Goal: Task Accomplishment & Management: Manage account settings

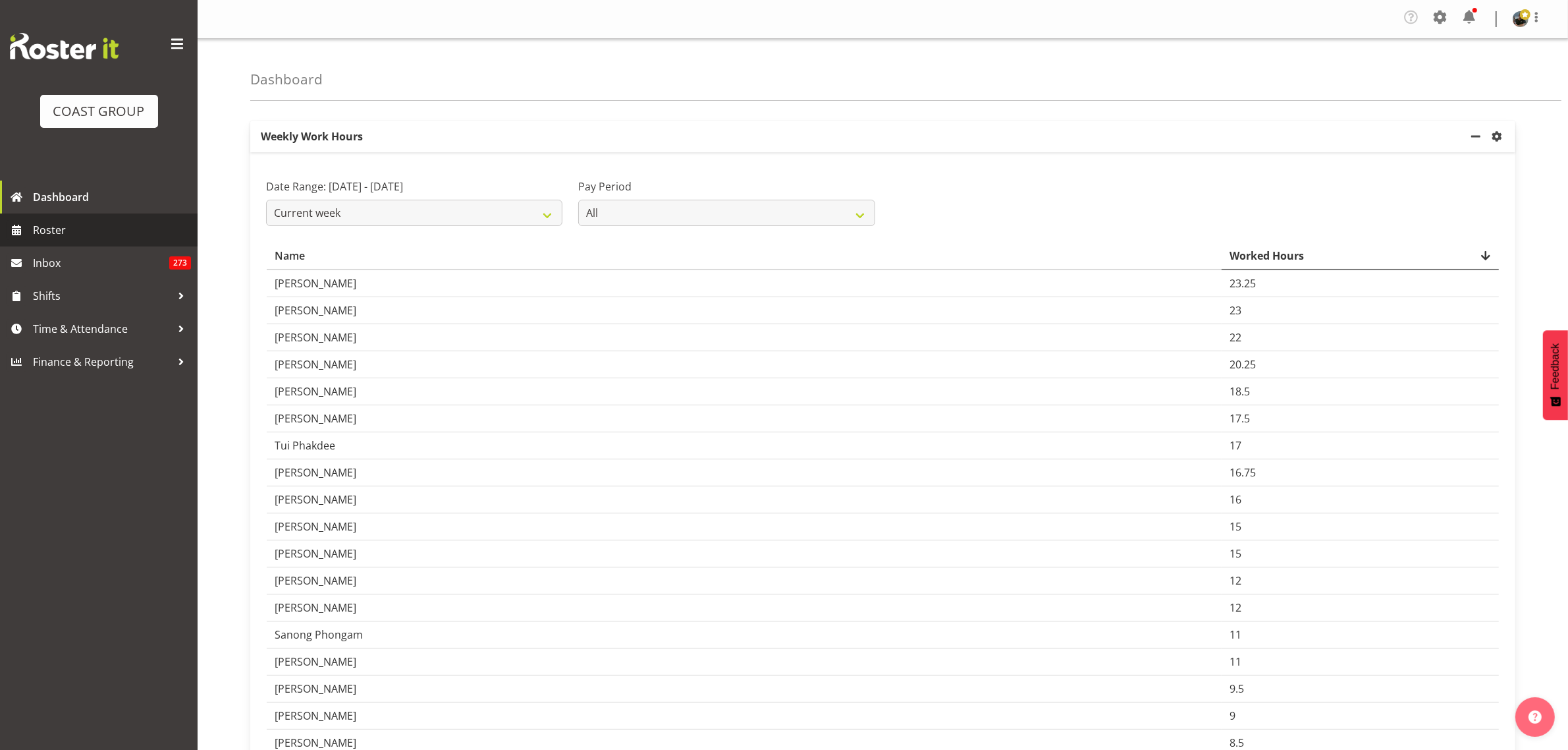
click at [61, 229] on span "Roster" at bounding box center [112, 230] width 158 height 20
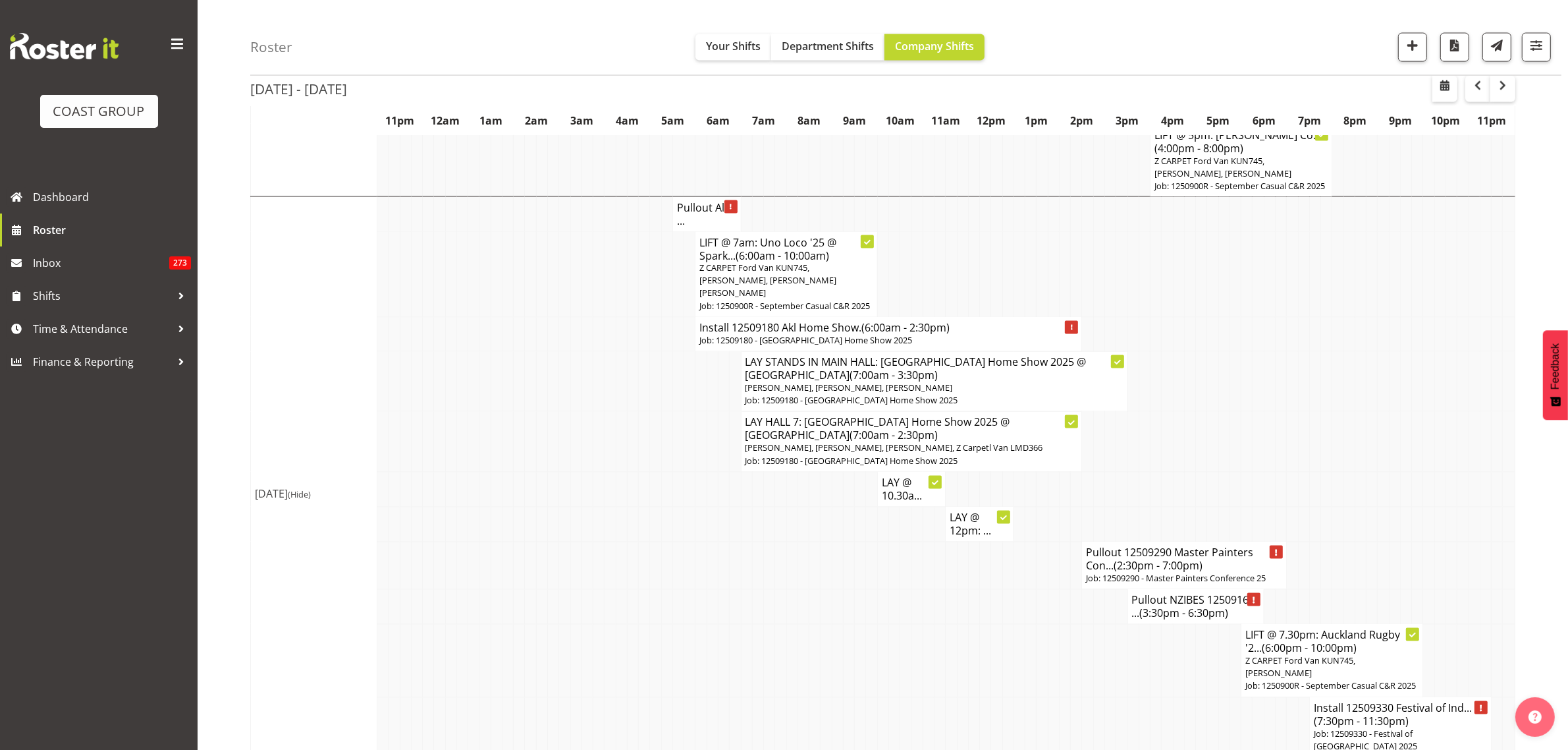
scroll to position [2799, 0]
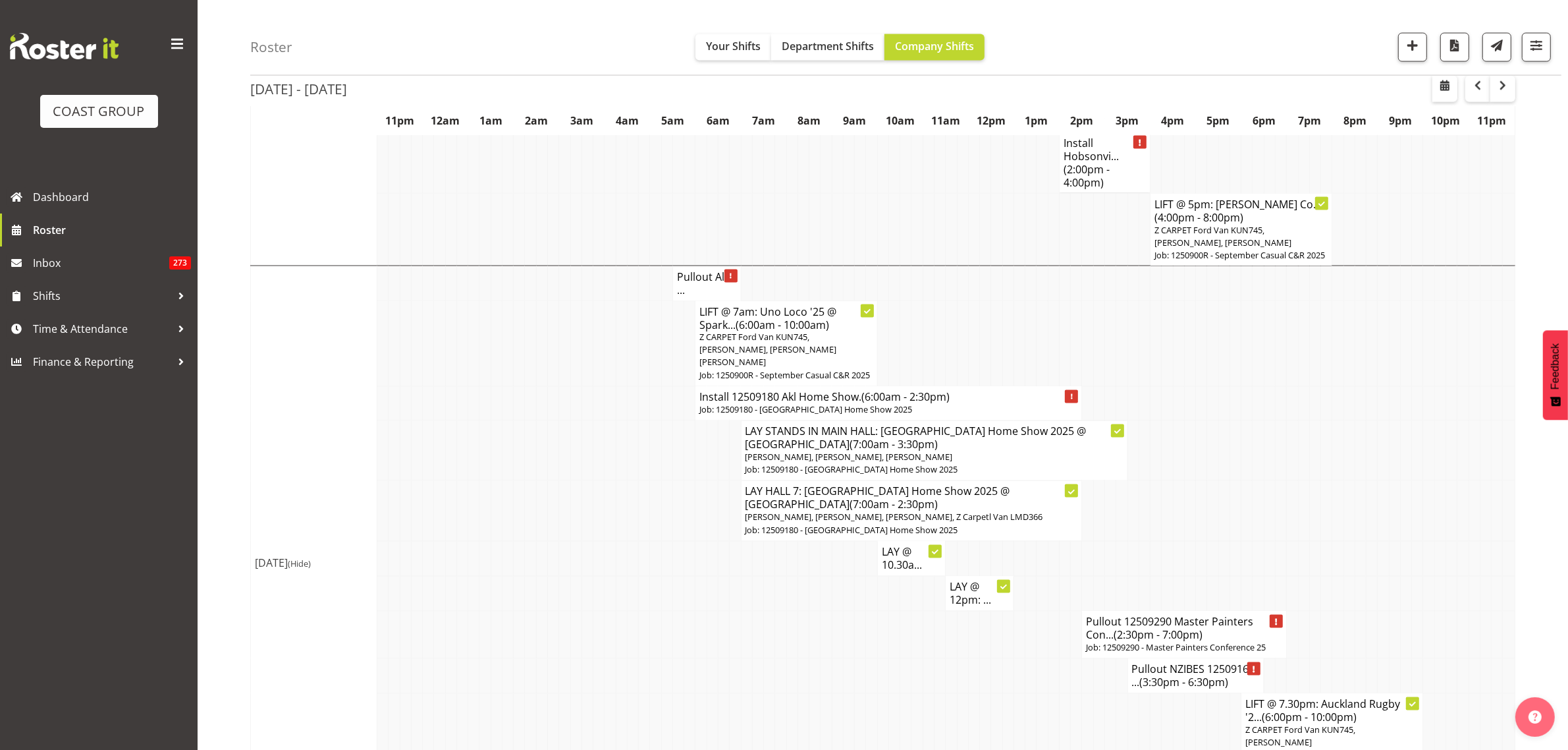
click at [996, 404] on p "Job: 12509180 - [GEOGRAPHIC_DATA] Home Show 2025" at bounding box center [888, 410] width 378 height 13
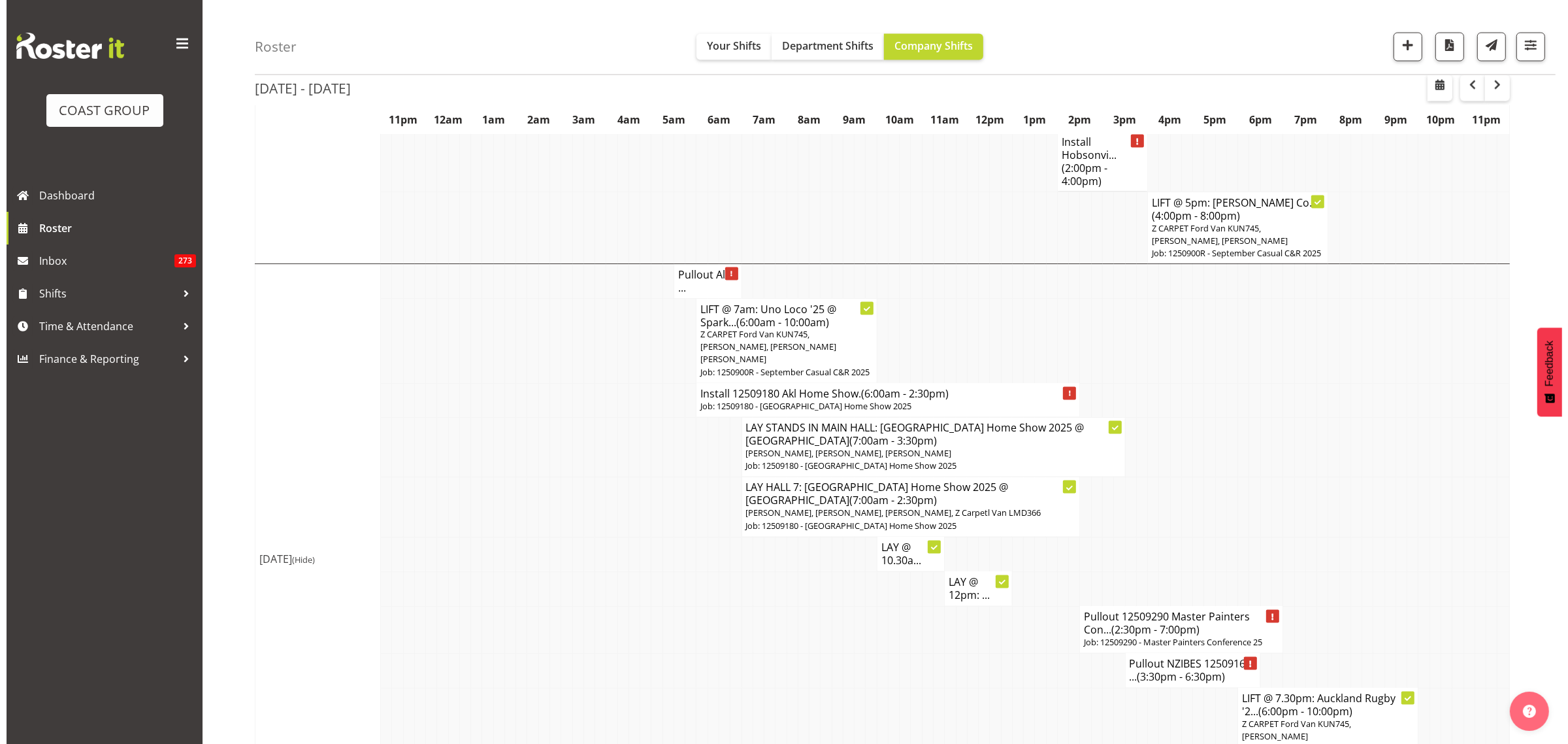
scroll to position [2764, 0]
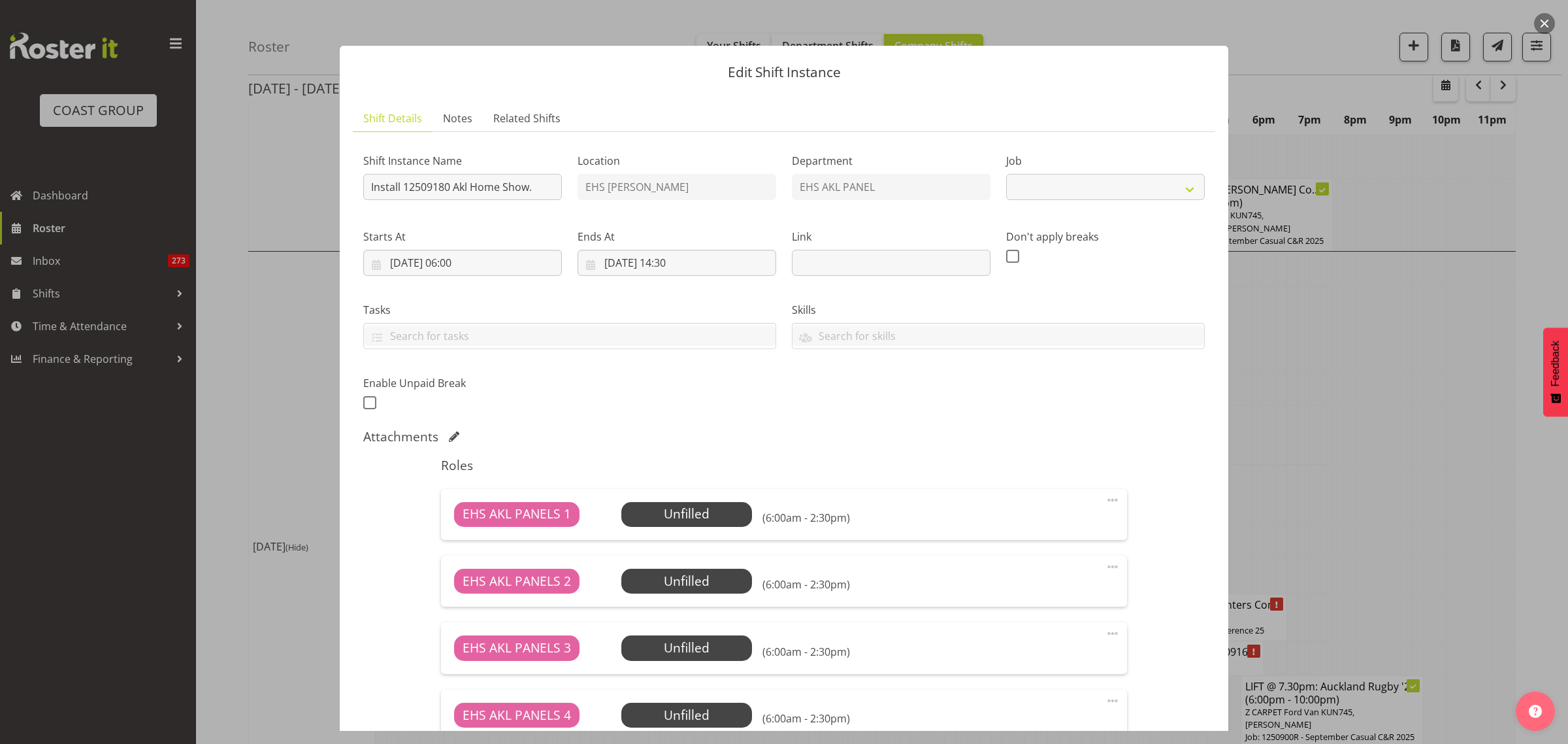
select select "9932"
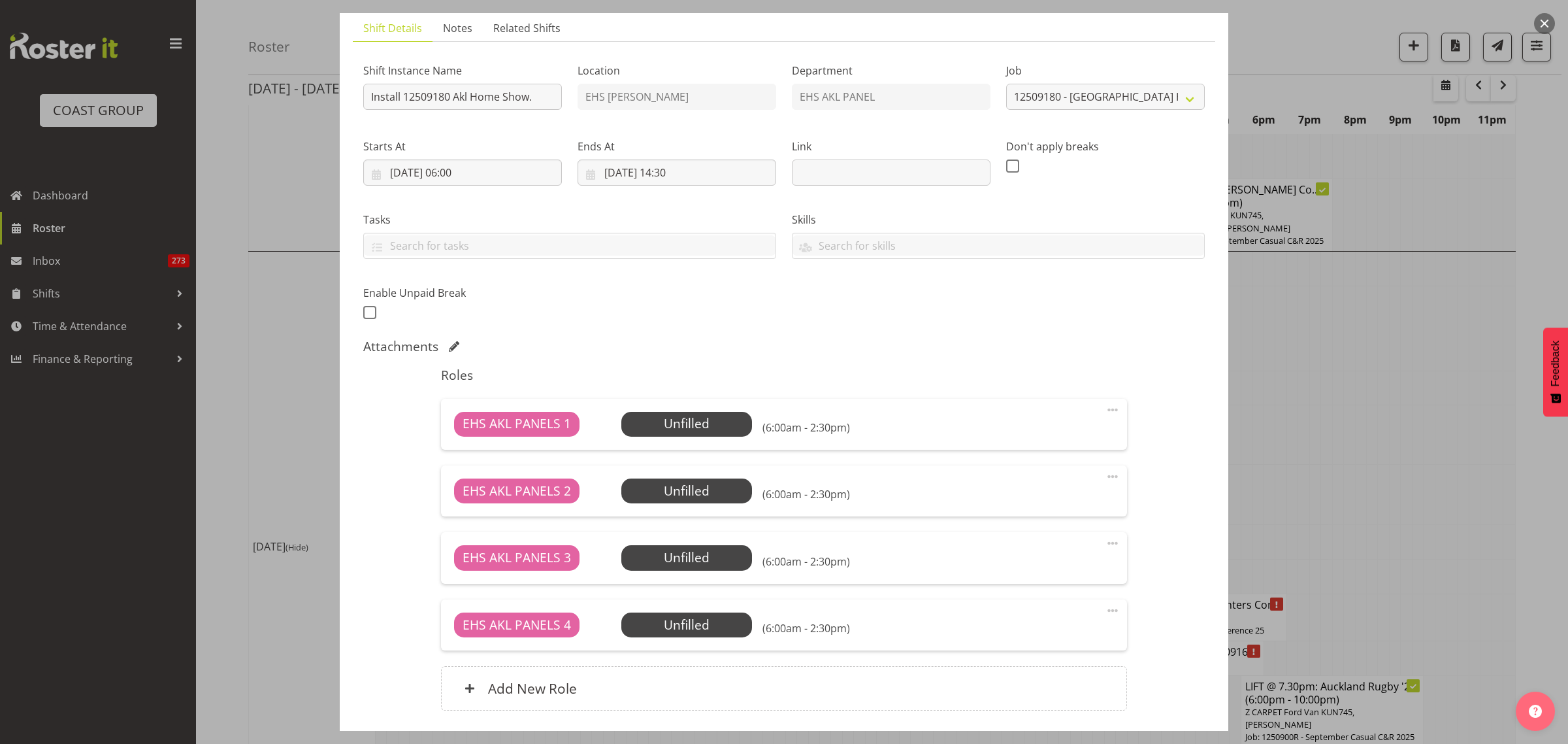
scroll to position [163, 0]
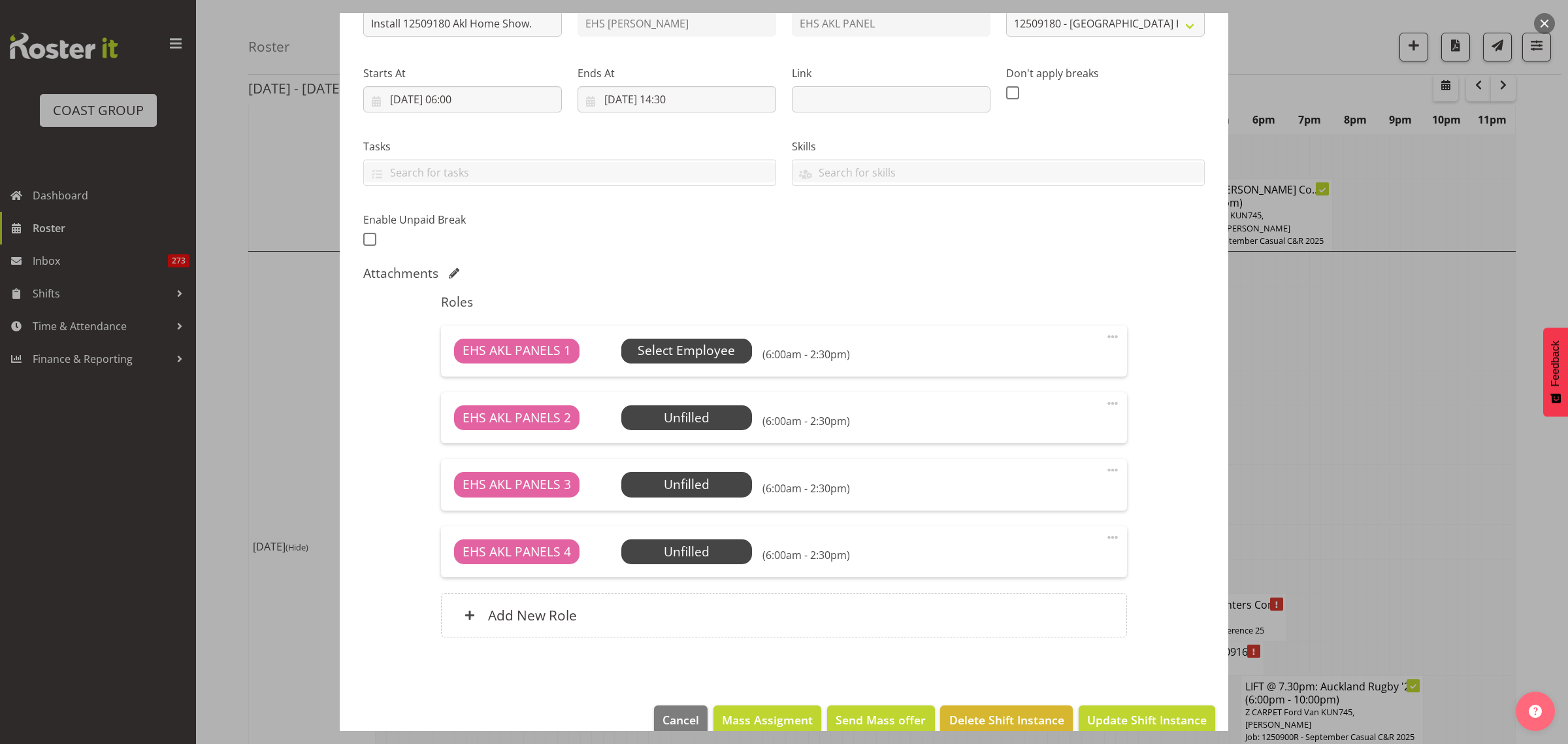
click at [682, 351] on span "Select Employee" at bounding box center [686, 350] width 97 height 19
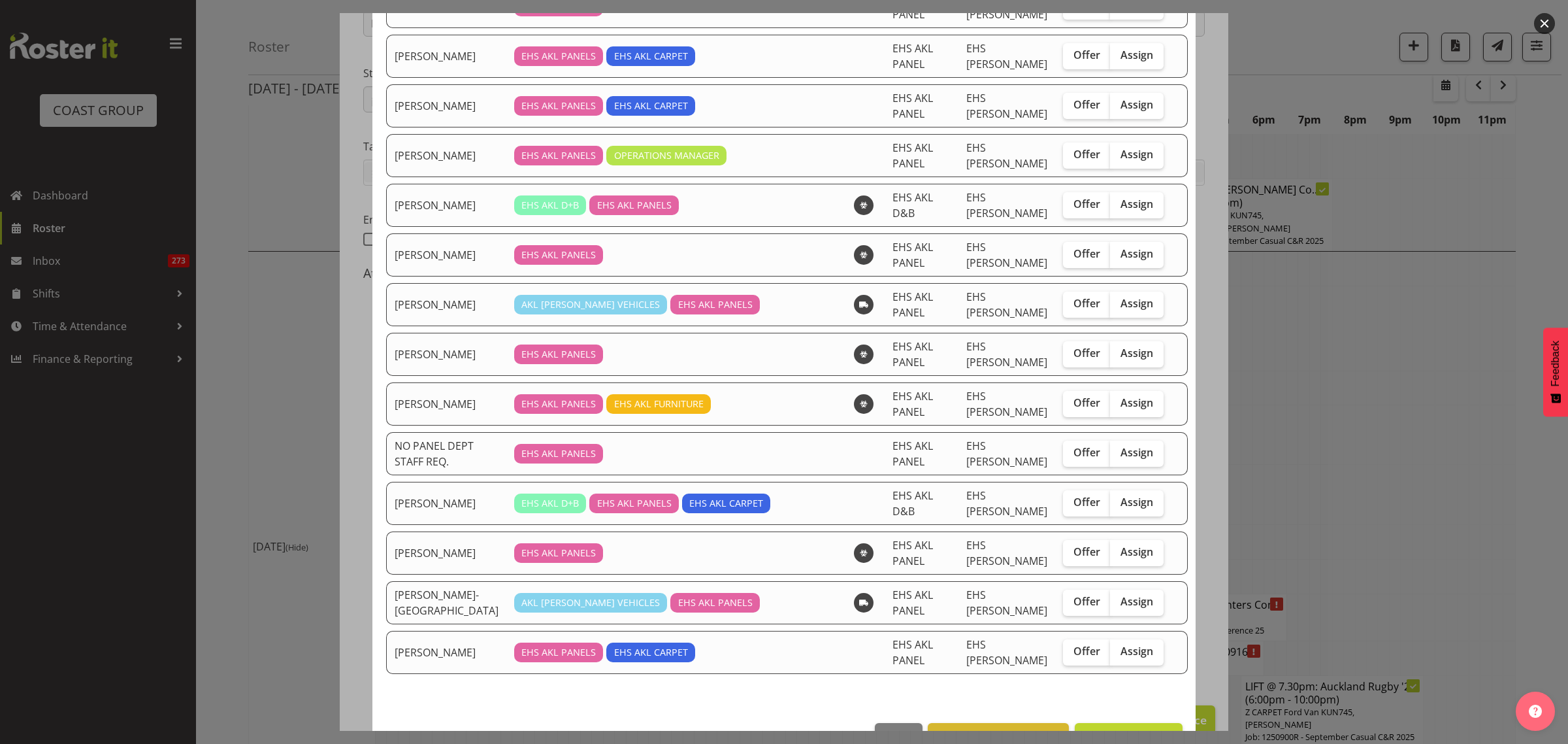
scroll to position [655, 0]
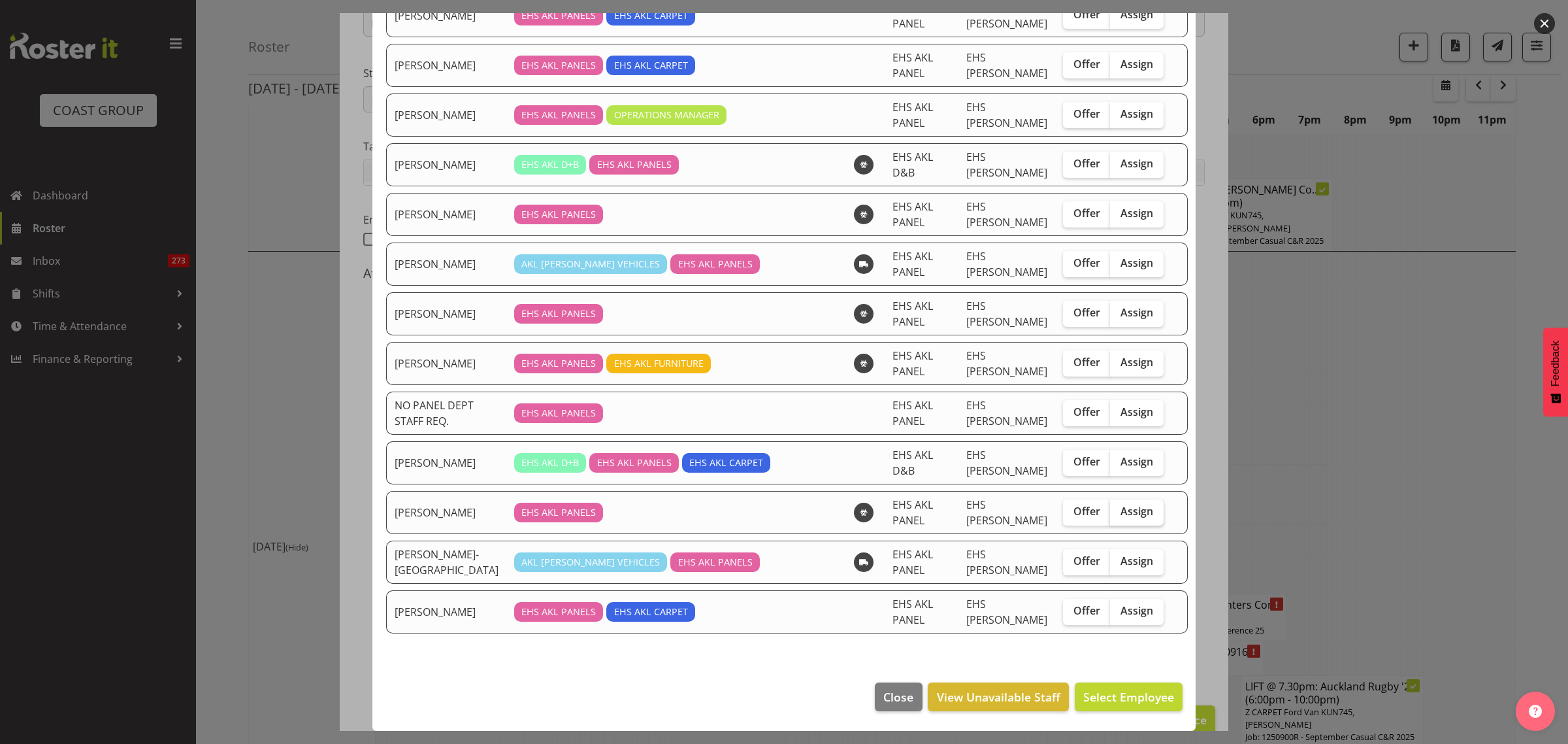
click at [1126, 516] on span "Assign" at bounding box center [1137, 511] width 32 height 14
click at [1119, 515] on input "Assign" at bounding box center [1114, 511] width 8 height 8
checkbox input "true"
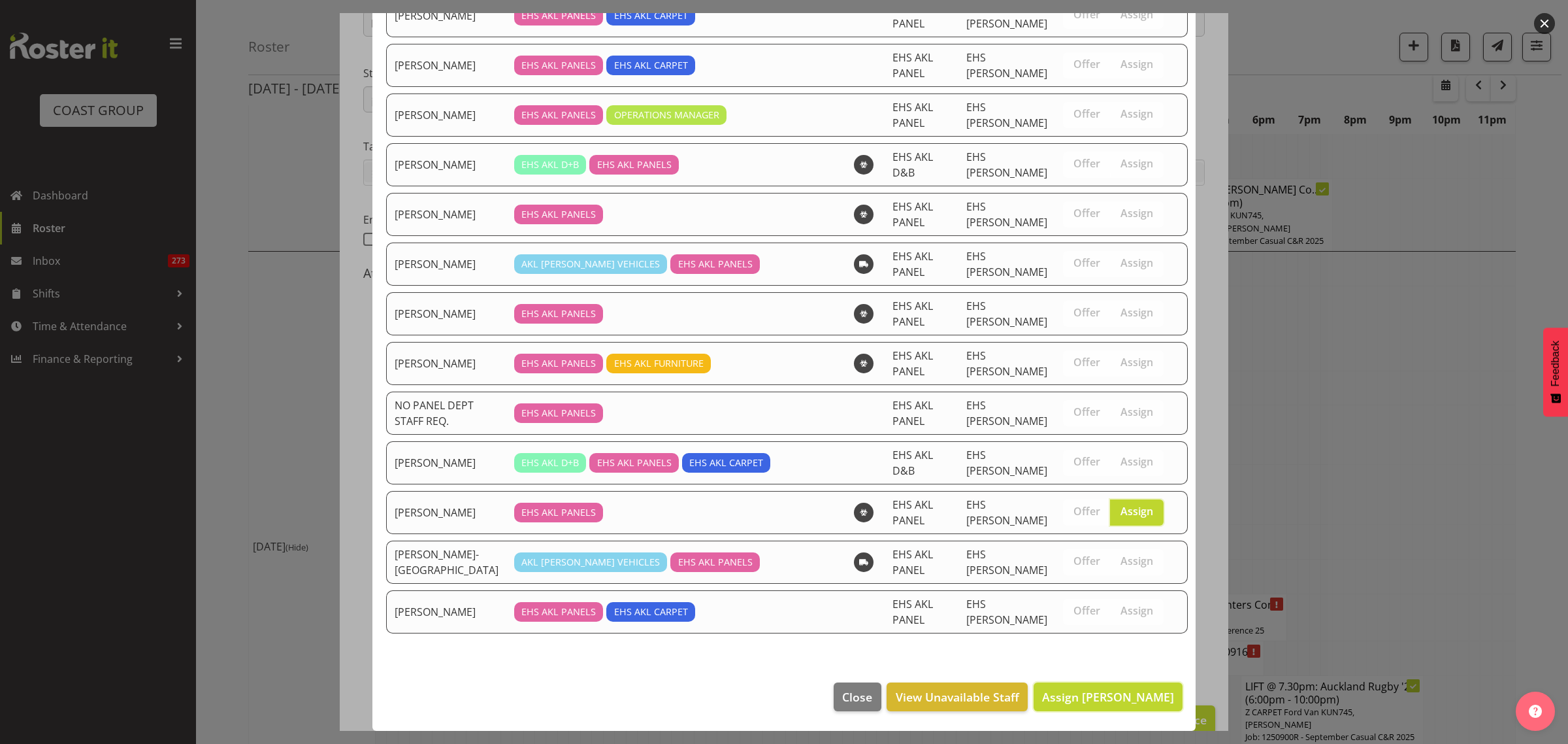
drag, startPoint x: 1057, startPoint y: 696, endPoint x: 1115, endPoint y: 665, distance: 65.8
click at [1057, 694] on span "Assign [PERSON_NAME]" at bounding box center [1108, 696] width 132 height 15
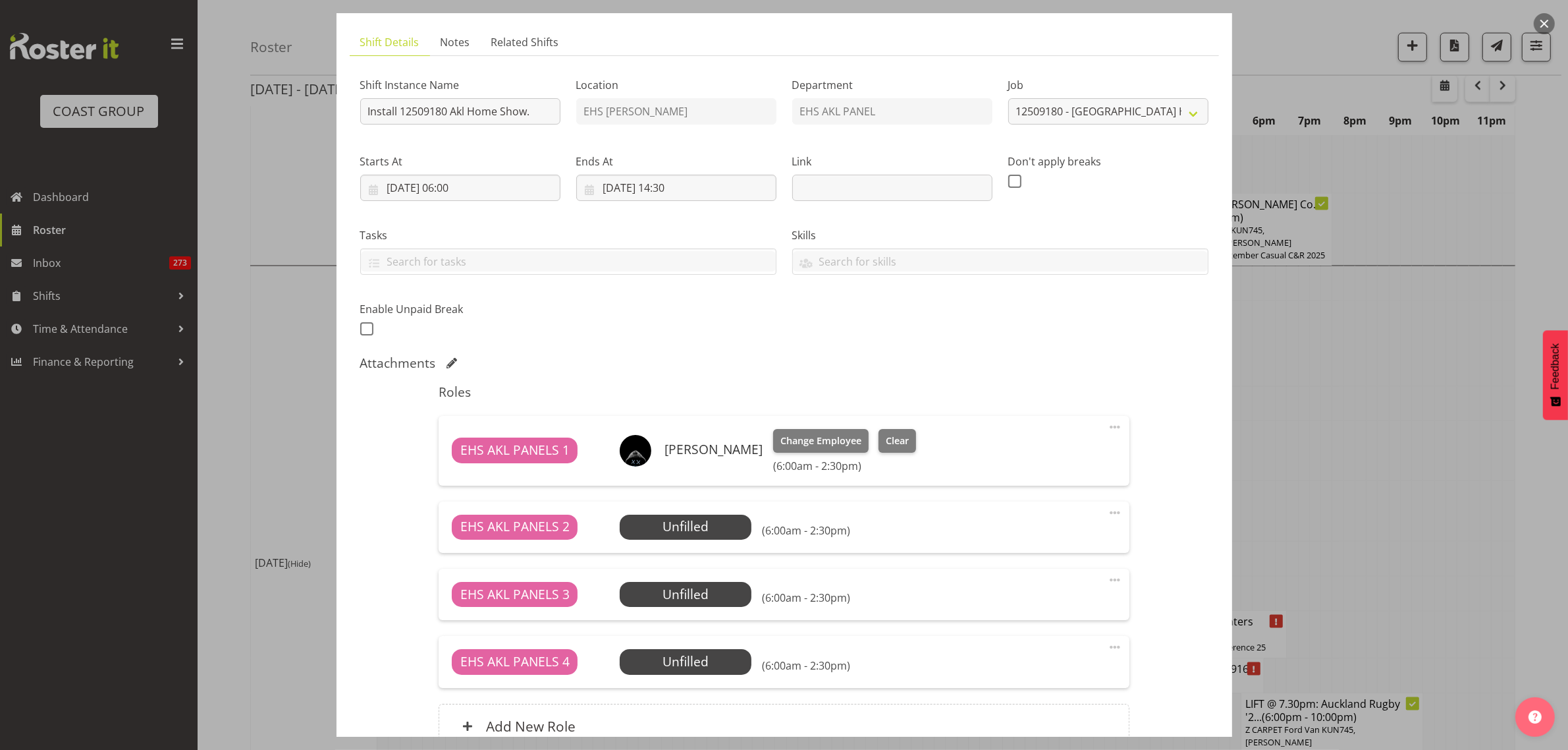
scroll to position [0, 0]
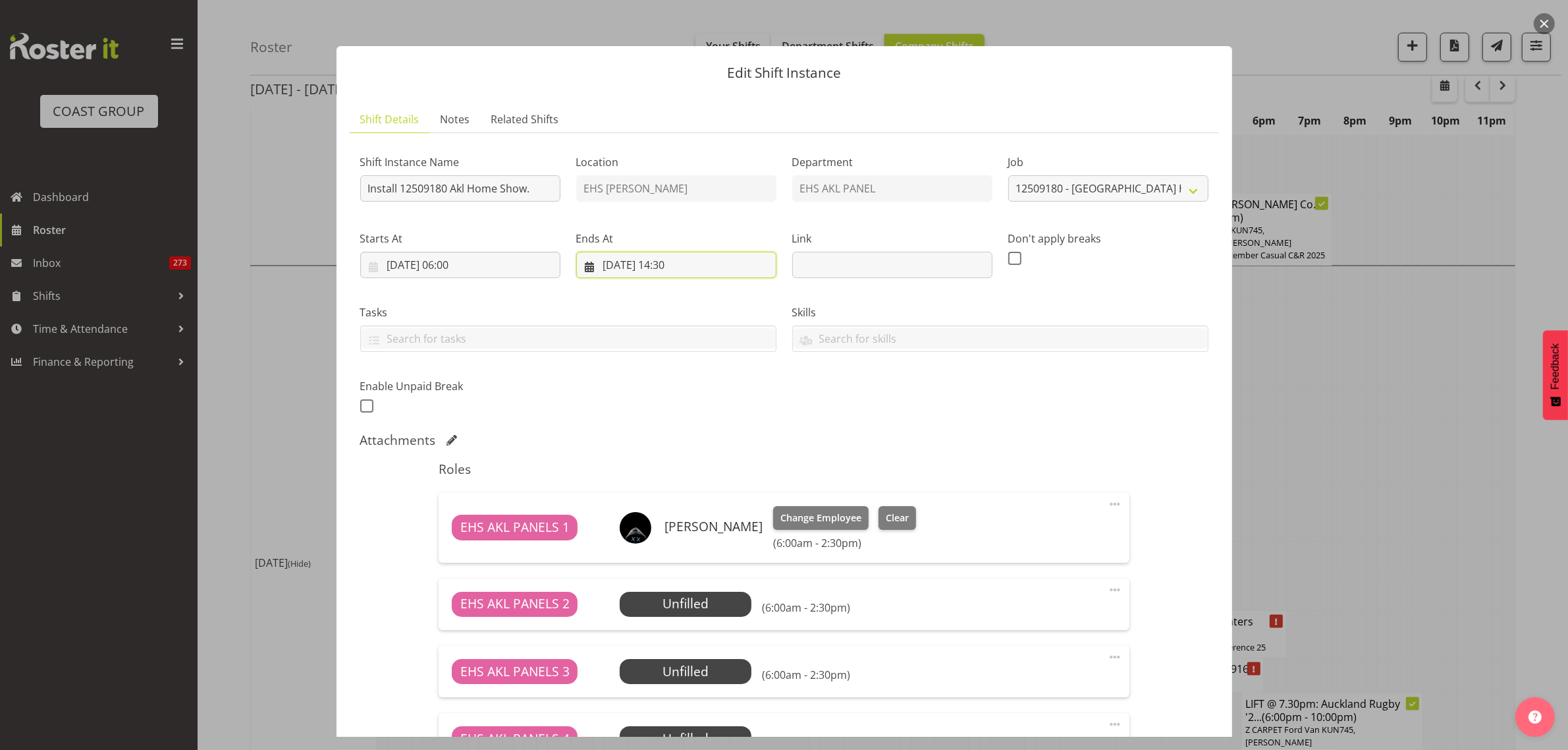
click at [733, 262] on input "[DATE] 14:30" at bounding box center [676, 264] width 201 height 26
click at [673, 546] on select "00 01 02 03 04 05 06 07 08 09 10 11 12 13 14 15 16 17 18 19 20 21 22 23" at bounding box center [676, 544] width 30 height 26
select select "16"
click at [662, 531] on select "00 01 02 03 04 05 06 07 08 09 10 11 12 13 14 15 16 17 18 19 20 21 22 23" at bounding box center [676, 544] width 30 height 26
type input "[DATE] 16:30"
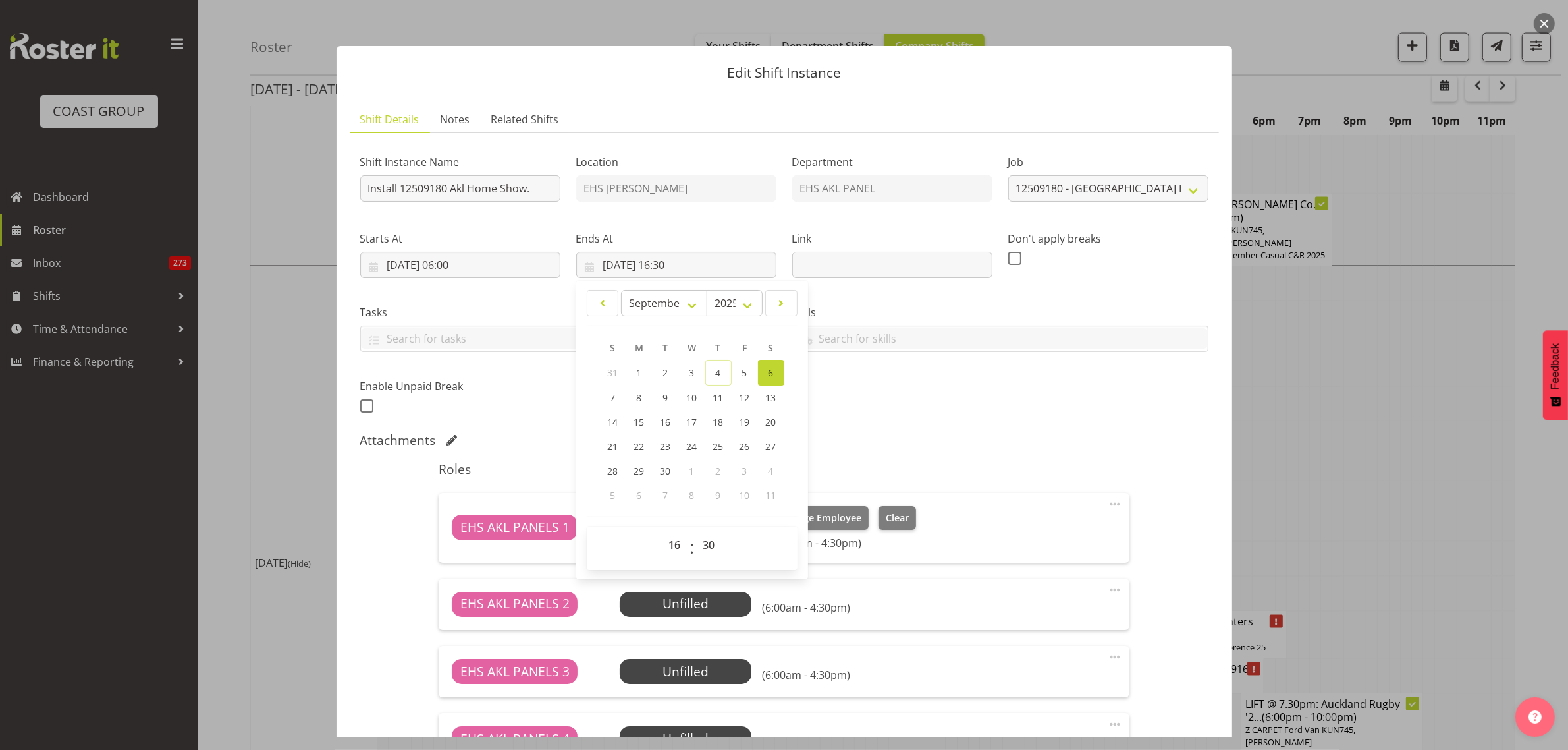
click at [963, 423] on div "Shift Instance Name Install 12509180 Akl Home Show. Location EHS [PERSON_NAME] …" at bounding box center [784, 280] width 864 height 289
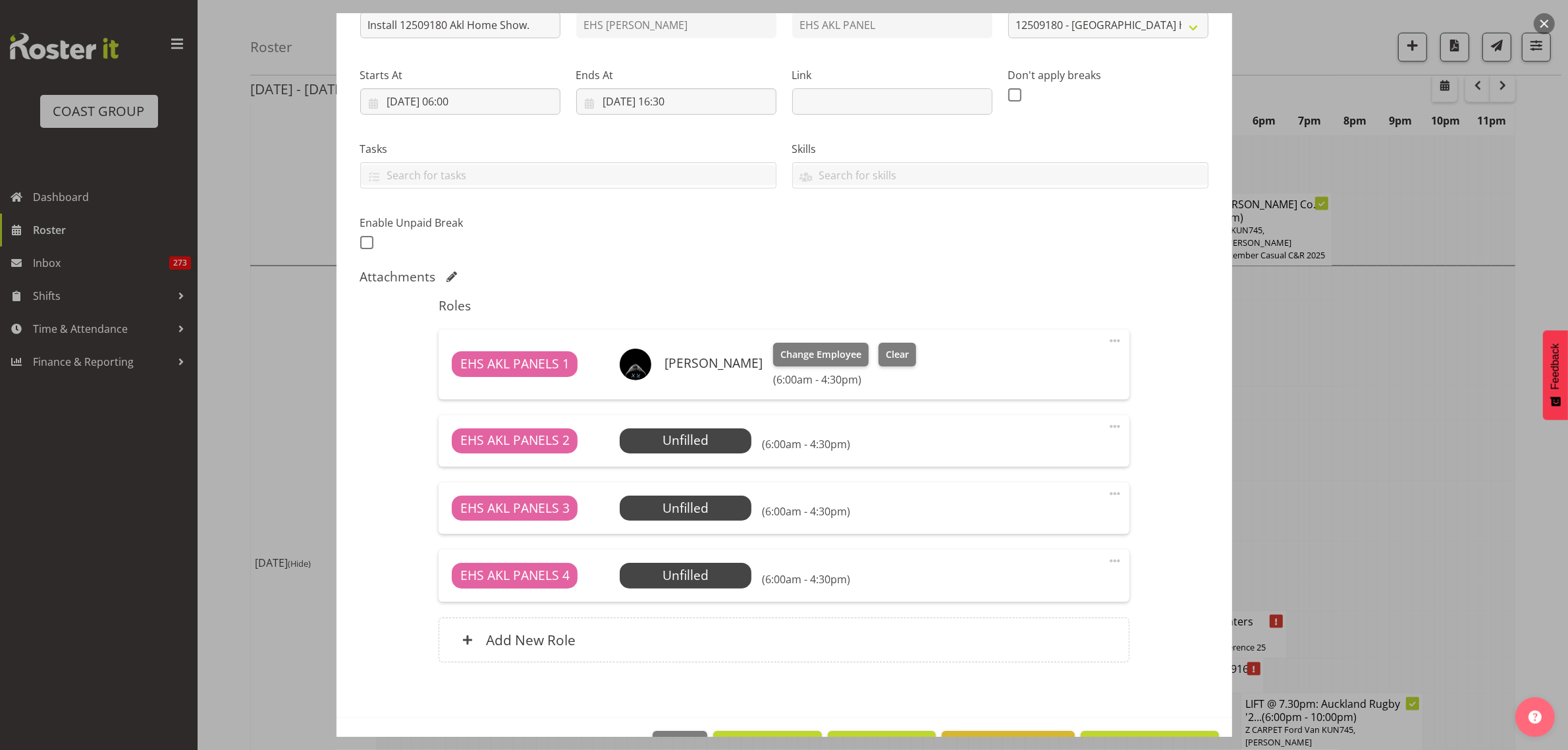
scroll to position [164, 0]
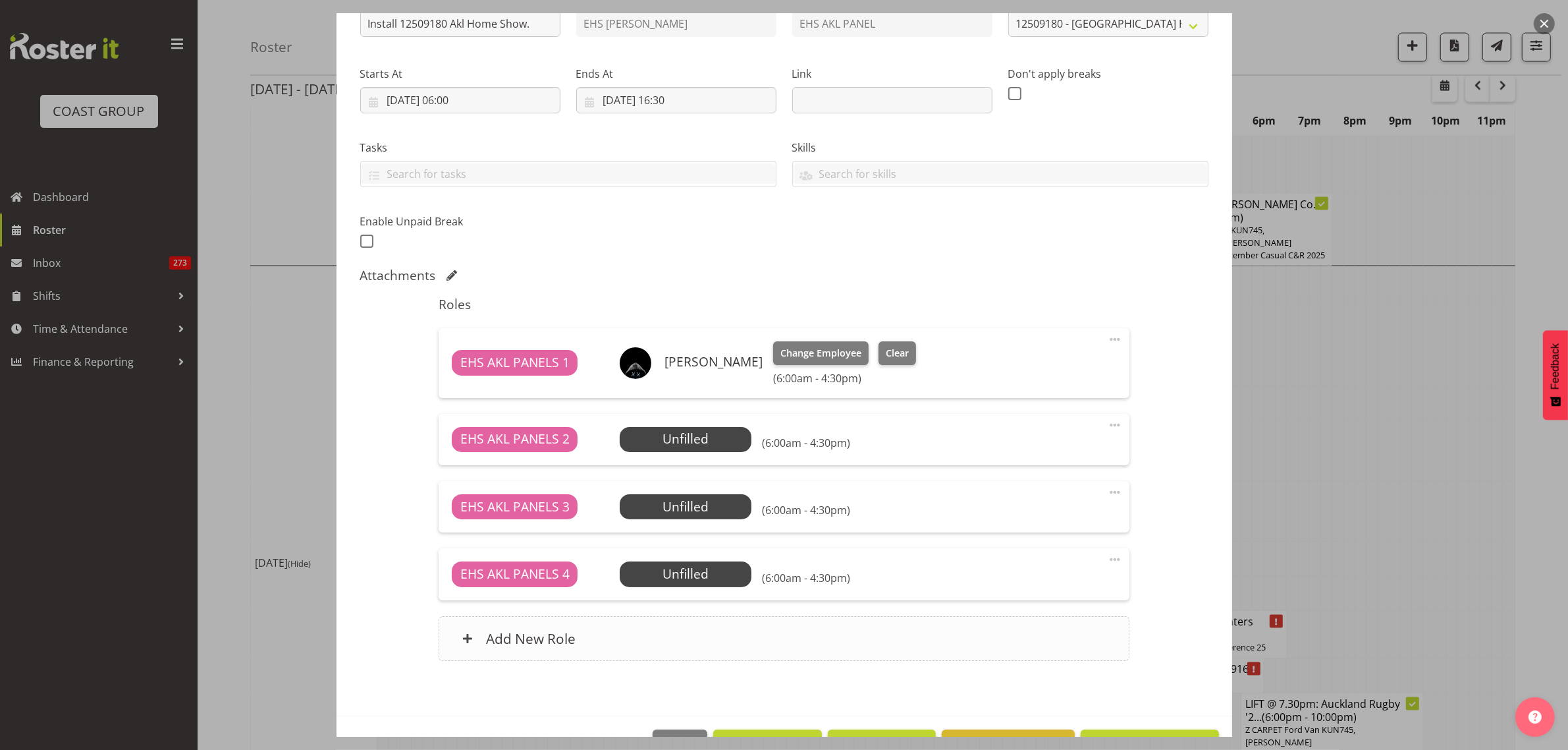
click at [845, 627] on div "Add New Role" at bounding box center [784, 637] width 691 height 44
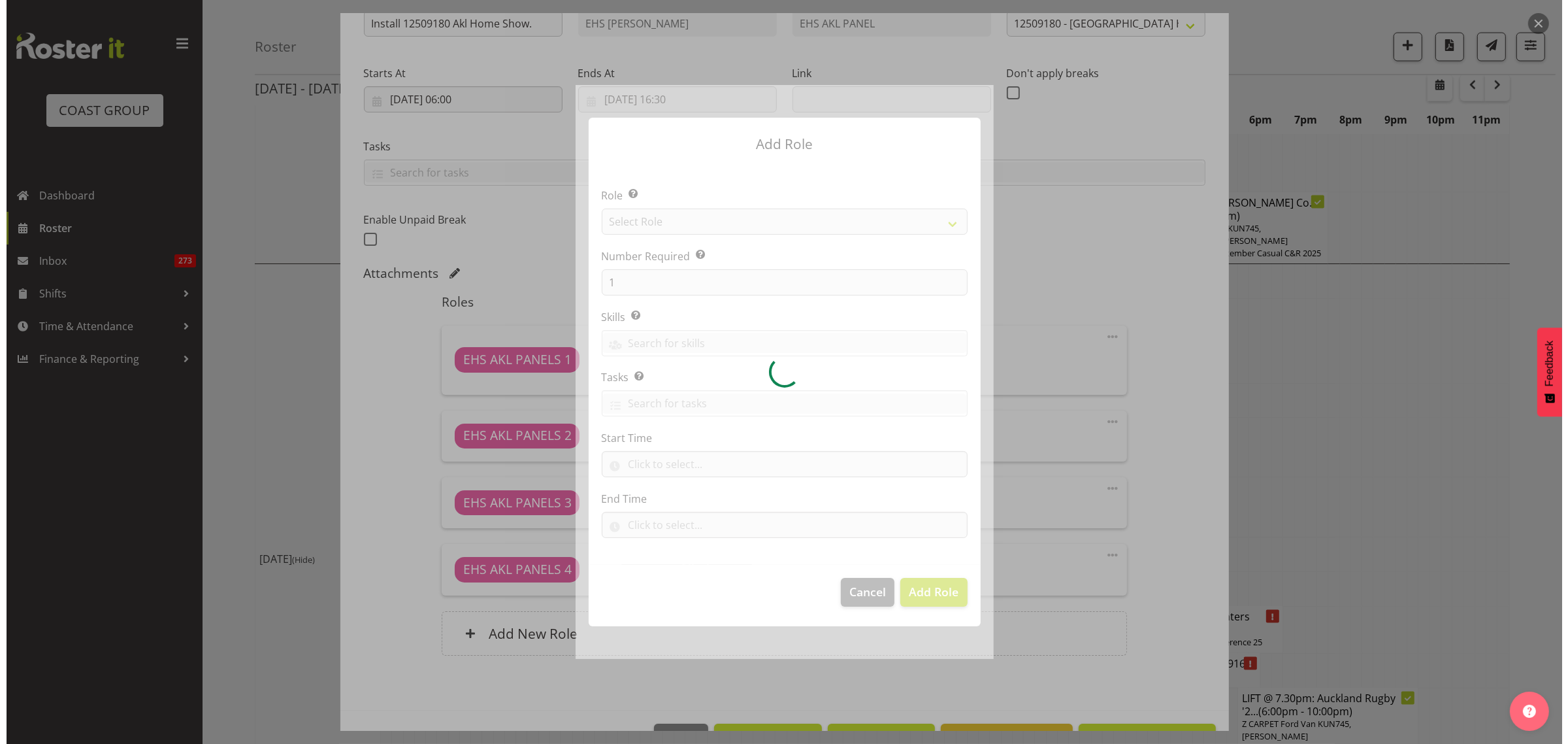
scroll to position [2764, 0]
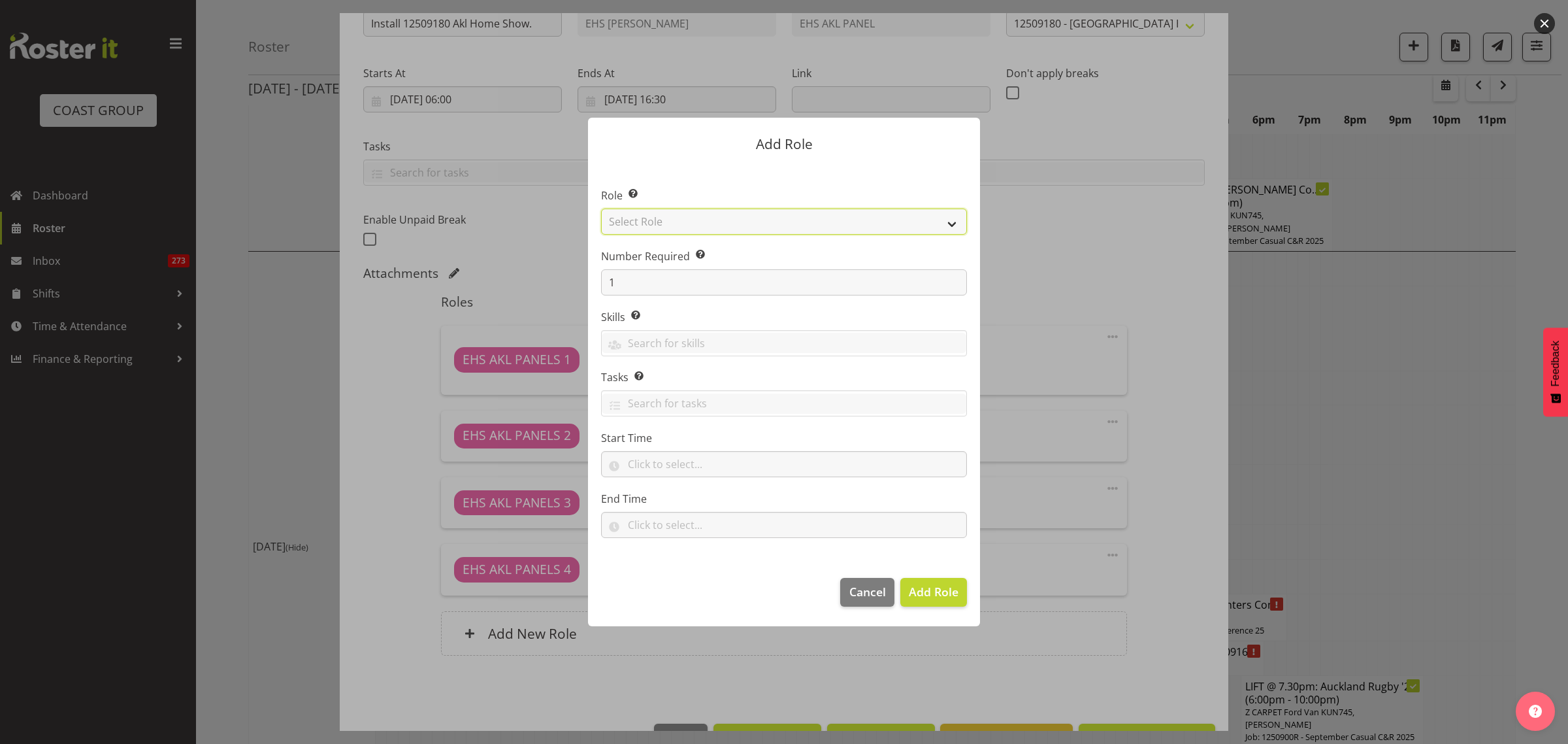
click at [952, 224] on select "Select Role ACCOUNT MANAGER ACCOUNT MANAGER DW ACCOUNTS [PERSON_NAME] VEHICLES …" at bounding box center [784, 221] width 366 height 26
select select "188"
click at [601, 208] on select "Select Role ACCOUNT MANAGER ACCOUNT MANAGER DW ACCOUNTS [PERSON_NAME] VEHICLES …" at bounding box center [784, 221] width 366 height 26
click at [686, 282] on input "1" at bounding box center [784, 282] width 366 height 26
type input "2"
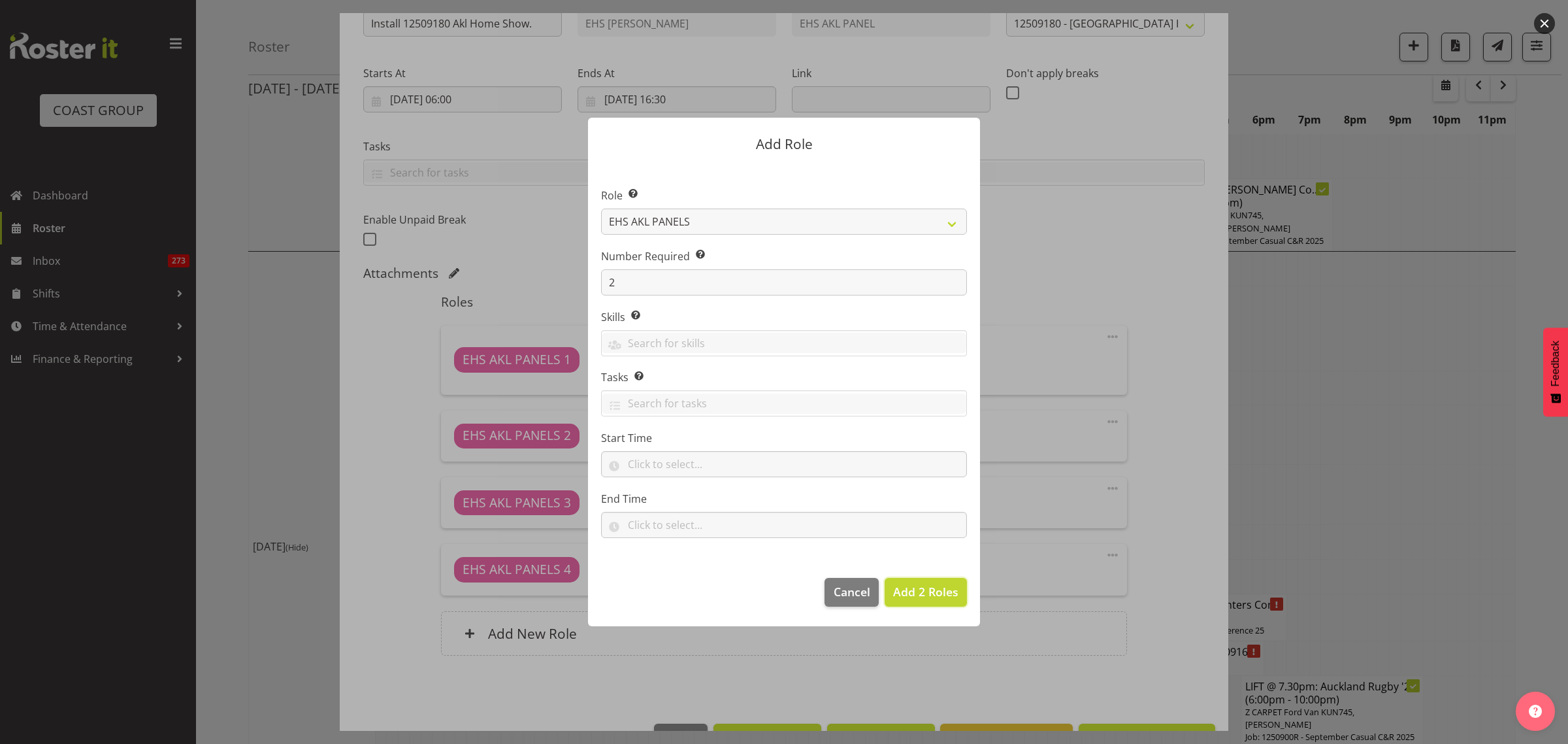
drag, startPoint x: 908, startPoint y: 596, endPoint x: 974, endPoint y: 596, distance: 66.0
click at [909, 596] on span "Add 2 Roles" at bounding box center [926, 591] width 66 height 15
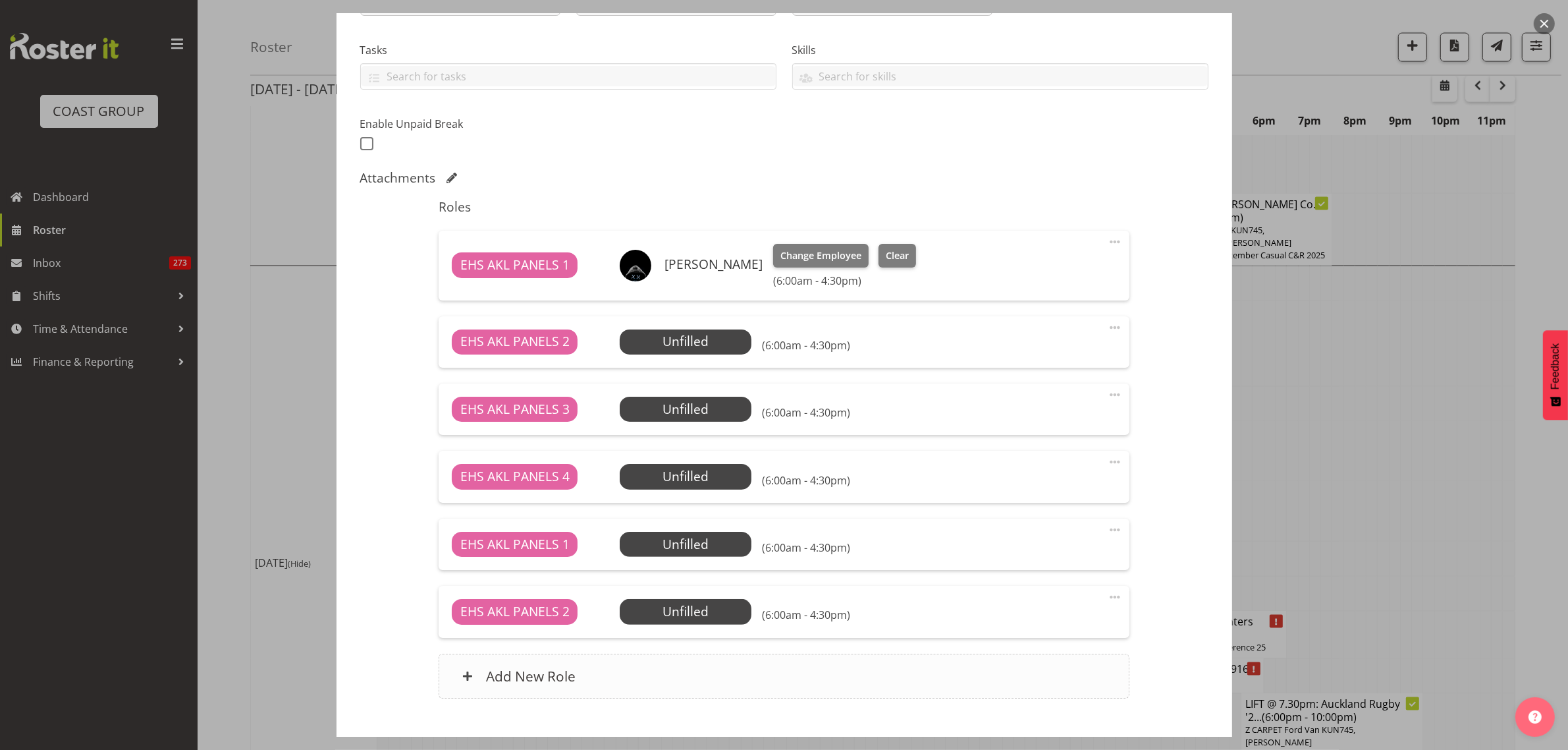
scroll to position [341, 0]
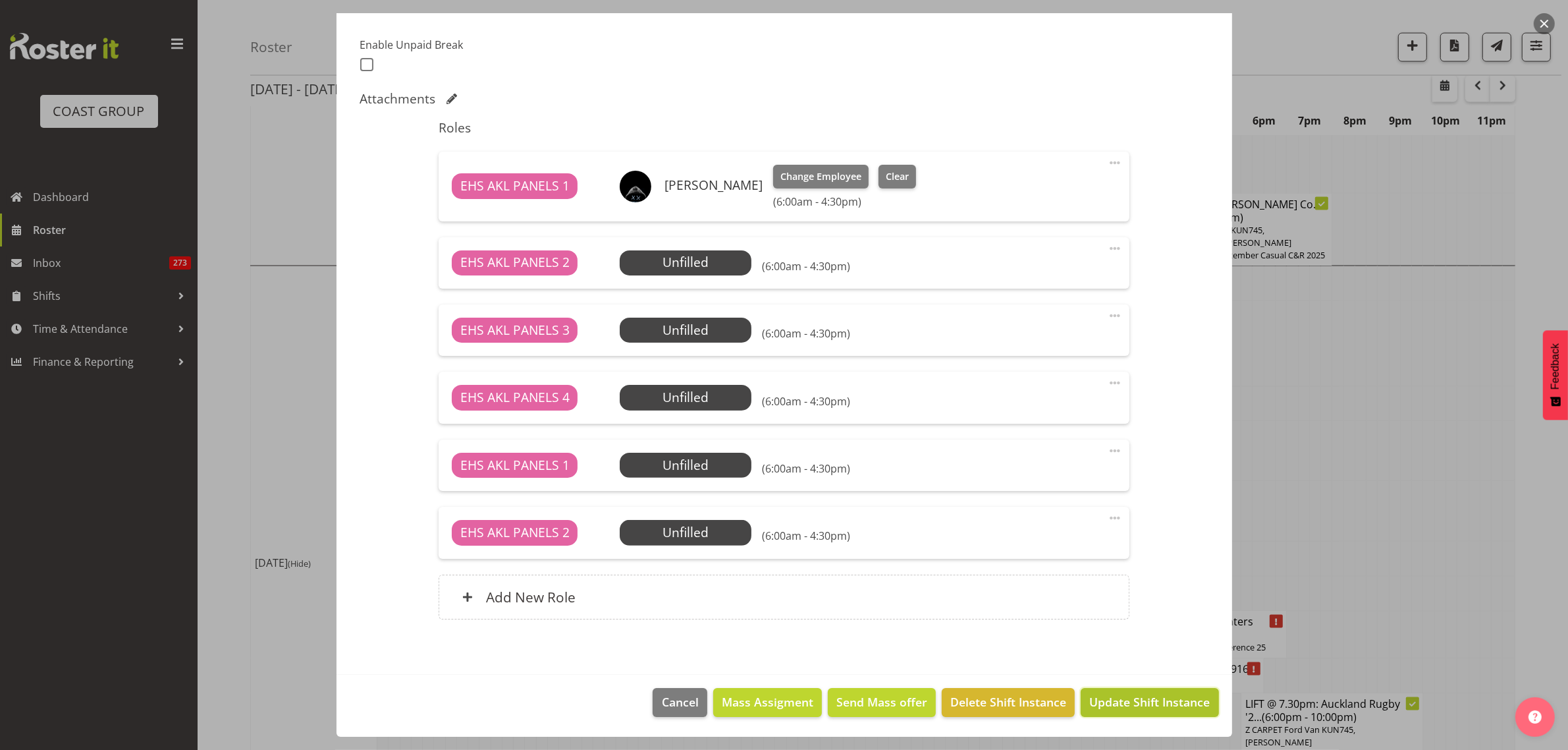
click at [1105, 706] on span "Update Shift Instance" at bounding box center [1149, 701] width 121 height 17
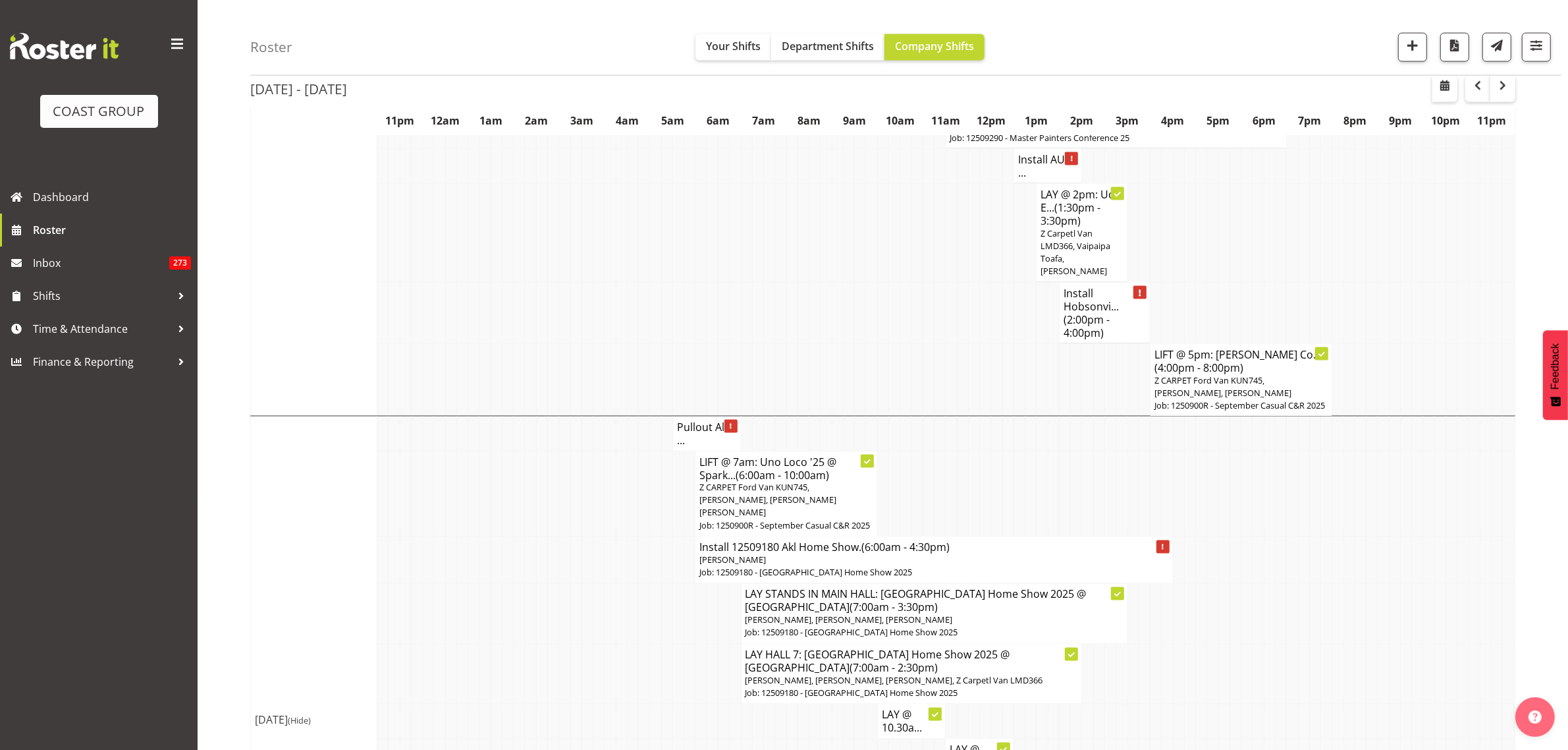
scroll to position [2635, 0]
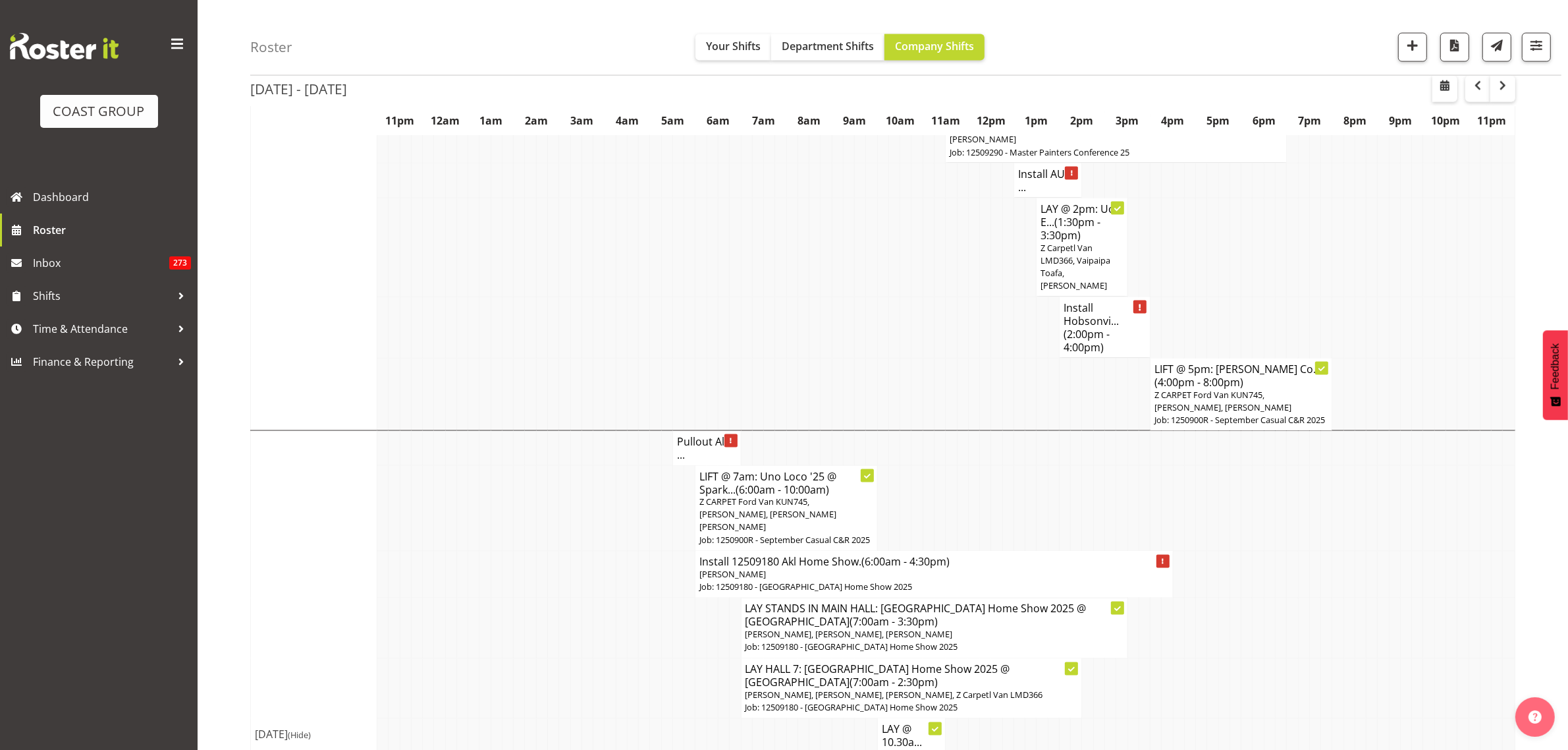
click at [705, 435] on h4 "Pullout All ..." at bounding box center [707, 448] width 60 height 26
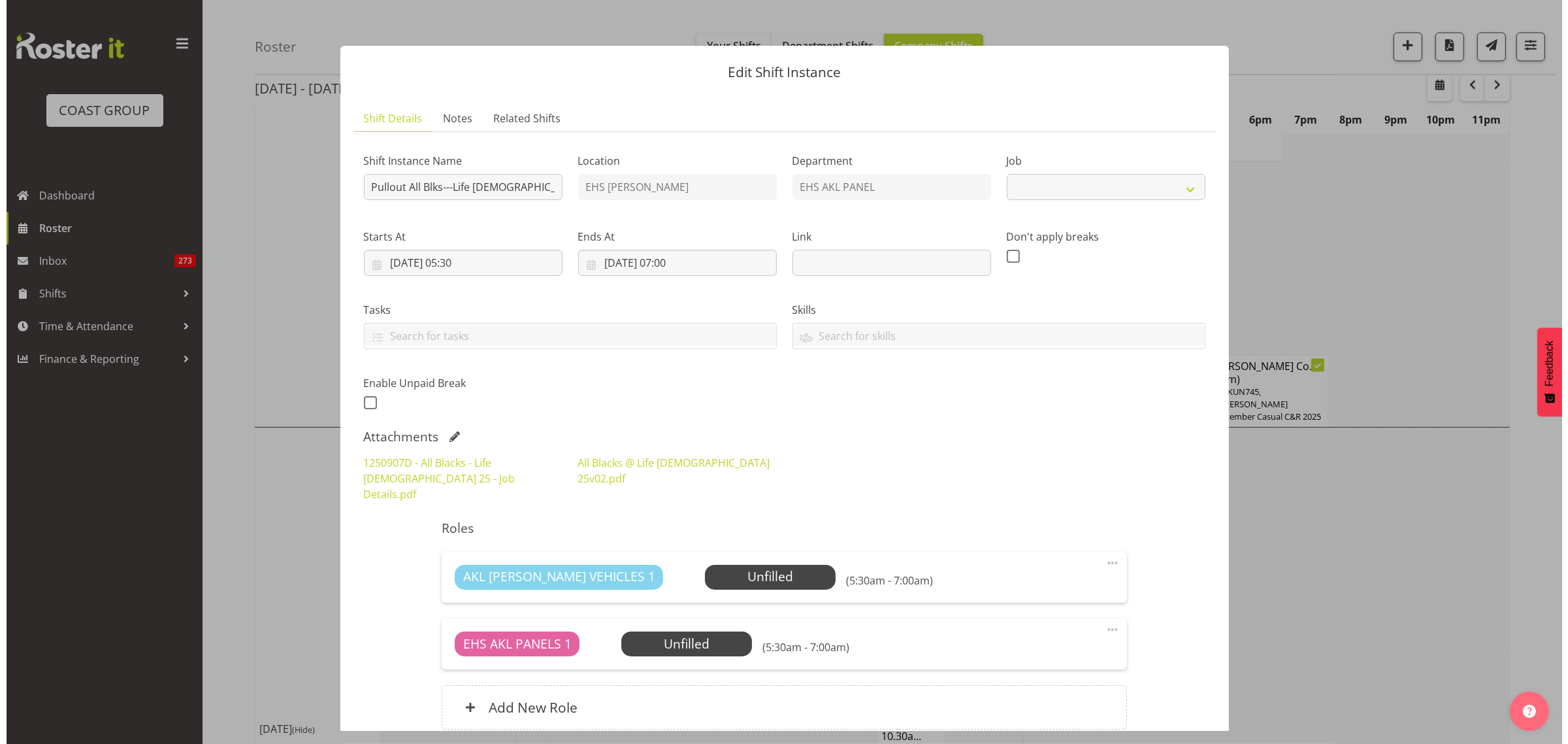
scroll to position [2600, 0]
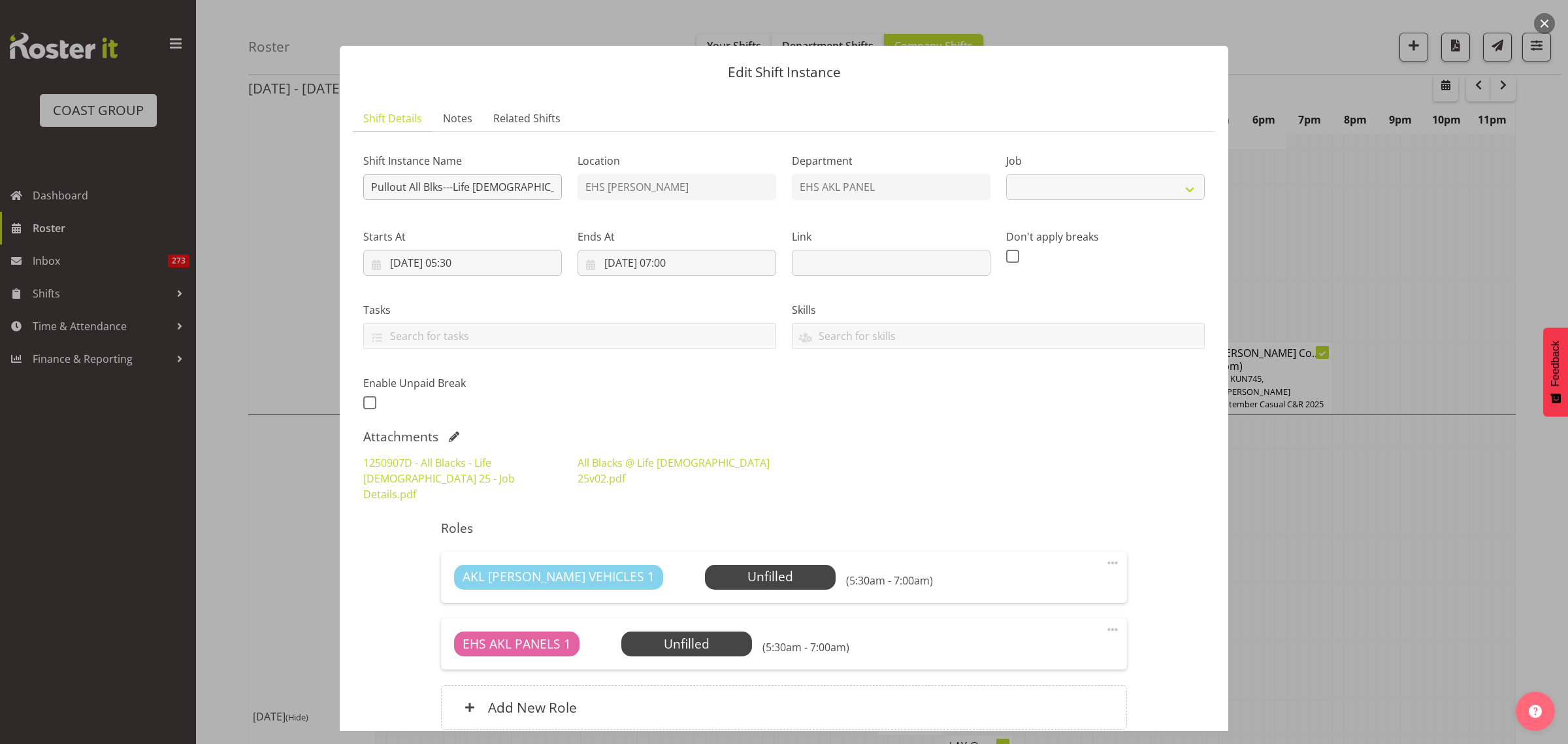
select select "9410"
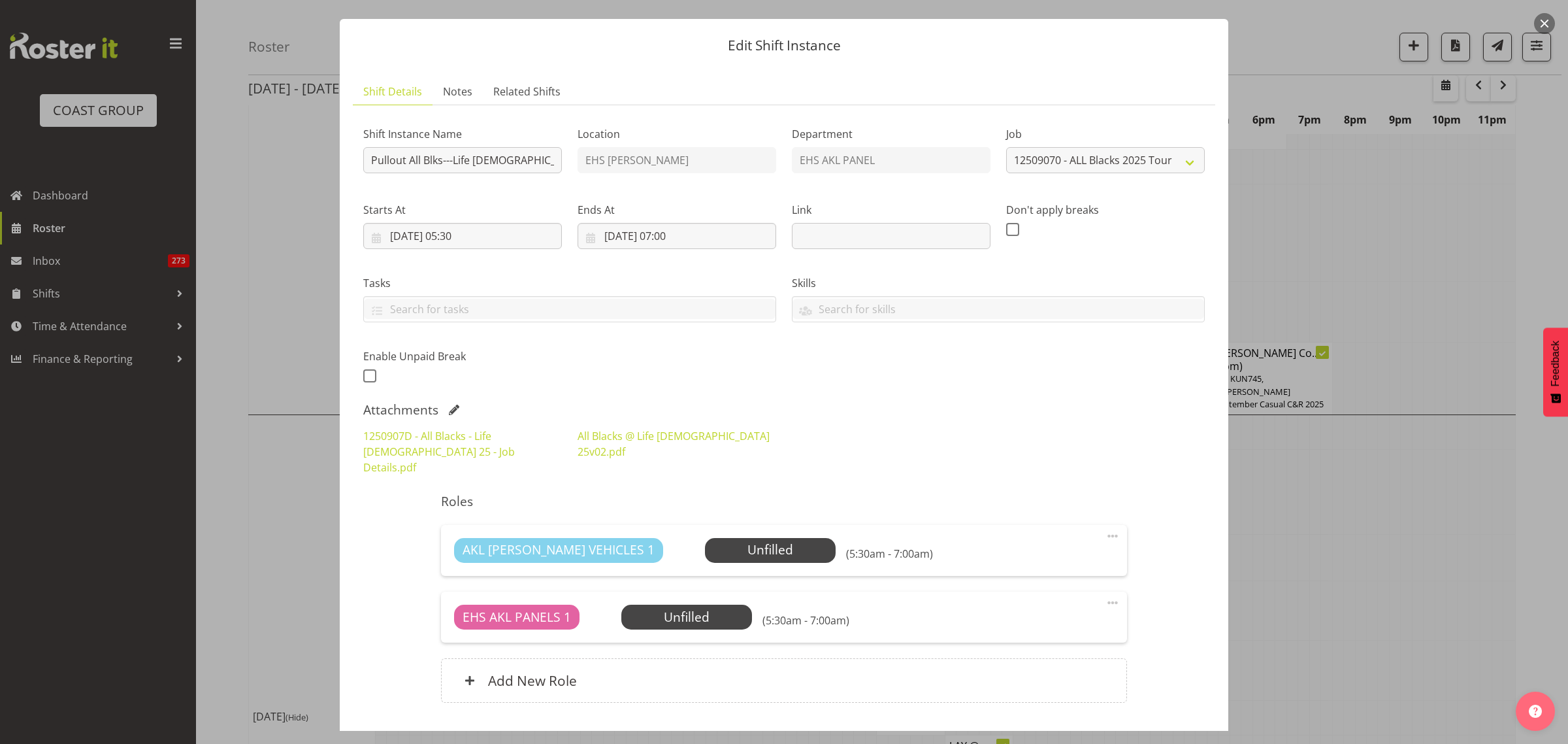
scroll to position [0, 0]
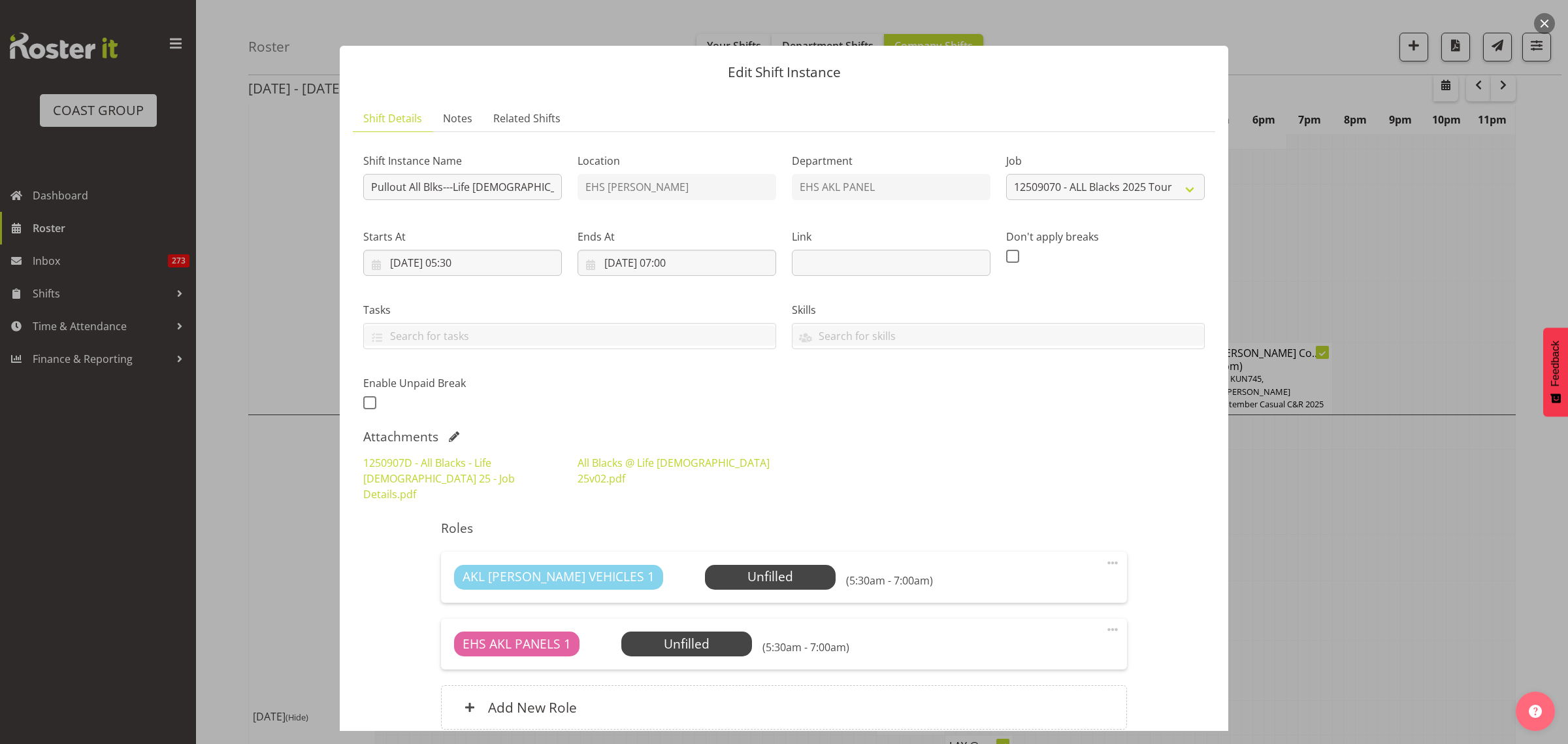
click at [1544, 26] on button "button" at bounding box center [1544, 23] width 21 height 21
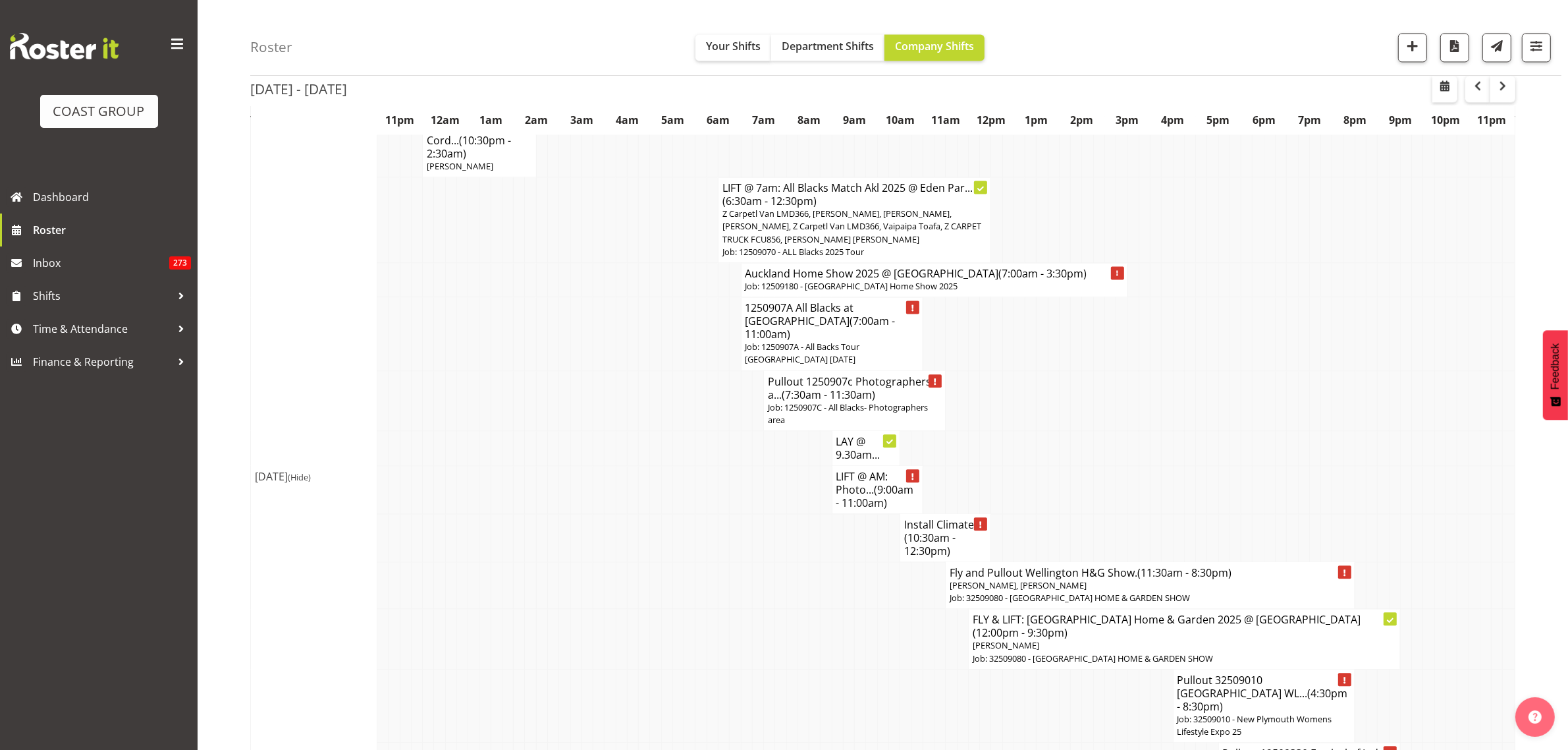
scroll to position [3560, 0]
click at [1009, 262] on span "(7:00am - 3:30pm)" at bounding box center [1043, 270] width 88 height 15
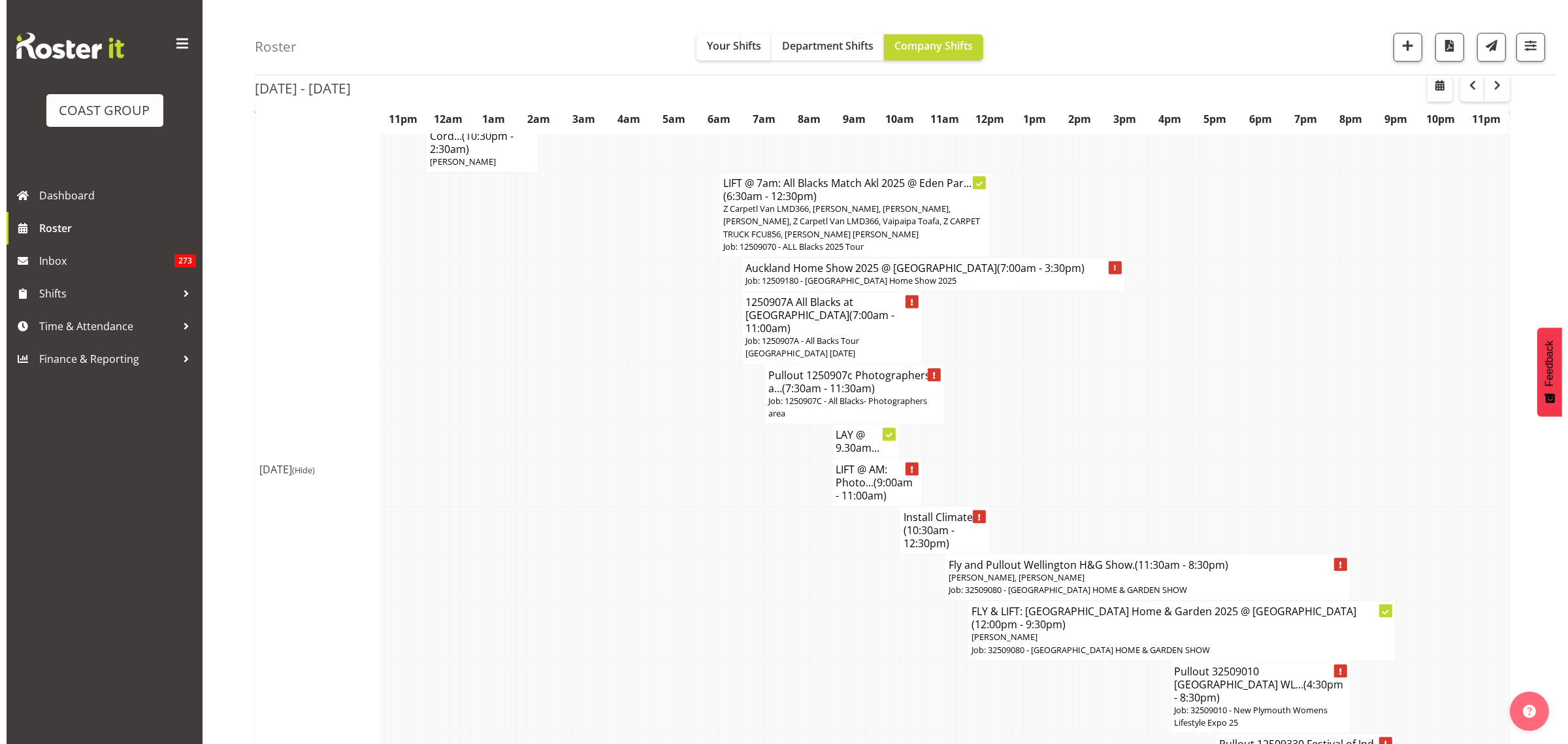
scroll to position [3469, 0]
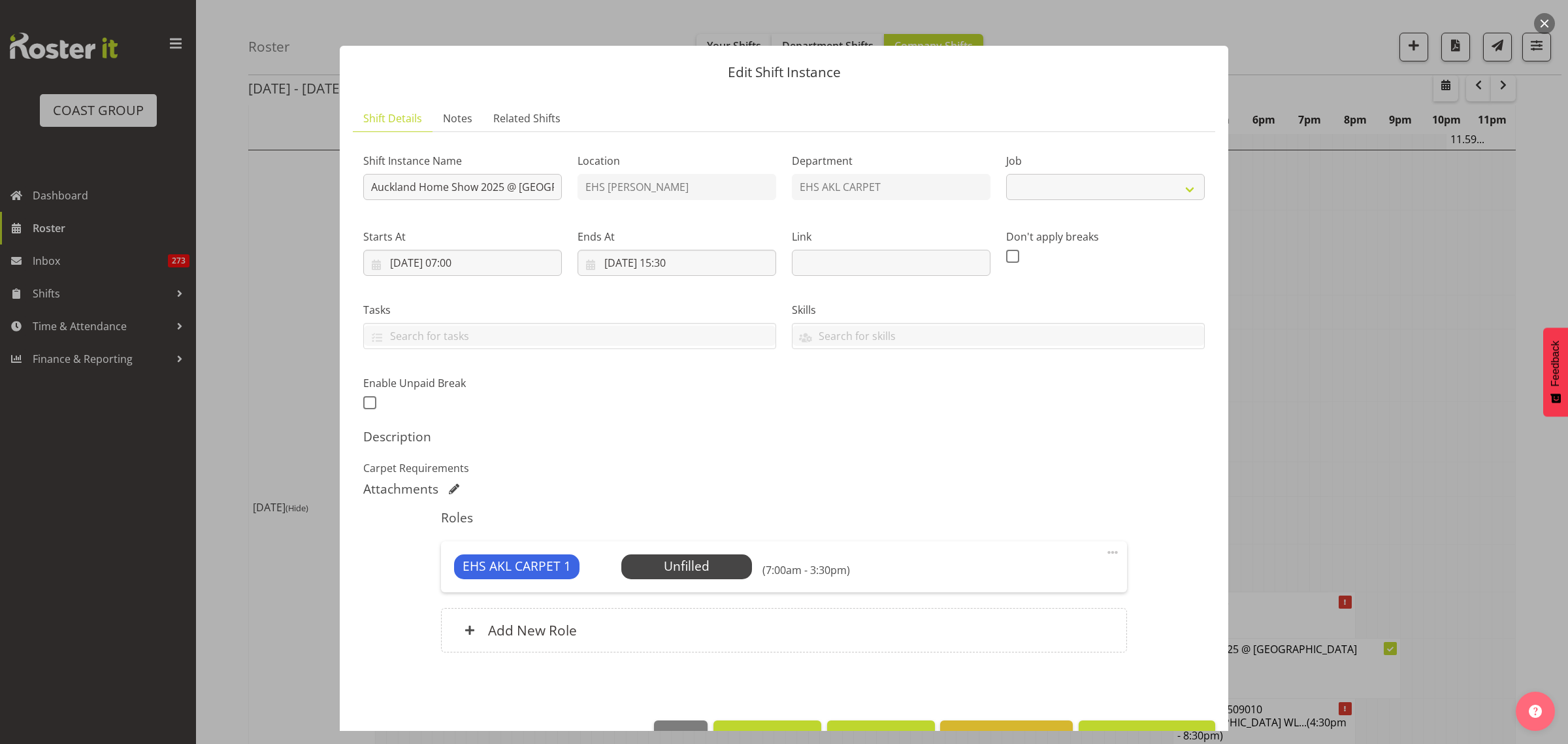
select select "9932"
click at [1544, 25] on button "button" at bounding box center [1544, 23] width 21 height 21
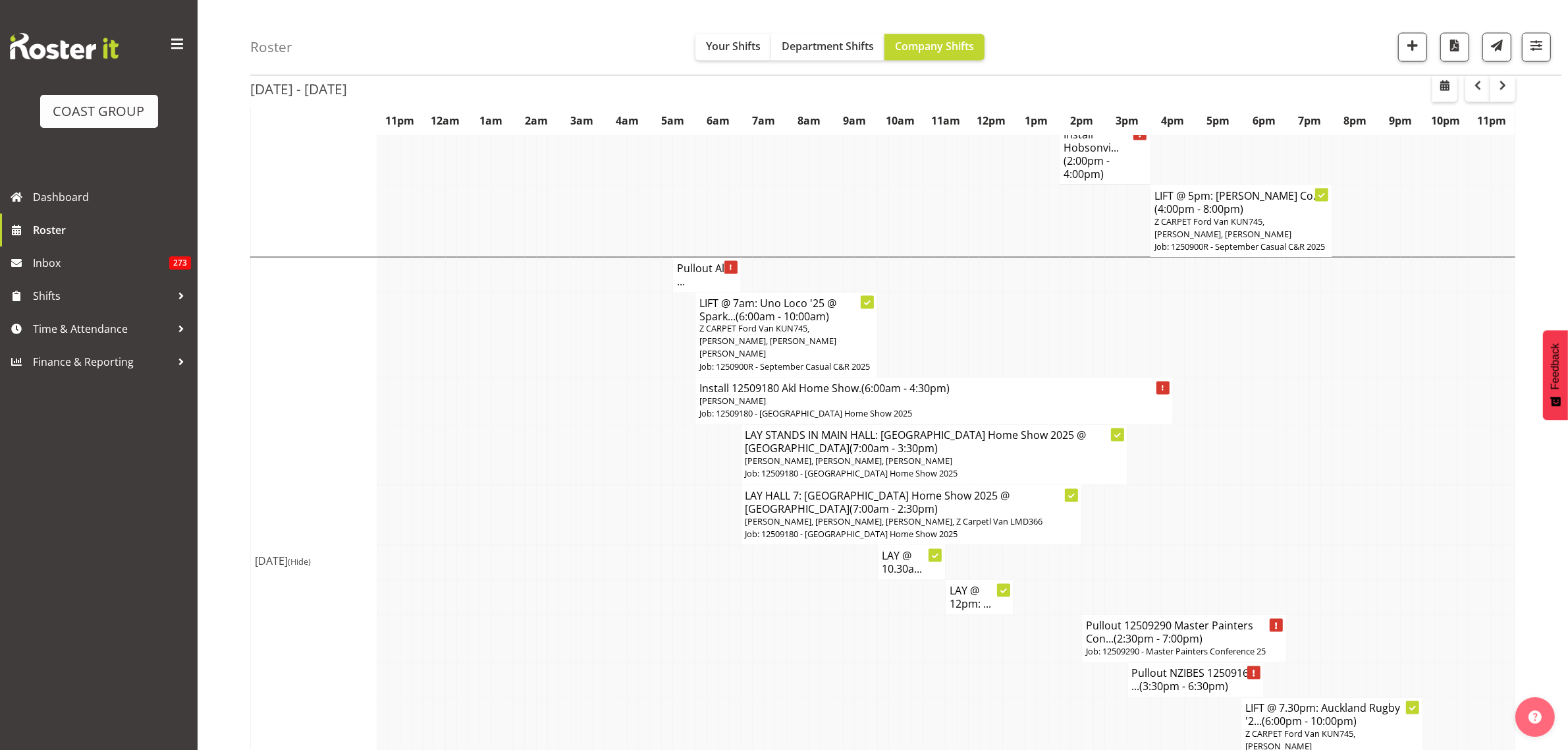
scroll to position [2547, 0]
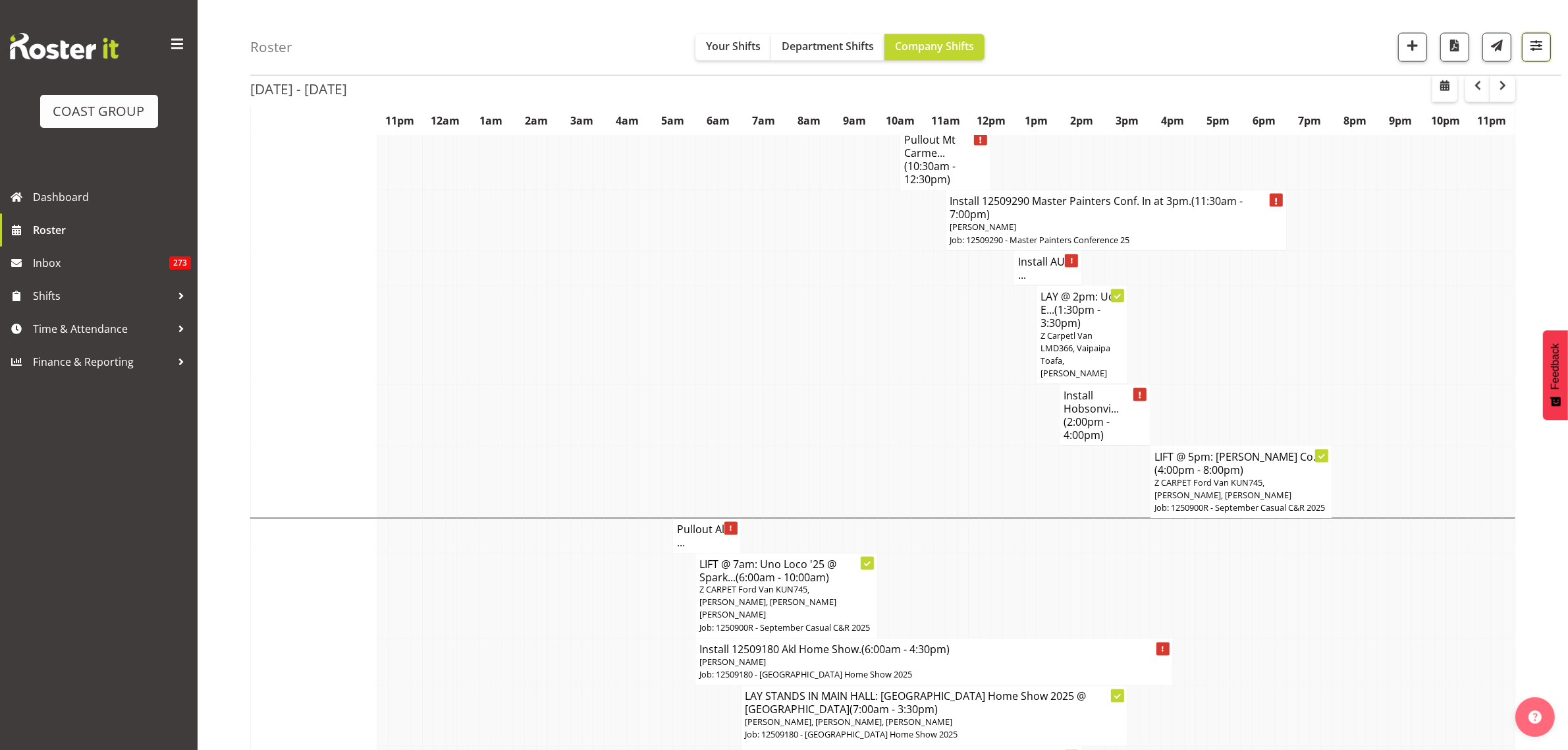
click at [1539, 49] on span "button" at bounding box center [1536, 45] width 17 height 17
click at [1528, 291] on select "Staff Role Shift - Horizontal Shift - Vertical Staff - Location" at bounding box center [1457, 288] width 167 height 26
select select "shiftH"
click at [1374, 301] on select "Staff Role Shift - Horizontal Shift - Vertical Staff - Location" at bounding box center [1457, 288] width 167 height 26
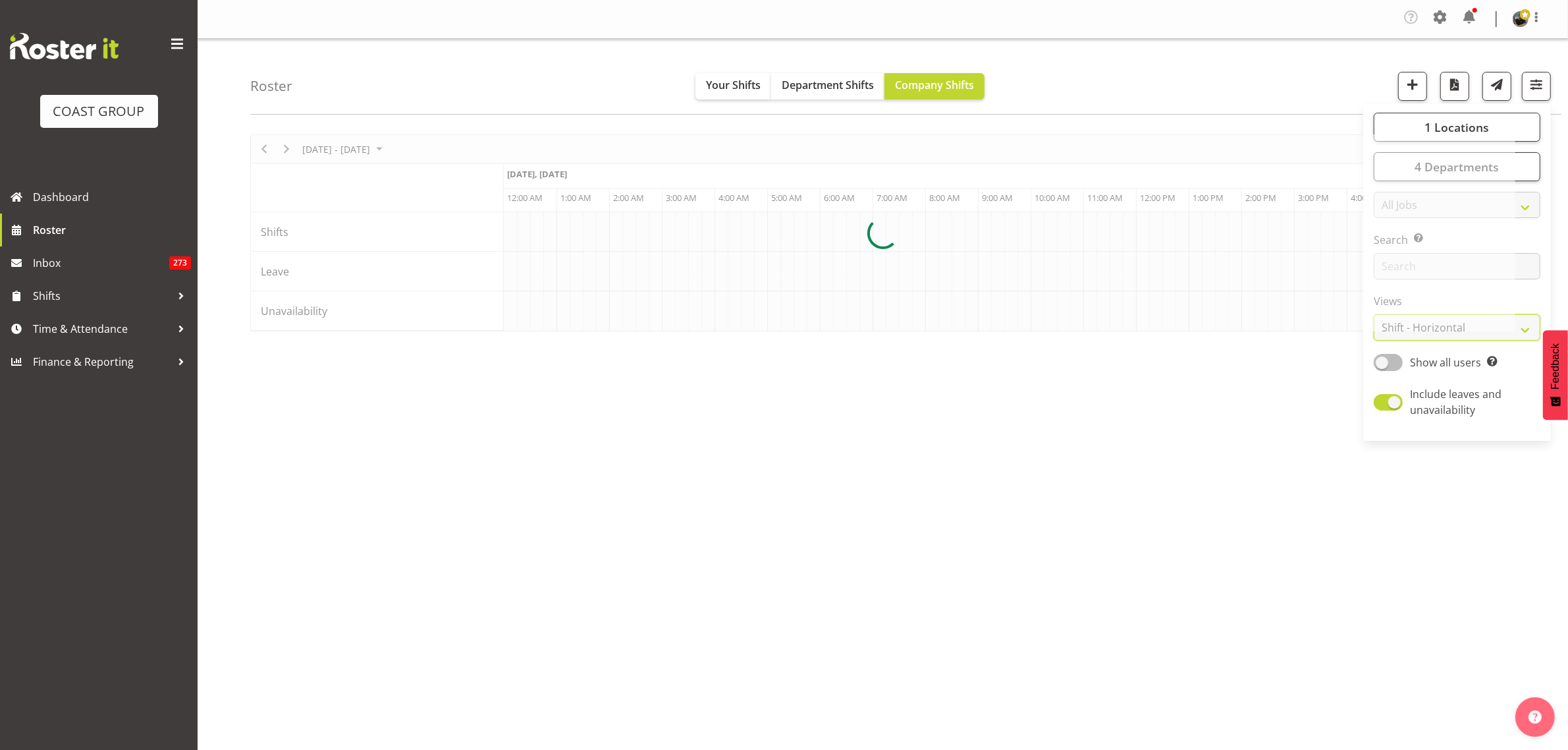
scroll to position [0, 4268]
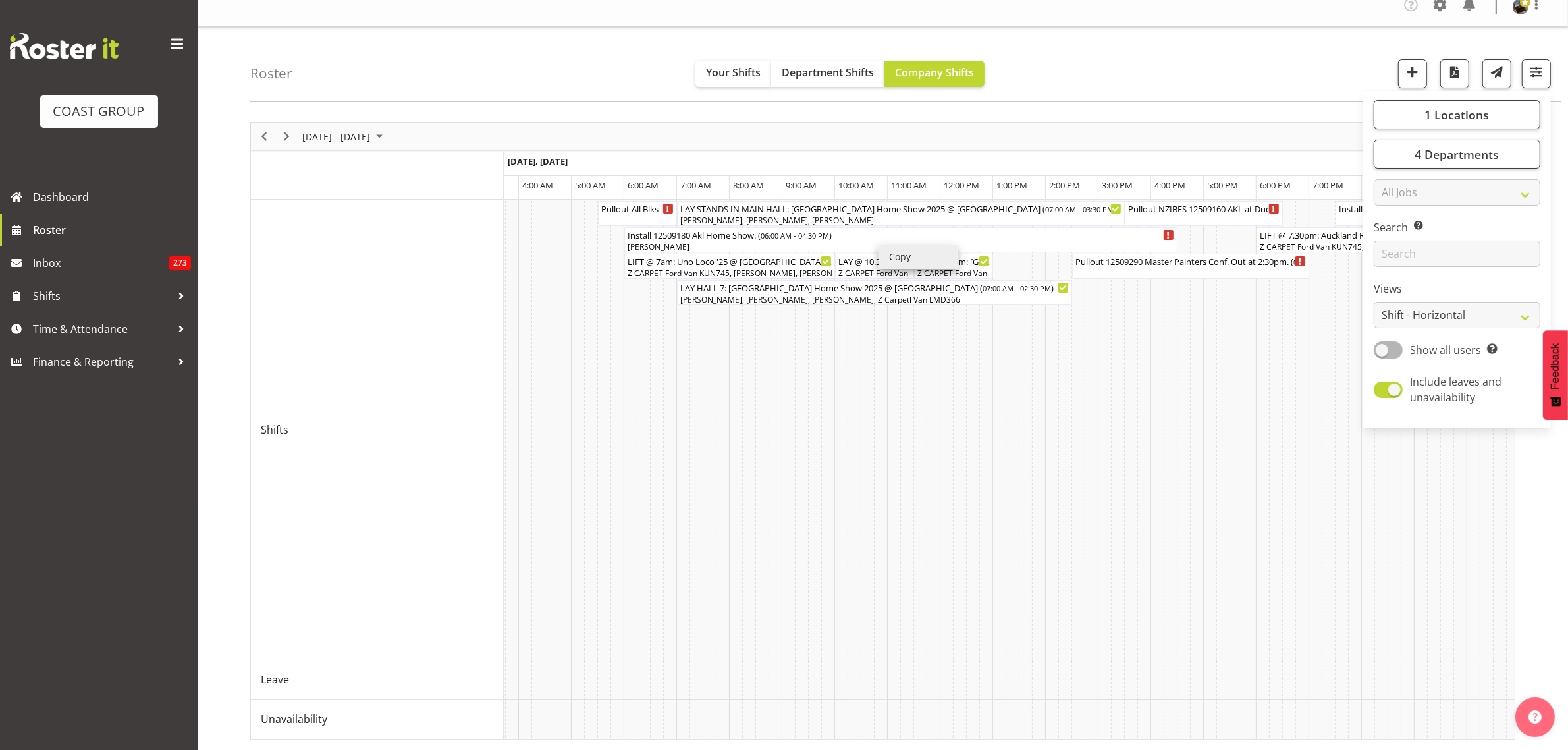
click at [901, 245] on li "Copy" at bounding box center [918, 257] width 79 height 24
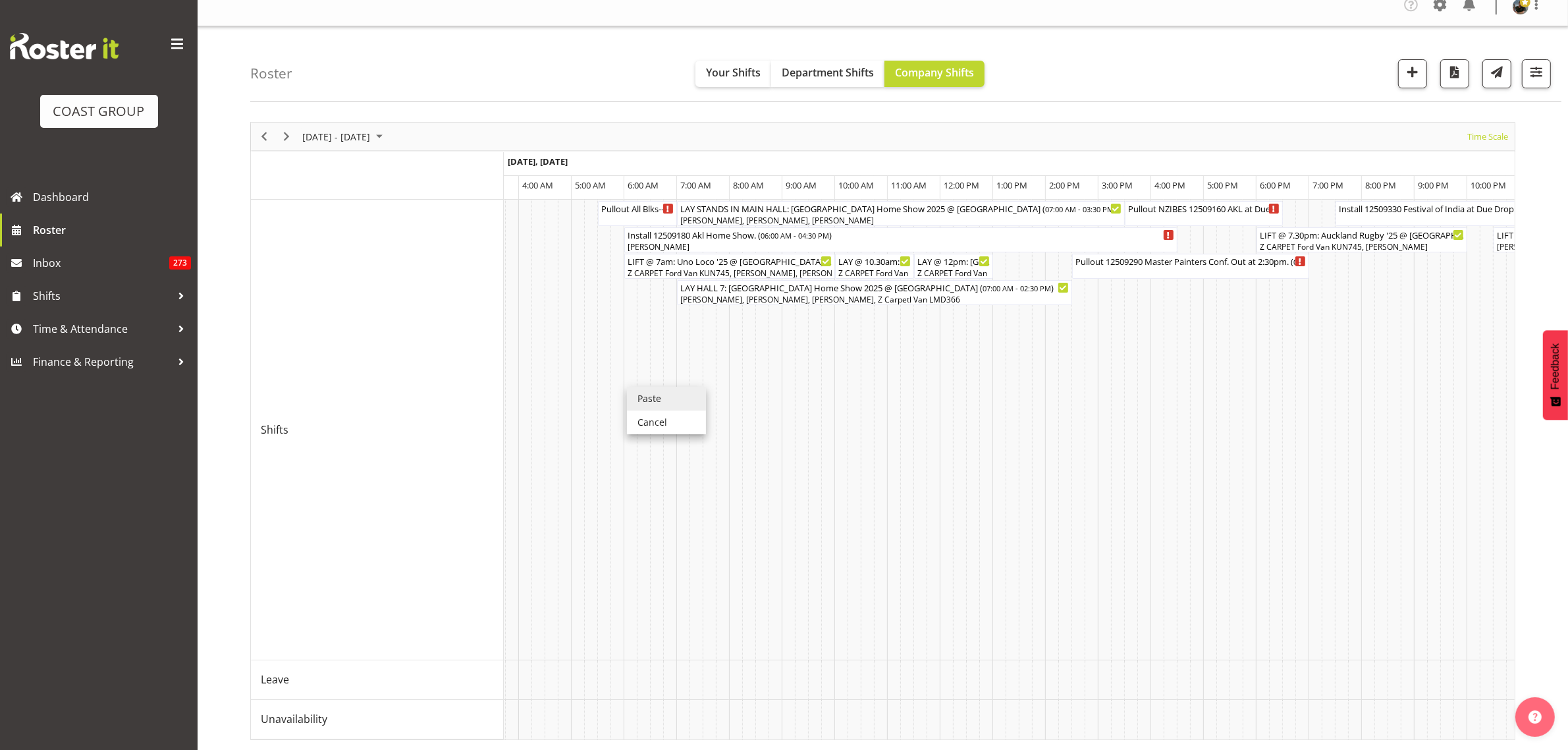
click at [651, 387] on li "Paste" at bounding box center [666, 399] width 79 height 24
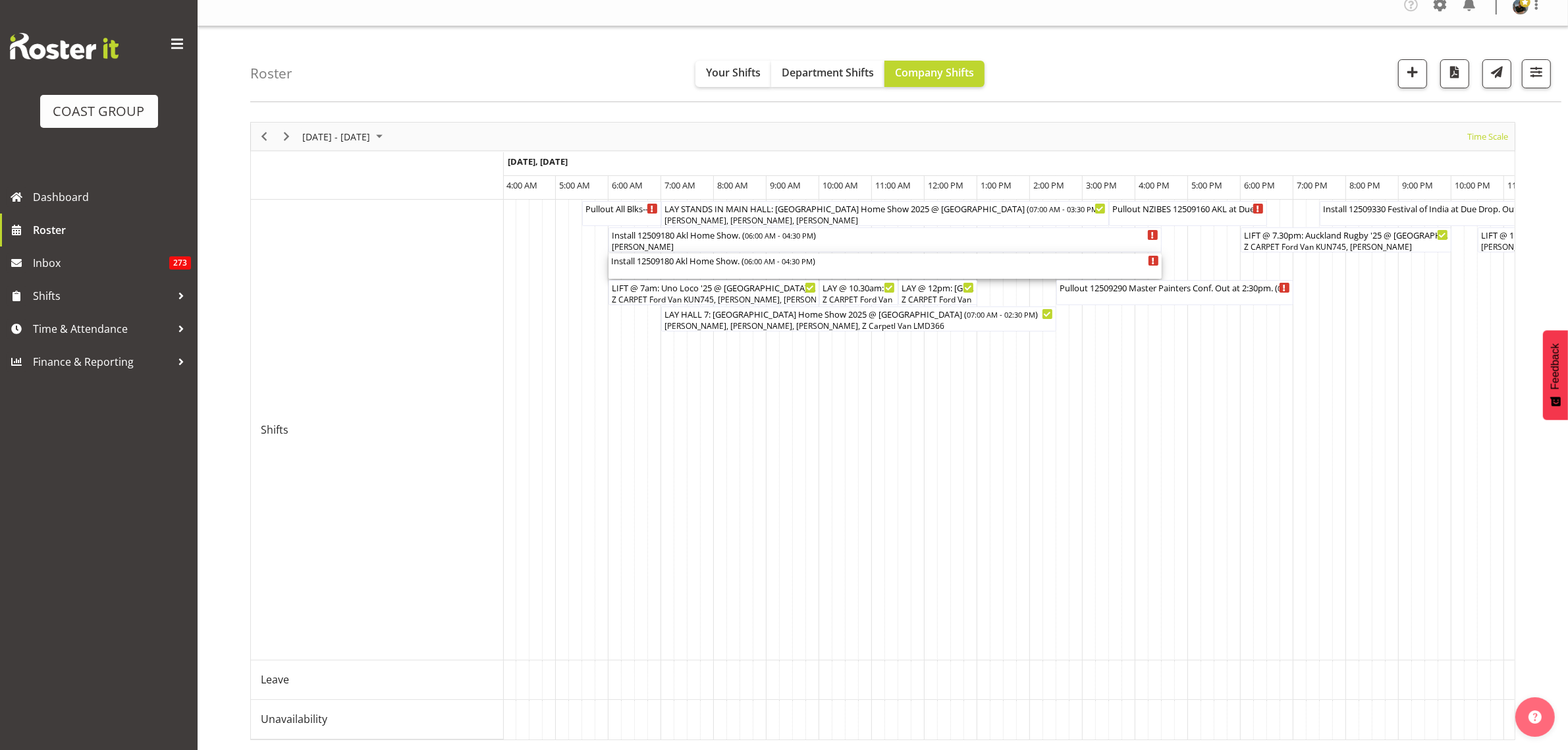
click at [699, 253] on div "Install 12509180 Akl Home Show. ( 06:00 AM - 04:30 PM )" at bounding box center [885, 260] width 548 height 14
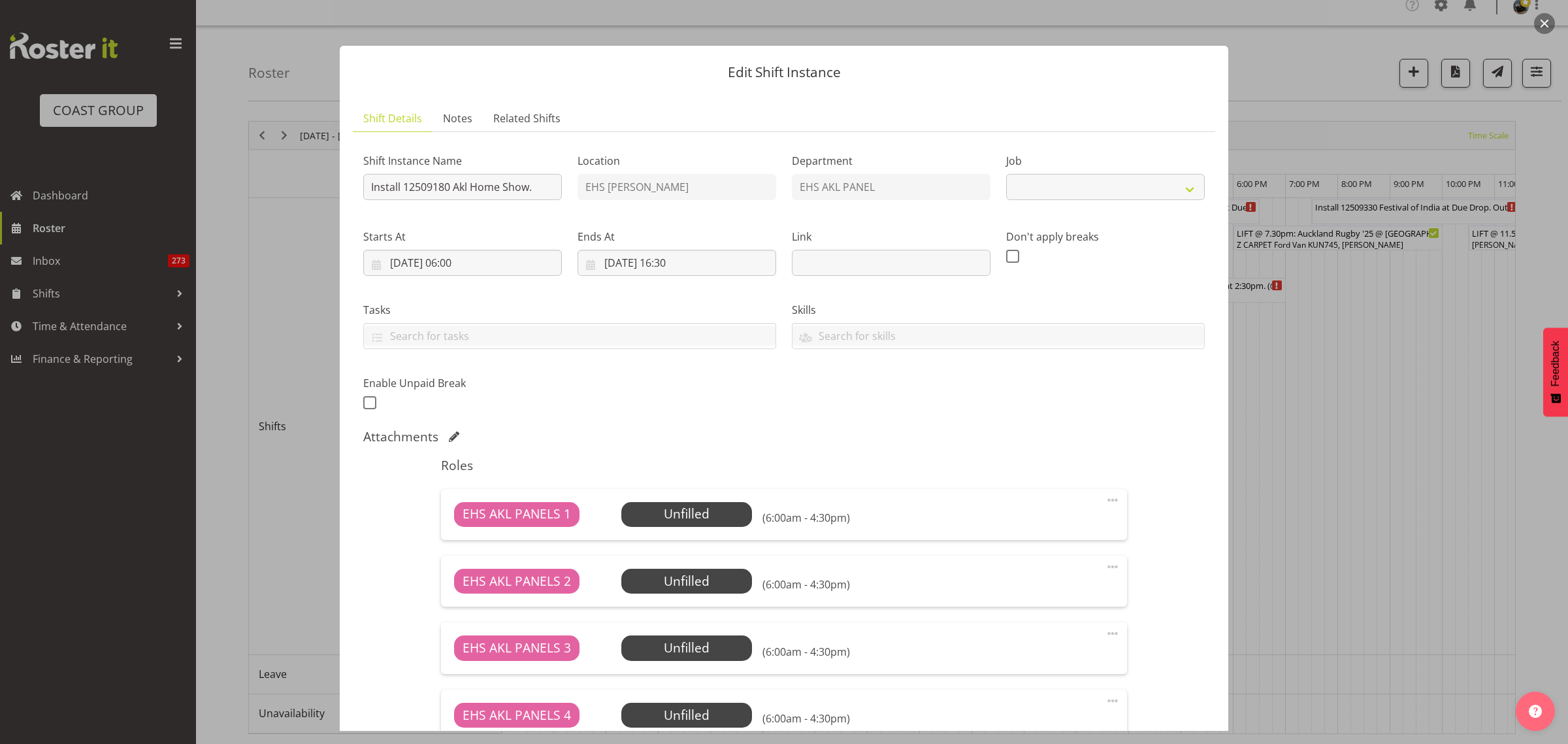
select select "9932"
click at [500, 265] on input "[DATE] 06:00" at bounding box center [462, 262] width 199 height 26
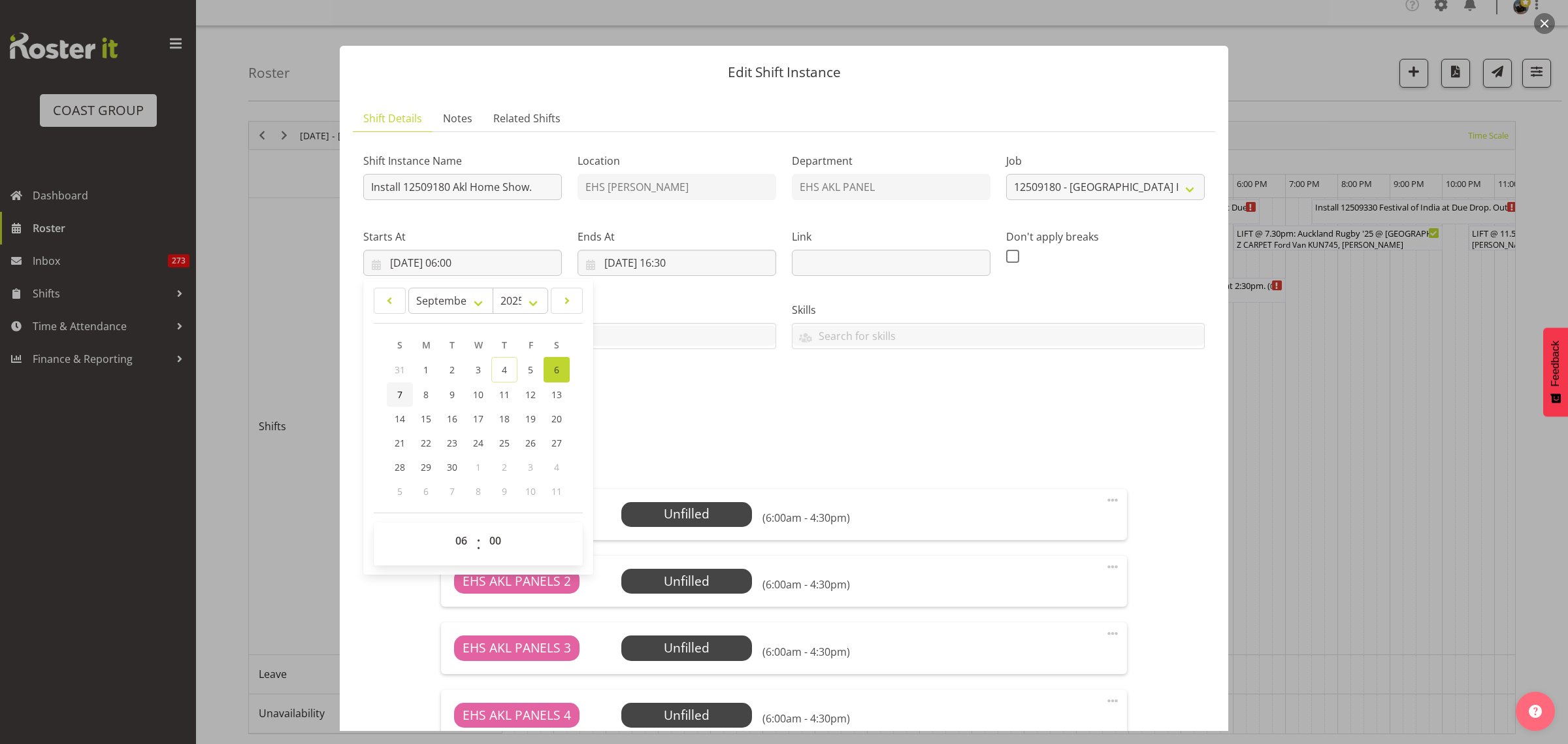
click at [403, 394] on link "7" at bounding box center [399, 394] width 26 height 24
type input "[DATE] 06:00"
click at [742, 263] on input "[DATE] 16:30" at bounding box center [676, 262] width 199 height 26
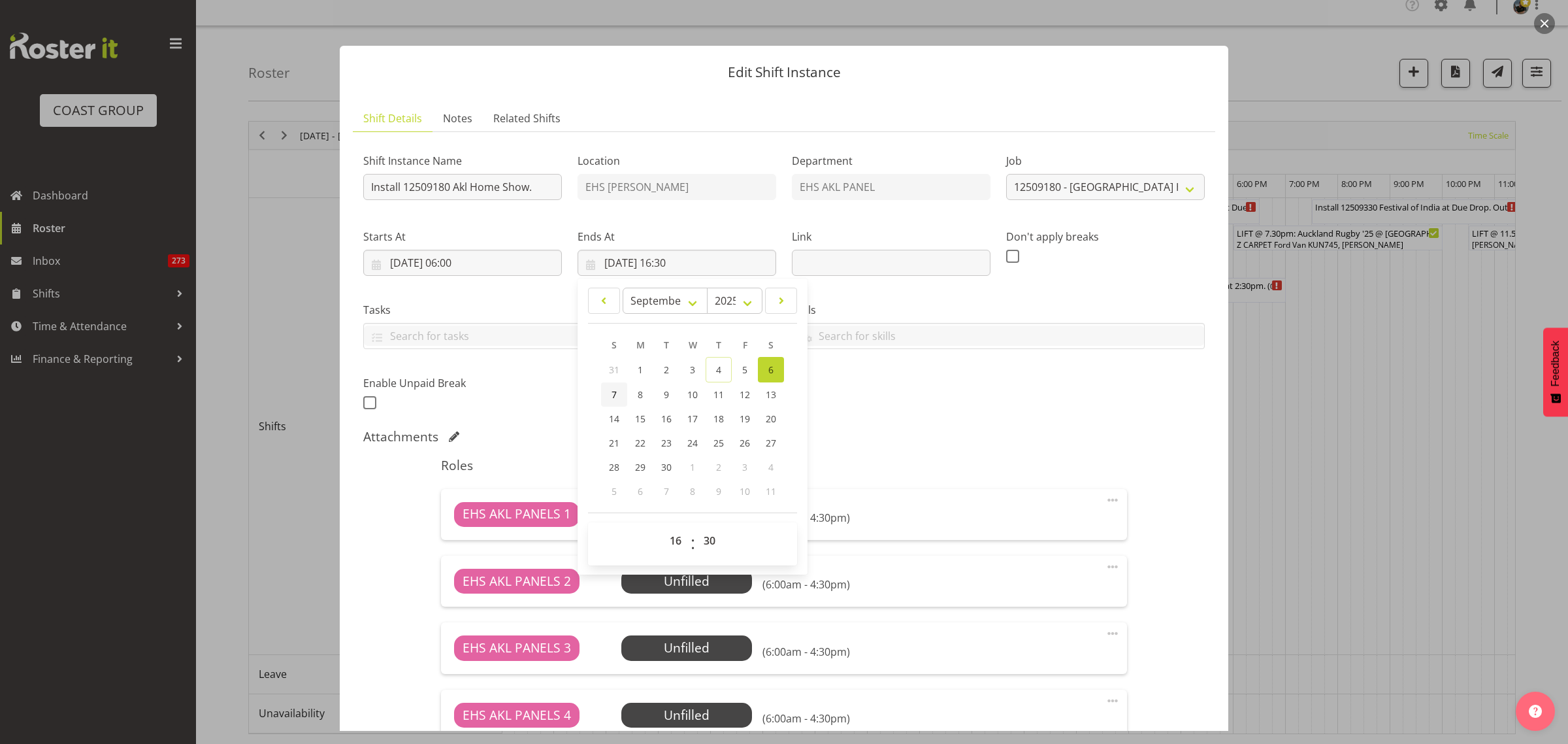
click at [612, 396] on span "7" at bounding box center [614, 395] width 5 height 13
type input "[DATE] 16:30"
click at [673, 541] on select "00 01 02 03 04 05 06 07 08 09 10 11 12 13 14 15 16 17 18 19 20 21 22 23" at bounding box center [677, 540] width 30 height 26
select select "14"
click at [663, 527] on select "00 01 02 03 04 05 06 07 08 09 10 11 12 13 14 15 16 17 18 19 20 21 22 23" at bounding box center [677, 540] width 30 height 26
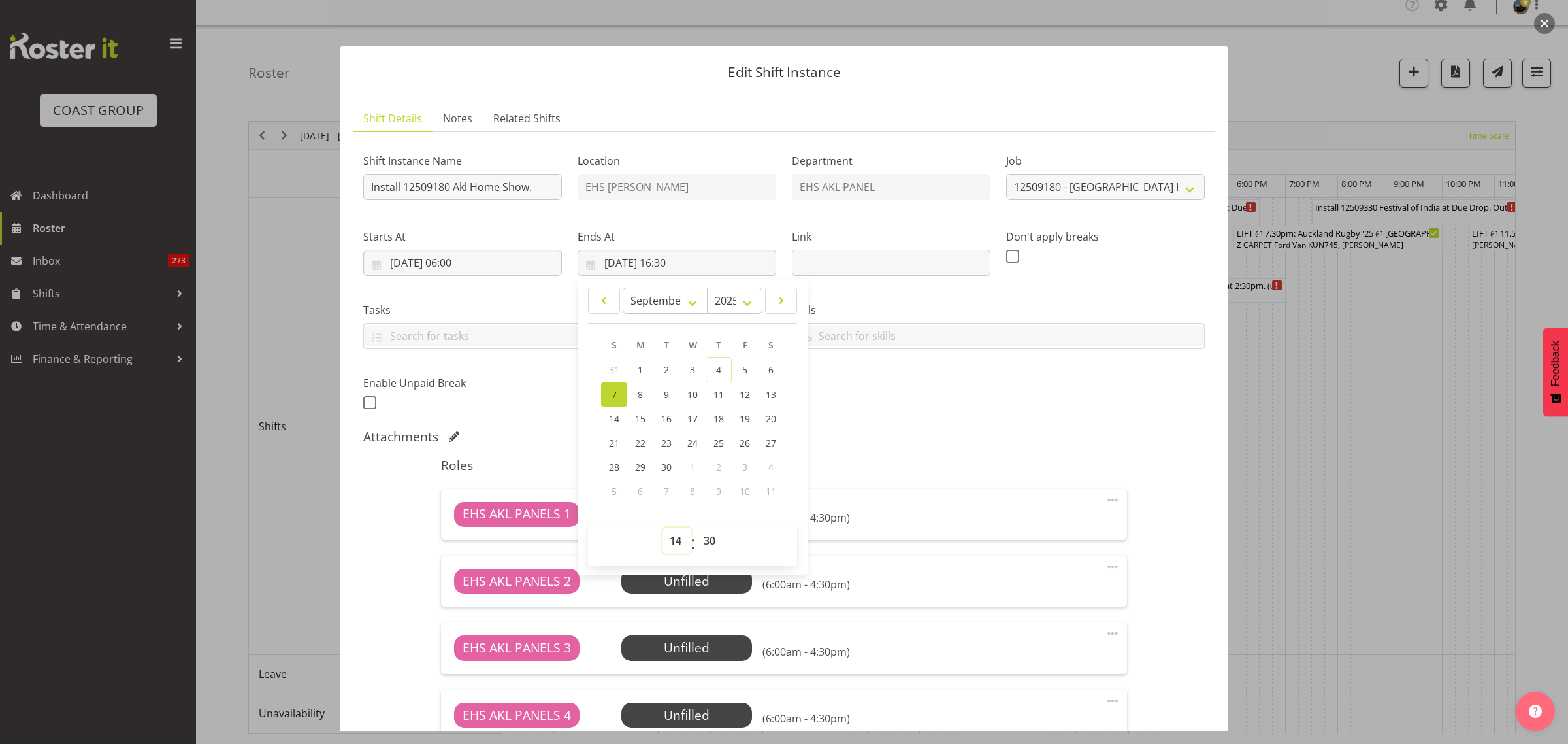
type input "[DATE] 14:30"
click at [508, 261] on input "[DATE] 06:00" at bounding box center [462, 262] width 199 height 26
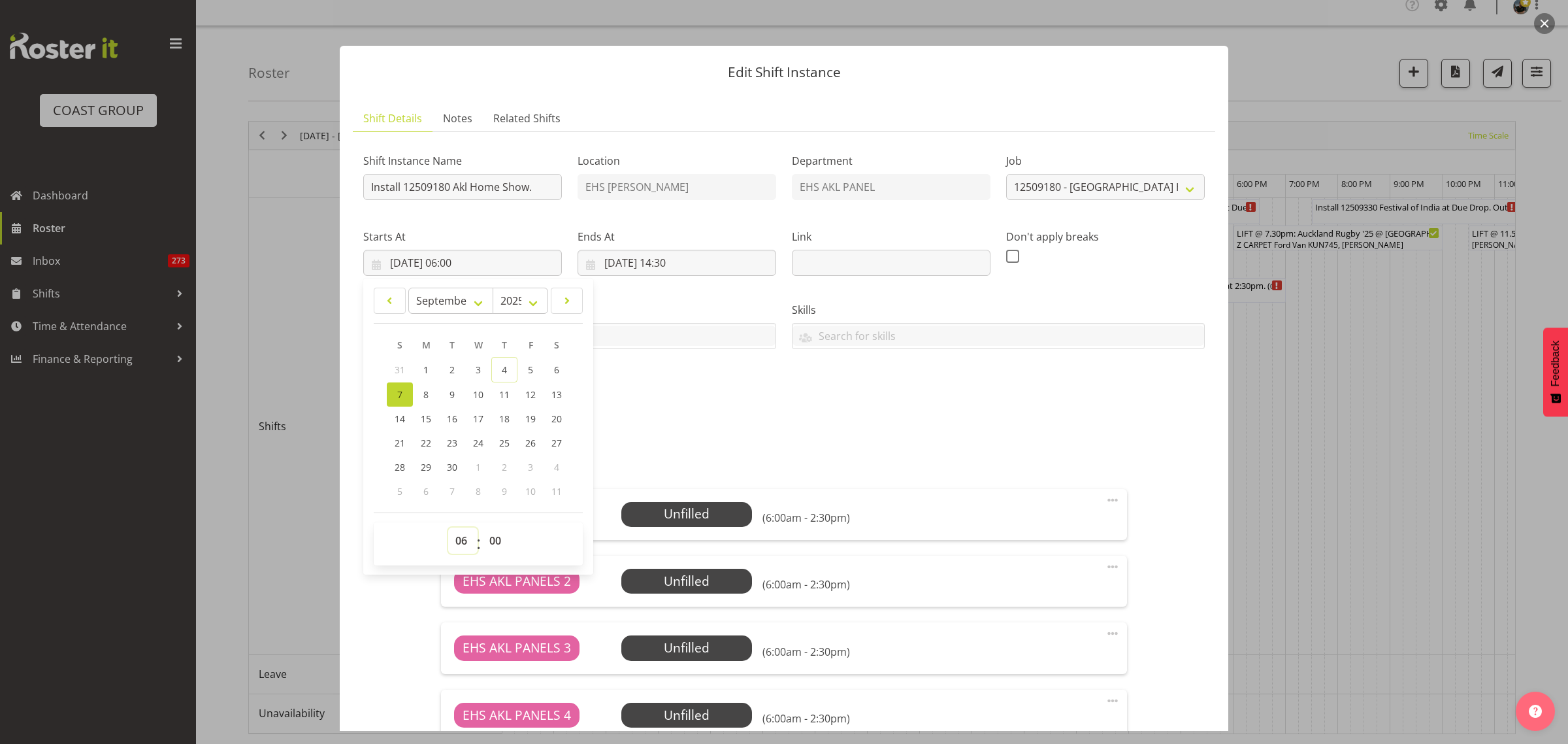
click at [462, 541] on select "00 01 02 03 04 05 06 07 08 09 10 11 12 13 14 15 16 17 18 19 20 21 22 23" at bounding box center [463, 540] width 30 height 26
select select "8"
click at [449, 527] on select "00 01 02 03 04 05 06 07 08 09 10 11 12 13 14 15 16 17 18 19 20 21 22 23" at bounding box center [463, 540] width 30 height 26
type input "[DATE] 08:00"
click at [890, 389] on div "Shift Instance Name Install 12509180 Akl Home Show. Location EHS [PERSON_NAME] …" at bounding box center [784, 277] width 857 height 286
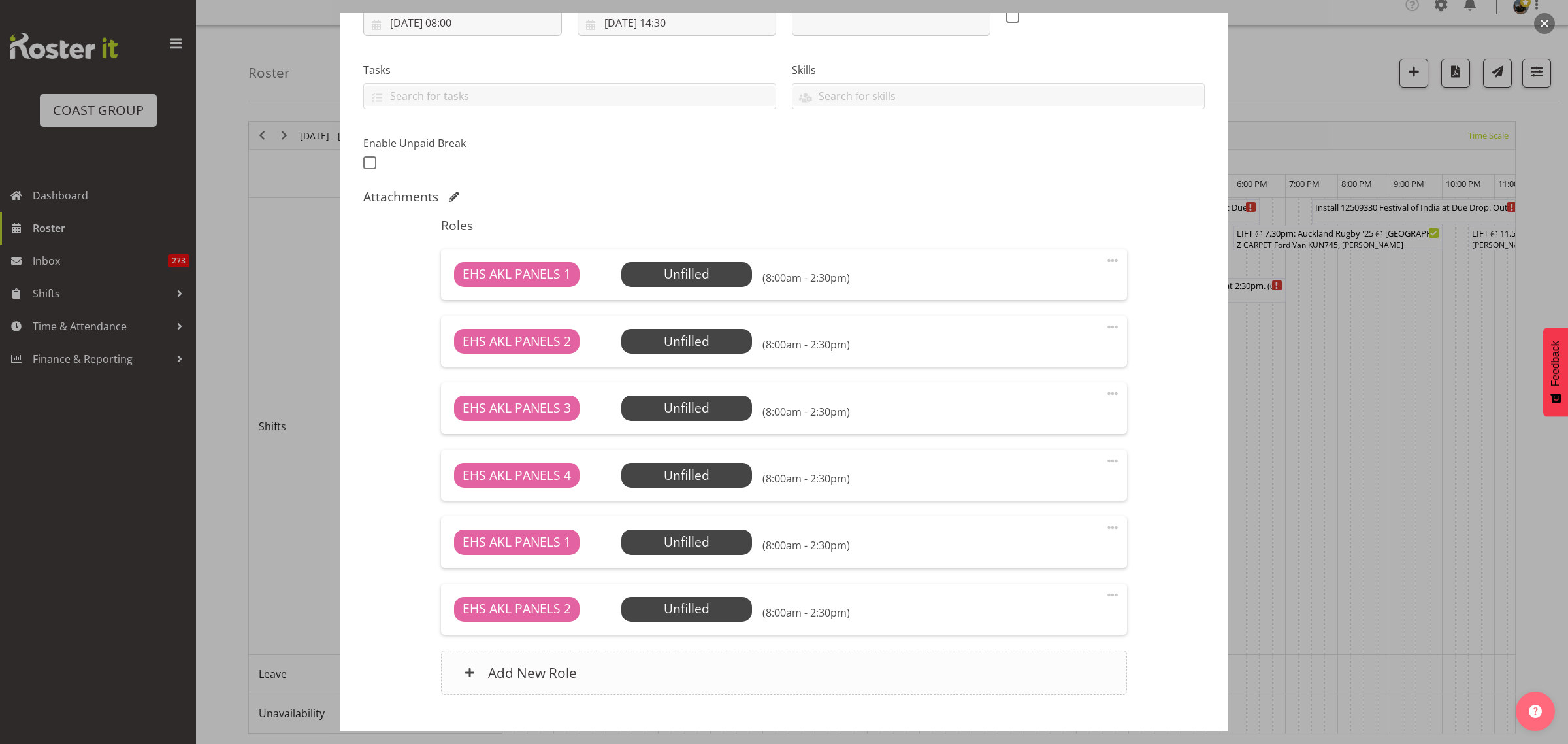
scroll to position [321, 0]
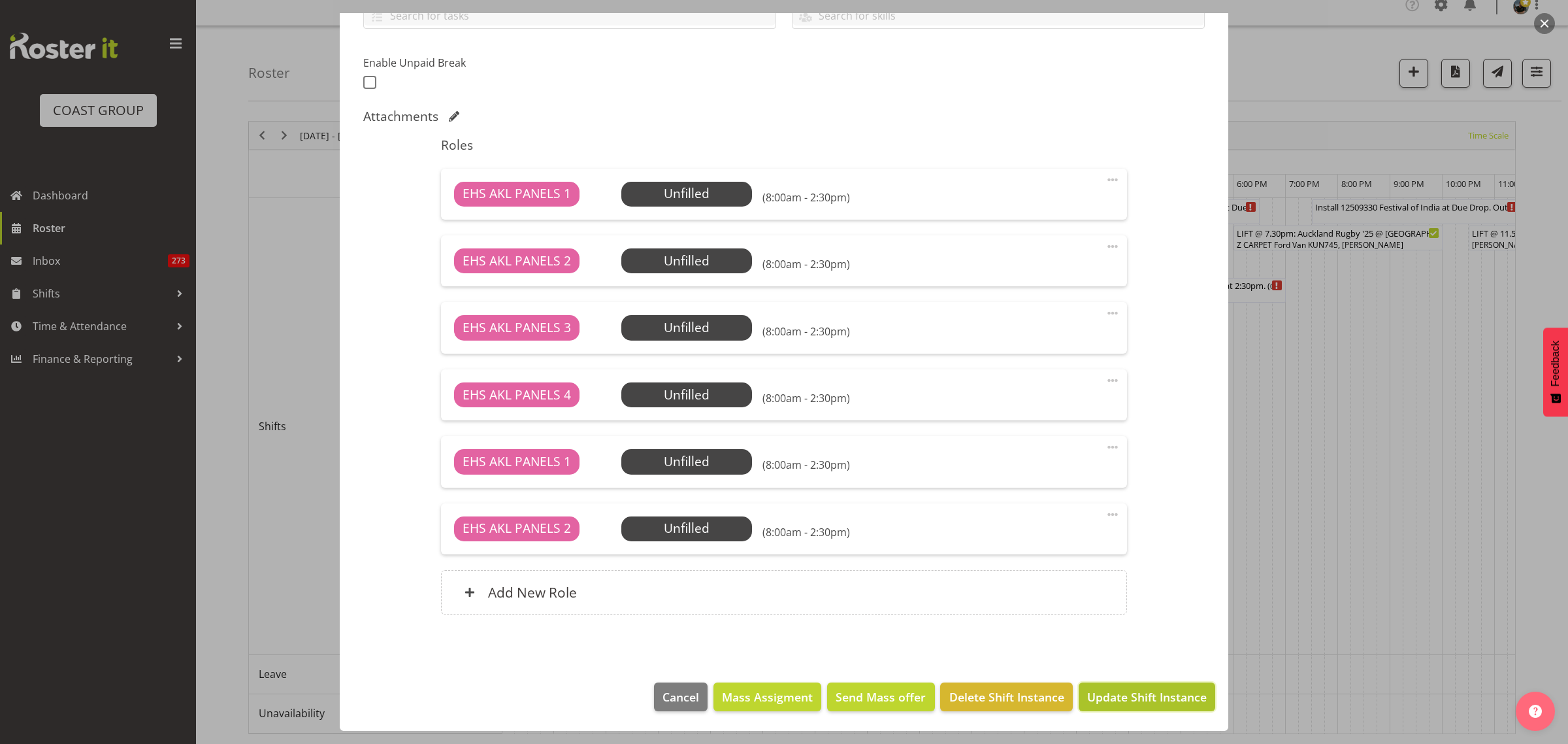
click at [1110, 701] on span "Update Shift Instance" at bounding box center [1147, 696] width 120 height 17
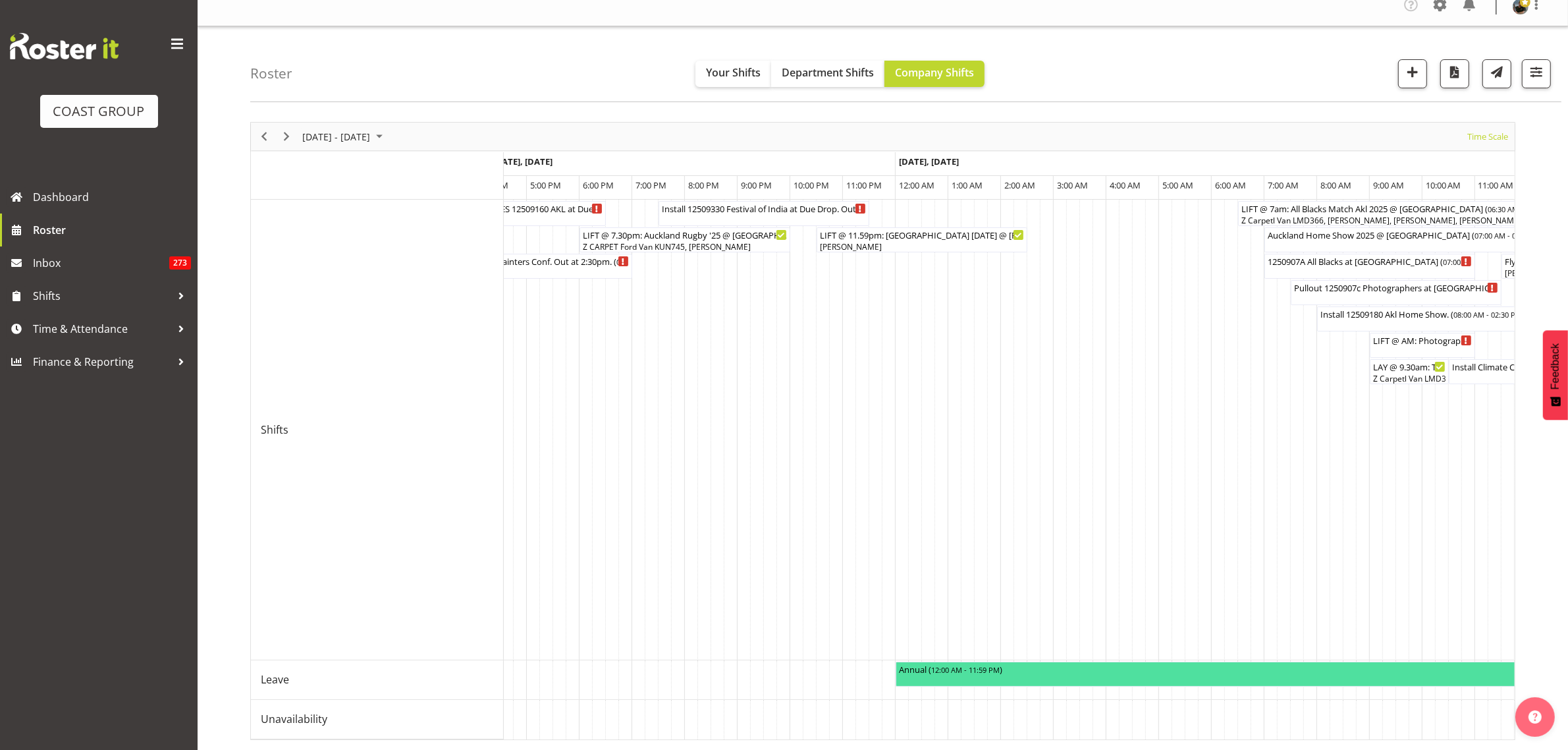
scroll to position [0, 7204]
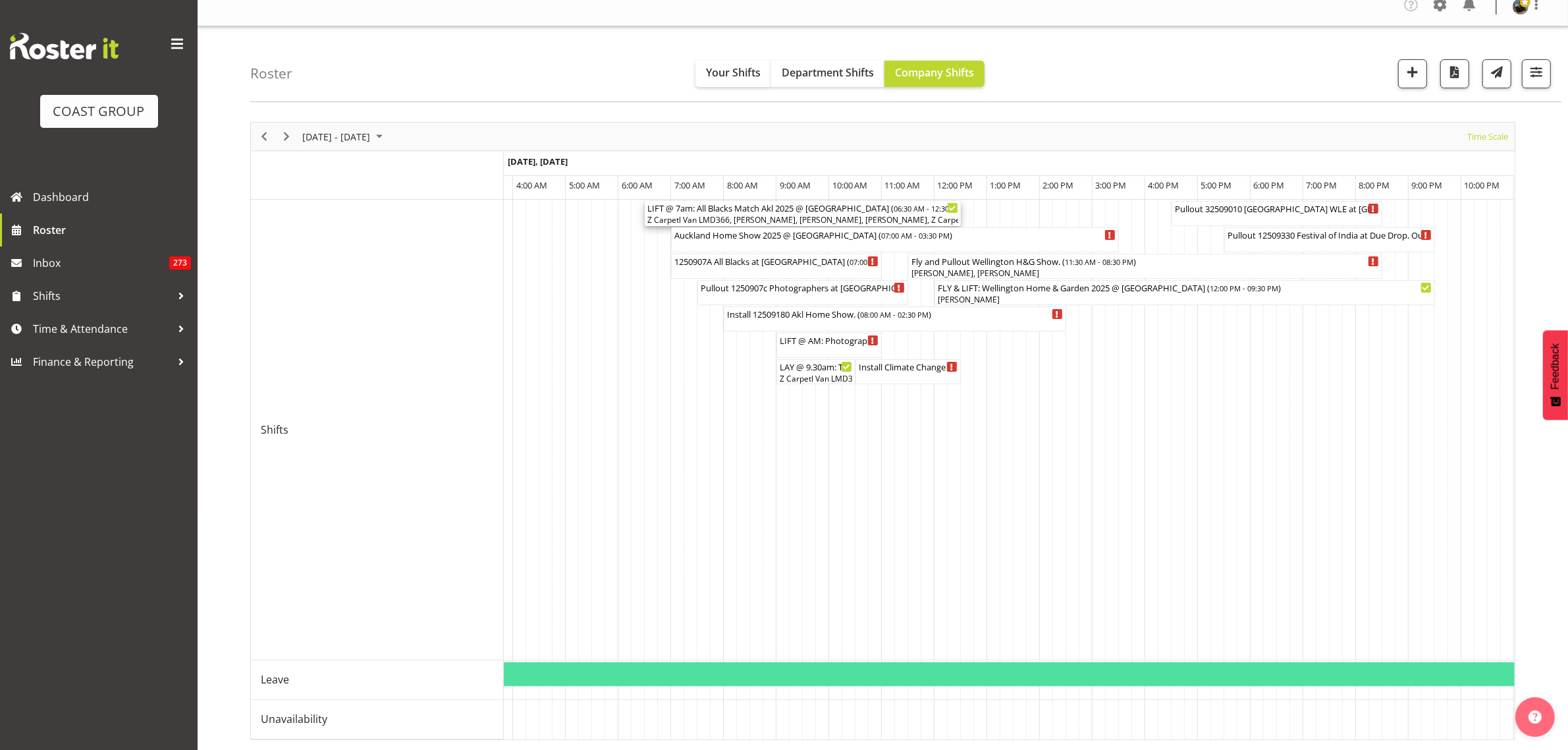
click at [788, 214] on div "Z Carpetl Van LMD366, [PERSON_NAME], [PERSON_NAME], [PERSON_NAME], Z Carpetl Va…" at bounding box center [803, 220] width 311 height 12
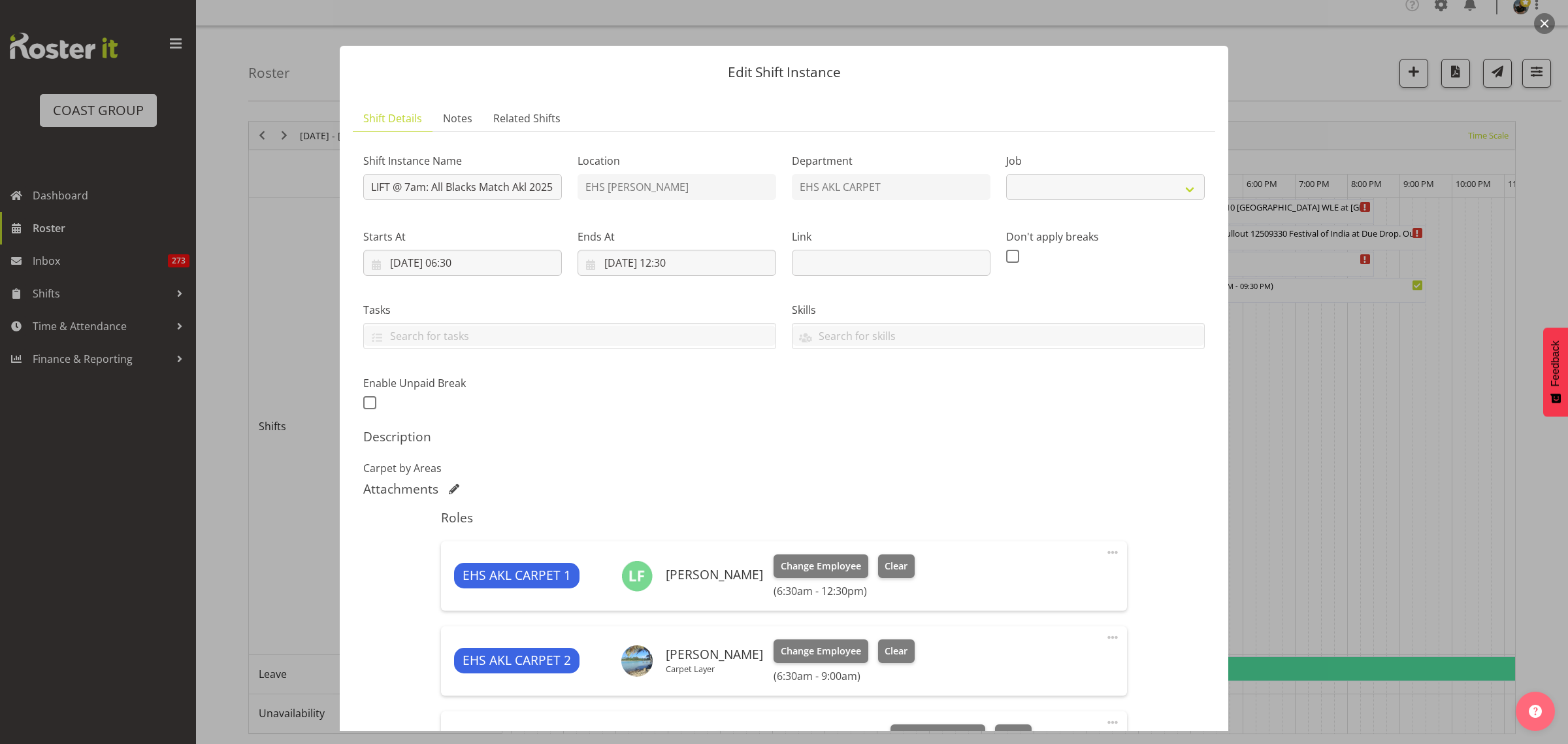
select select "9410"
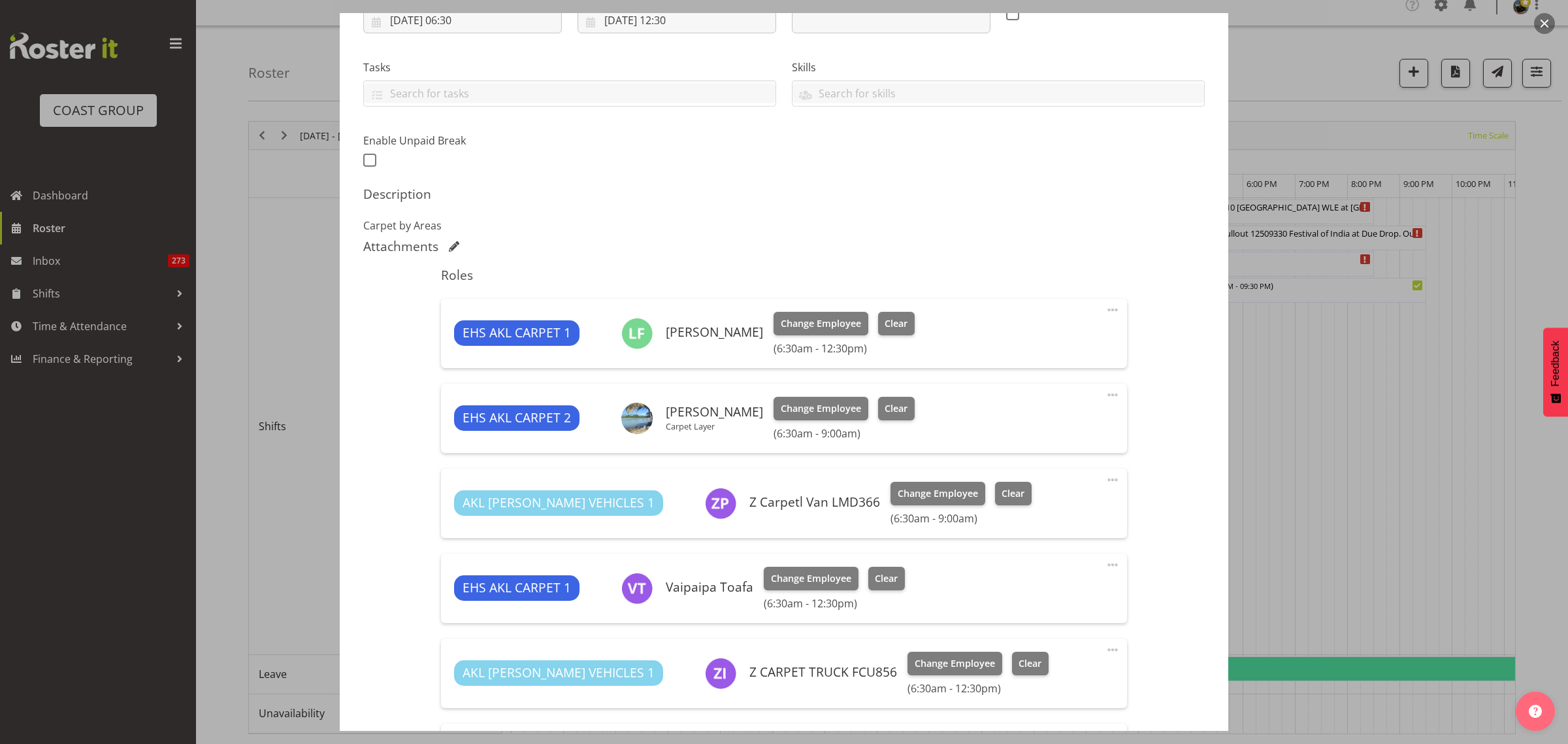
click at [1544, 23] on button "button" at bounding box center [1544, 23] width 21 height 21
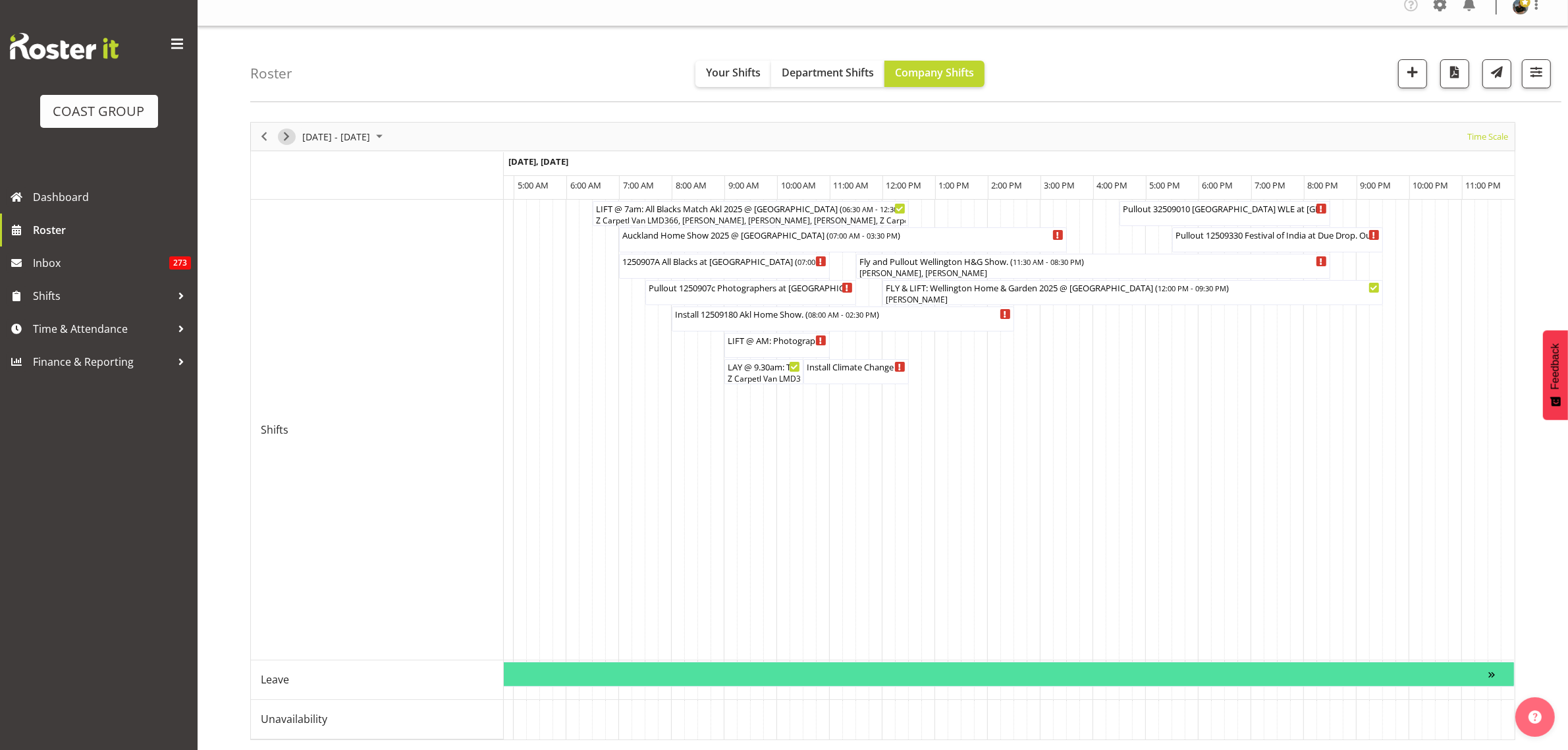
click at [285, 128] on span "Next" at bounding box center [286, 136] width 15 height 16
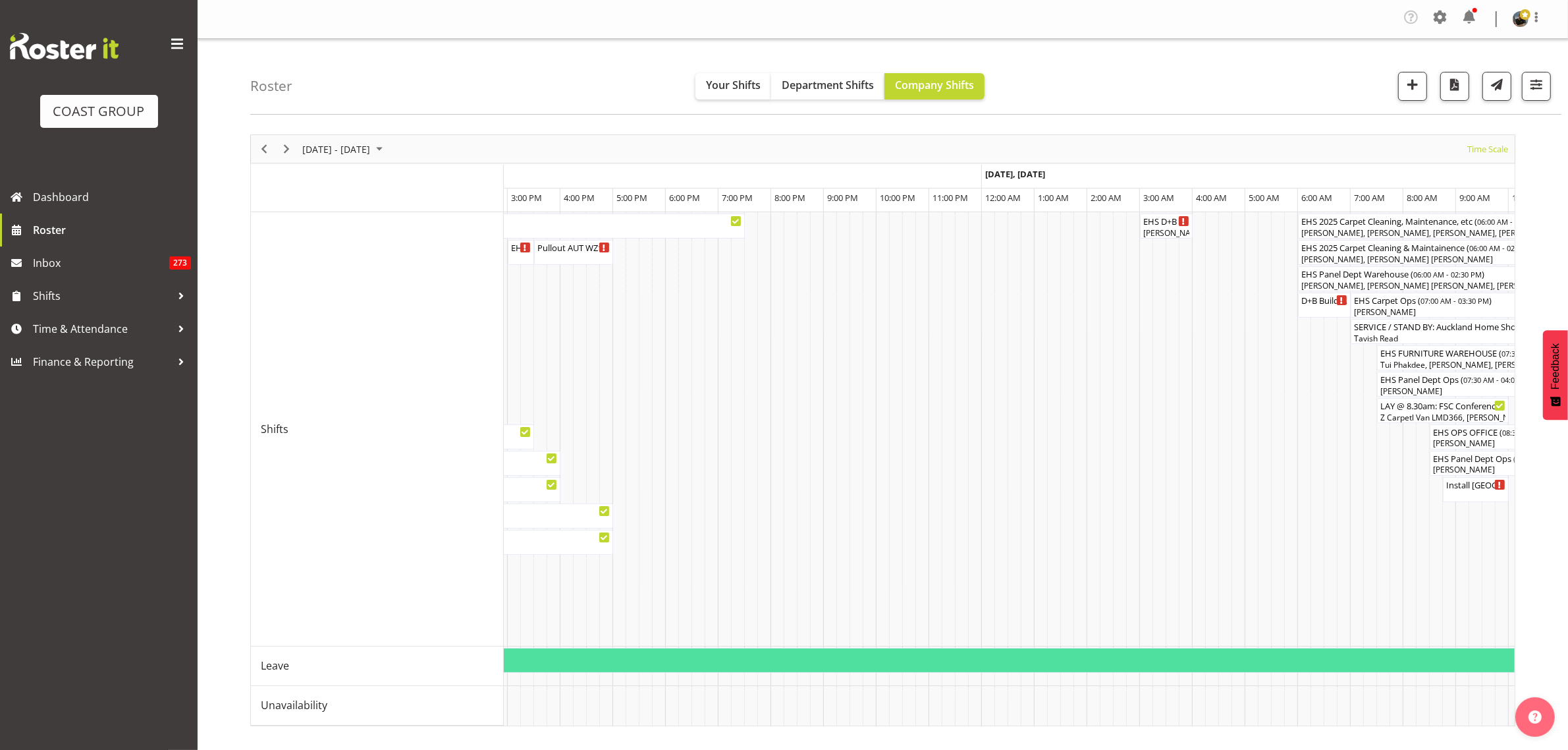
scroll to position [0, 268]
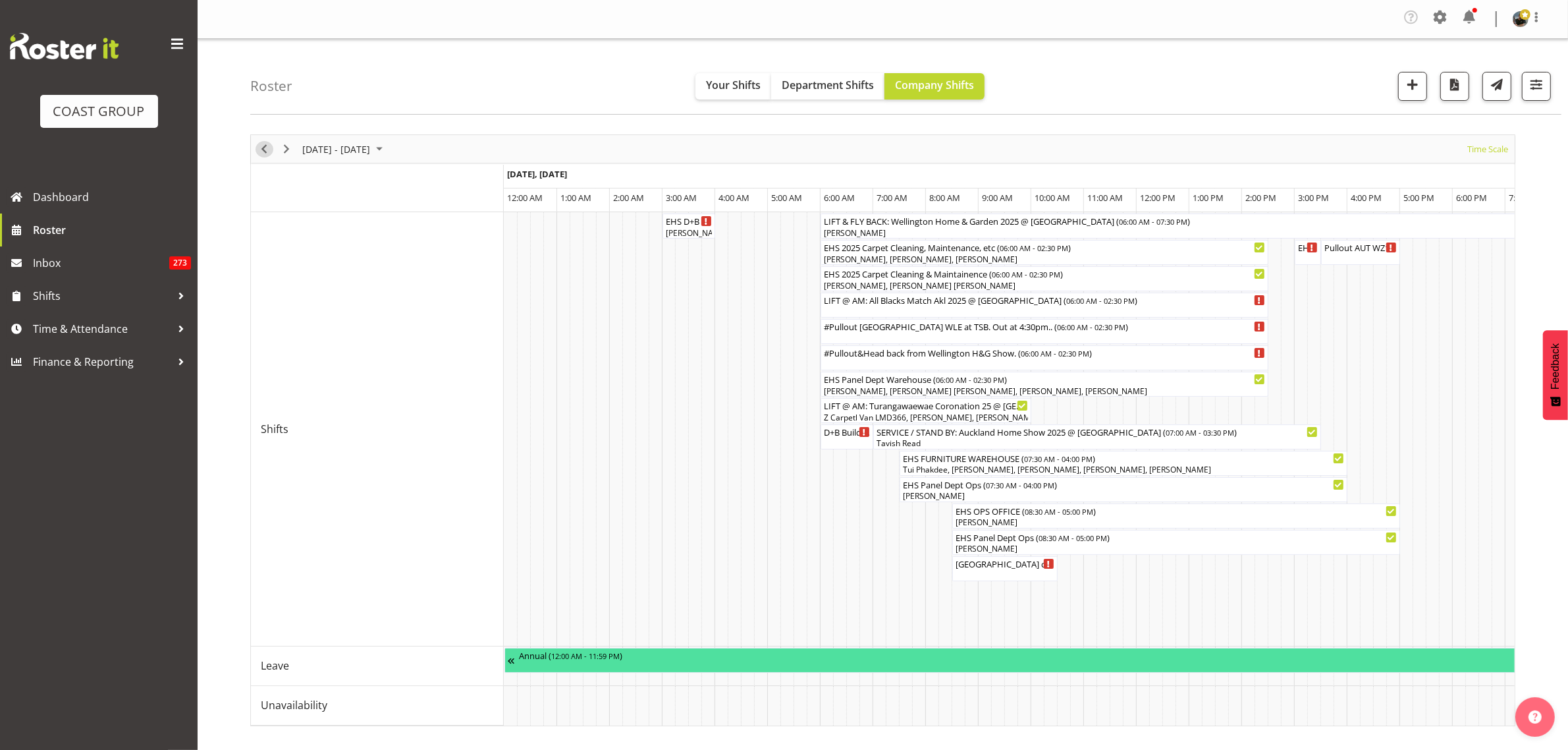
click at [268, 150] on span "Previous" at bounding box center [263, 149] width 15 height 16
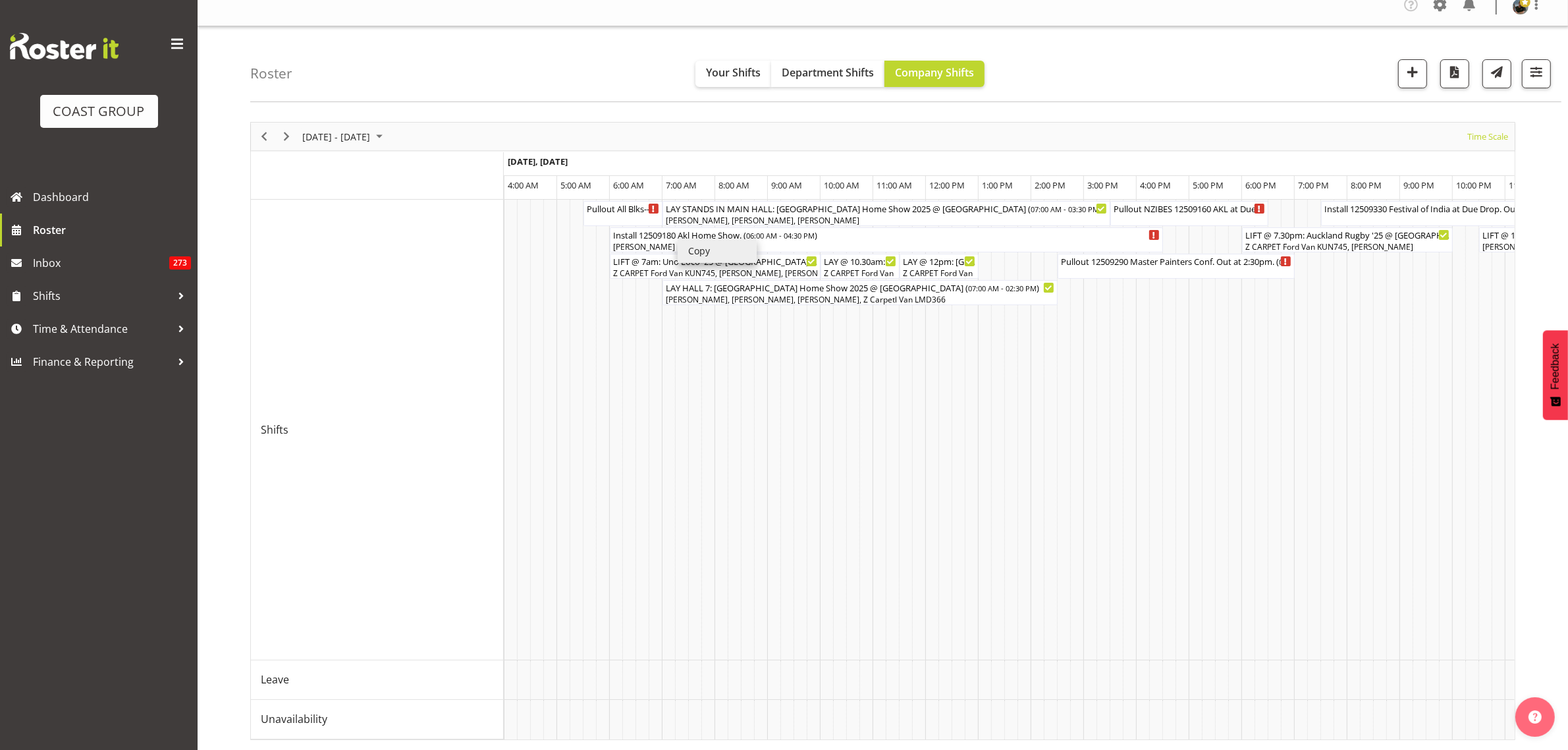
click at [718, 239] on li "Copy" at bounding box center [717, 251] width 79 height 24
click at [613, 347] on td "Timeline Week of September 4, 2025" at bounding box center [616, 429] width 14 height 460
click at [639, 361] on li "Paste" at bounding box center [652, 373] width 79 height 24
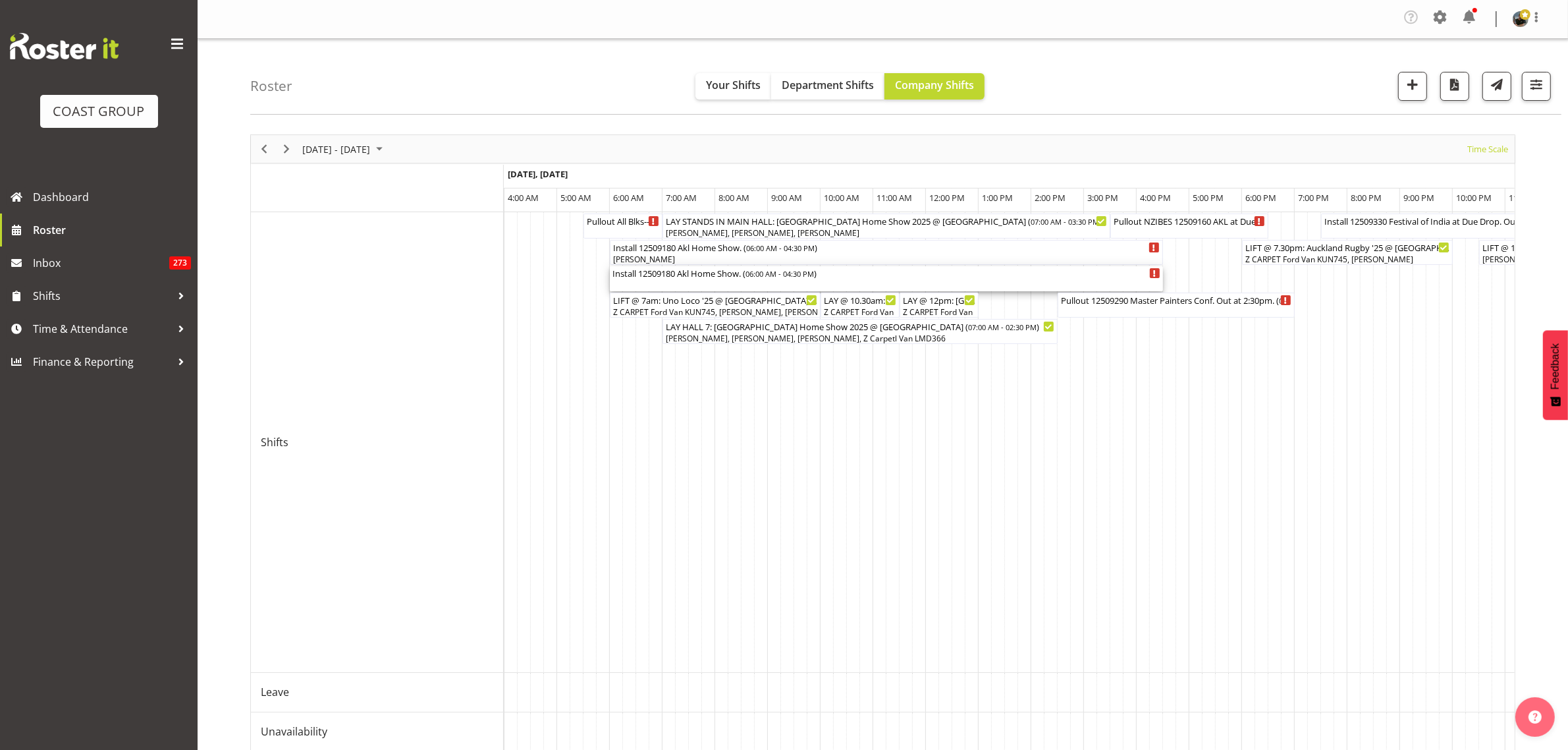
click at [690, 281] on div "Install 12509180 Akl Home Show. ( 06:00 AM - 04:30 PM )" at bounding box center [887, 279] width 548 height 25
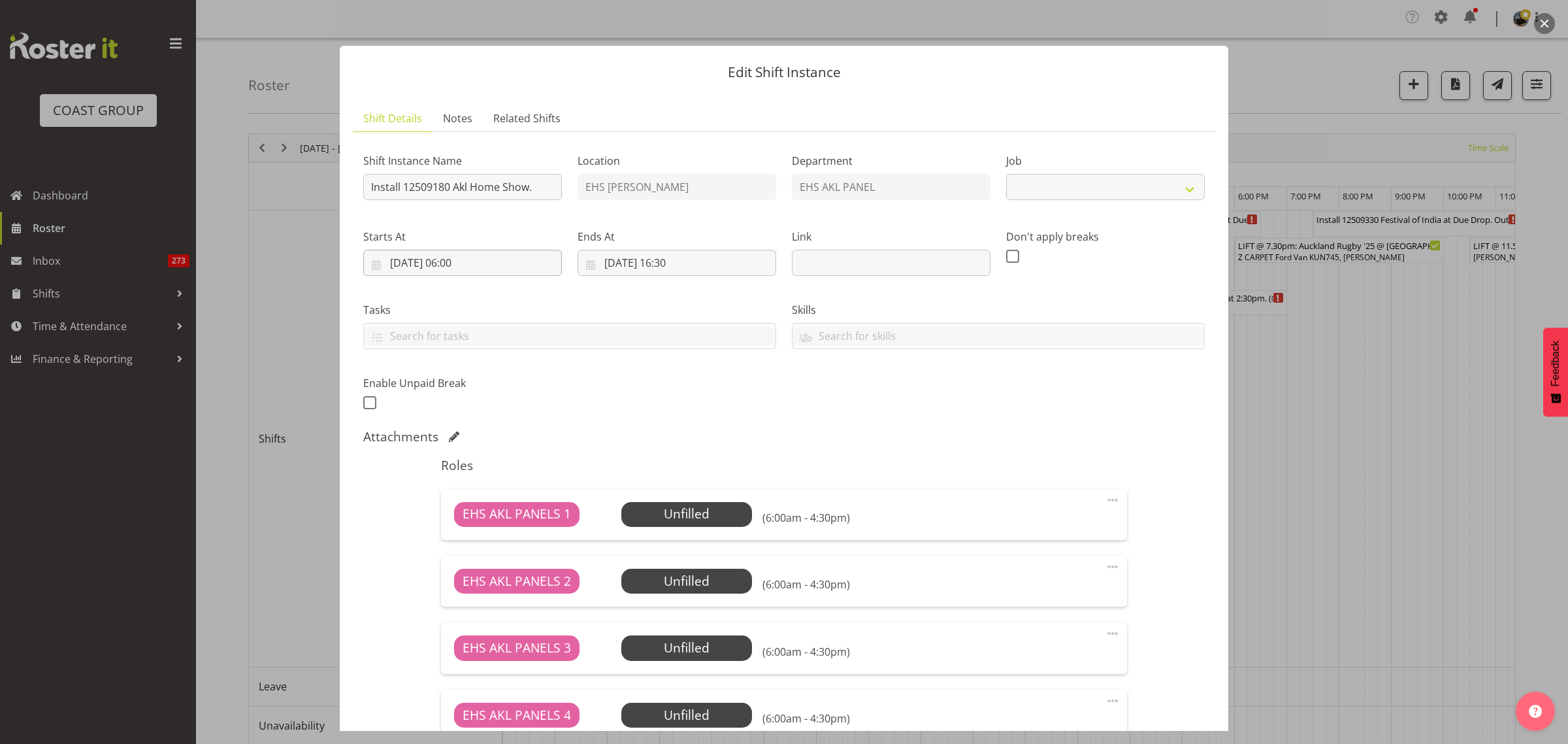
select select "9932"
drag, startPoint x: 400, startPoint y: 192, endPoint x: 408, endPoint y: 213, distance: 22.5
click at [400, 192] on input "Install 12509180 Akl Home Show." at bounding box center [462, 186] width 199 height 26
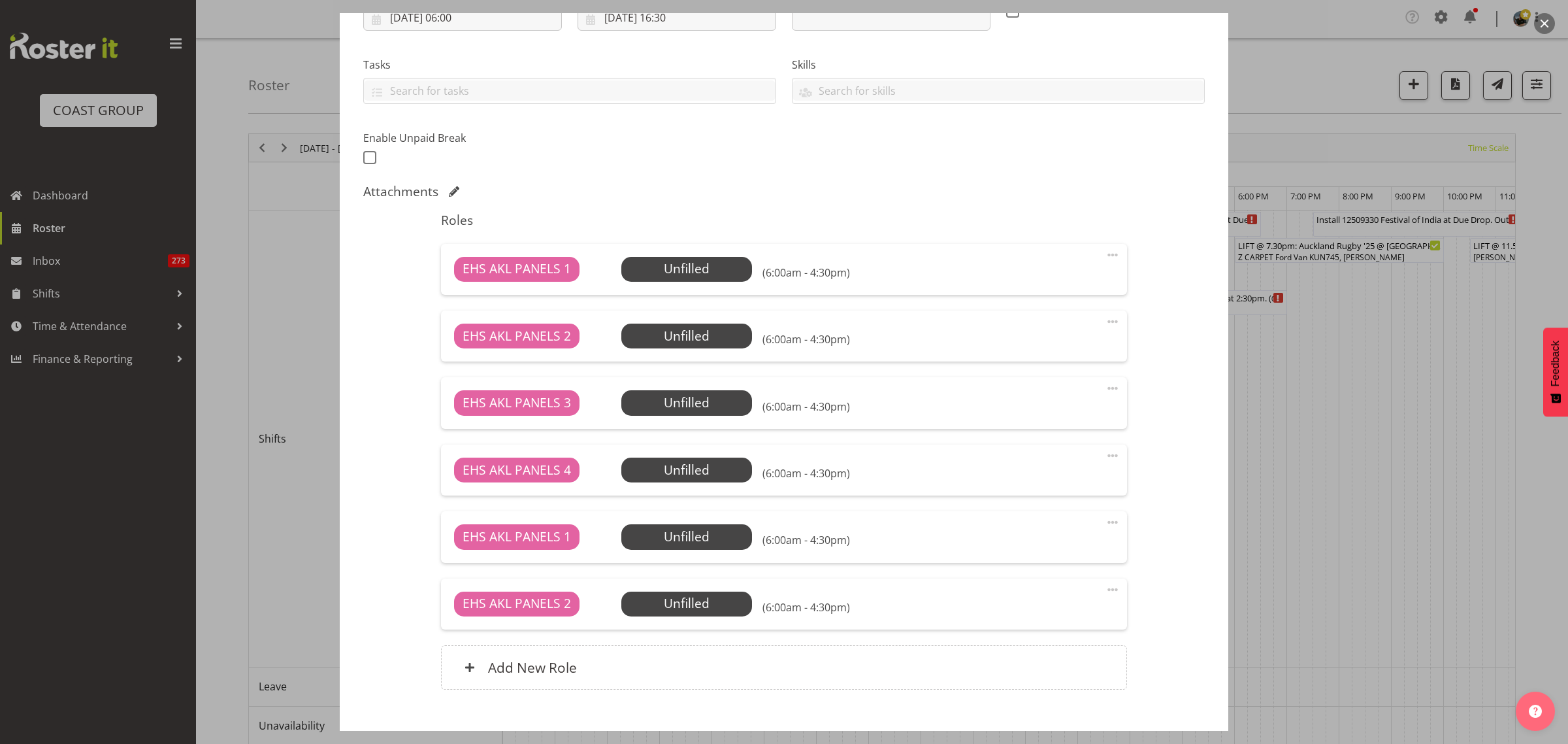
type input "Service 12509180 Akl Home Show."
click at [1105, 592] on span at bounding box center [1112, 589] width 15 height 15
click at [1054, 670] on link "Delete" at bounding box center [1057, 667] width 125 height 23
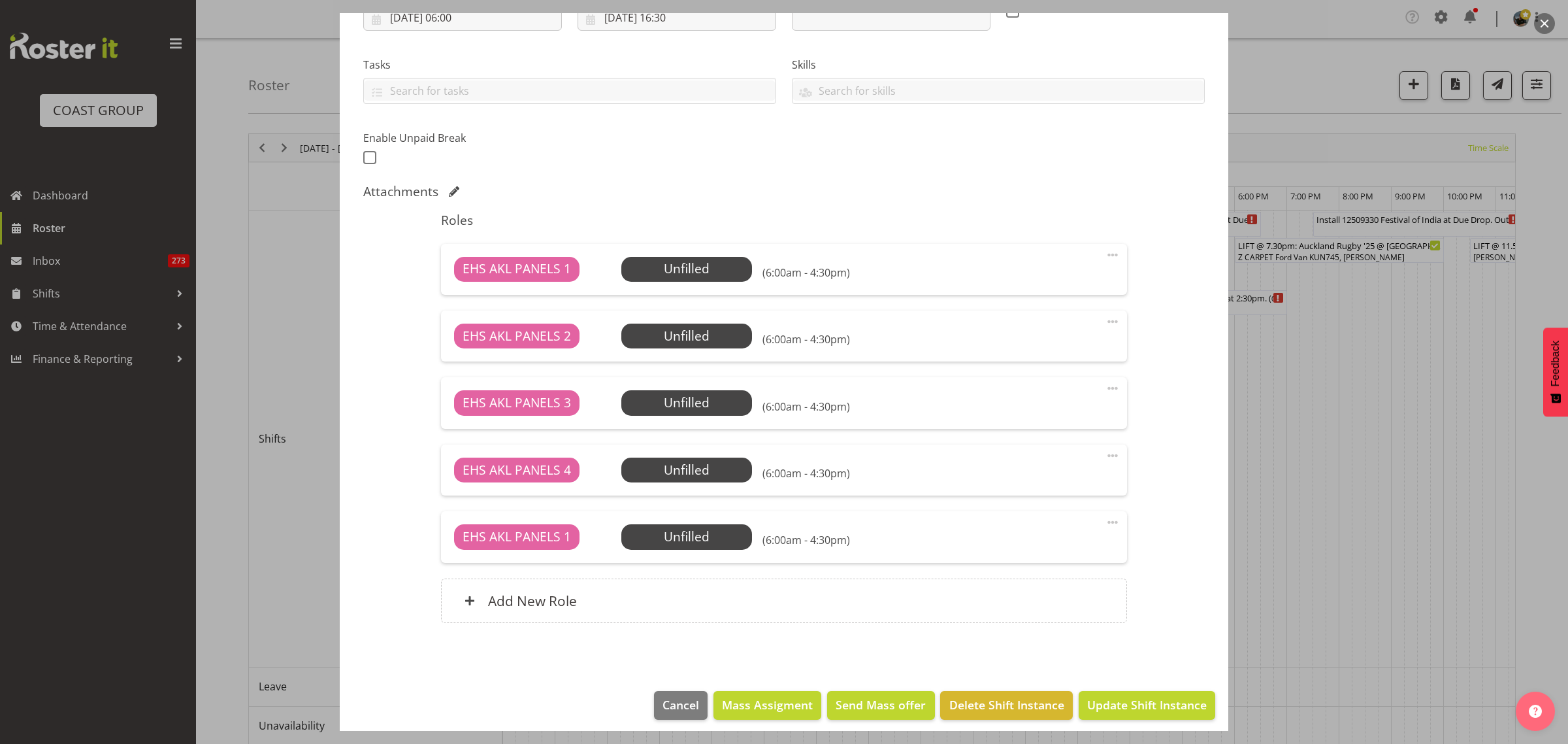
click at [1105, 522] on span at bounding box center [1112, 522] width 15 height 15
click at [1056, 606] on link "Delete" at bounding box center [1057, 601] width 125 height 23
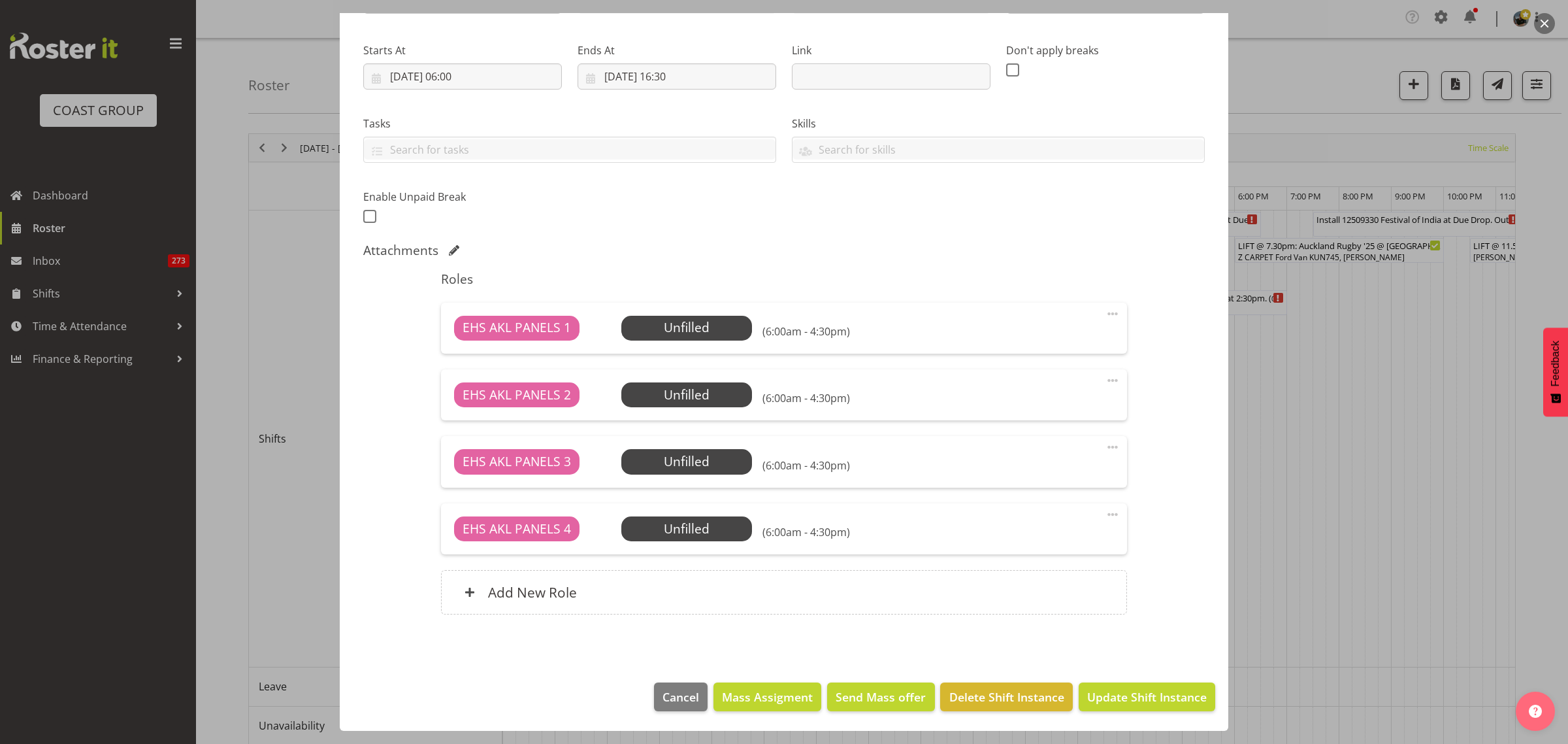
scroll to position [186, 0]
click at [1105, 513] on span at bounding box center [1112, 513] width 15 height 15
click at [1026, 592] on link "Delete" at bounding box center [1057, 593] width 125 height 23
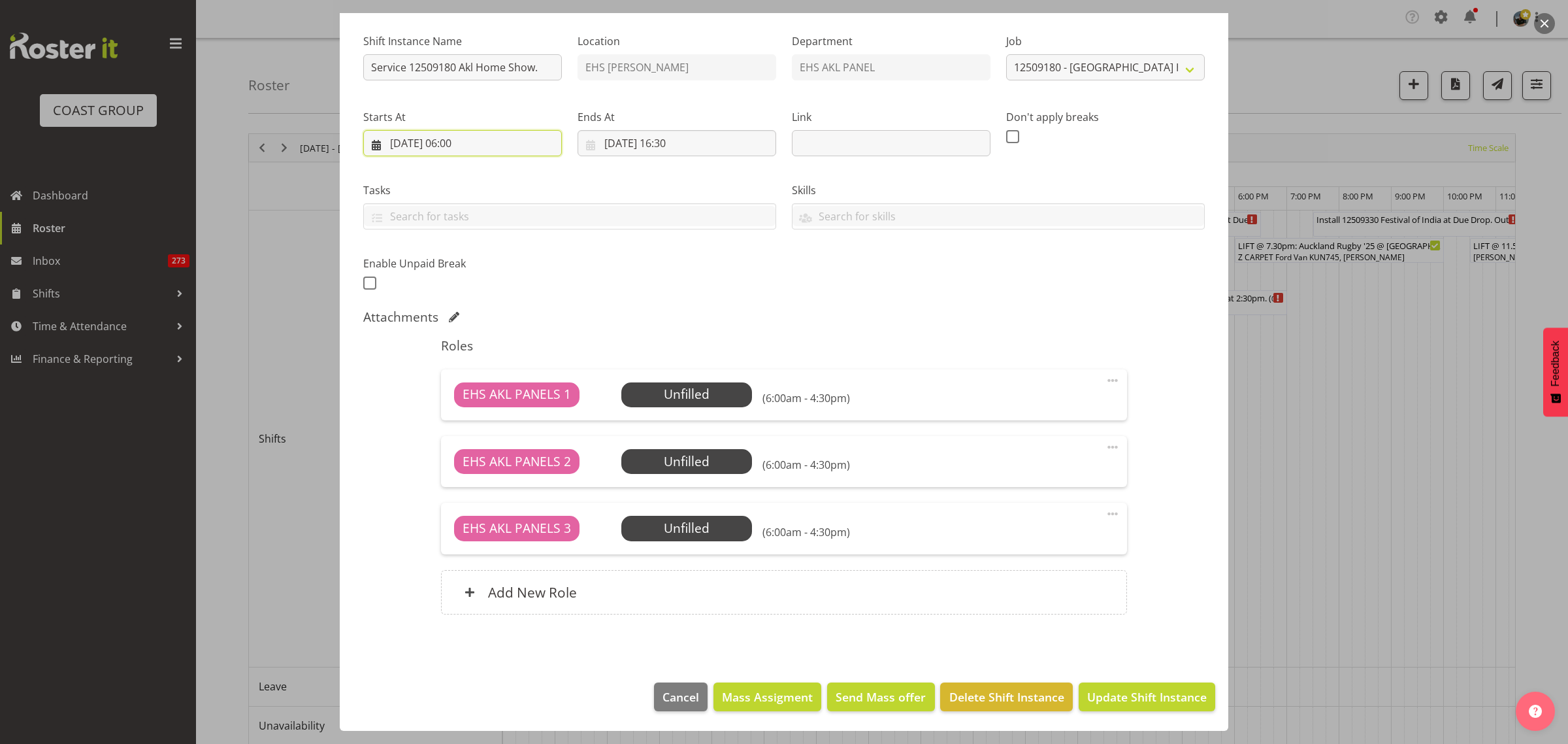
click at [503, 139] on input "[DATE] 06:00" at bounding box center [462, 142] width 199 height 26
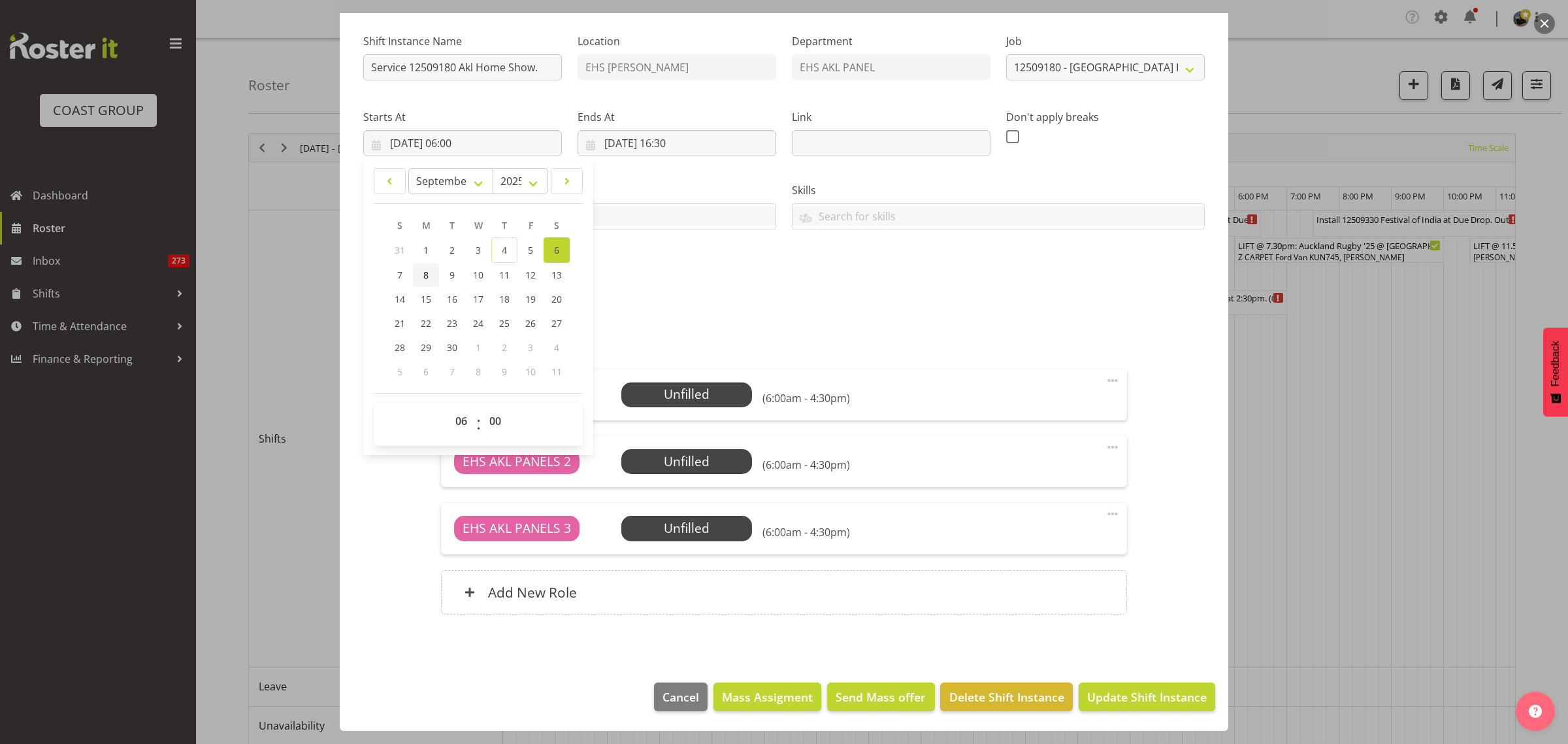
click at [426, 277] on span "8" at bounding box center [426, 275] width 5 height 13
type input "[DATE] 06:00"
click at [729, 144] on input "[DATE] 16:30" at bounding box center [676, 142] width 199 height 26
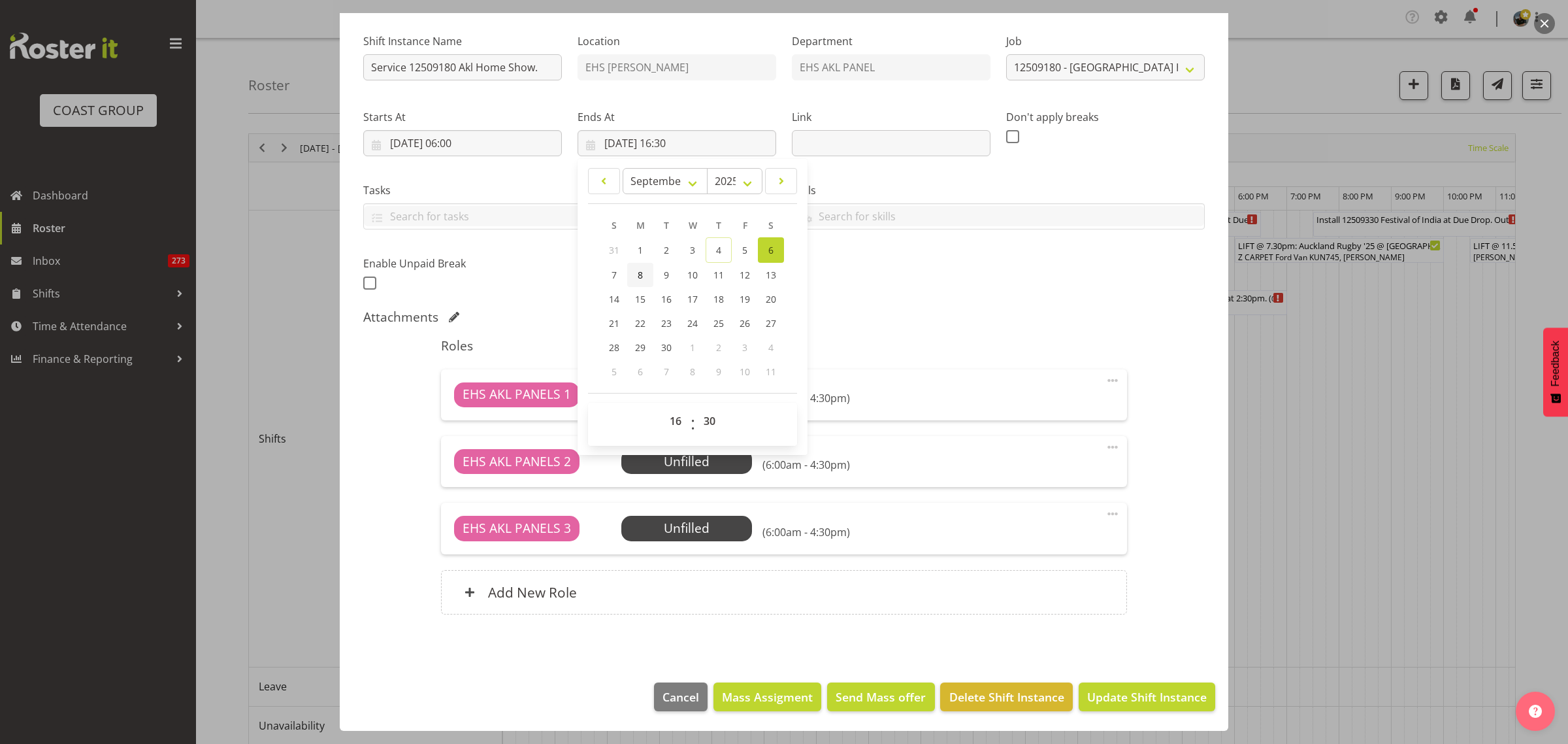
click at [636, 281] on link "8" at bounding box center [639, 275] width 26 height 24
type input "[DATE] 16:30"
click at [1002, 301] on div "Shift Instance Name Service 12509180 Akl Home Show. Location EHS [PERSON_NAME] …" at bounding box center [784, 326] width 841 height 607
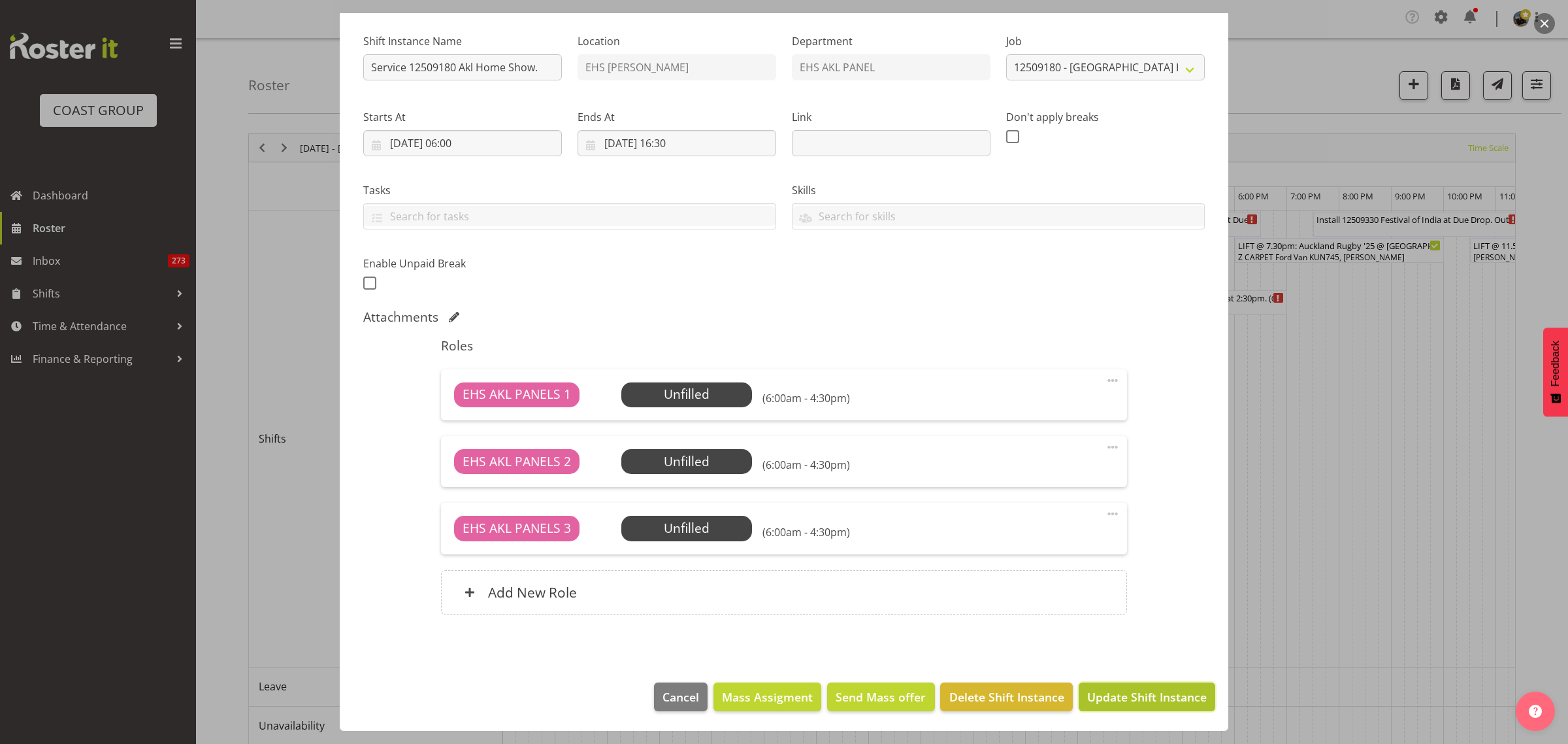
click at [1100, 699] on span "Update Shift Instance" at bounding box center [1147, 696] width 120 height 17
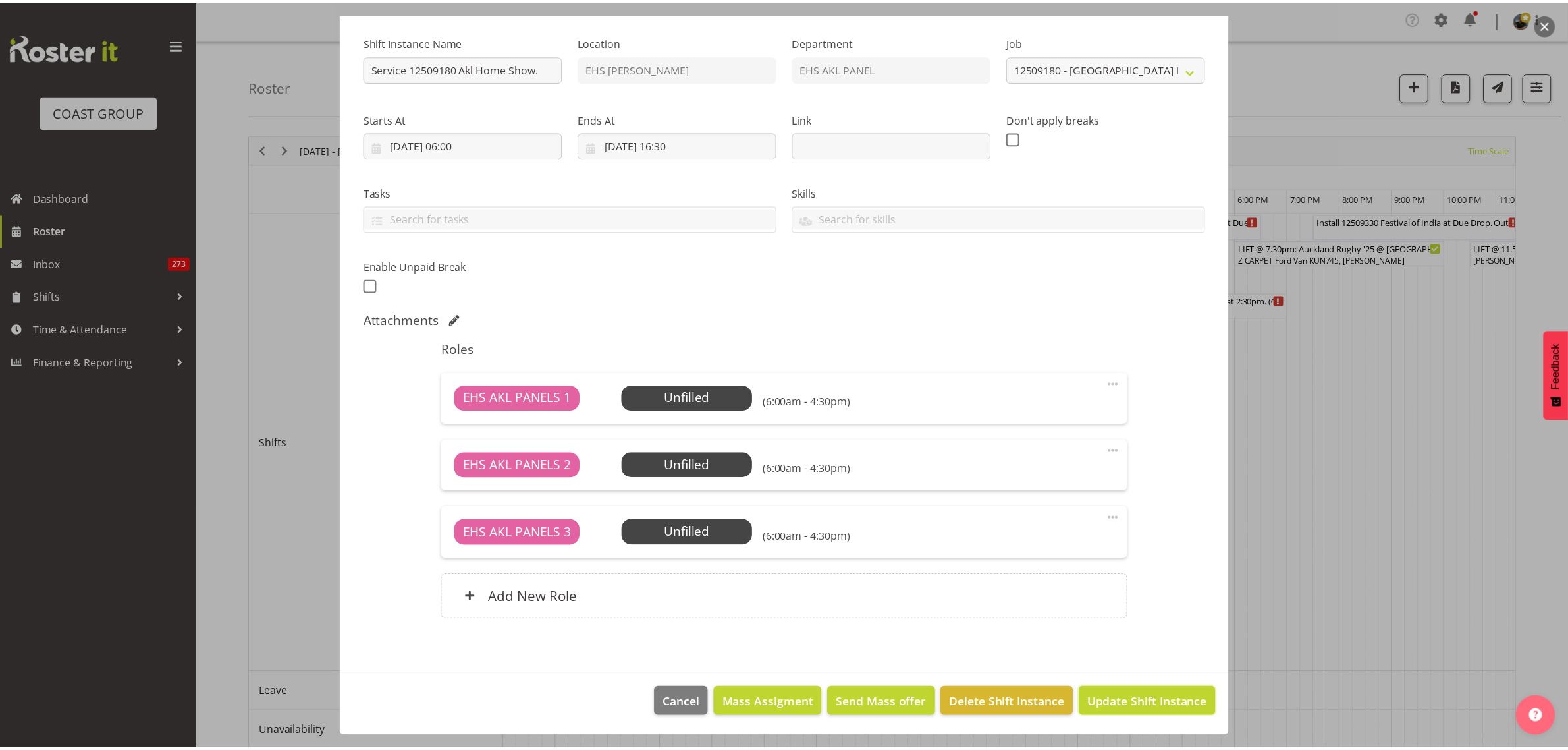
scroll to position [68, 0]
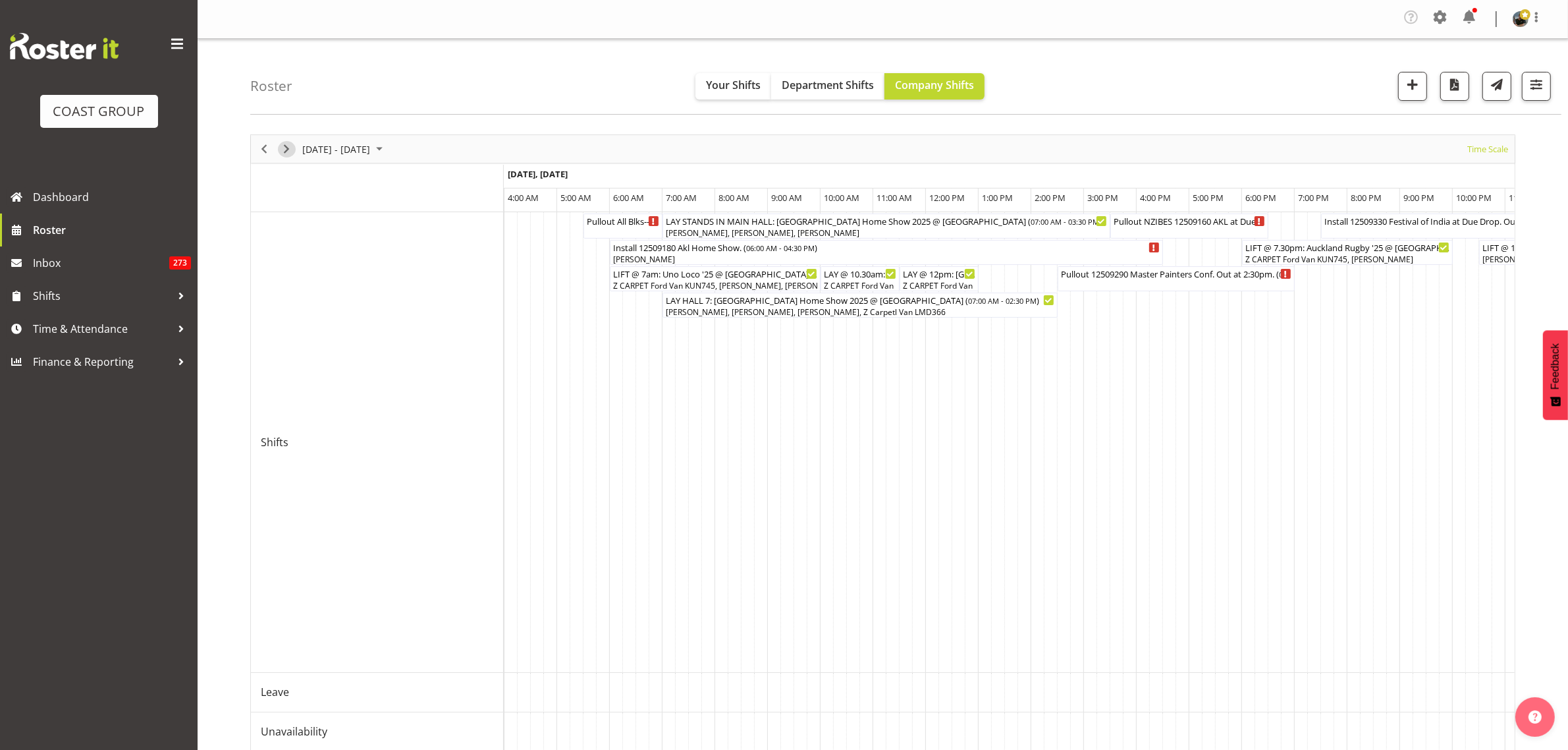
click at [287, 156] on span "Next" at bounding box center [286, 149] width 15 height 16
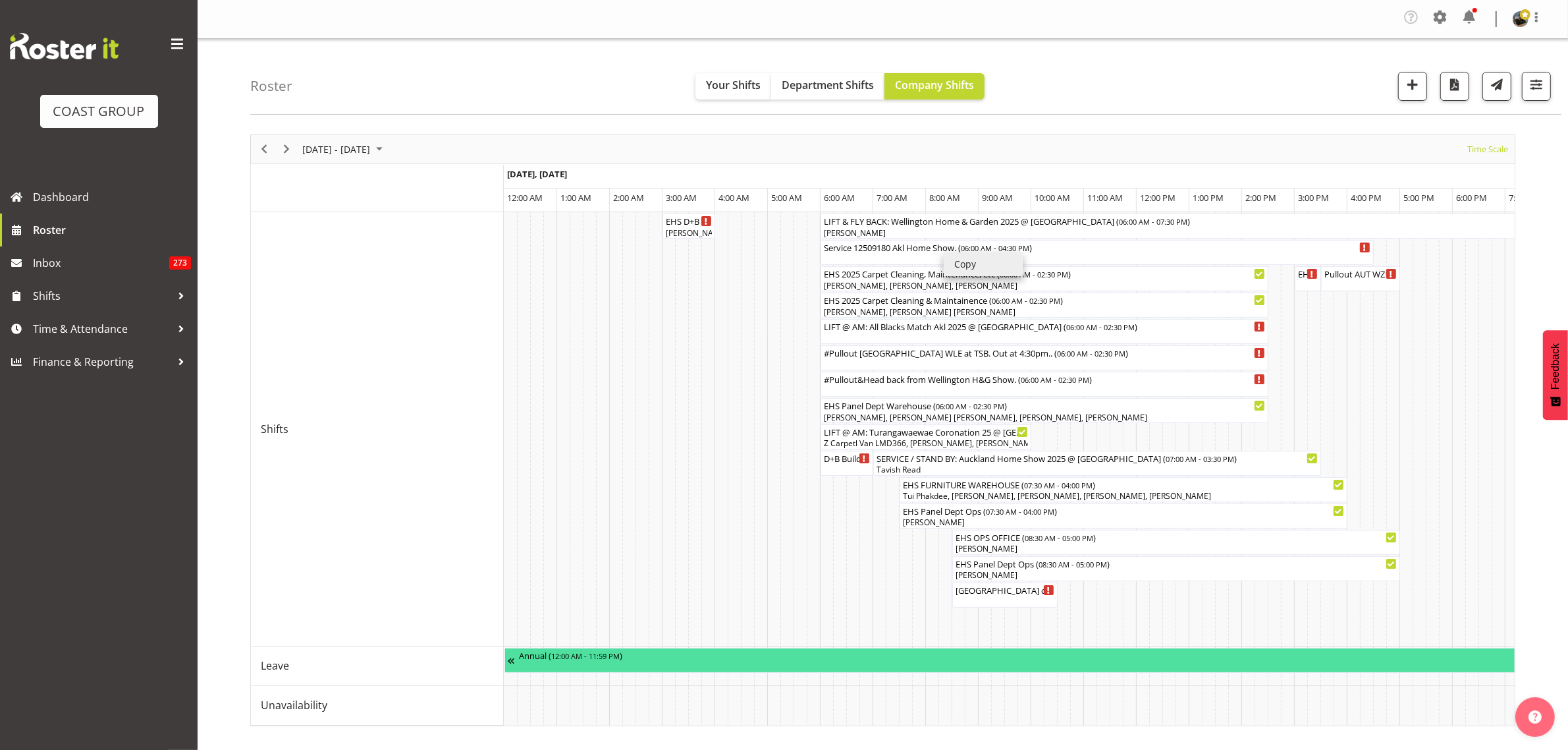
click at [962, 261] on li "Copy" at bounding box center [983, 264] width 79 height 24
click at [826, 624] on td "Timeline Week of September 11, 2025" at bounding box center [826, 429] width 14 height 434
click at [839, 589] on li "Paste" at bounding box center [860, 591] width 79 height 24
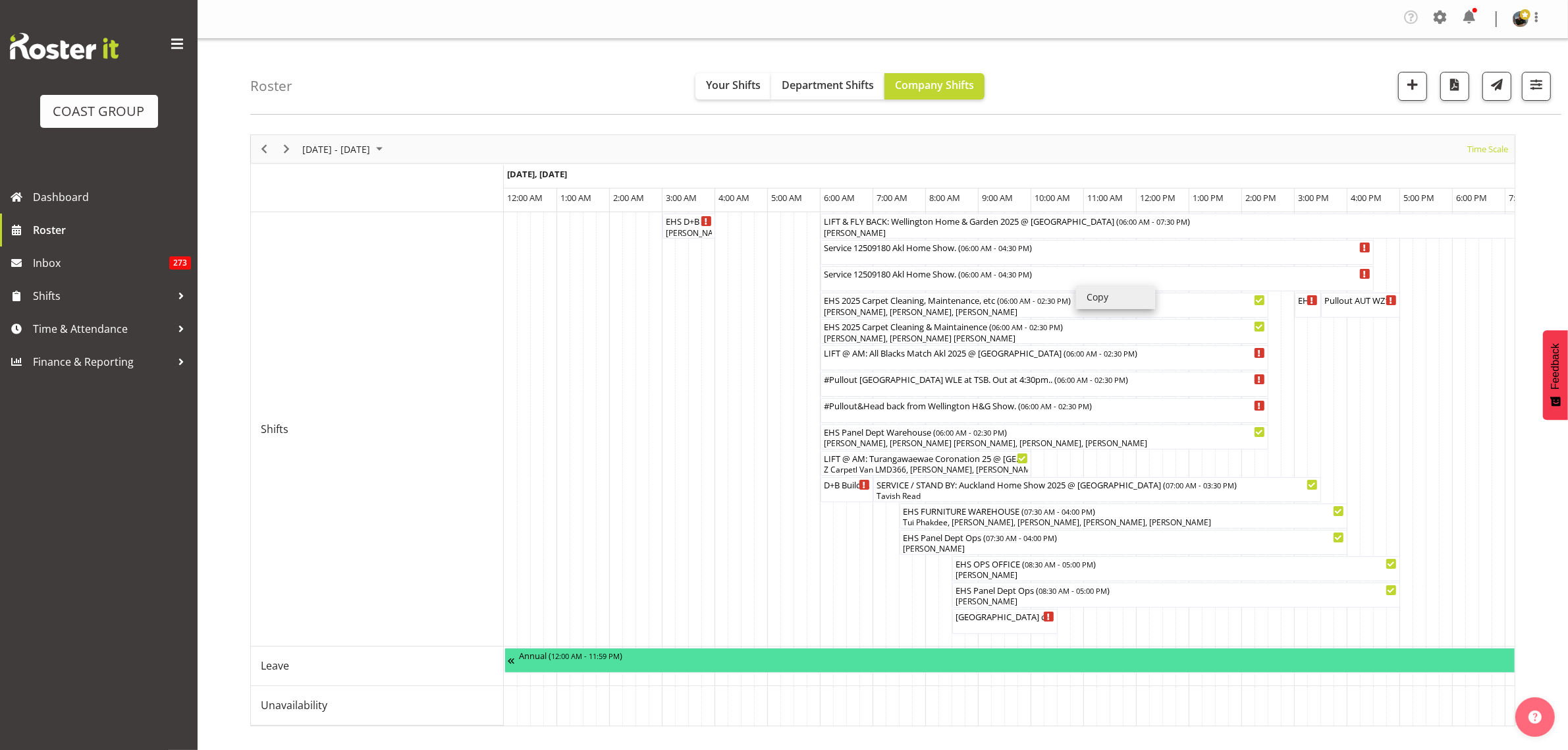
click at [1104, 296] on li "Copy" at bounding box center [1115, 297] width 79 height 24
click at [824, 629] on td "Timeline Week of September 11, 2025" at bounding box center [826, 429] width 14 height 434
click at [827, 567] on td "Timeline Week of September 11, 2025" at bounding box center [826, 429] width 14 height 434
click at [848, 577] on li "Paste" at bounding box center [867, 579] width 79 height 24
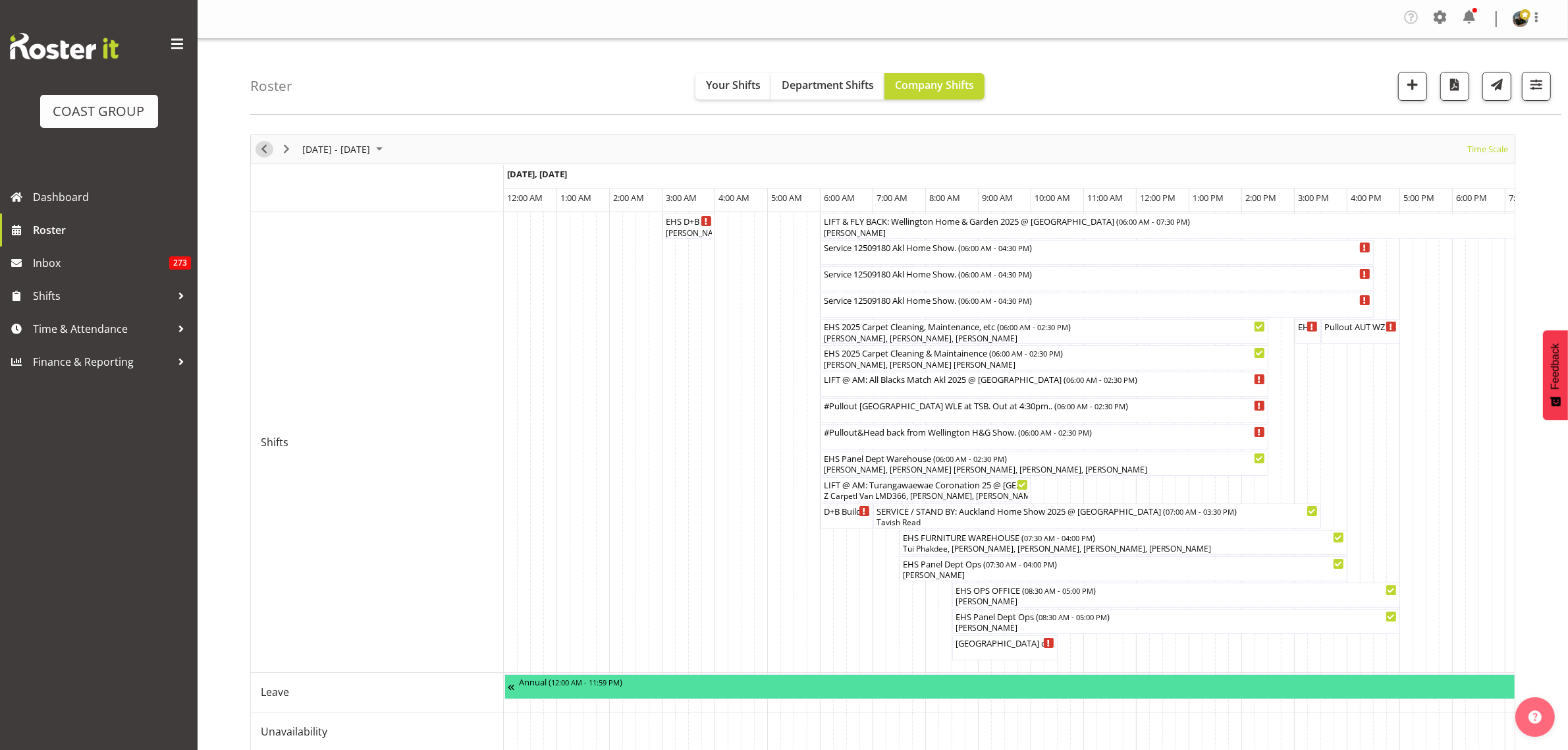
click at [259, 150] on span "Previous" at bounding box center [263, 149] width 15 height 16
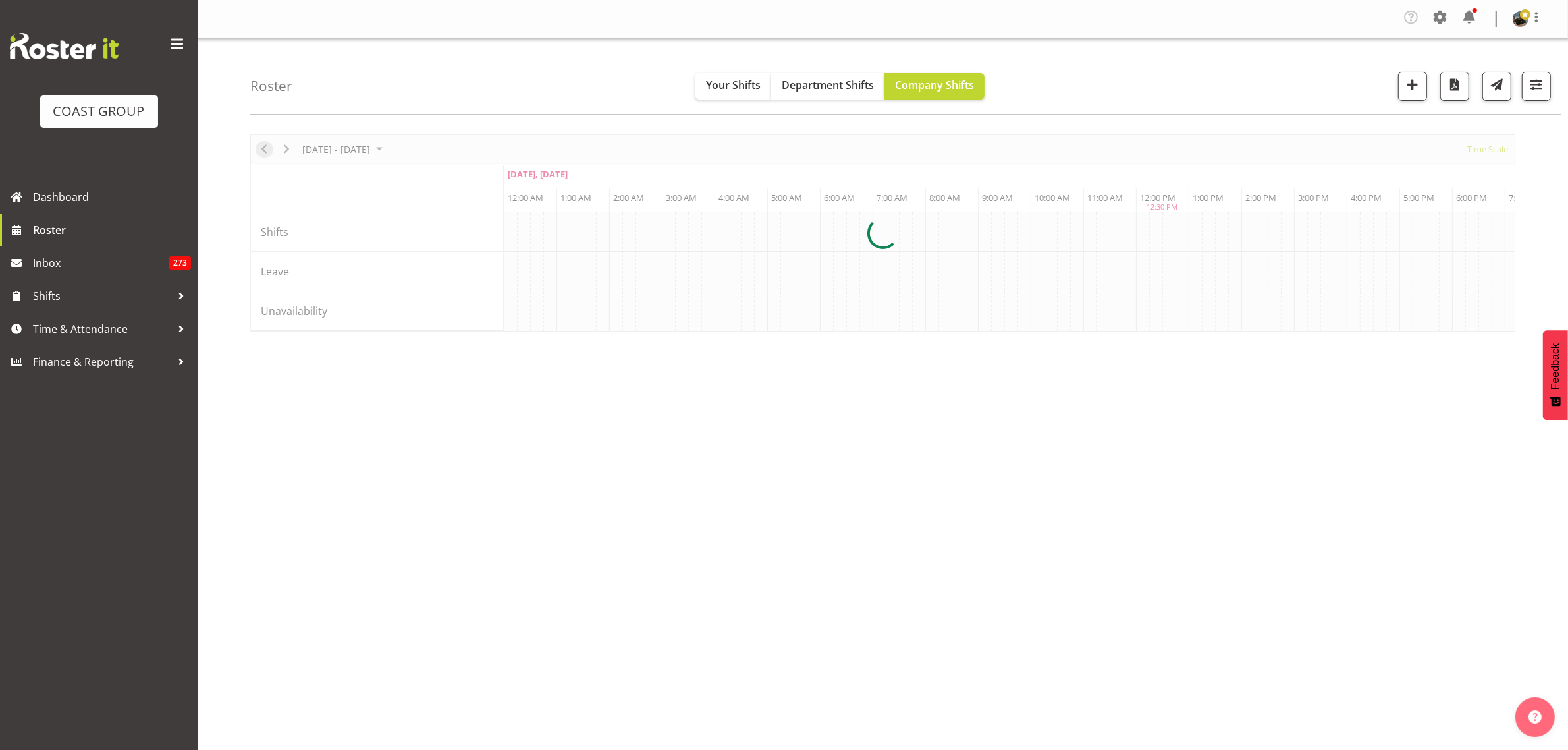
scroll to position [0, 3794]
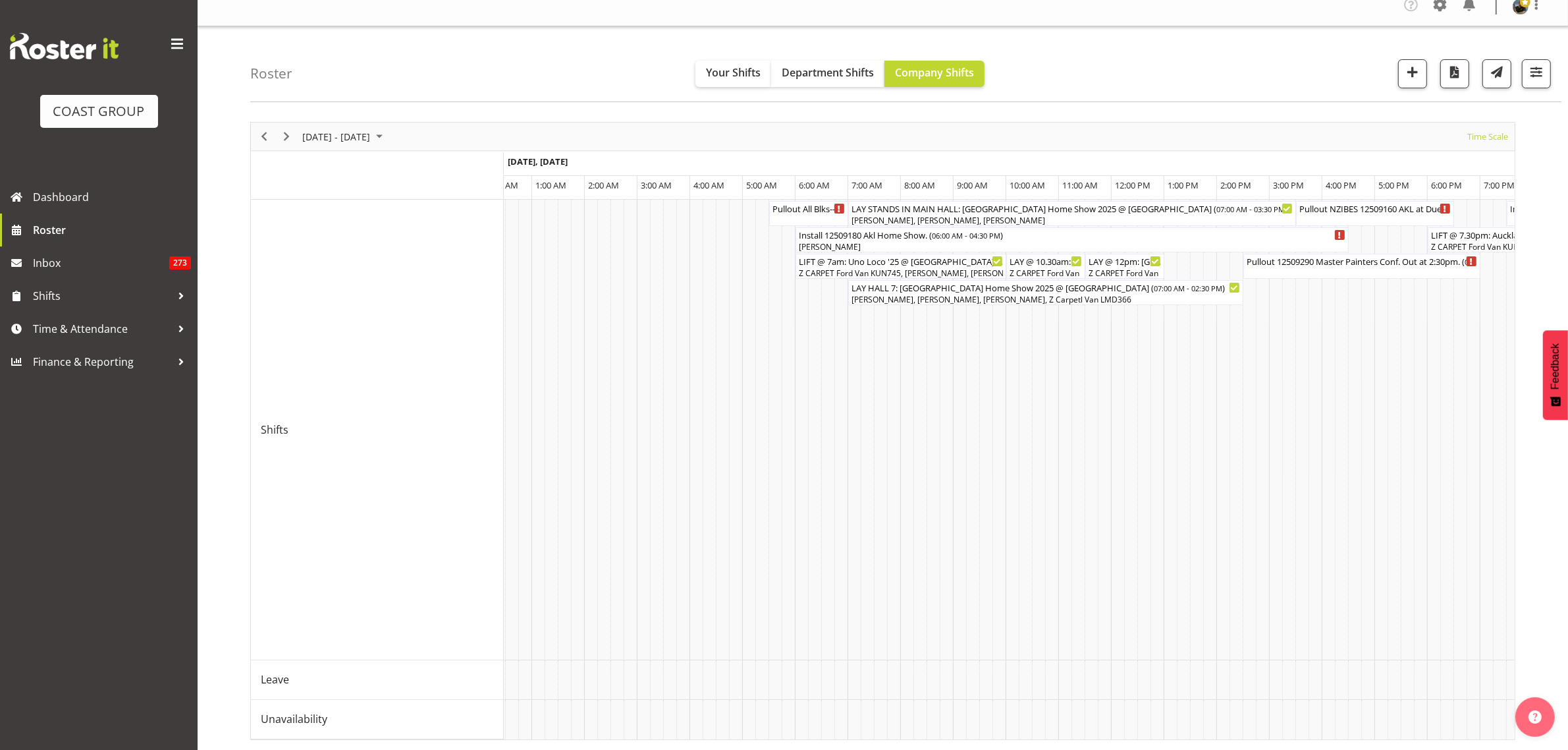
scroll to position [0, 6305]
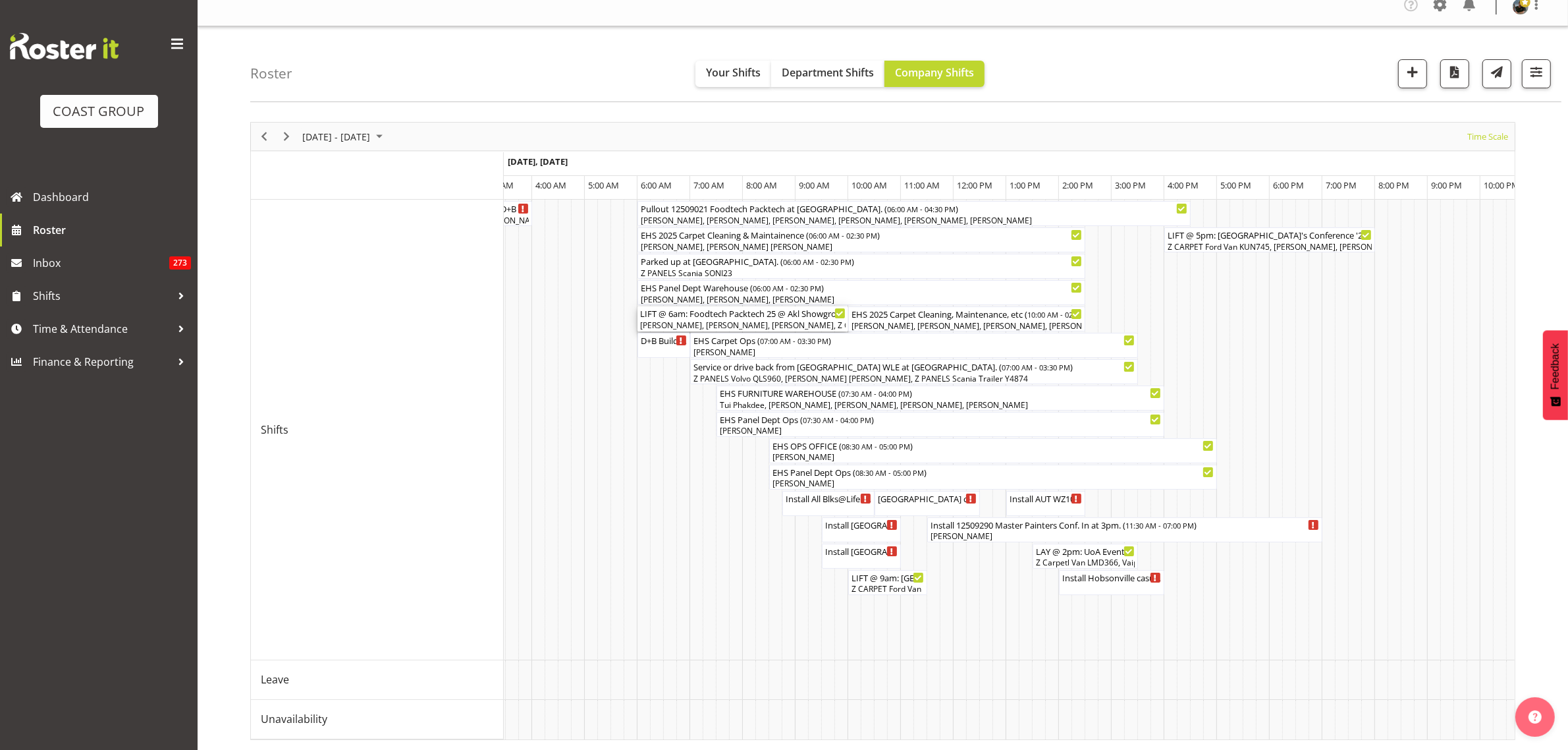
click at [784, 320] on div "[PERSON_NAME], [PERSON_NAME], [PERSON_NAME], Z CARPET Ford Van KUN745, [PERSON_…" at bounding box center [743, 325] width 205 height 12
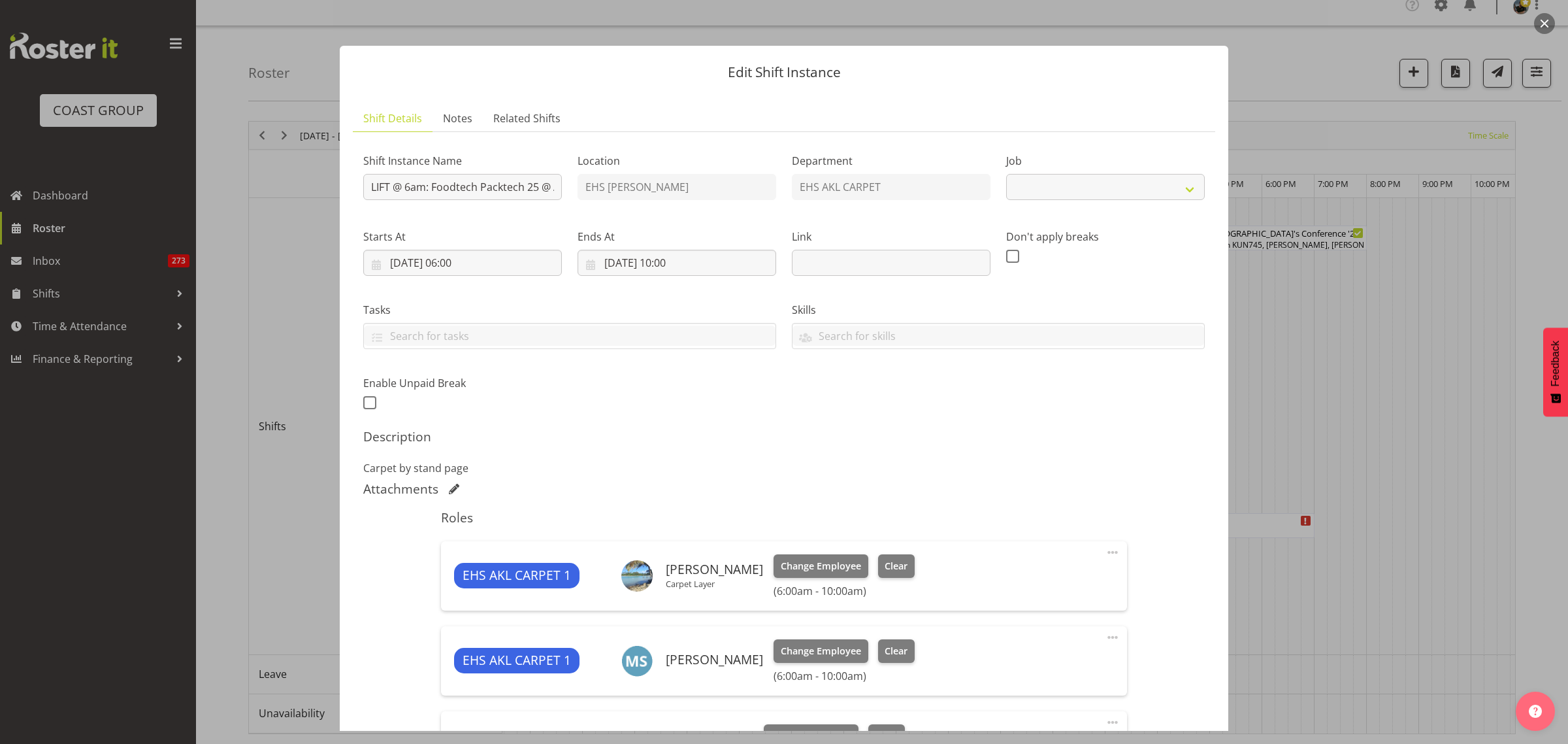
select select "9630"
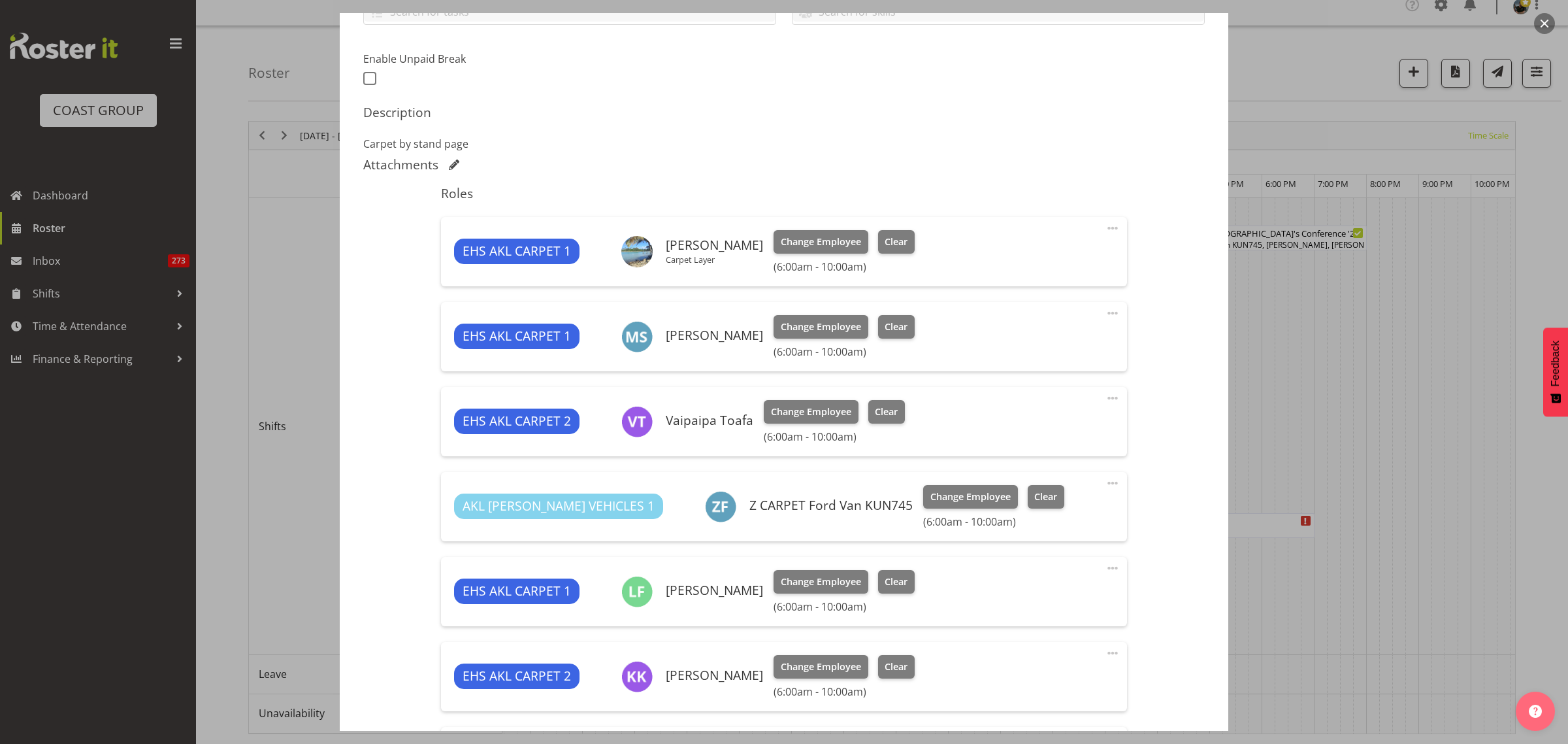
click at [1546, 20] on button "button" at bounding box center [1544, 23] width 21 height 21
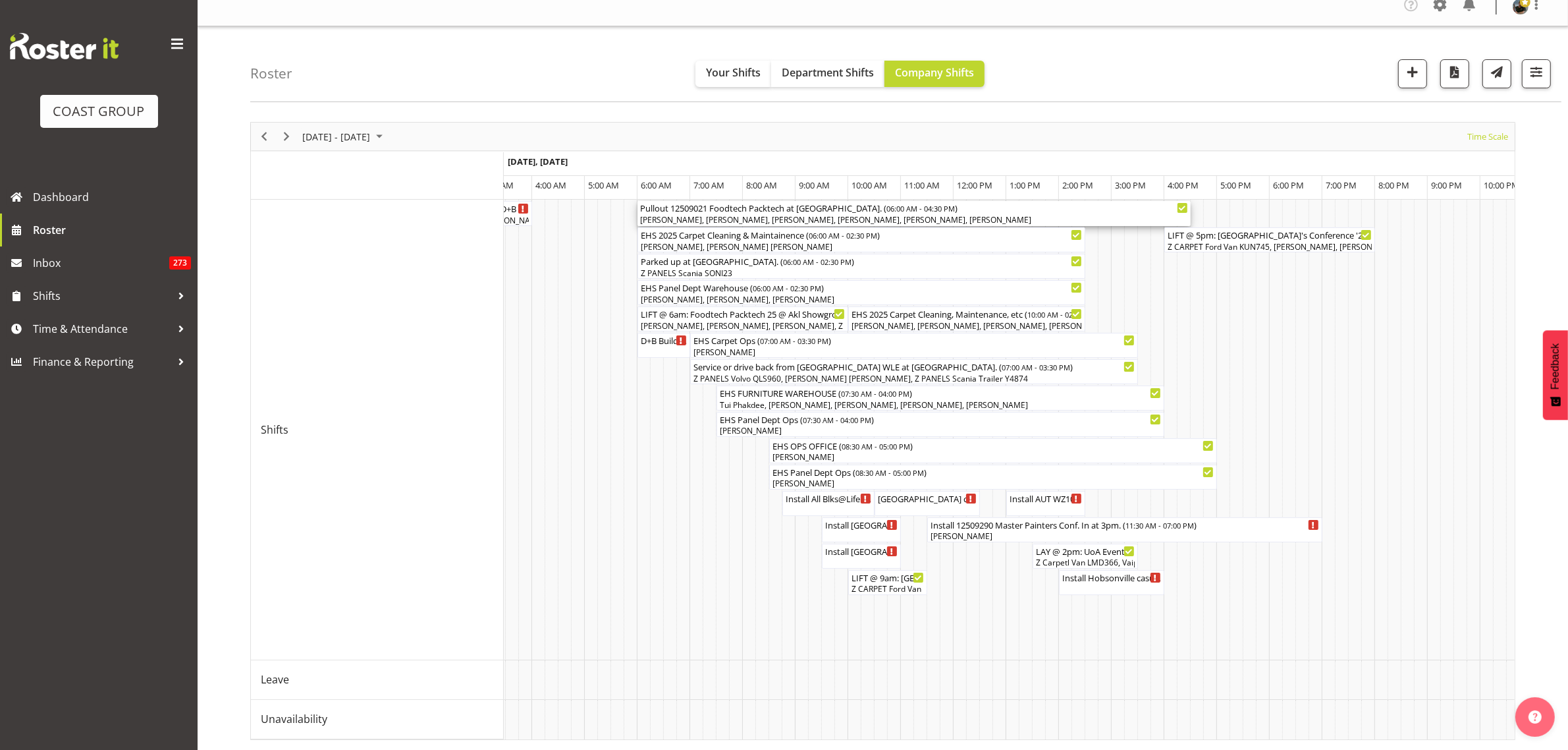
click at [955, 214] on div "[PERSON_NAME], [PERSON_NAME], [PERSON_NAME], [PERSON_NAME], [PERSON_NAME], [PER…" at bounding box center [914, 220] width 548 height 12
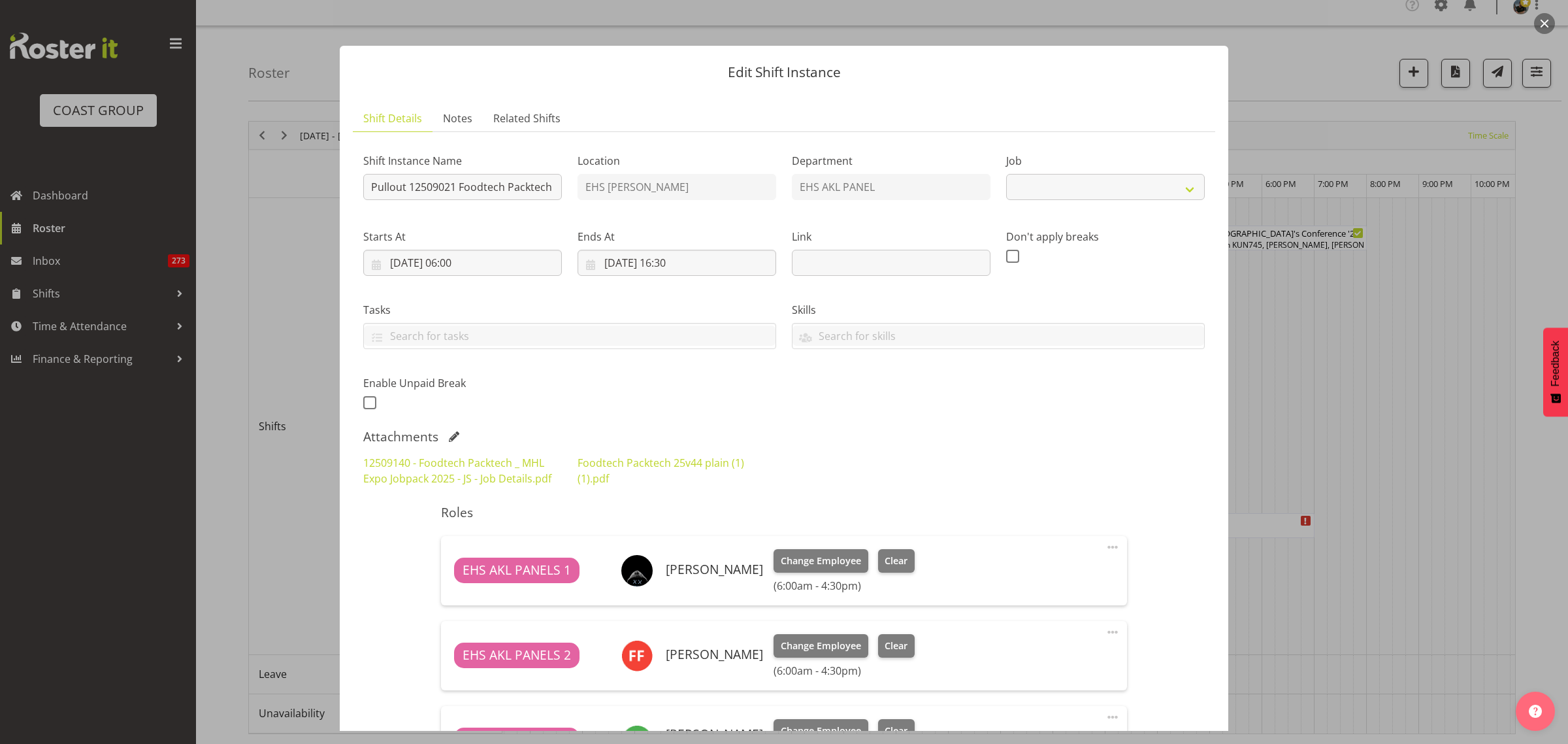
select select "9630"
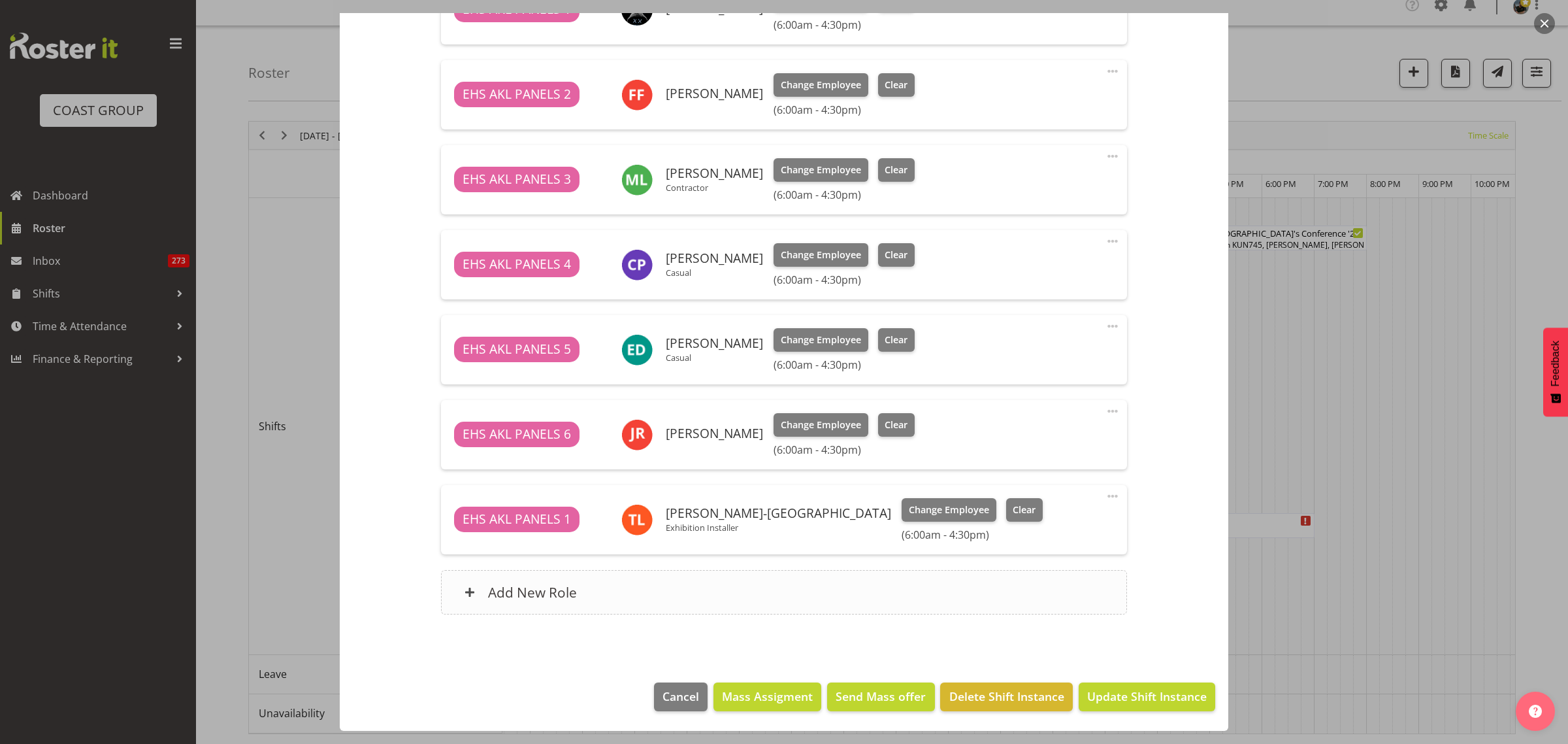
click at [721, 598] on div "Add New Role" at bounding box center [784, 592] width 685 height 44
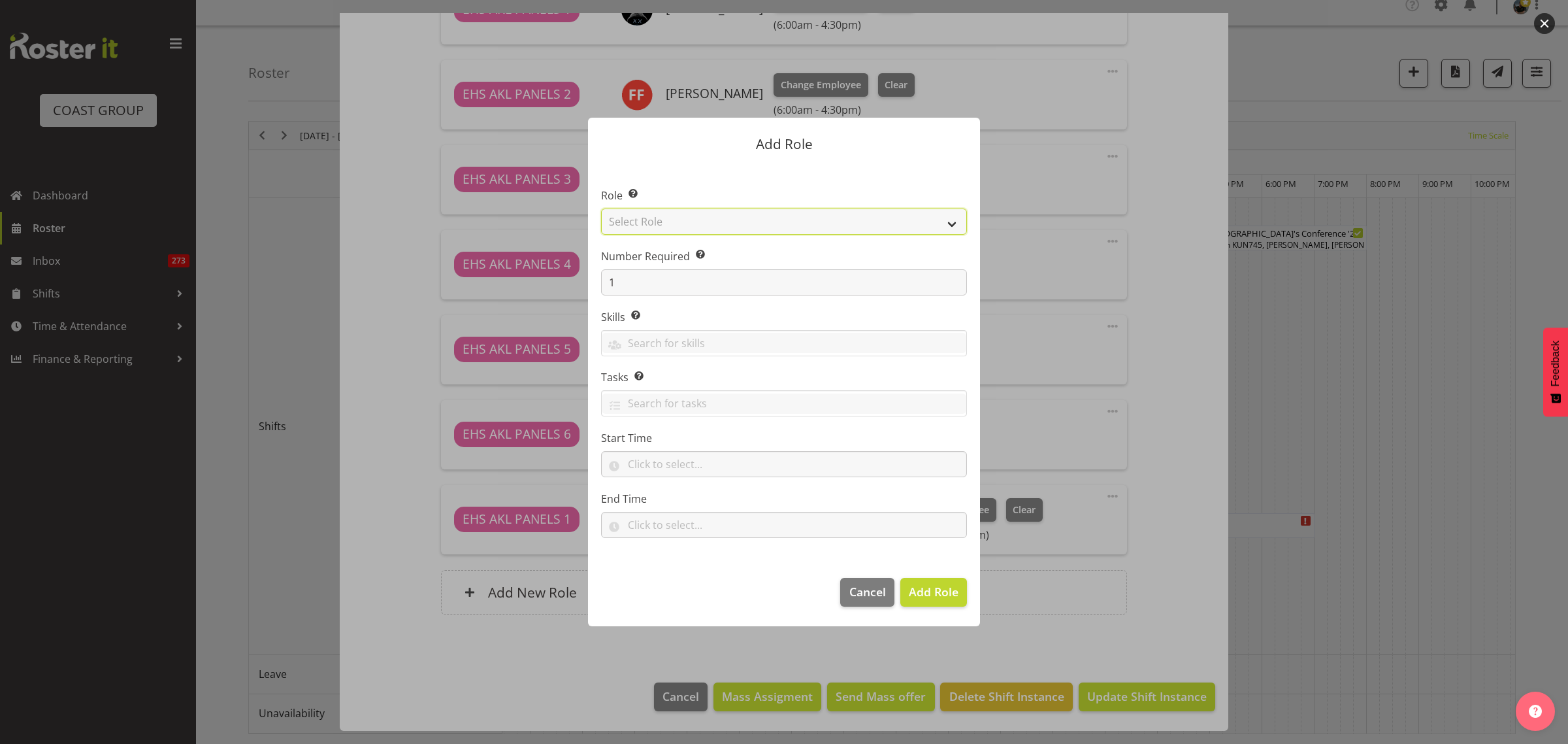
click at [951, 223] on select "Select Role ACCOUNT MANAGER ACCOUNT MANAGER DW ACCOUNTS [PERSON_NAME] VEHICLES …" at bounding box center [784, 221] width 366 height 26
select select "188"
click at [601, 208] on select "Select Role ACCOUNT MANAGER ACCOUNT MANAGER DW ACCOUNTS [PERSON_NAME] VEHICLES …" at bounding box center [784, 221] width 366 height 26
click at [739, 468] on input "text" at bounding box center [784, 464] width 366 height 26
click at [686, 499] on select "00 00 01 02 03 04 05 06 07 08 09 10 11 12 13 14 15 16 17 18 19 20 21 22 23" at bounding box center [690, 497] width 30 height 26
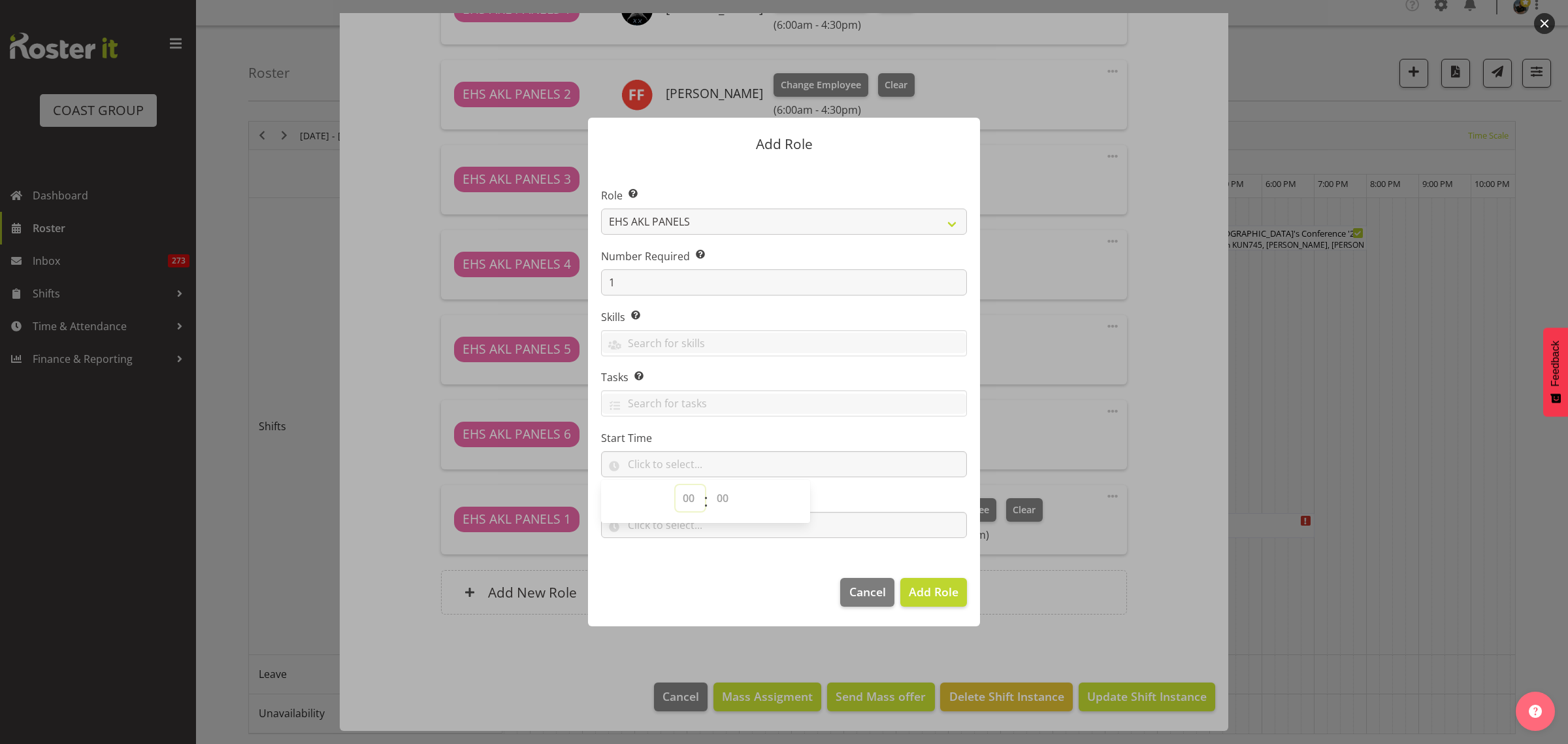
select select "10"
click at [675, 485] on select "00 00 01 02 03 04 05 06 07 08 09 10 11 12 13 14 15 16 17 18 19 20 21 22 23" at bounding box center [690, 497] width 30 height 26
click at [725, 494] on select "00 00 01 02 03 04 05 06 07 08 09 10 11 12 13 14 15 16 17 18 19 20 21 22 23 24 2…" at bounding box center [724, 497] width 30 height 26
select select "0"
click at [710, 485] on select "00 00 01 02 03 04 05 06 07 08 09 10 11 12 13 14 15 16 17 18 19 20 21 22 23 24 2…" at bounding box center [724, 497] width 30 height 26
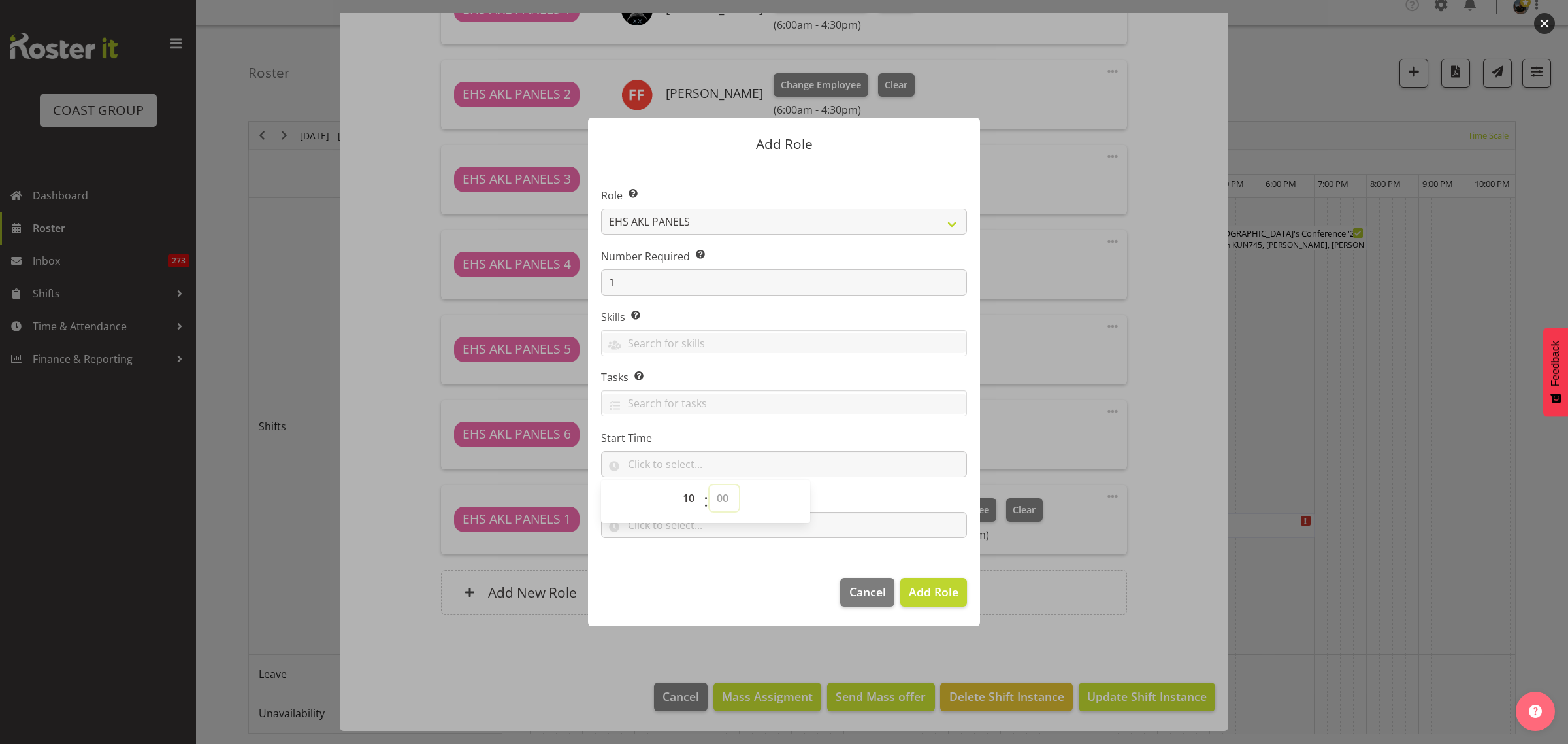
type input "10:00"
click at [847, 525] on input "text" at bounding box center [784, 524] width 366 height 26
click at [684, 559] on select "00 00 01 02 03 04 05 06 07 08 09 10 11 12 13 14 15 16 17 18 19 20 21 22 23" at bounding box center [690, 558] width 30 height 26
select select "16"
click at [675, 546] on select "00 00 01 02 03 04 05 06 07 08 09 10 11 12 13 14 15 16 17 18 19 20 21 22 23" at bounding box center [690, 558] width 30 height 26
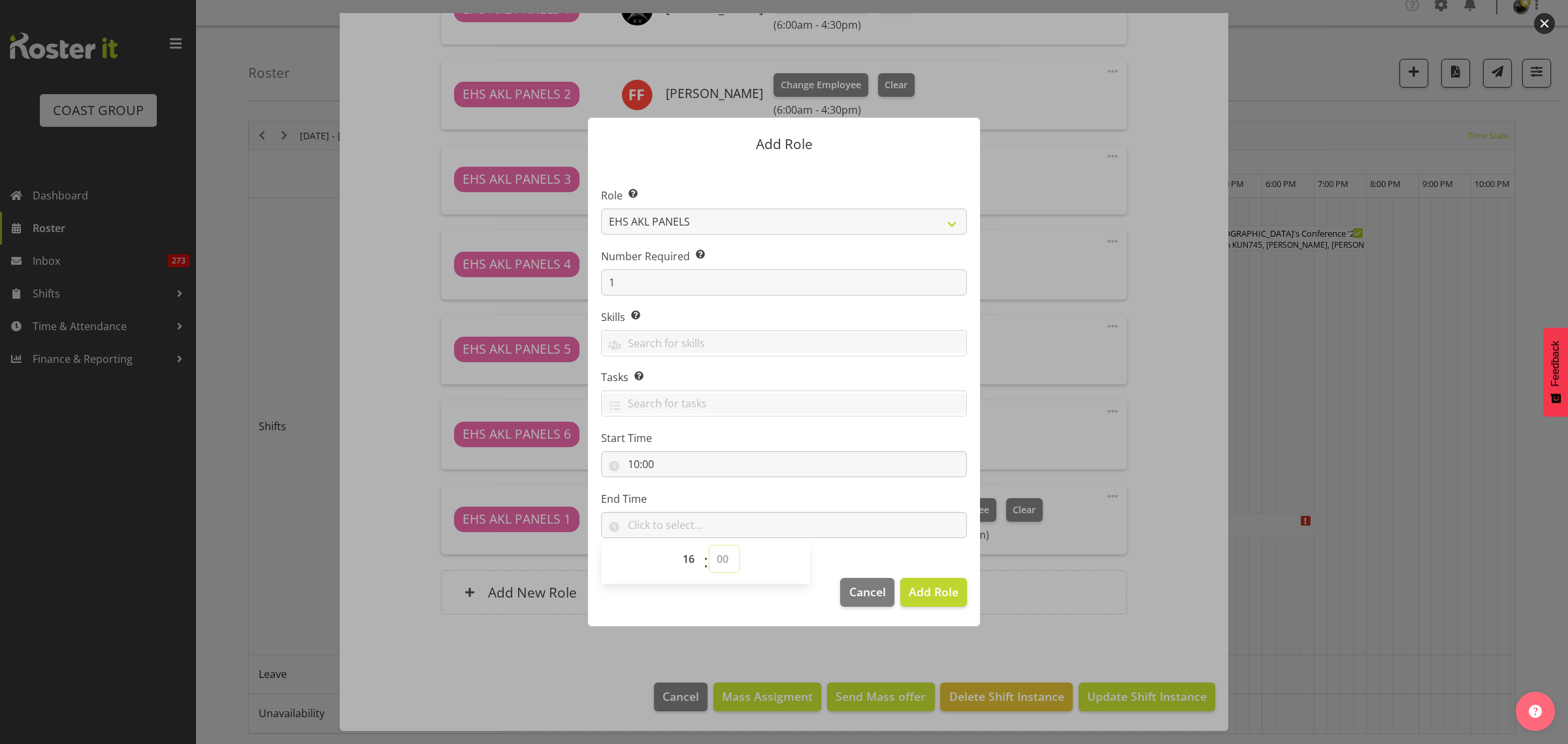
click at [723, 558] on select "00 00 01 02 03 04 05 06 07 08 09 10 11 12 13 14 15 16 17 18 19 20 21 22 23 24 2…" at bounding box center [724, 558] width 30 height 26
select select "30"
click at [710, 546] on select "00 00 01 02 03 04 05 06 07 08 09 10 11 12 13 14 15 16 17 18 19 20 21 22 23 24 2…" at bounding box center [724, 558] width 30 height 26
type input "16:30"
click at [932, 596] on span "Add Role" at bounding box center [933, 591] width 50 height 15
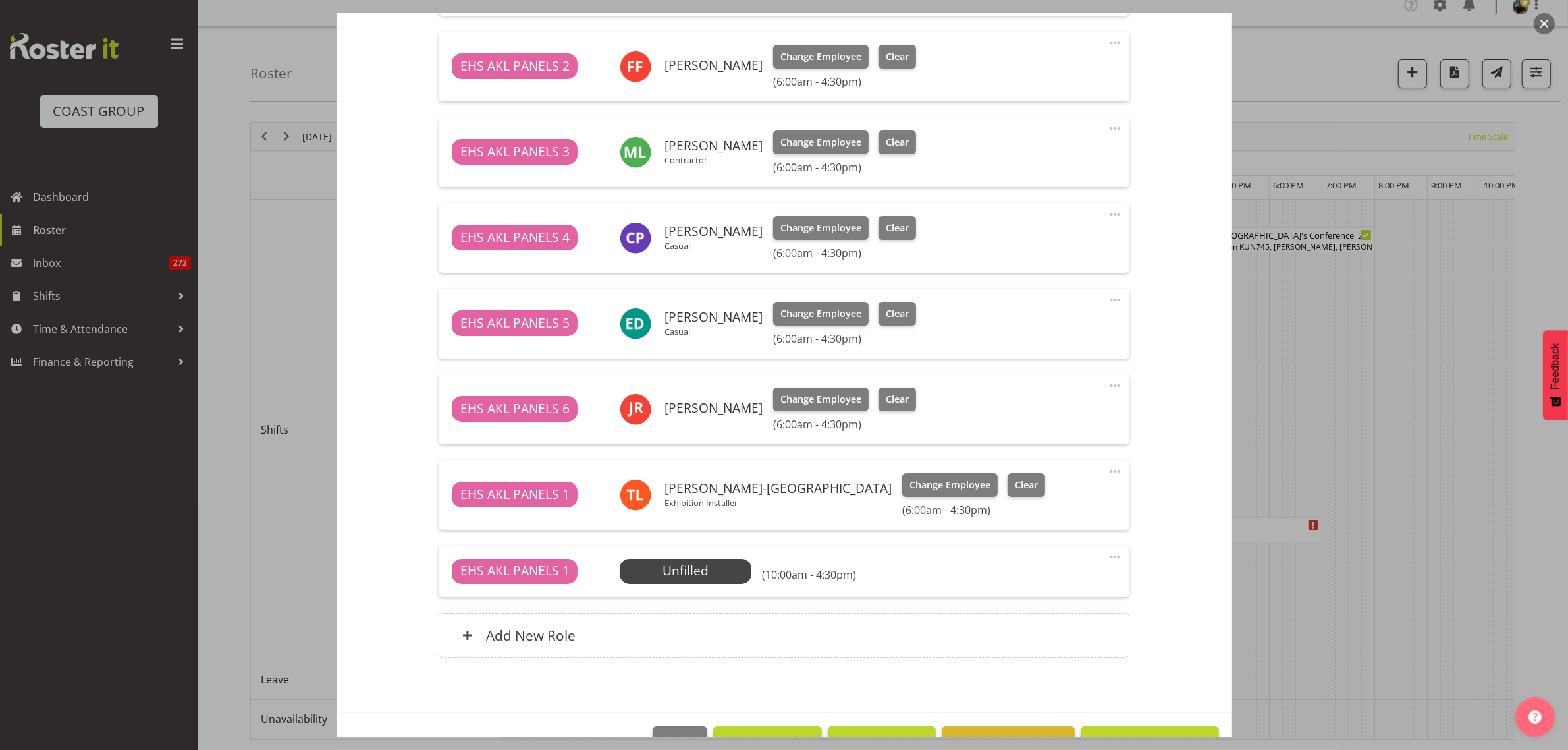
scroll to position [632, 0]
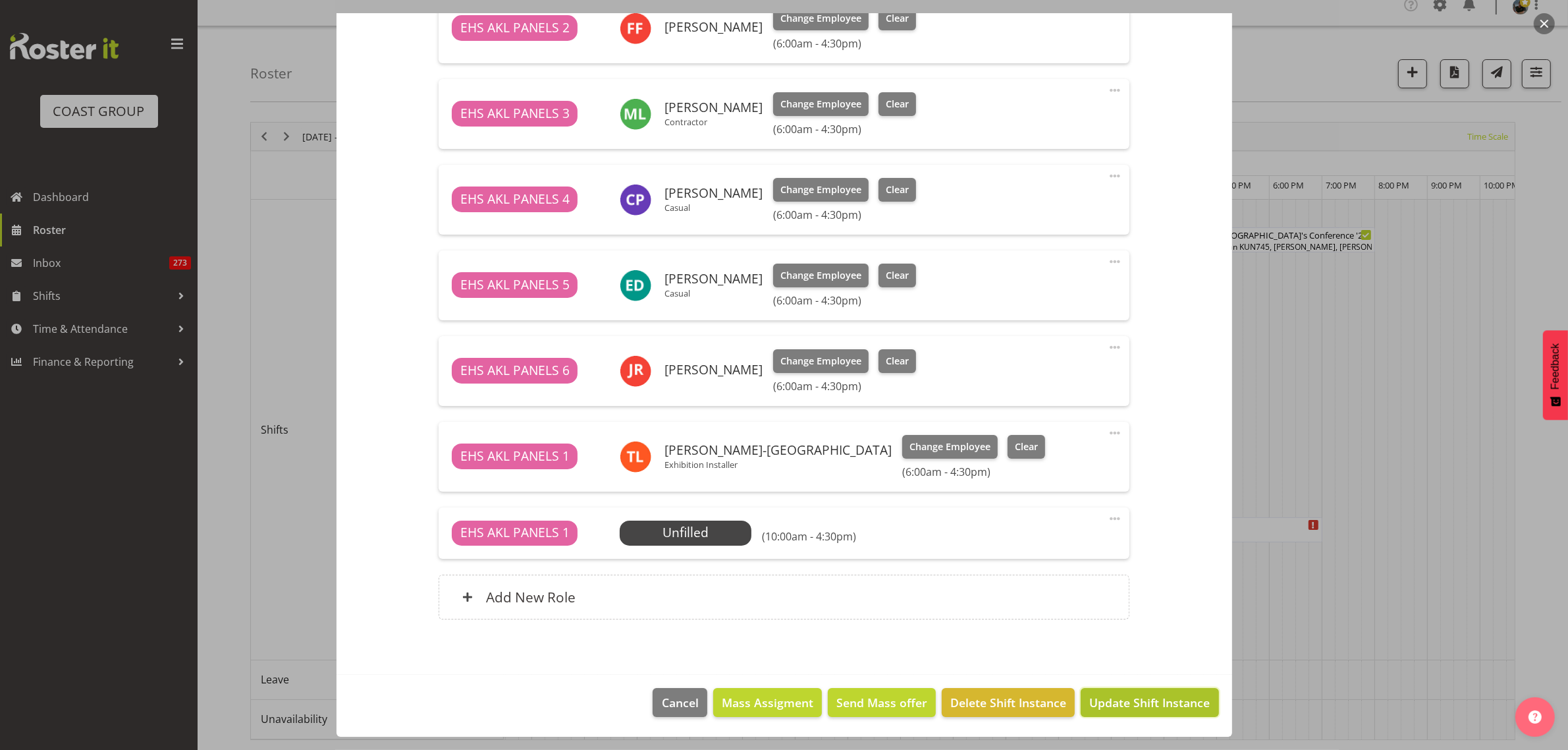
click at [1124, 704] on span "Update Shift Instance" at bounding box center [1149, 702] width 121 height 17
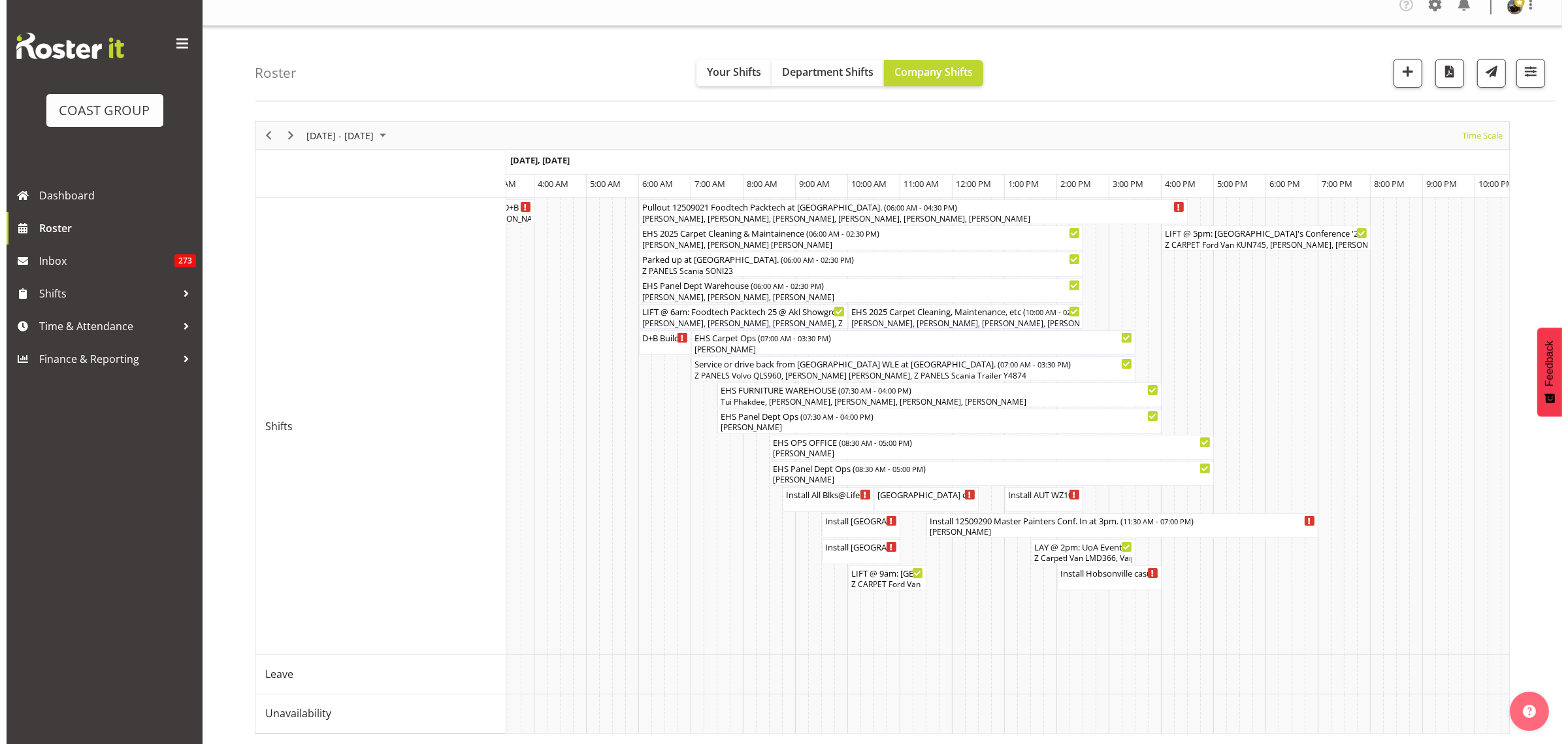
scroll to position [25, 0]
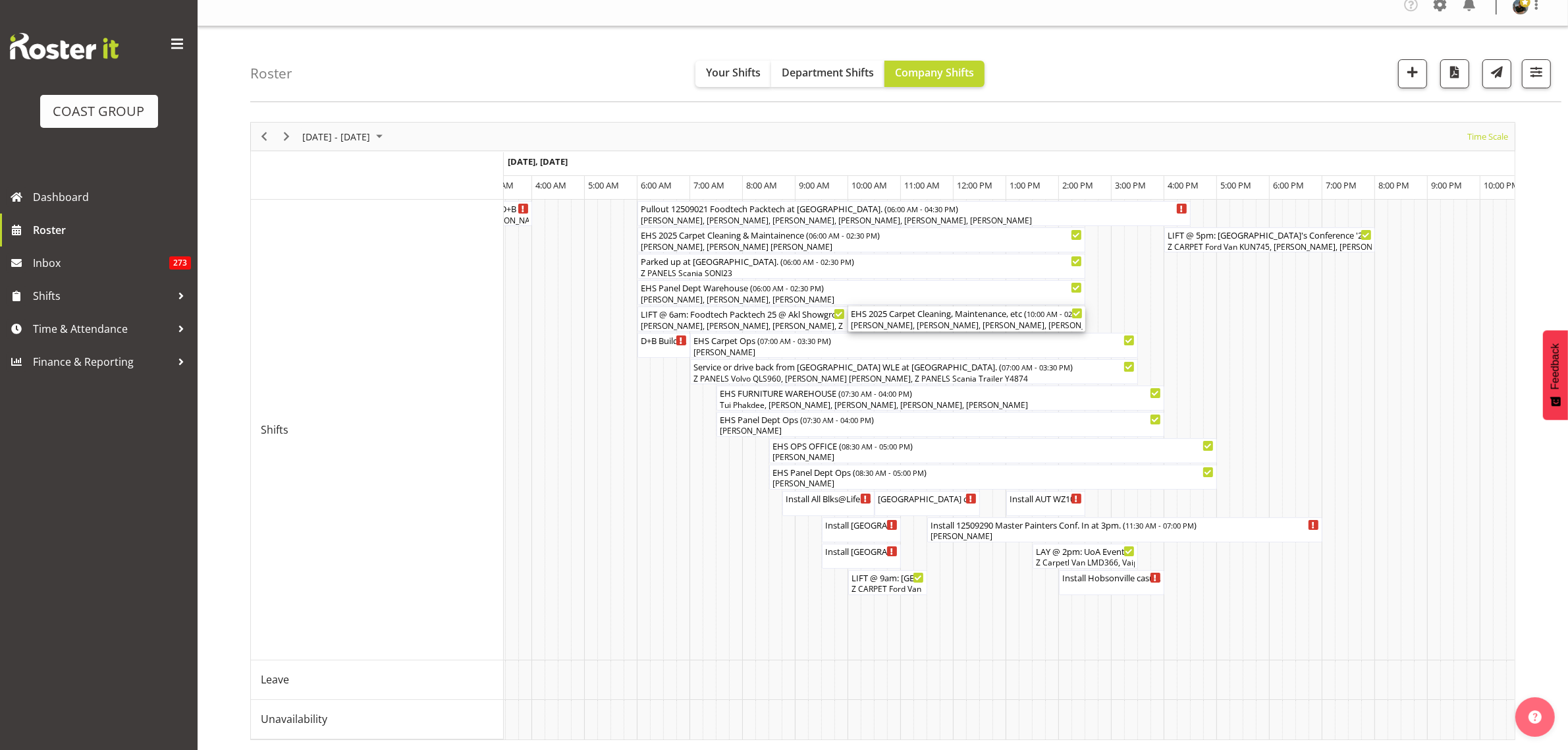
click at [956, 320] on div "[PERSON_NAME], [PERSON_NAME], [PERSON_NAME], [PERSON_NAME], [PERSON_NAME] Read" at bounding box center [966, 325] width 232 height 12
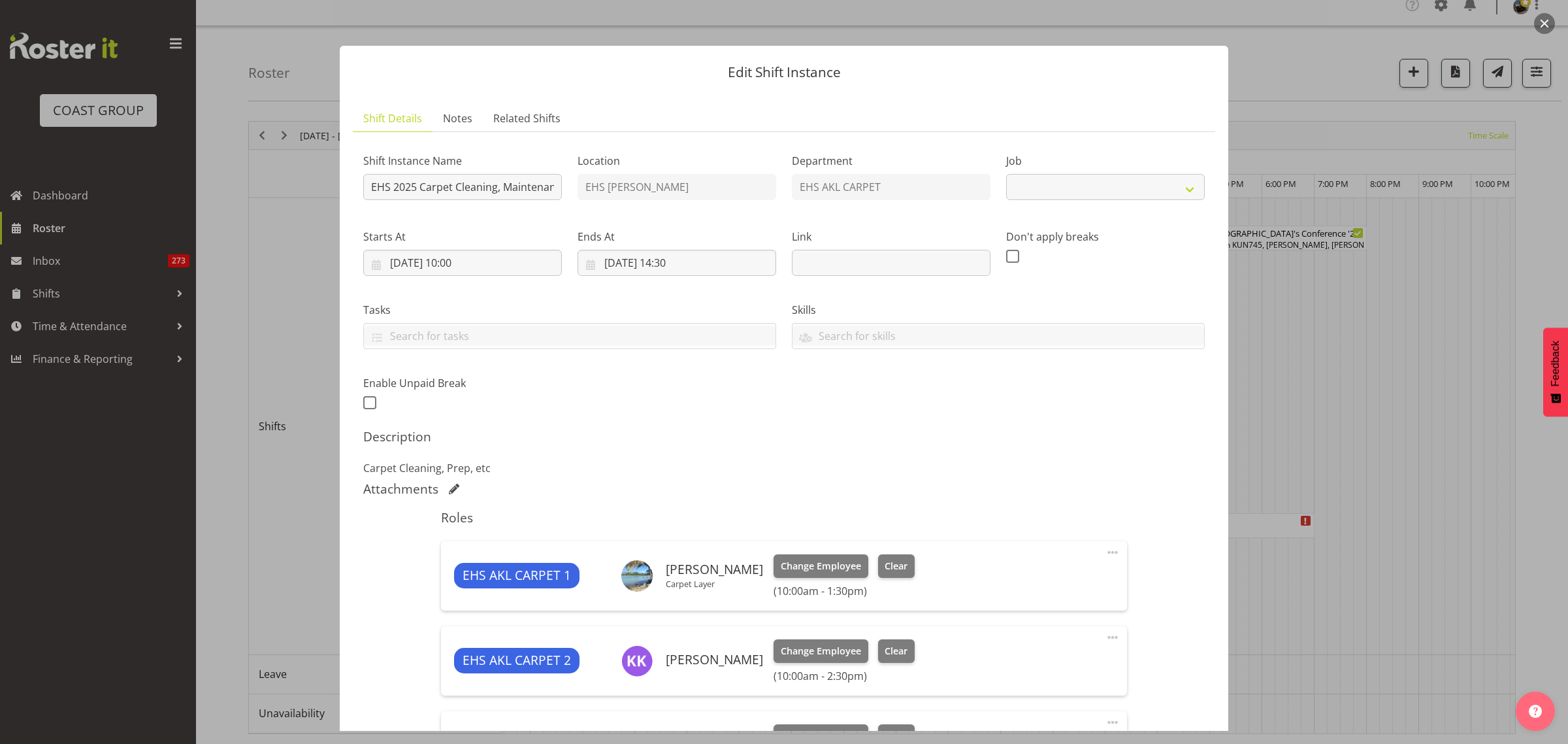
select select "69"
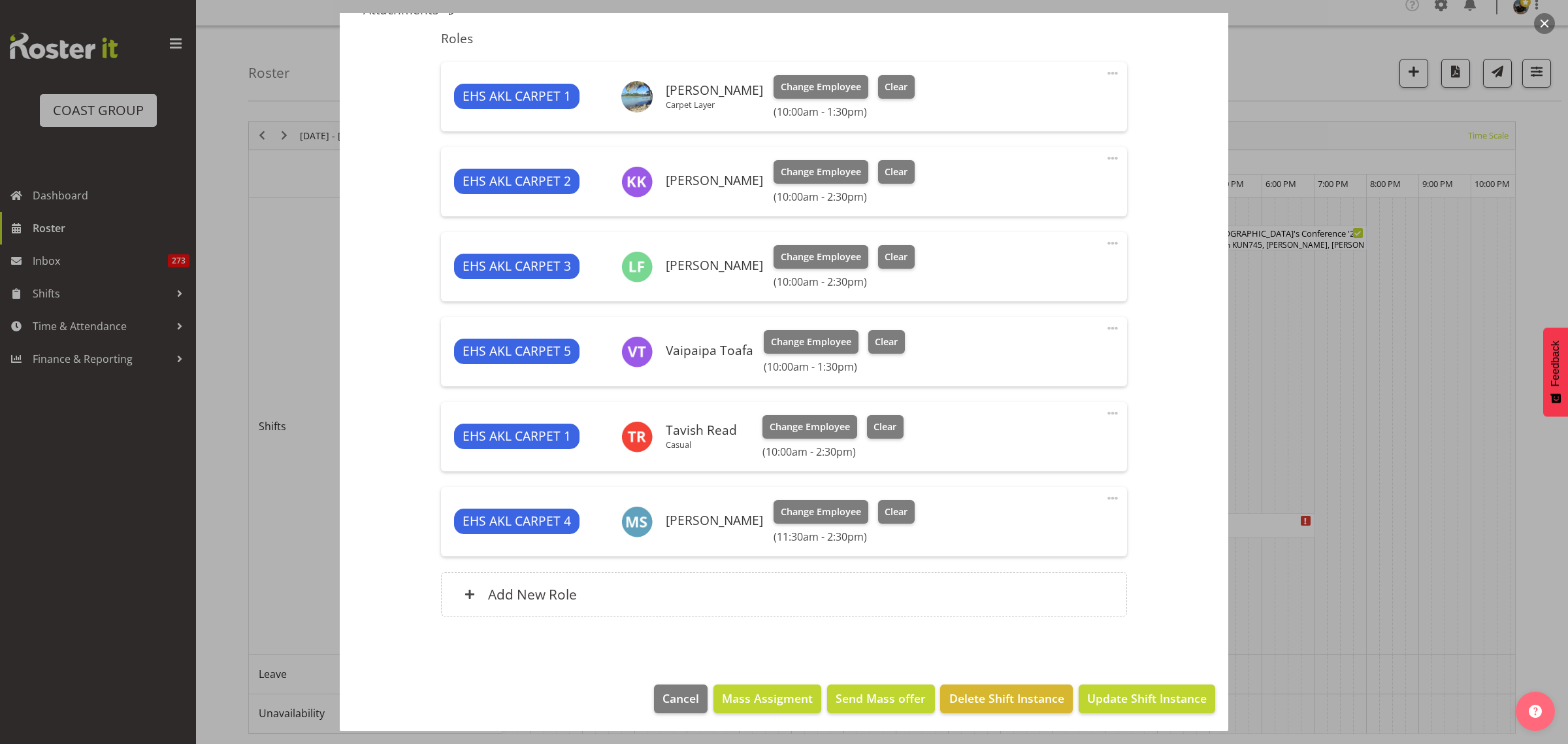
scroll to position [481, 0]
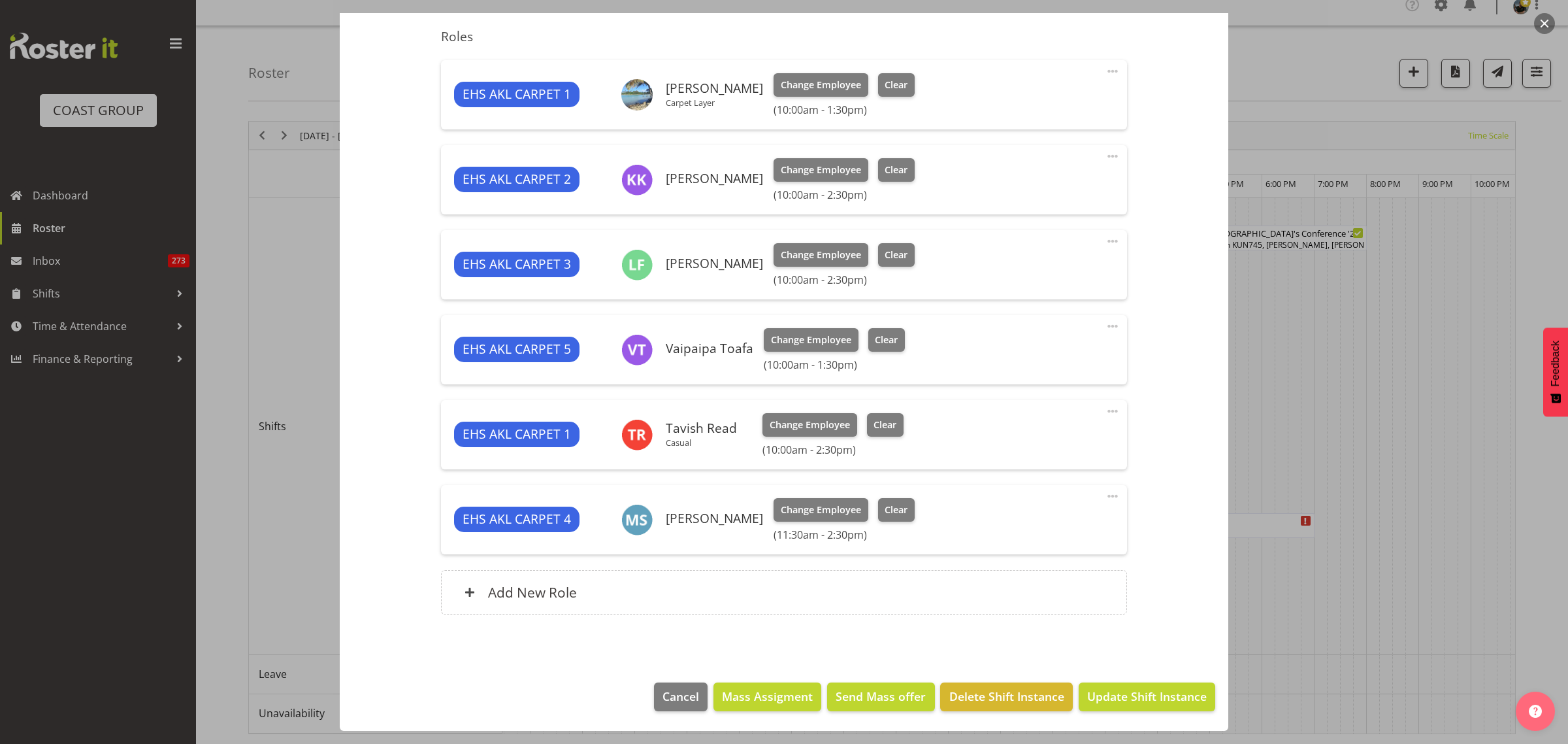
click at [1105, 409] on span at bounding box center [1112, 411] width 15 height 15
click at [1034, 494] on link "Delete" at bounding box center [1057, 489] width 125 height 23
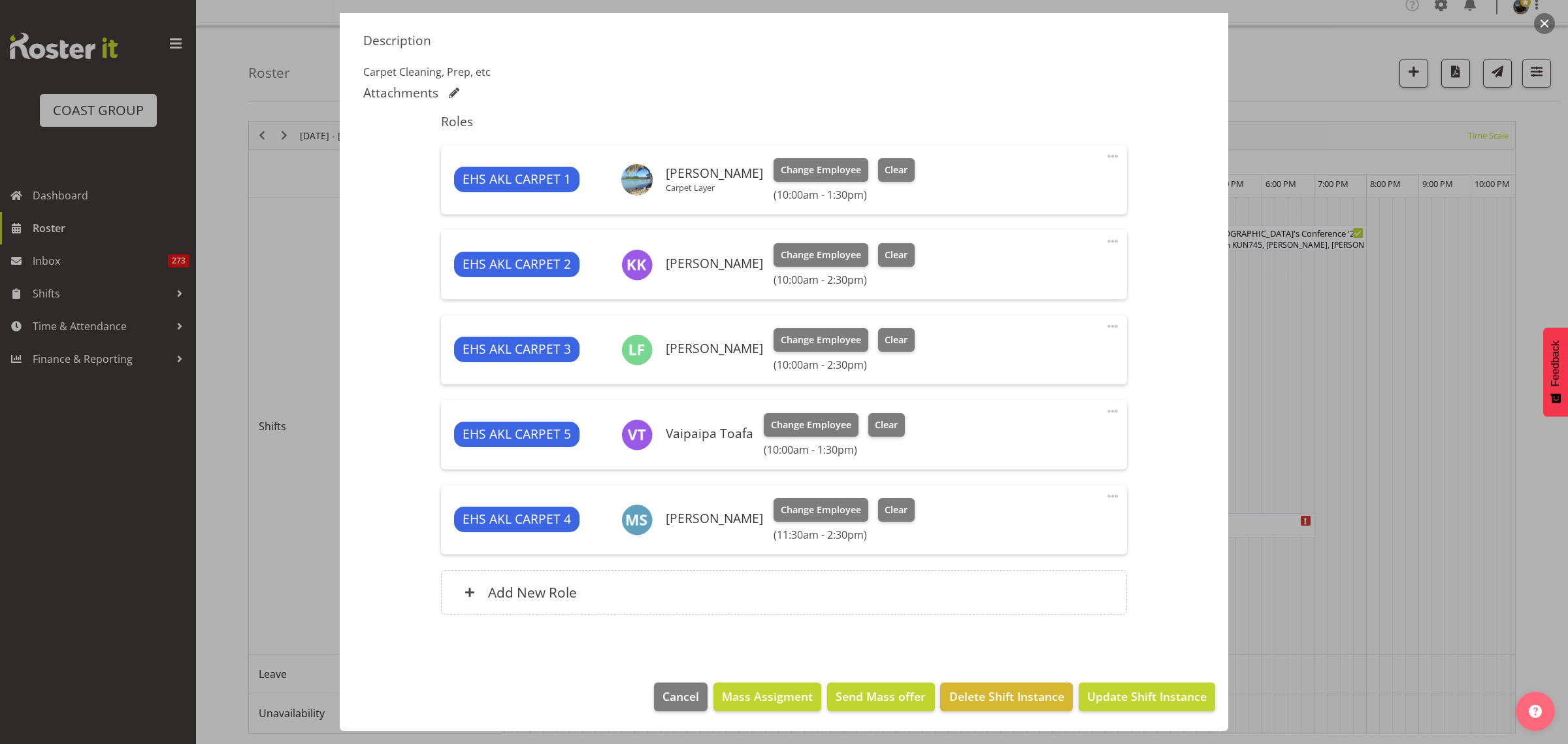
scroll to position [396, 0]
click at [1142, 698] on span "Update Shift Instance" at bounding box center [1147, 695] width 120 height 17
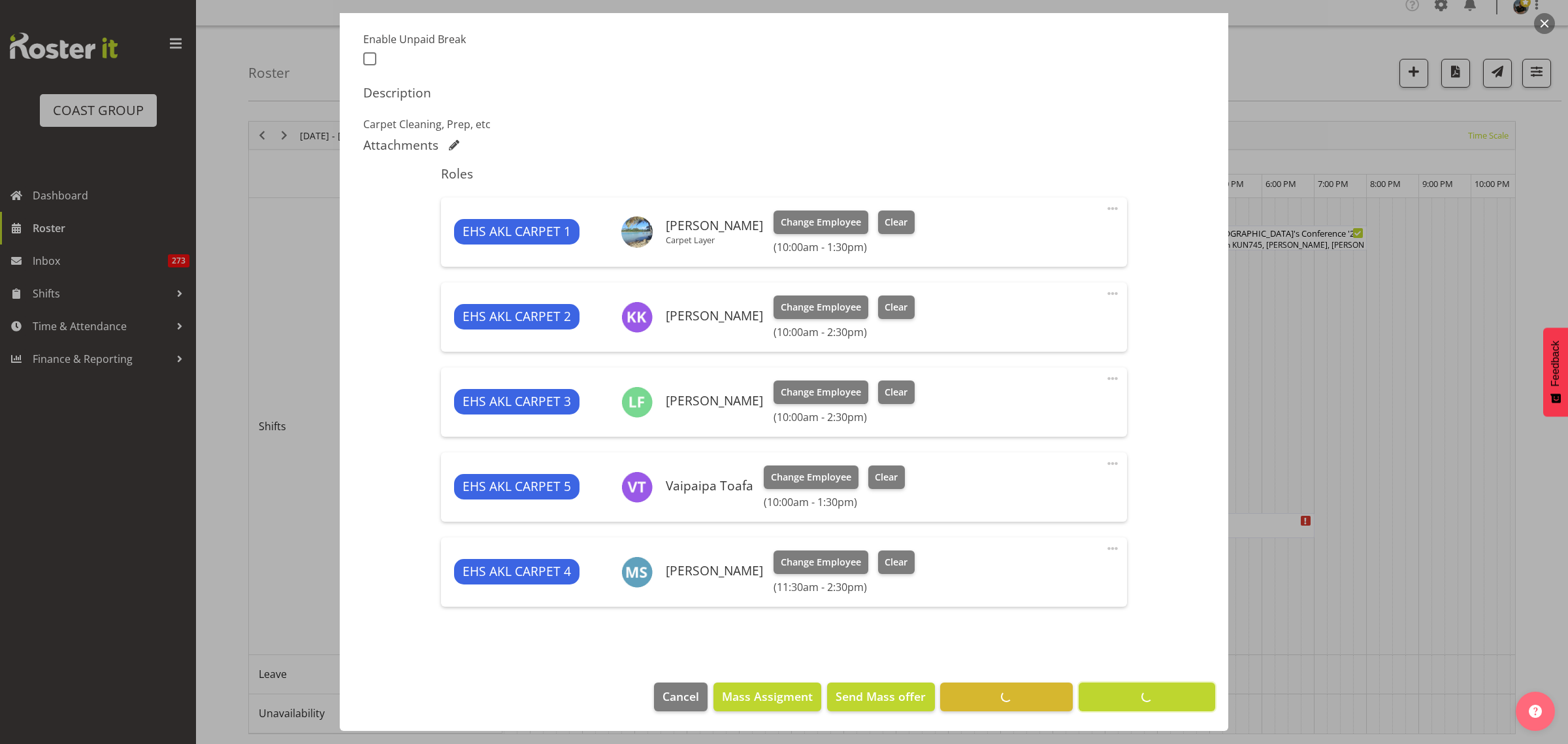
scroll to position [0, 0]
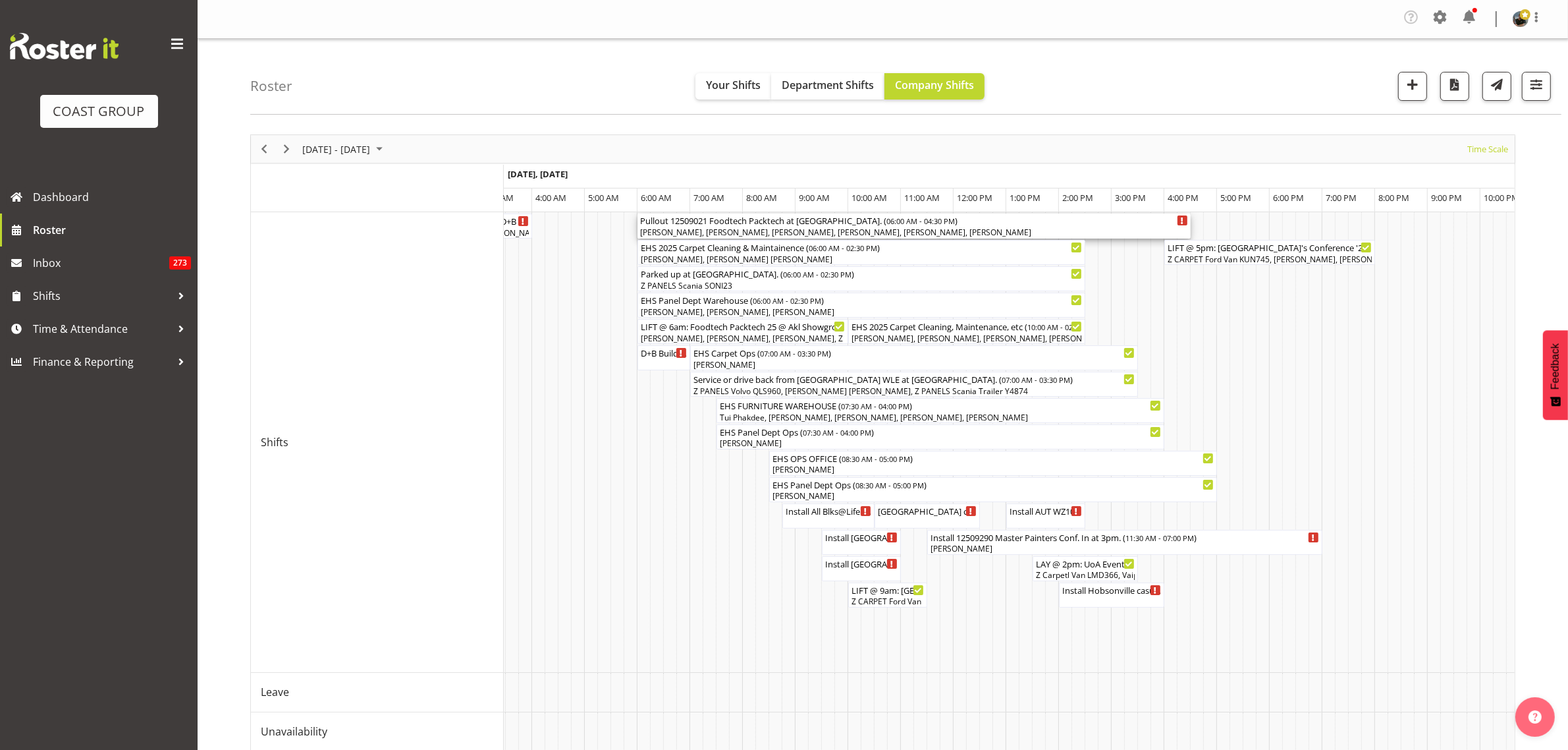
click at [942, 227] on div "[PERSON_NAME], [PERSON_NAME], [PERSON_NAME], [PERSON_NAME], [PERSON_NAME], [PER…" at bounding box center [914, 232] width 548 height 12
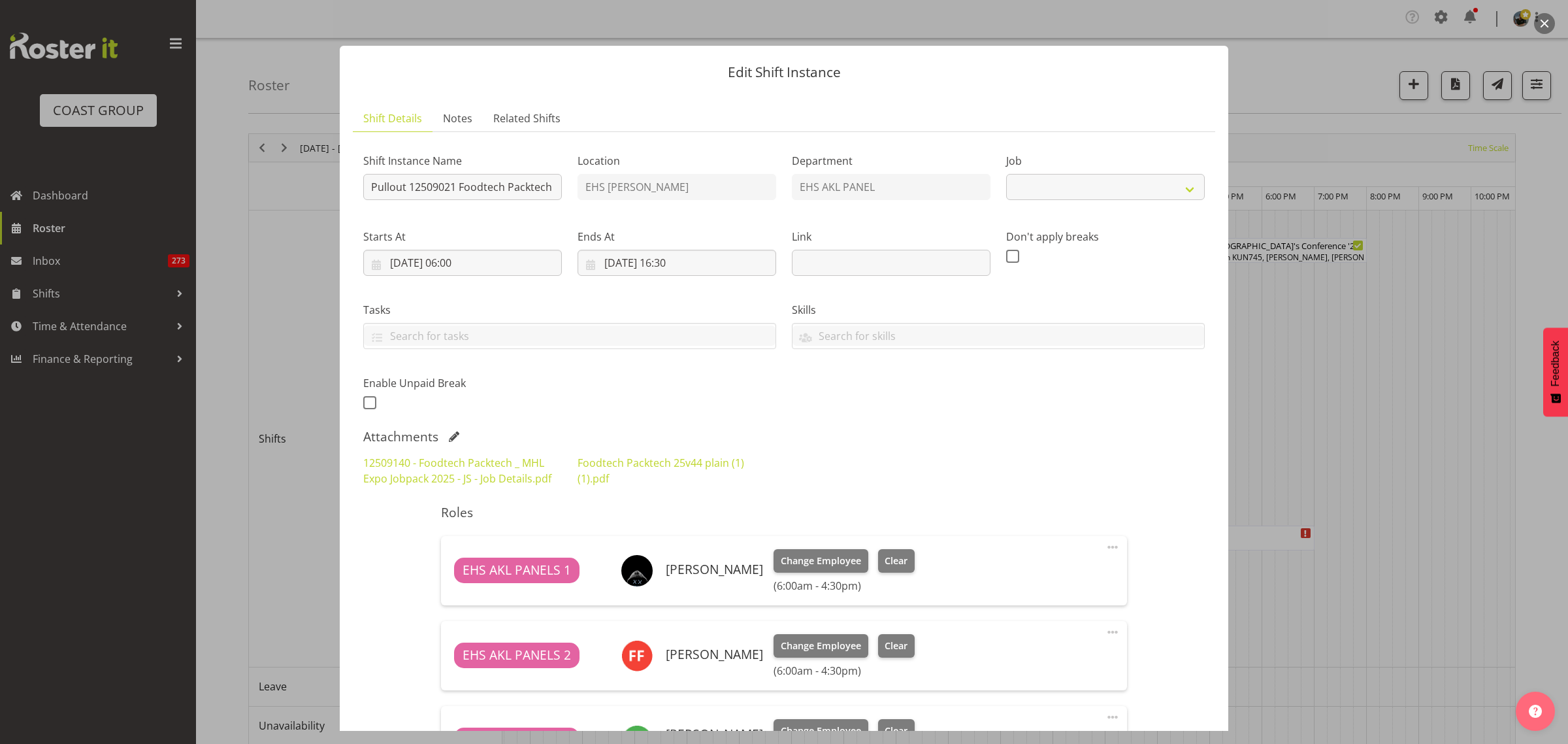
select select "9630"
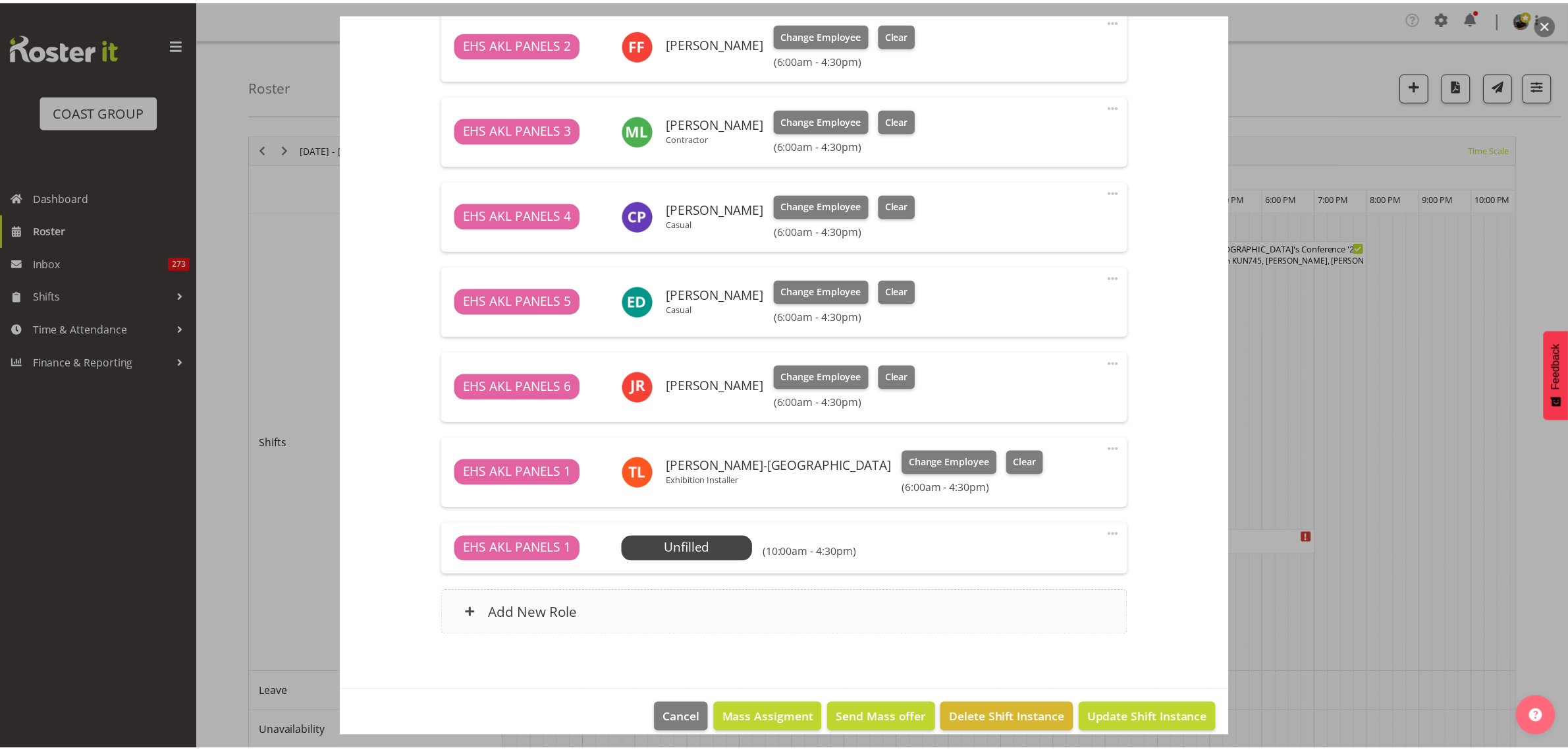
scroll to position [632, 0]
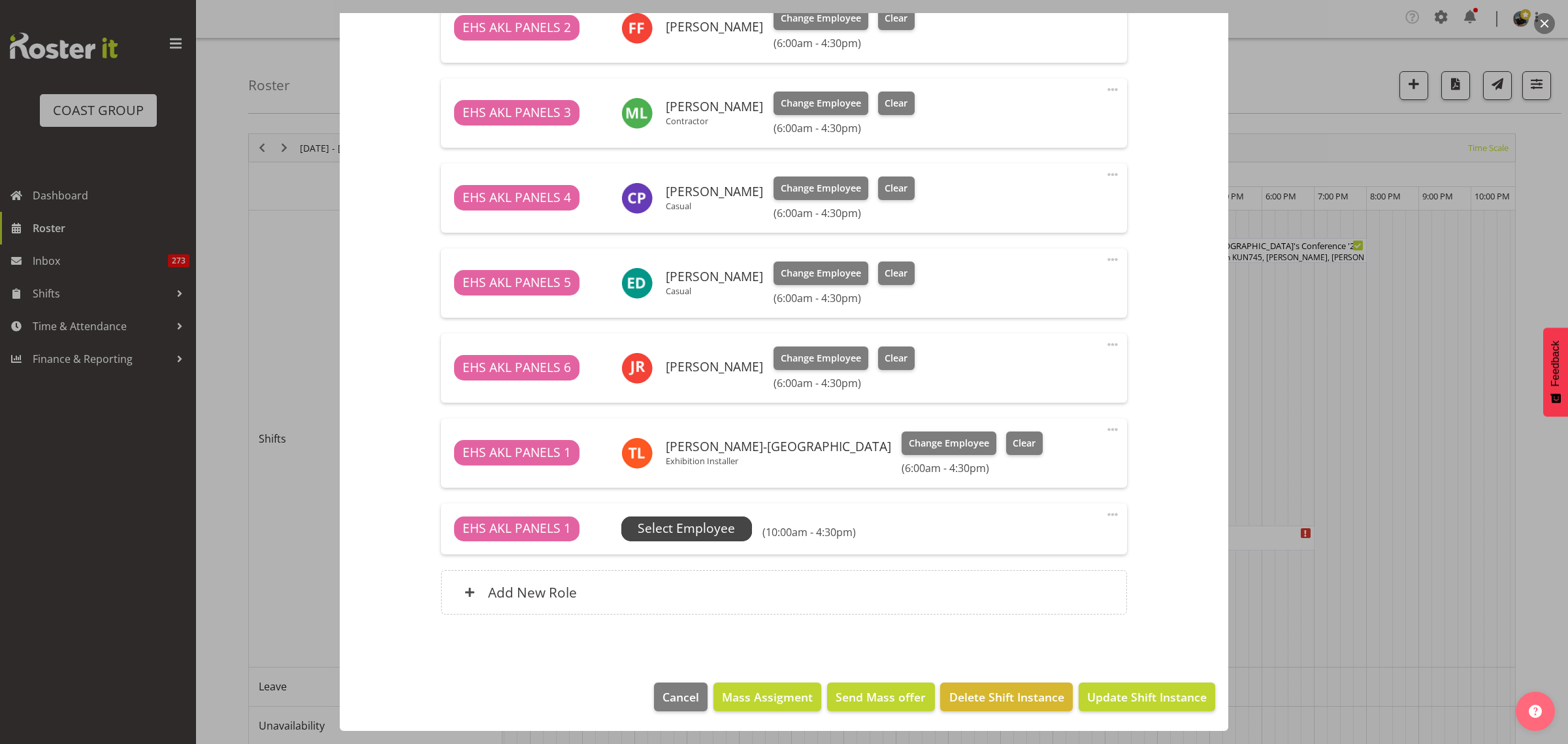
click at [697, 525] on span "Select Employee" at bounding box center [686, 528] width 97 height 19
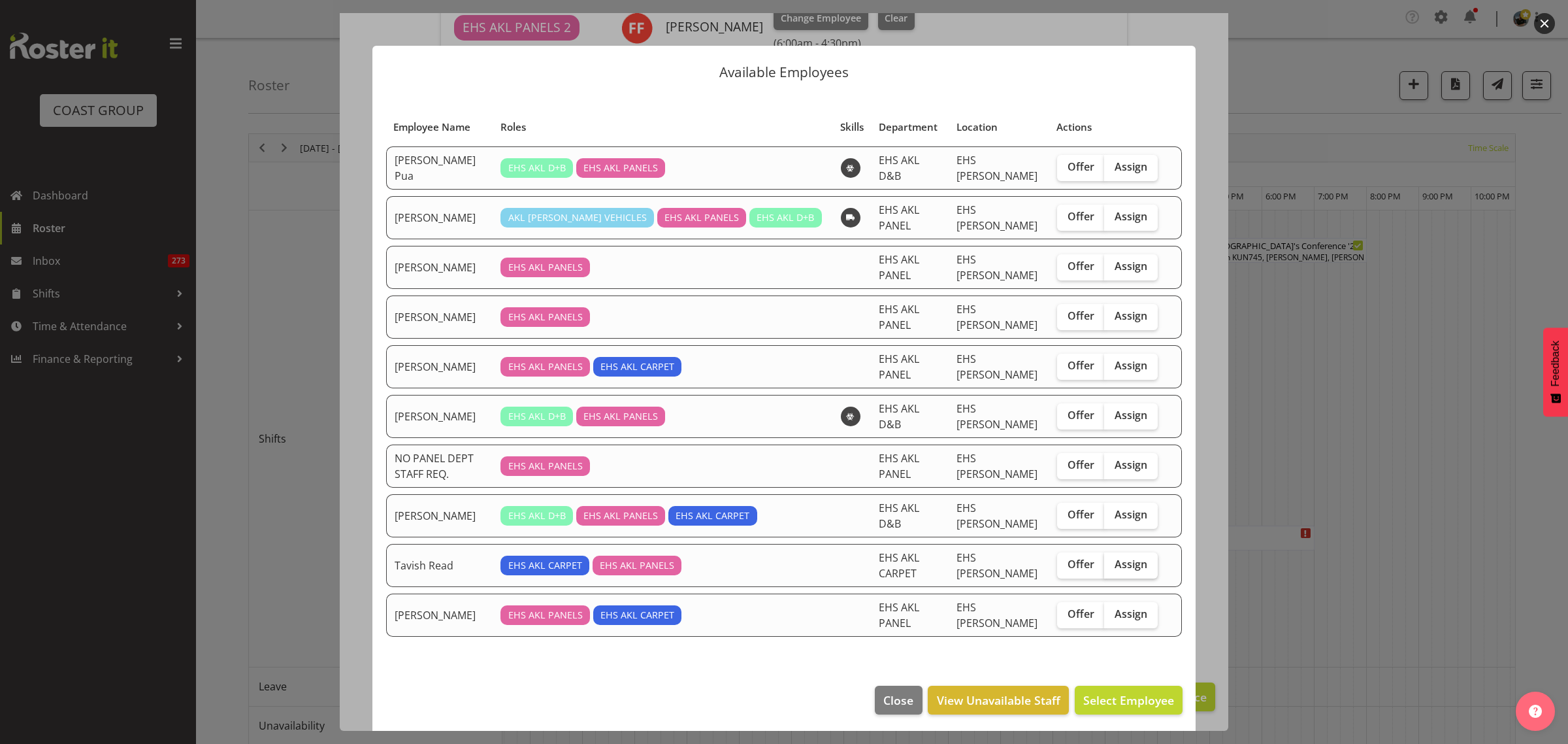
click at [1144, 558] on span "Assign" at bounding box center [1131, 564] width 32 height 14
click at [1113, 560] on input "Assign" at bounding box center [1108, 564] width 8 height 8
checkbox input "true"
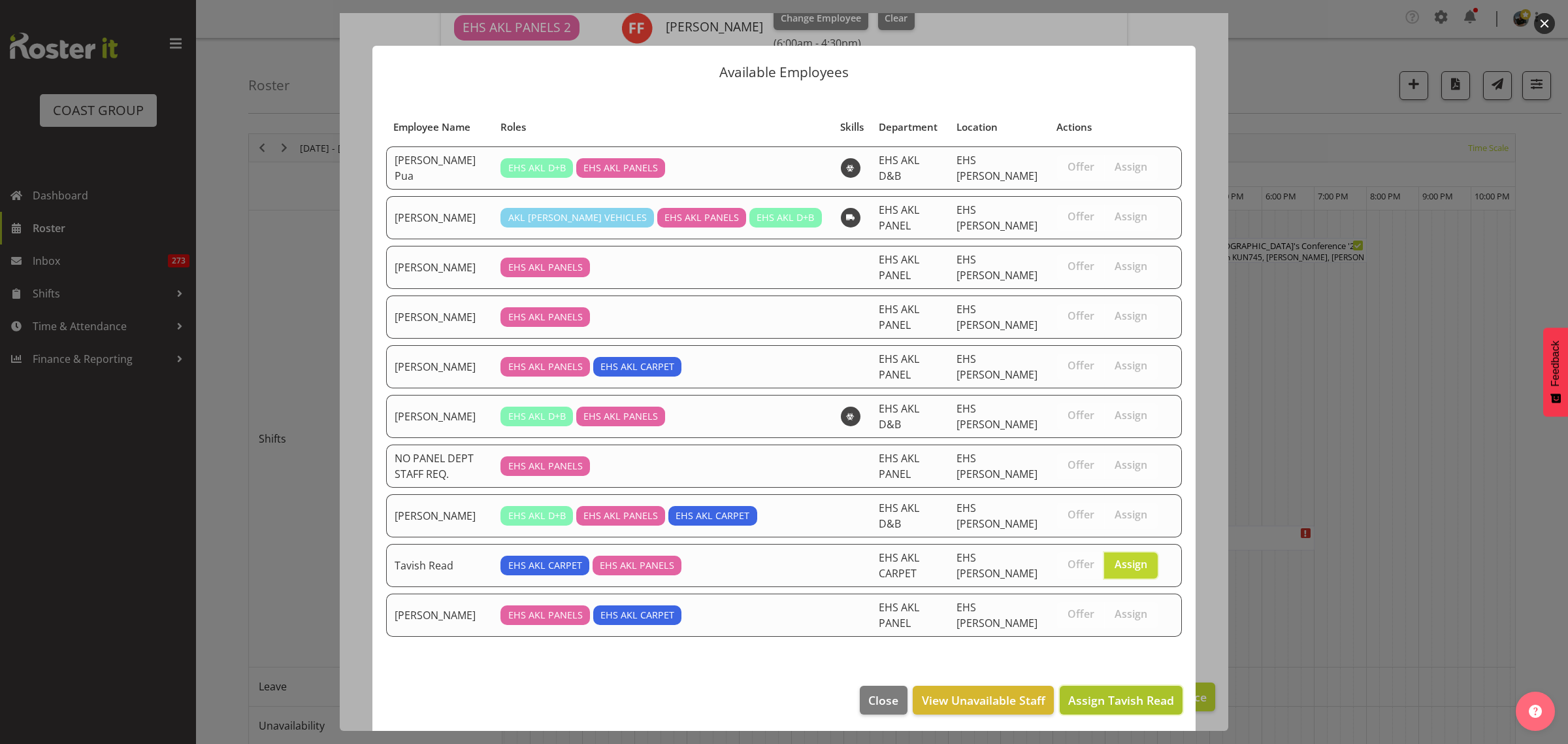
click at [1099, 692] on span "Assign Tavish Read" at bounding box center [1121, 699] width 106 height 15
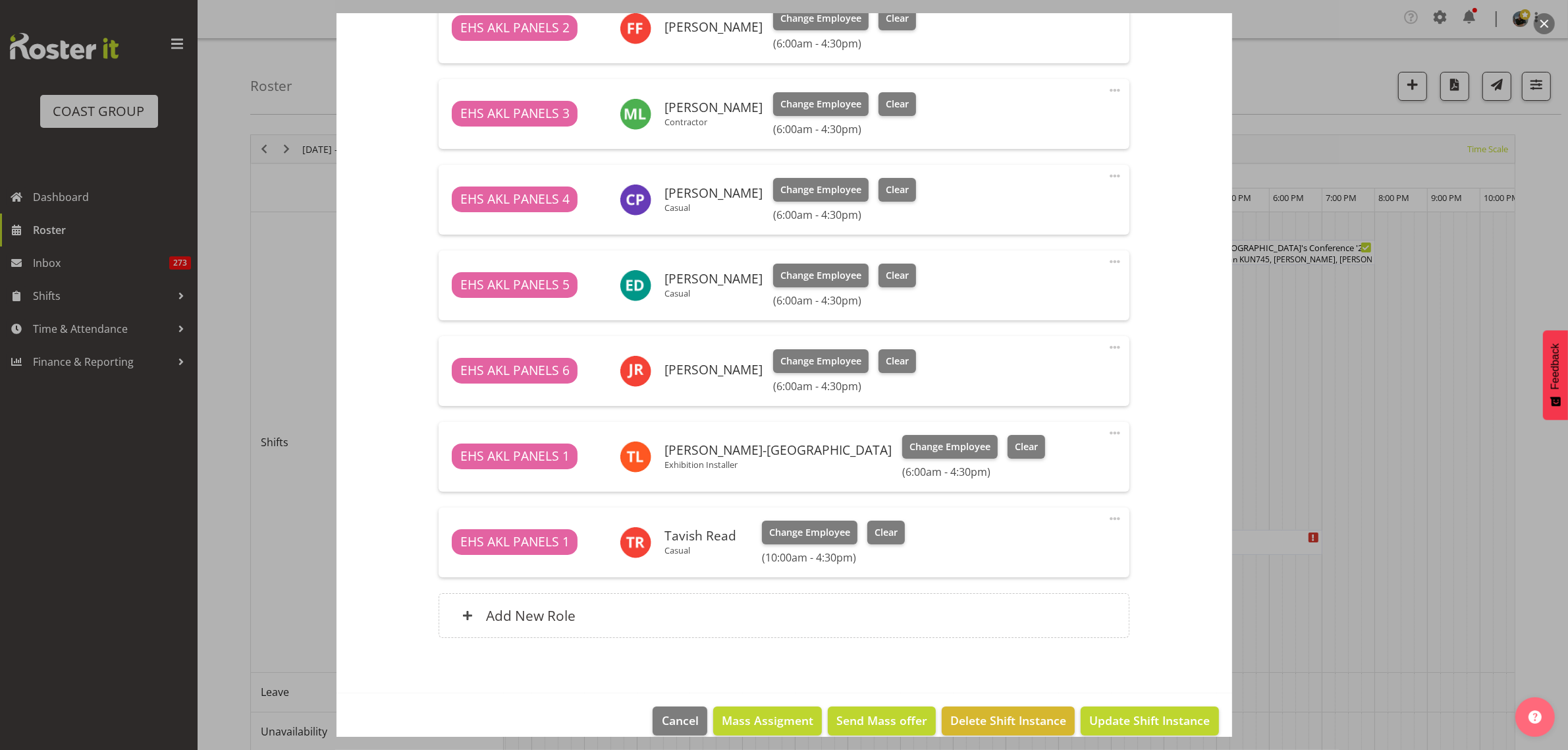
scroll to position [651, 0]
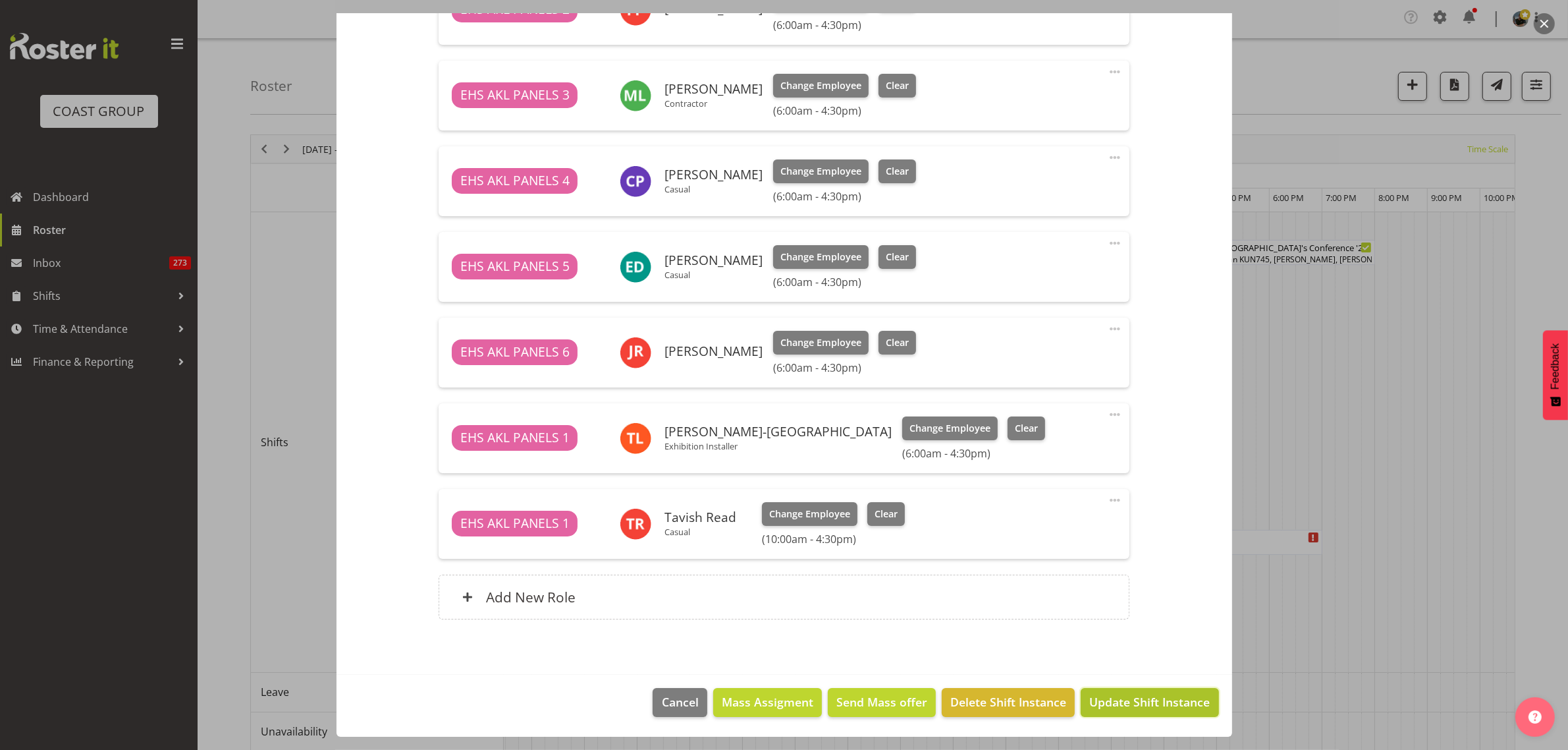
click at [1122, 709] on span "Update Shift Instance" at bounding box center [1149, 701] width 121 height 17
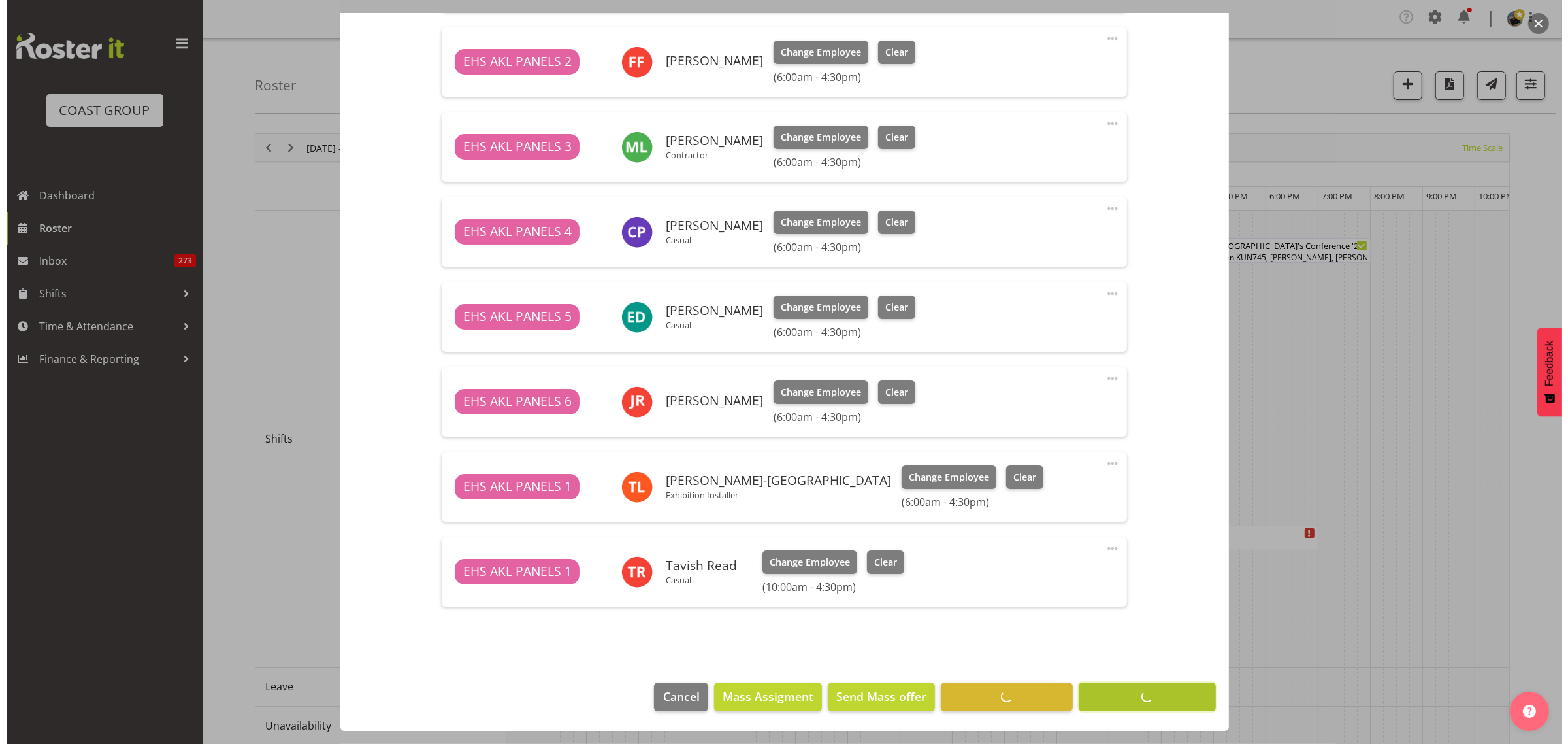
scroll to position [593, 0]
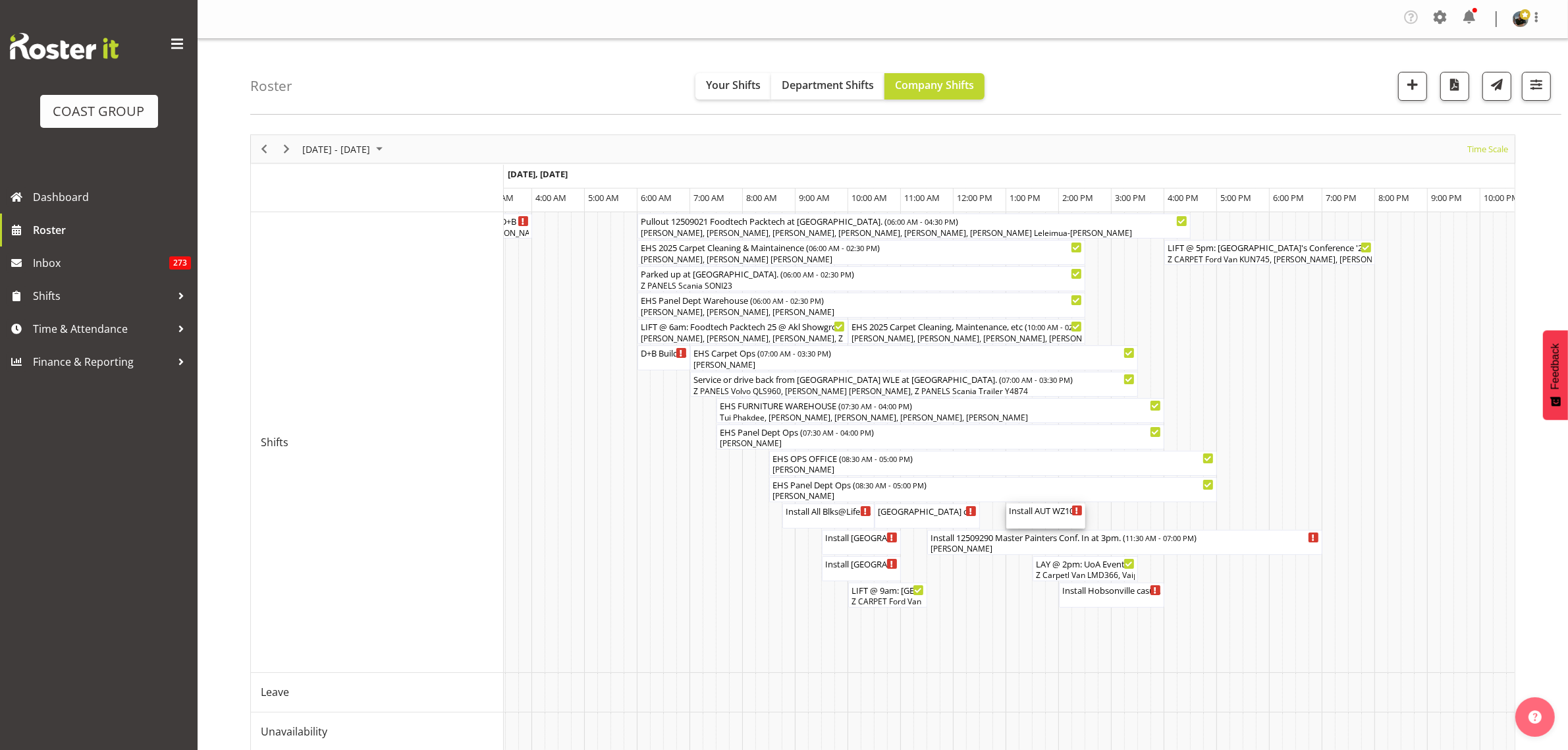
click at [1024, 521] on div "Install AUT WZ100 casual. In at 1:30pm. ( 01:00 PM - 02:30 PM )" at bounding box center [1045, 516] width 74 height 25
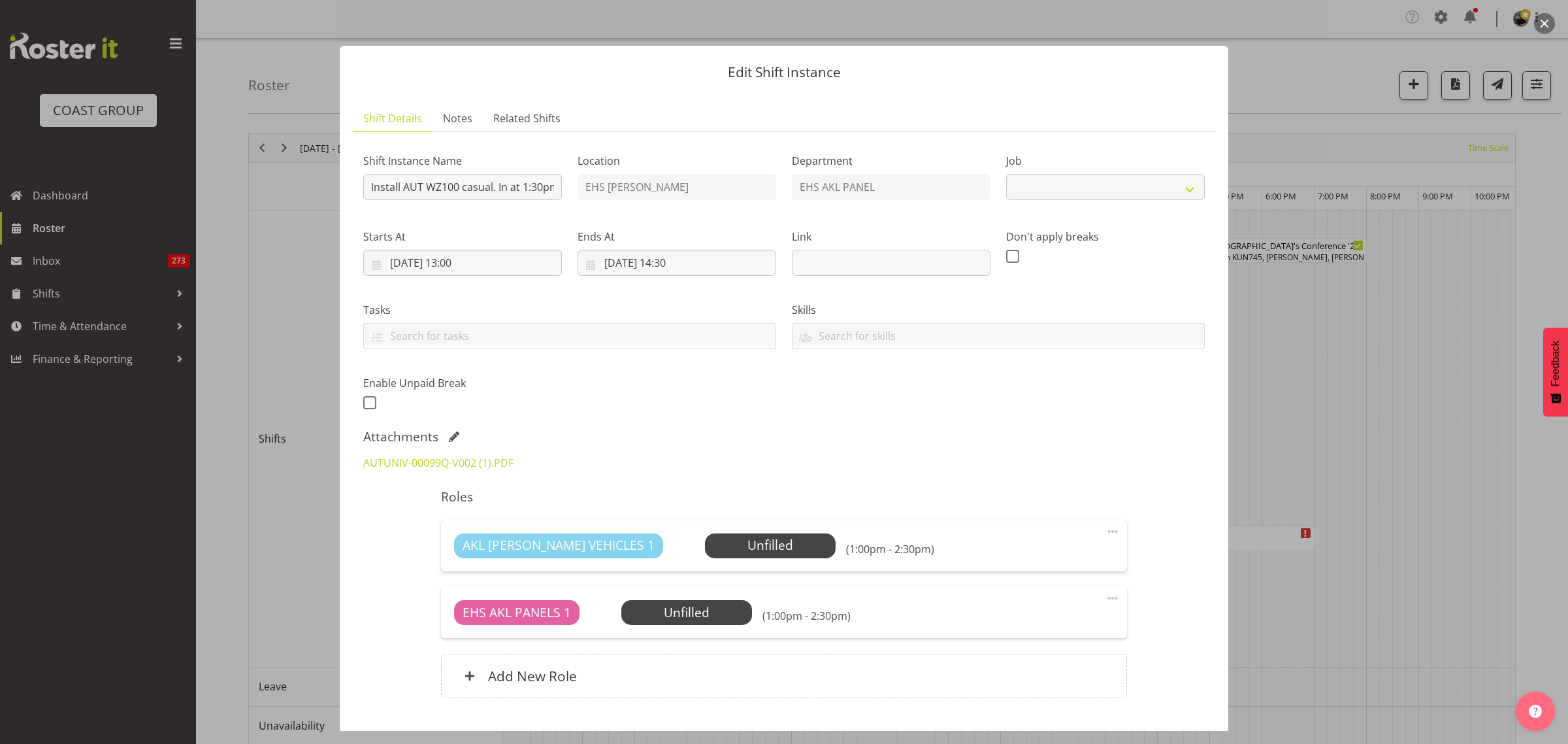
select select "8653"
click at [403, 459] on link "AUTUNIV-00099Q-V002 (1).PDF" at bounding box center [438, 463] width 150 height 14
click at [1545, 23] on button "button" at bounding box center [1544, 23] width 21 height 21
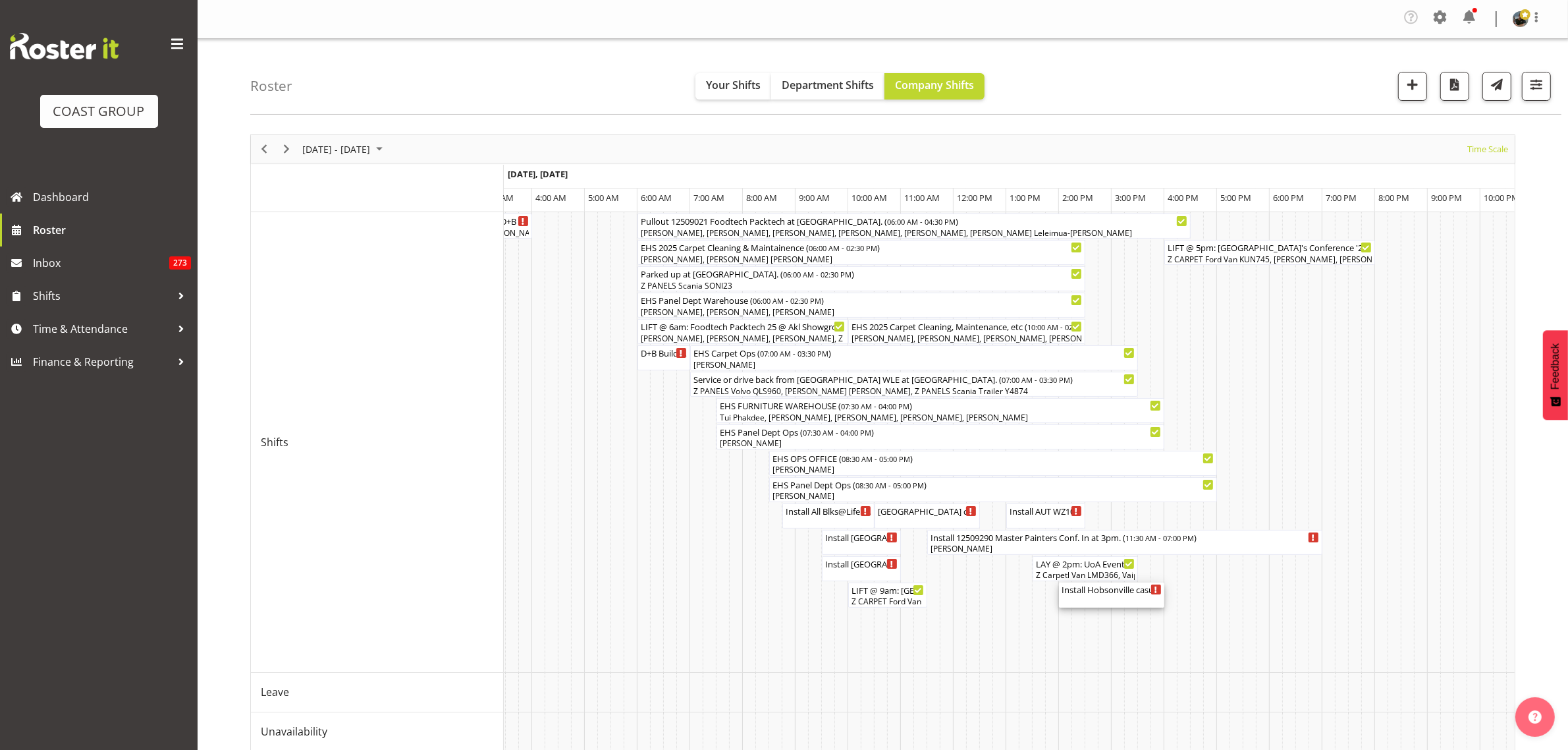
click at [1074, 597] on div "Install Hobsonville casual. In at 10am. ( 02:00 PM - 04:00 PM )" at bounding box center [1111, 595] width 100 height 25
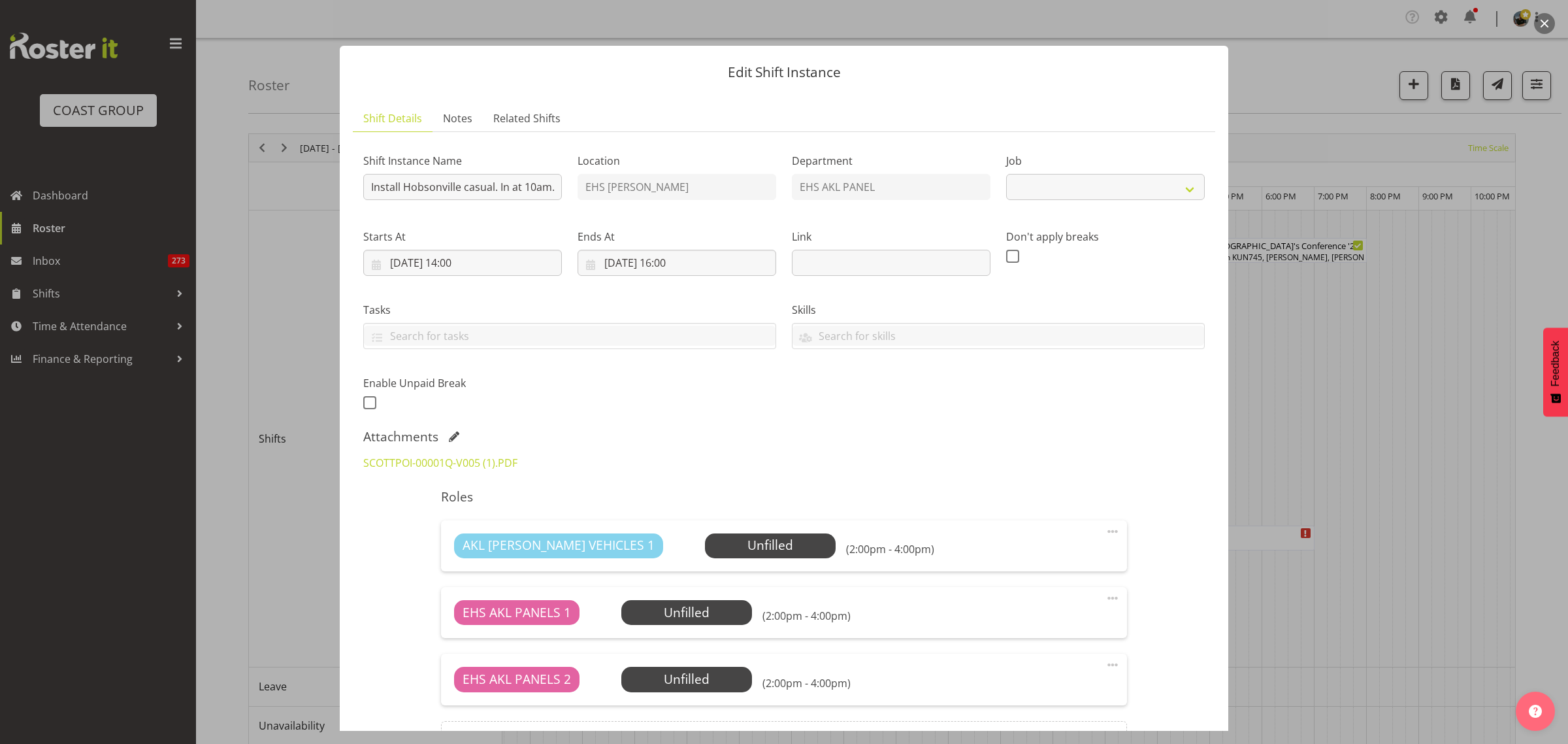
select select "8653"
click at [447, 465] on link "SCOTTPOI-00001Q-V005 (1).PDF" at bounding box center [440, 463] width 154 height 14
click at [534, 194] on input "Install Hobsonville casual. In at 10am." at bounding box center [462, 186] width 199 height 26
click at [553, 185] on input "Install Hobsonville casual. In at 10am." at bounding box center [462, 186] width 199 height 26
click at [539, 189] on input "Install Hobsonville casual. In at 10am." at bounding box center [462, 186] width 199 height 26
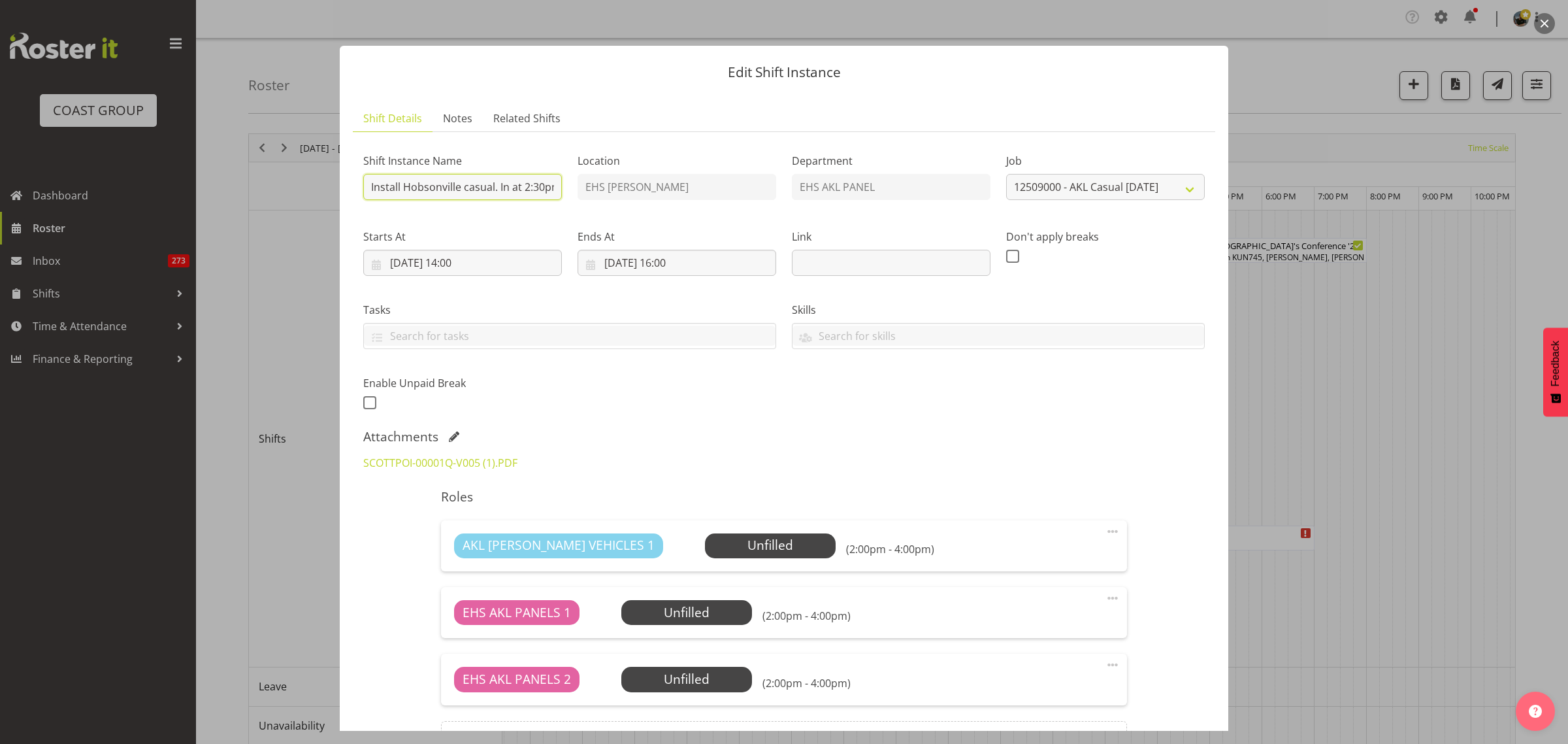
scroll to position [0, 1]
click at [459, 186] on input "Install Hobsonville casual. In at 2:30pm." at bounding box center [462, 186] width 199 height 26
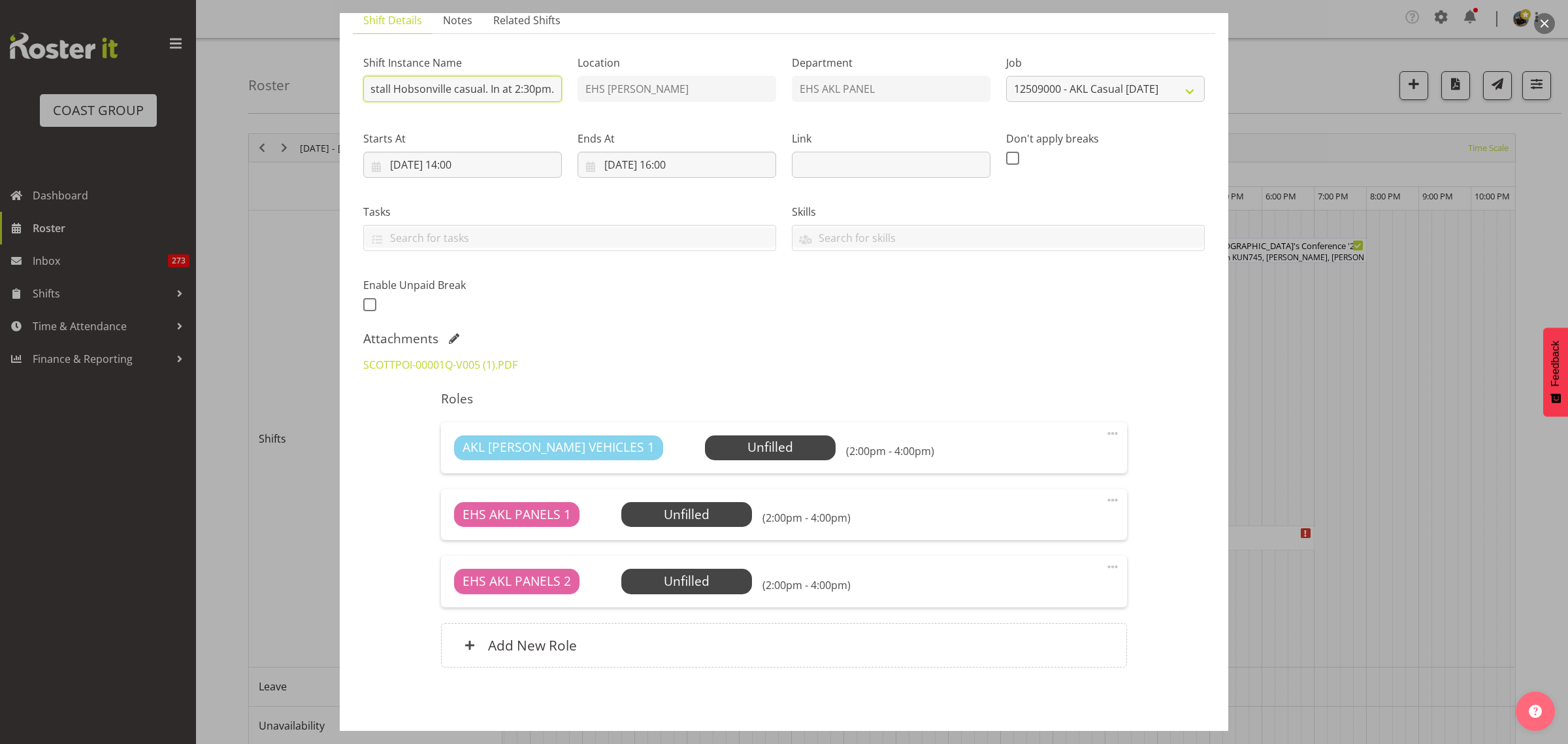
scroll to position [69, 0]
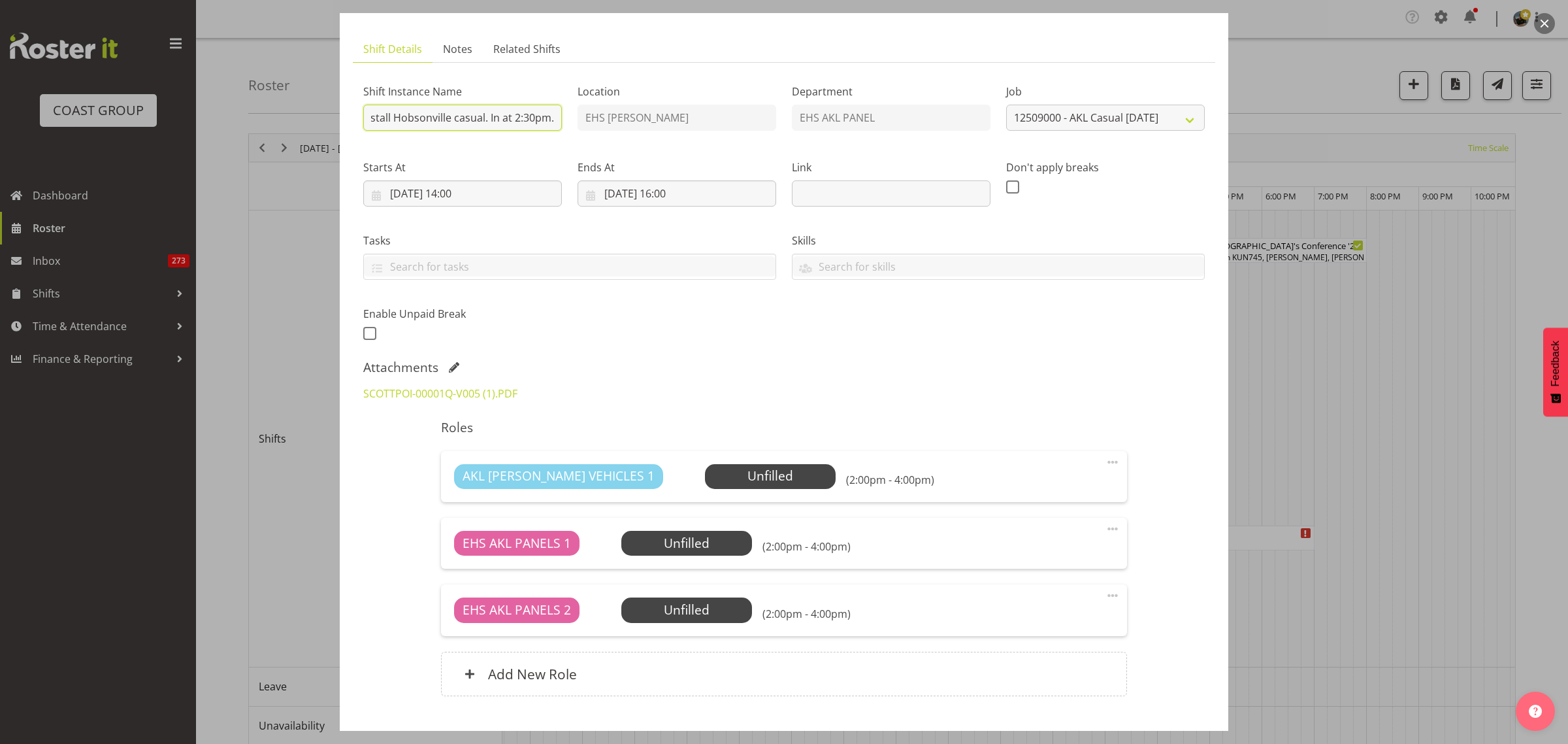
type input "Install Hobsonville casual. In at 2:30pm."
click at [1544, 27] on button "button" at bounding box center [1544, 23] width 21 height 21
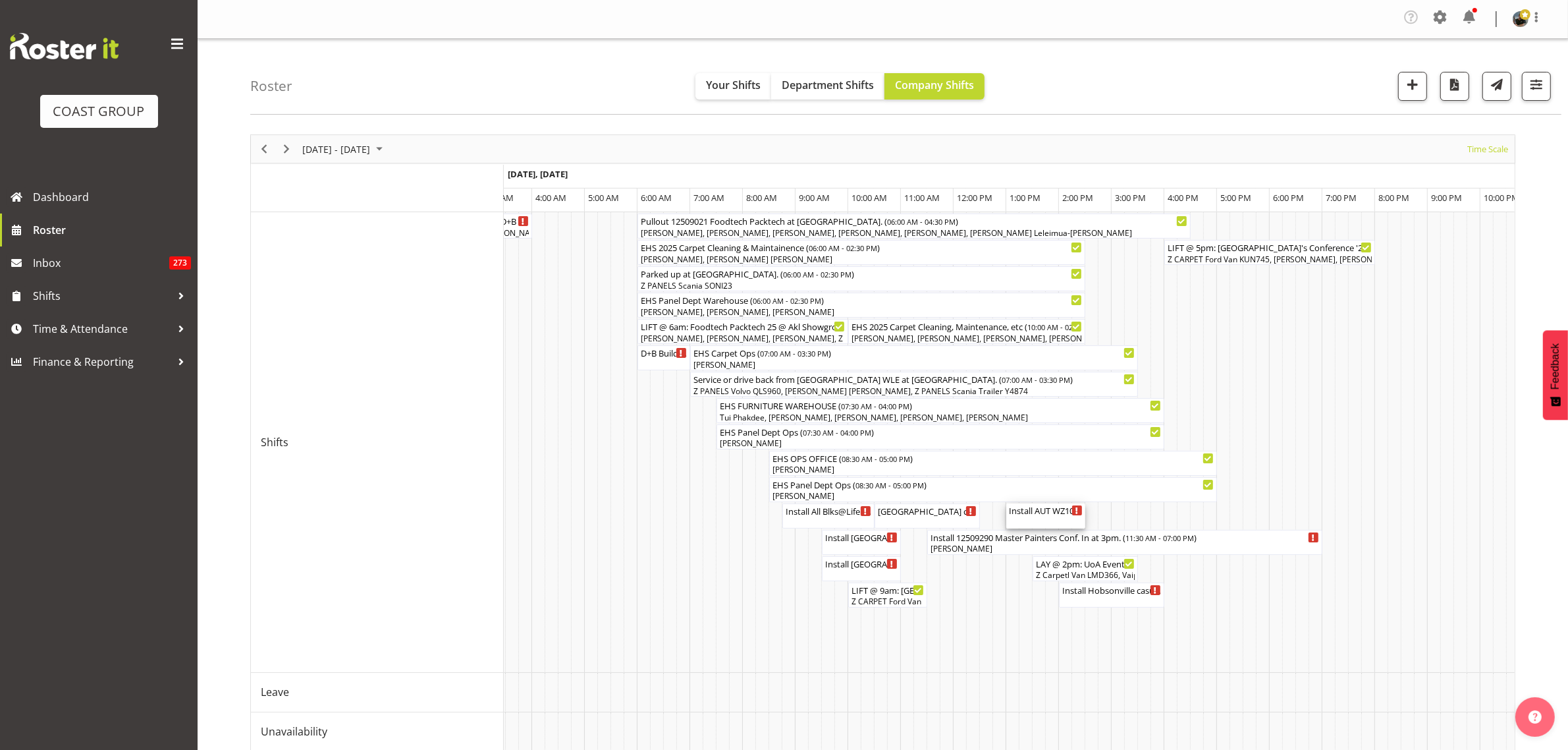
click at [1041, 516] on div "Install AUT WZ100 casual. In at 1:30pm. ( 01:00 PM - 02:30 PM )" at bounding box center [1045, 509] width 74 height 14
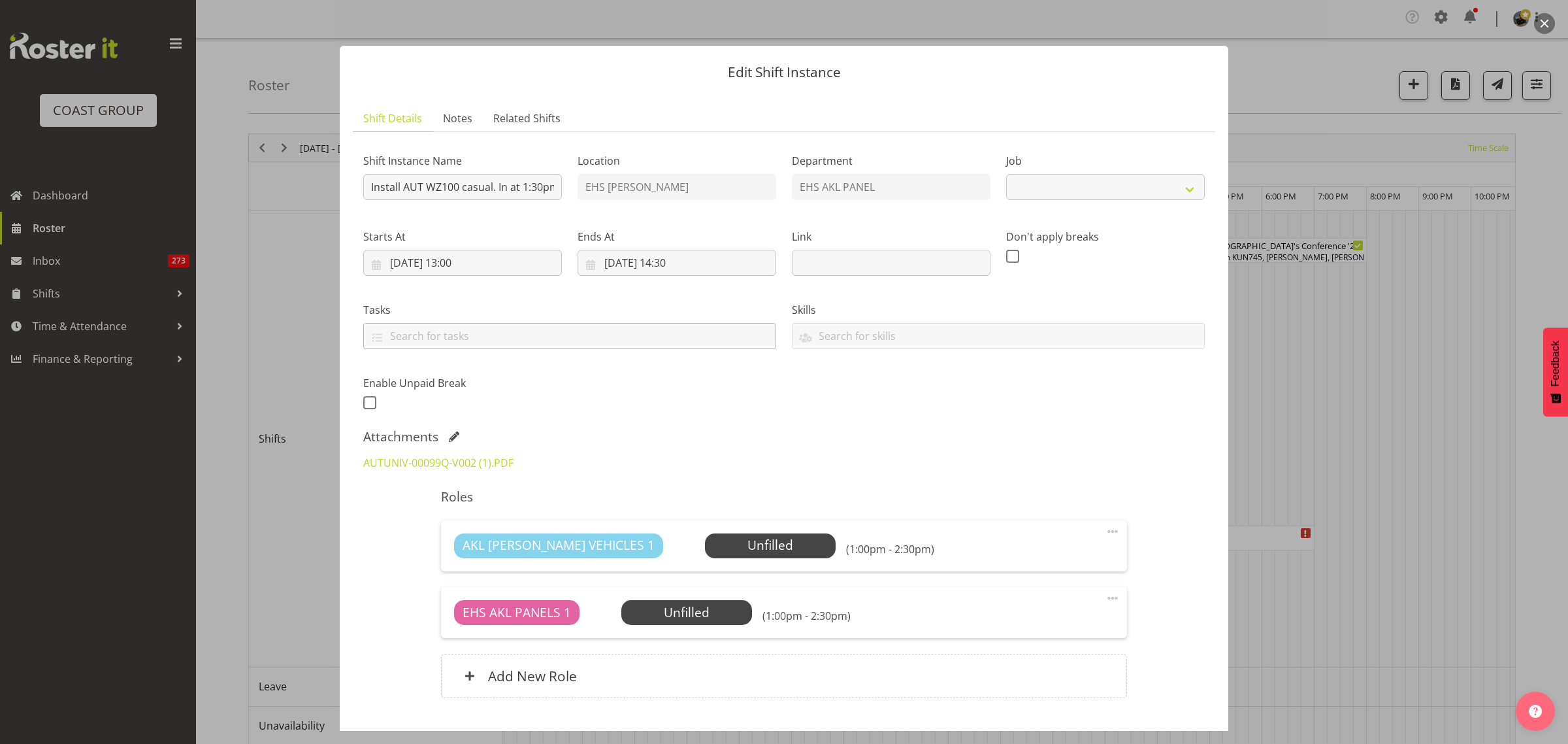
select select "8653"
click at [431, 465] on link "AUTUNIV-00099Q-V002 (1).PDF" at bounding box center [438, 463] width 150 height 14
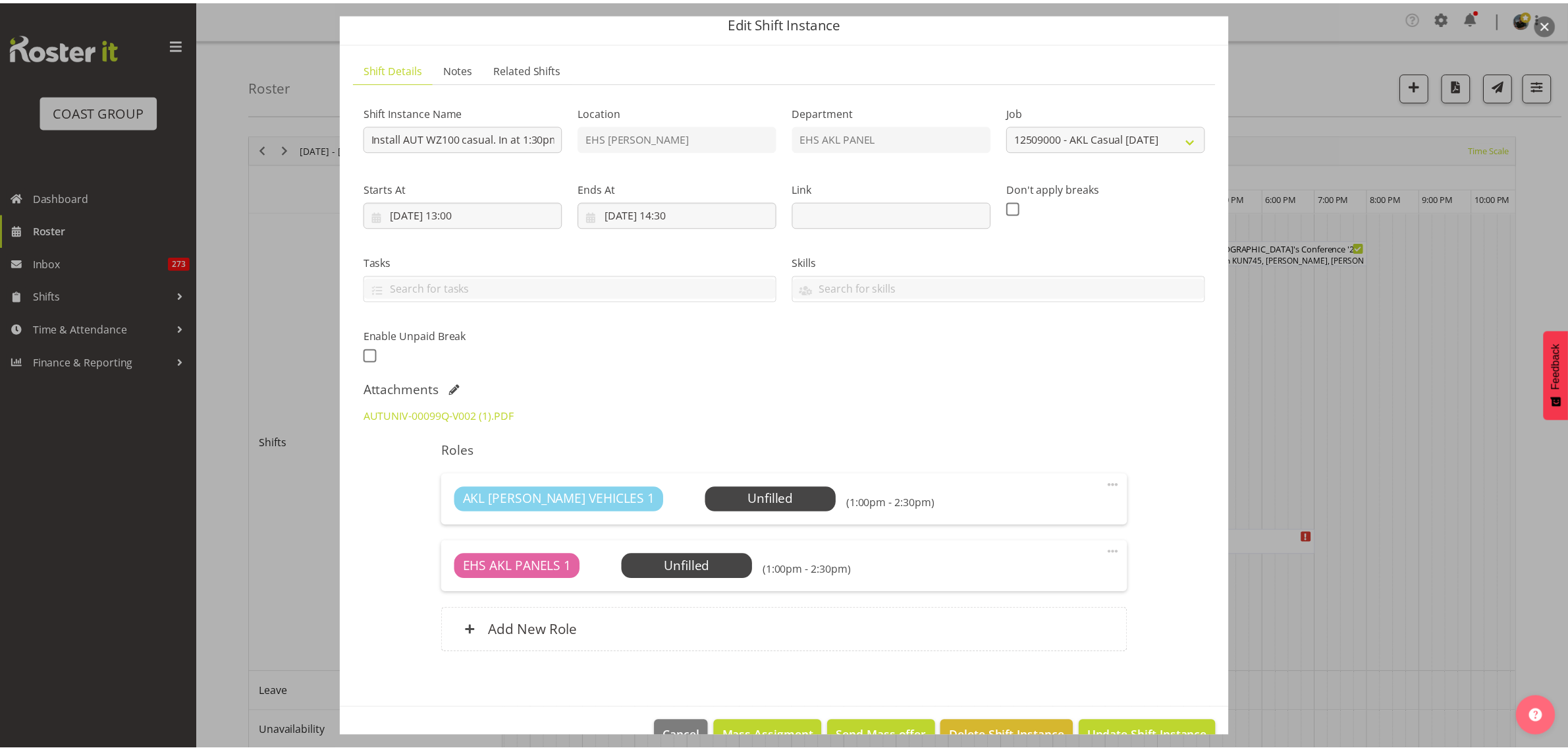
scroll to position [84, 0]
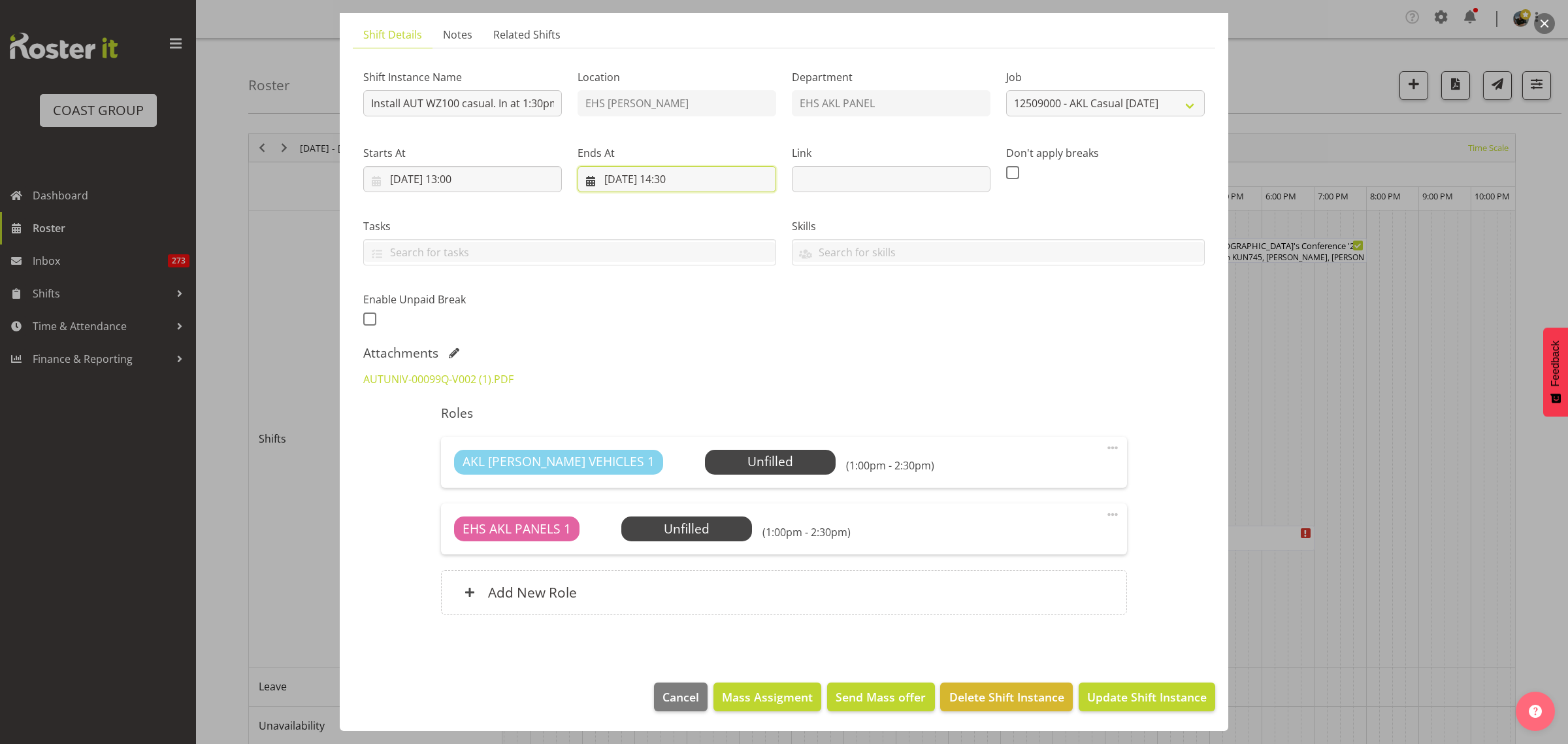
click at [727, 181] on input "[DATE] 14:30" at bounding box center [676, 178] width 199 height 26
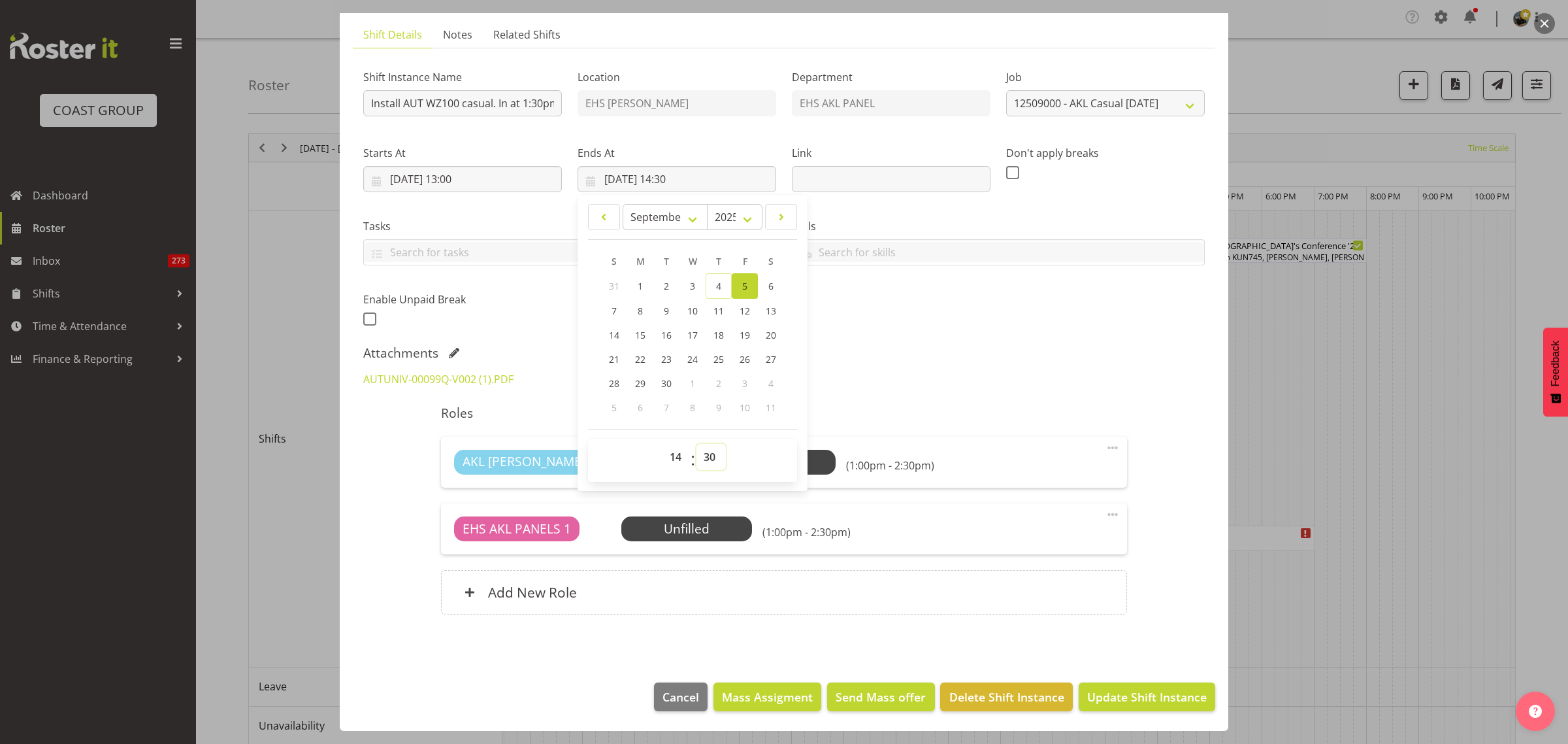
click at [706, 456] on select "00 01 02 03 04 05 06 07 08 09 10 11 12 13 14 15 16 17 18 19 20 21 22 23 24 25 2…" at bounding box center [711, 457] width 30 height 26
select select "0"
click at [696, 444] on select "00 01 02 03 04 05 06 07 08 09 10 11 12 13 14 15 16 17 18 19 20 21 22 23 24 25 2…" at bounding box center [711, 457] width 30 height 26
type input "[DATE] 14:00"
click at [850, 596] on div "Add New Role" at bounding box center [784, 592] width 685 height 44
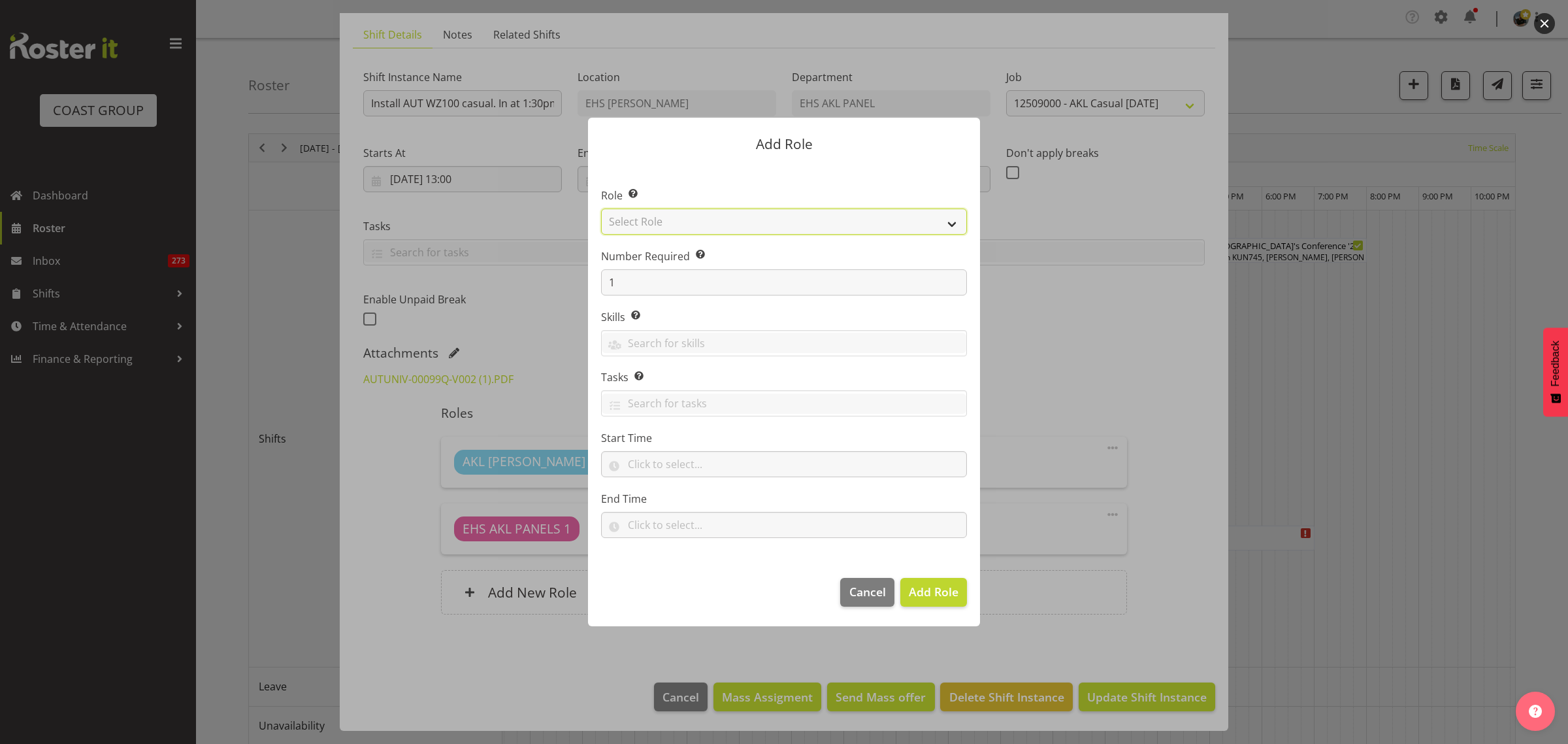
click at [952, 224] on select "Select Role ACCOUNT MANAGER ACCOUNT MANAGER DW ACCOUNTS [PERSON_NAME] VEHICLES …" at bounding box center [784, 221] width 366 height 26
select select "188"
click at [601, 208] on select "Select Role ACCOUNT MANAGER ACCOUNT MANAGER DW ACCOUNTS [PERSON_NAME] VEHICLES …" at bounding box center [784, 221] width 366 height 26
click at [939, 596] on span "Add Role" at bounding box center [933, 591] width 50 height 15
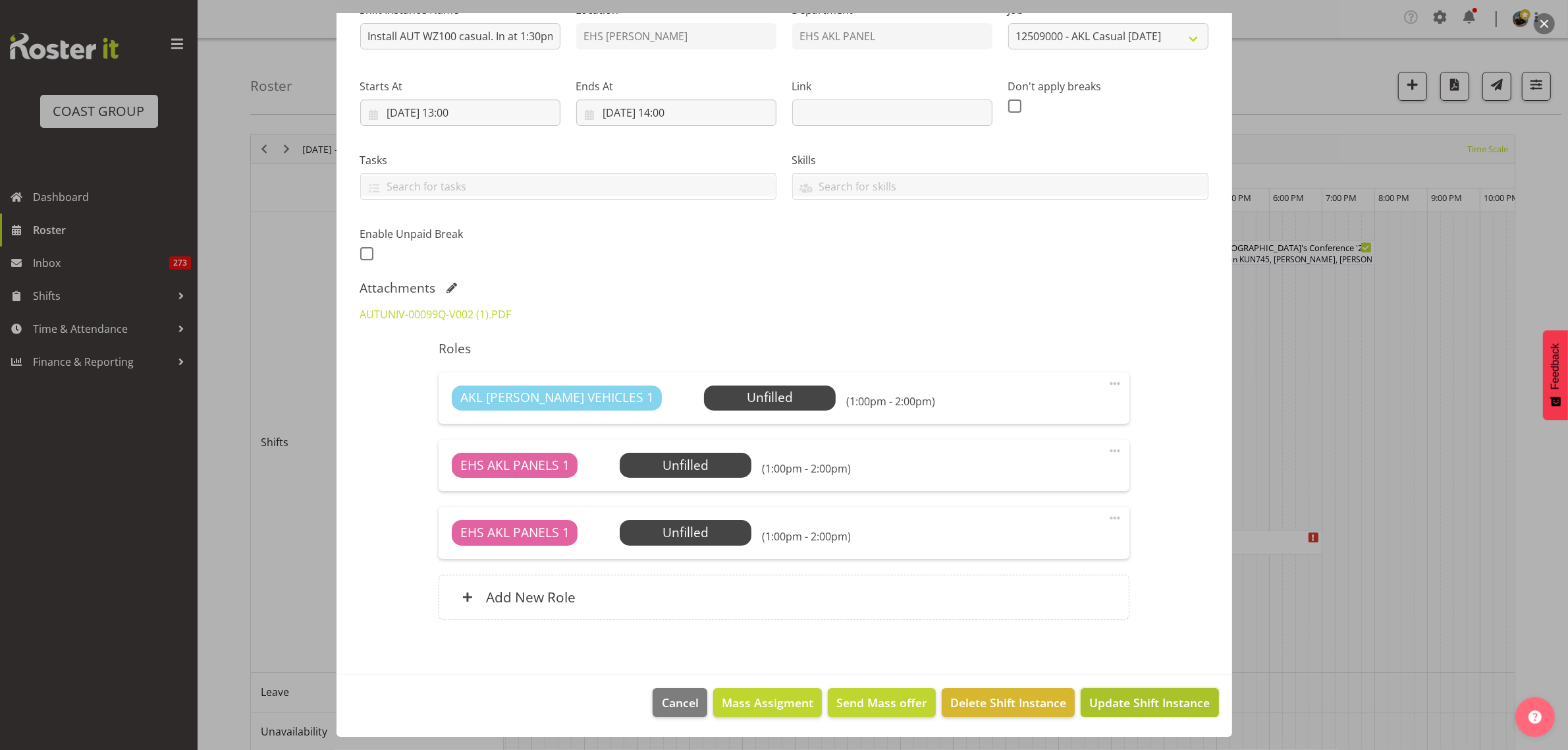
click at [1115, 698] on span "Update Shift Instance" at bounding box center [1149, 702] width 121 height 17
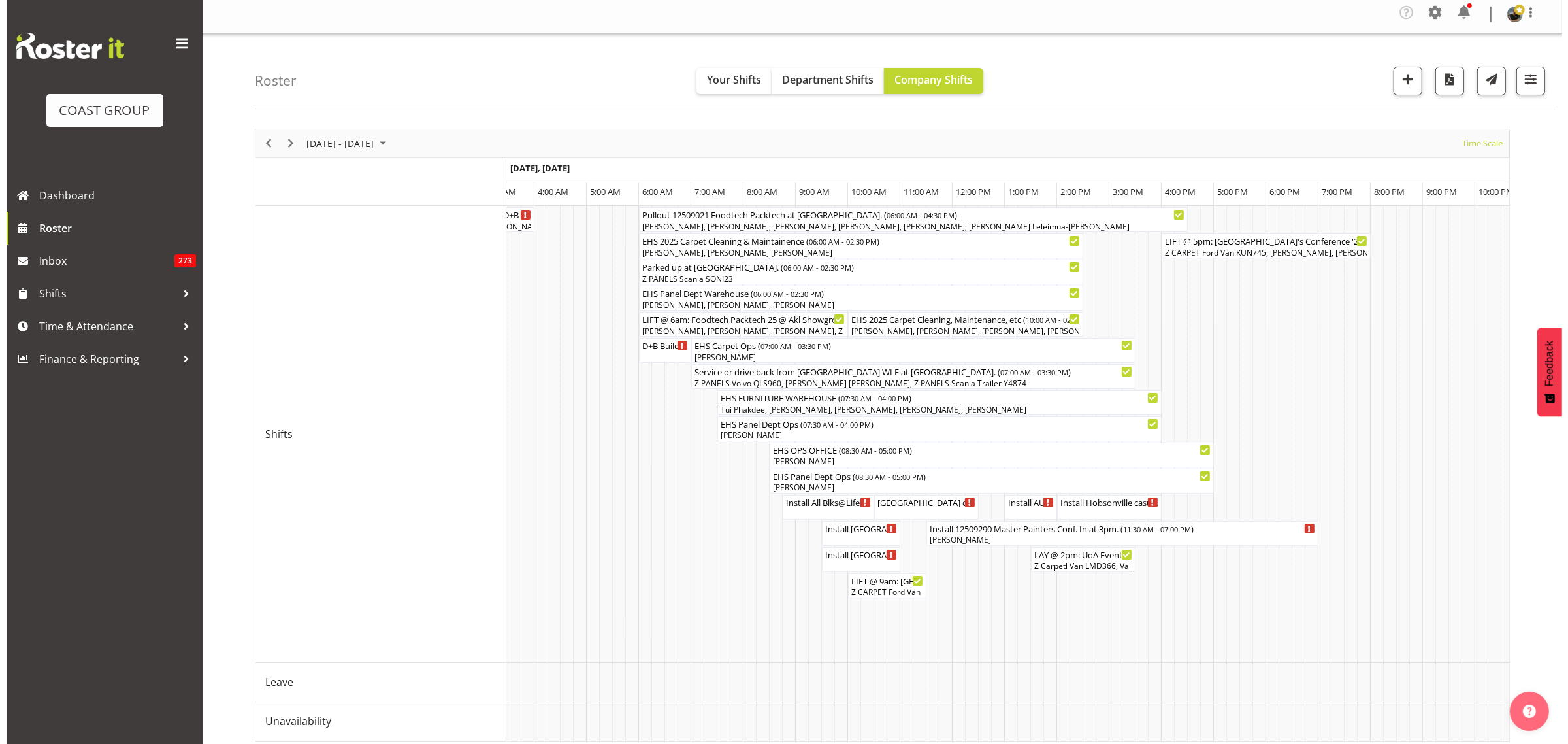
scroll to position [0, 0]
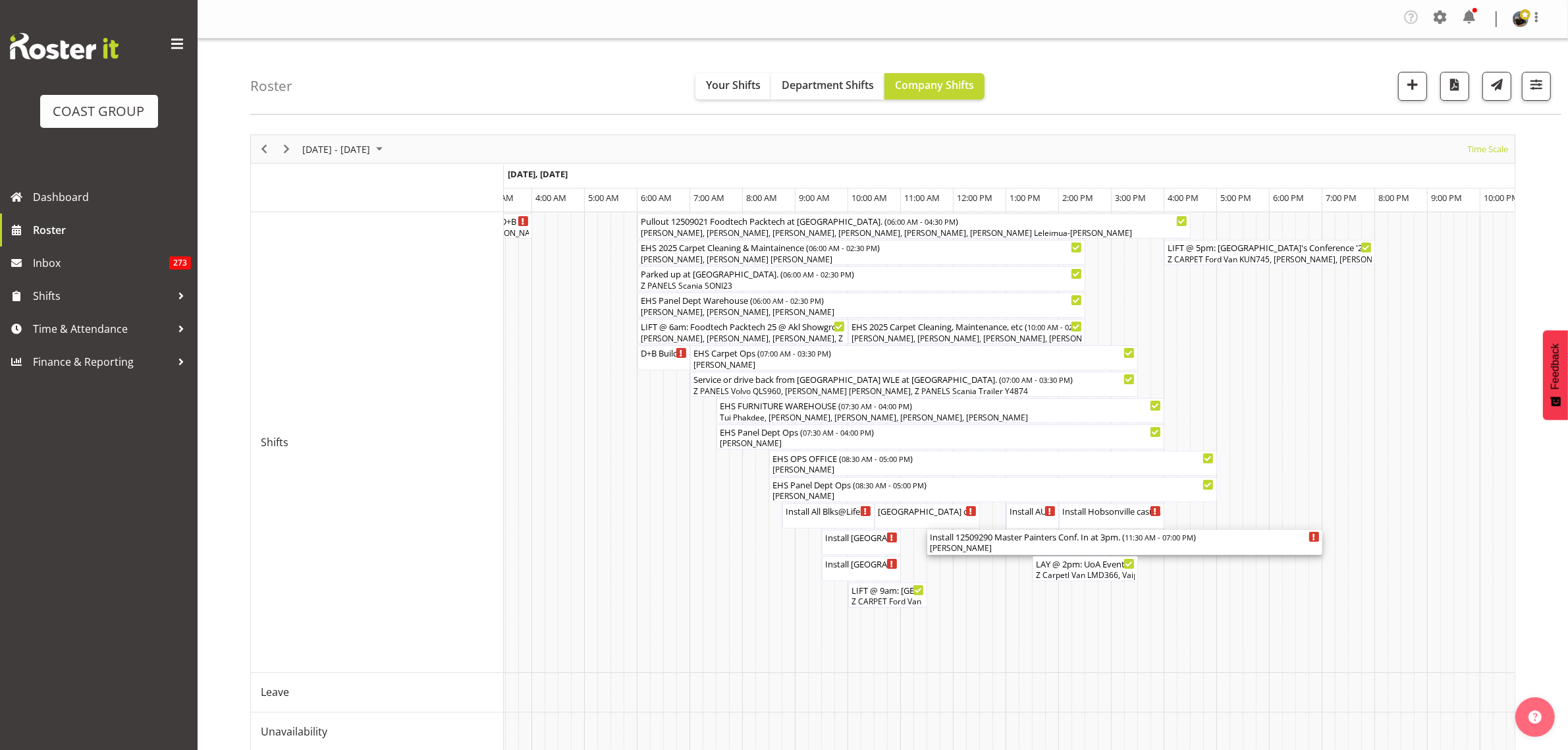
click at [1236, 548] on div "[PERSON_NAME]" at bounding box center [1124, 548] width 390 height 12
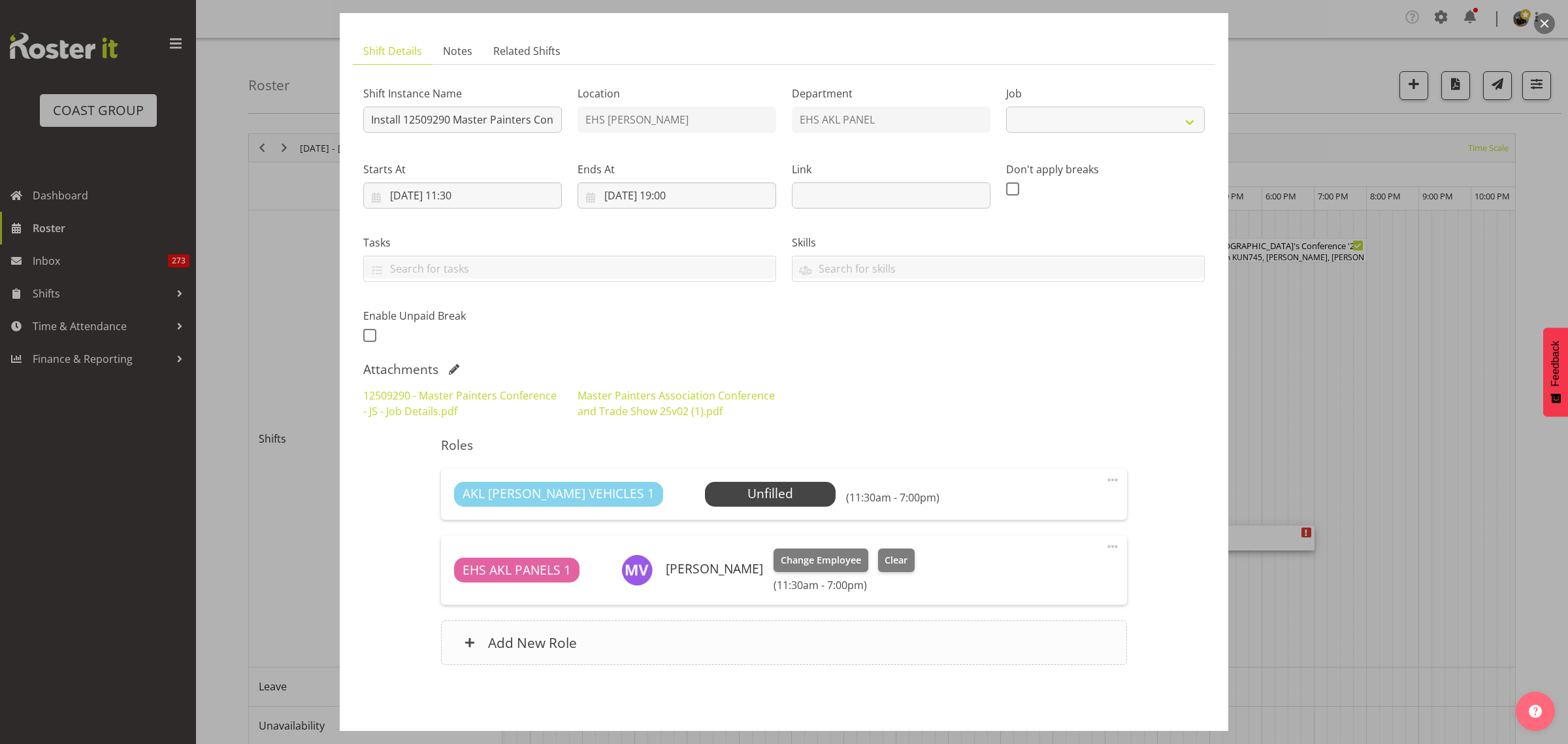
scroll to position [118, 0]
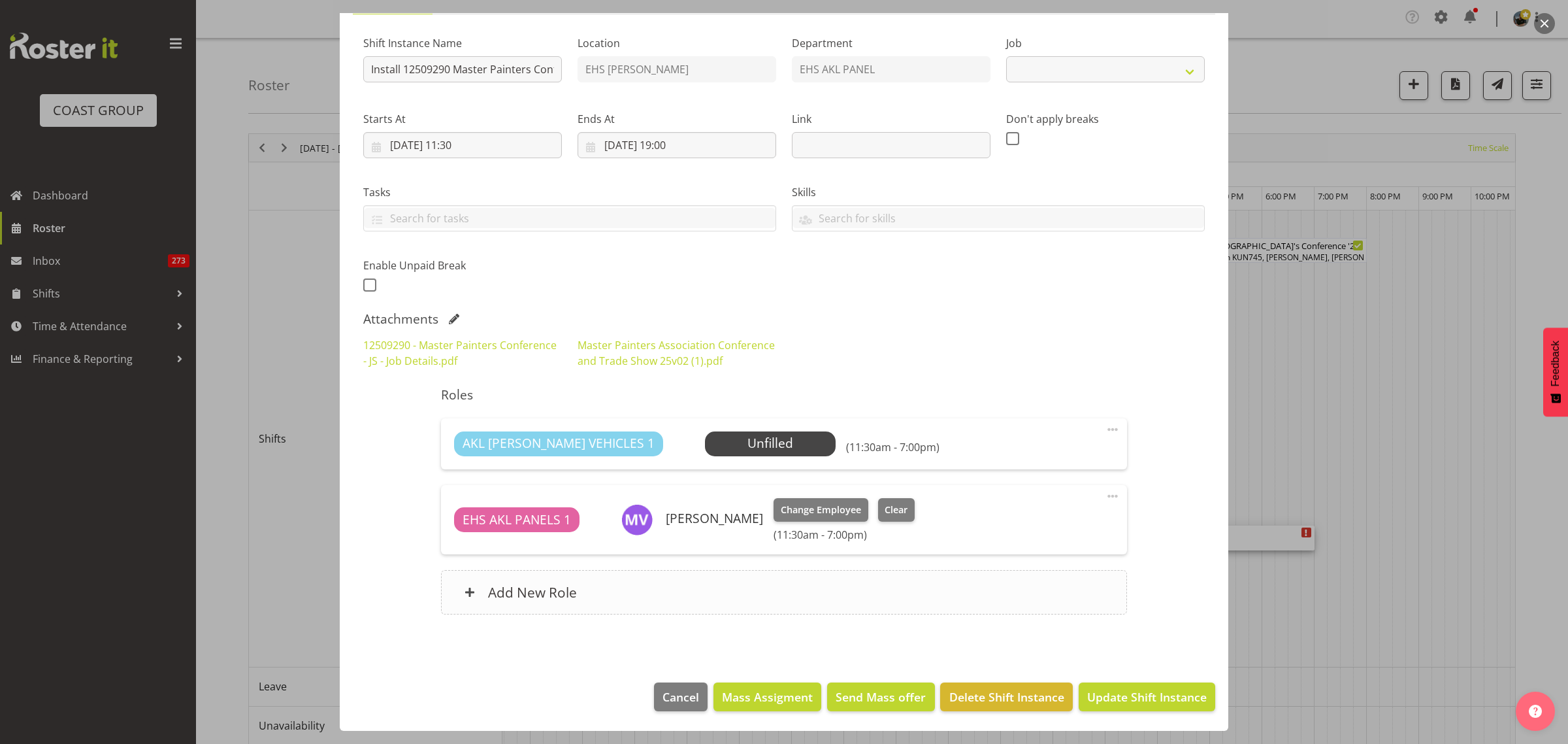
select select "10373"
click at [725, 596] on div "Add New Role" at bounding box center [784, 592] width 685 height 44
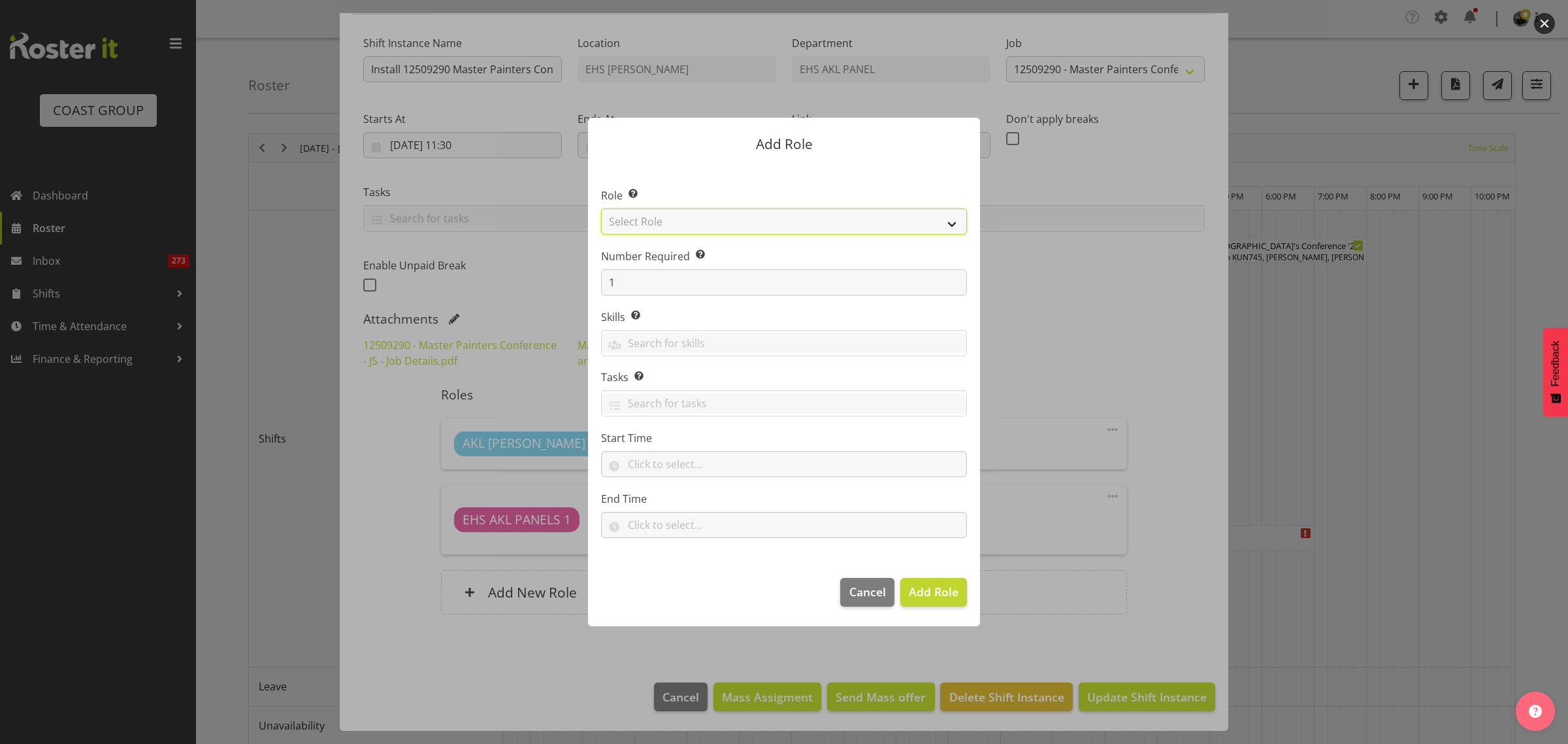
click at [956, 225] on select "Select Role ACCOUNT MANAGER ACCOUNT MANAGER DW ACCOUNTS [PERSON_NAME] VEHICLES …" at bounding box center [784, 221] width 366 height 26
select select "81"
click at [601, 208] on select "Select Role ACCOUNT MANAGER ACCOUNT MANAGER DW ACCOUNTS [PERSON_NAME] VEHICLES …" at bounding box center [784, 221] width 366 height 26
click at [932, 596] on span "Add Role" at bounding box center [933, 591] width 50 height 15
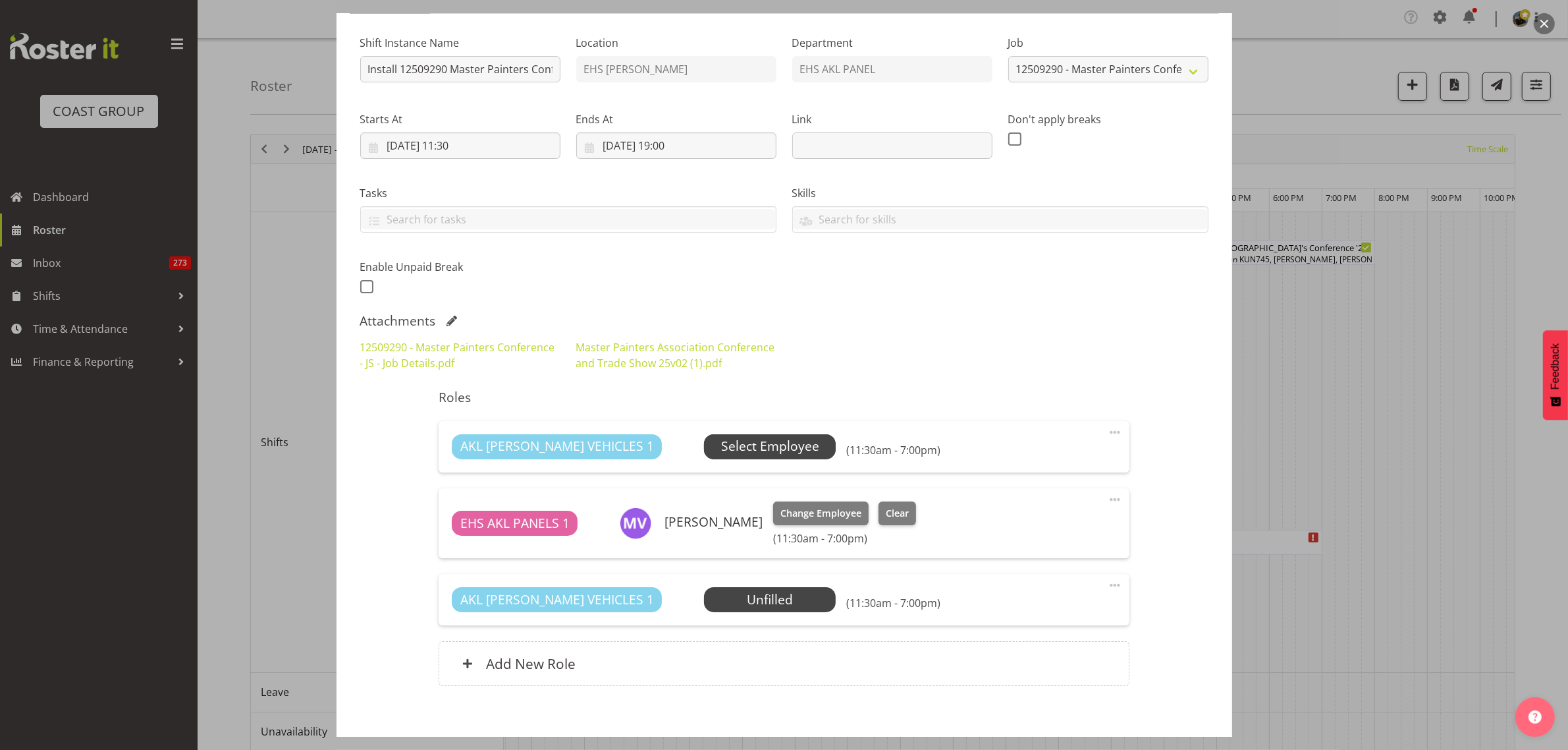
click at [753, 449] on span "Select Employee" at bounding box center [770, 446] width 98 height 19
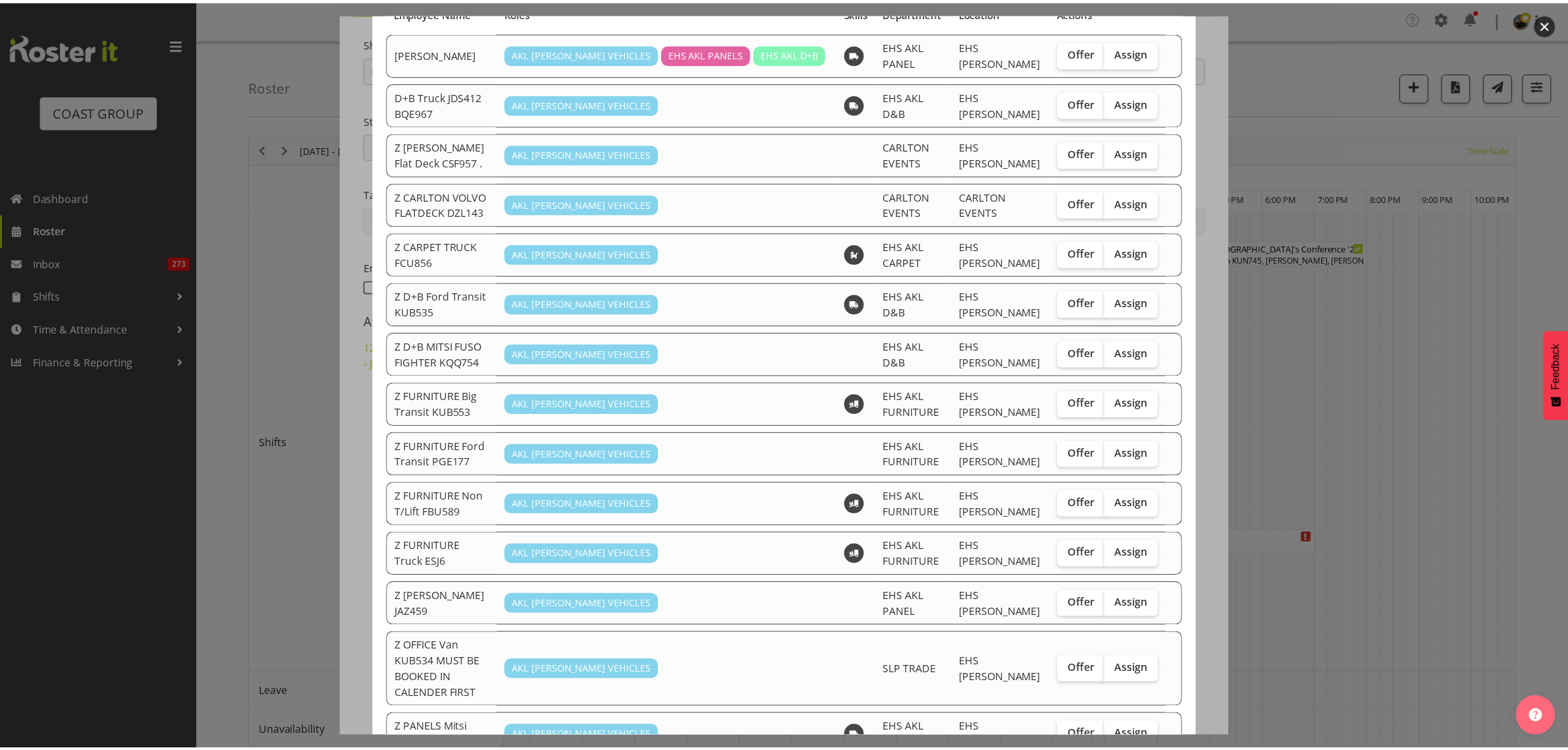
scroll to position [247, 0]
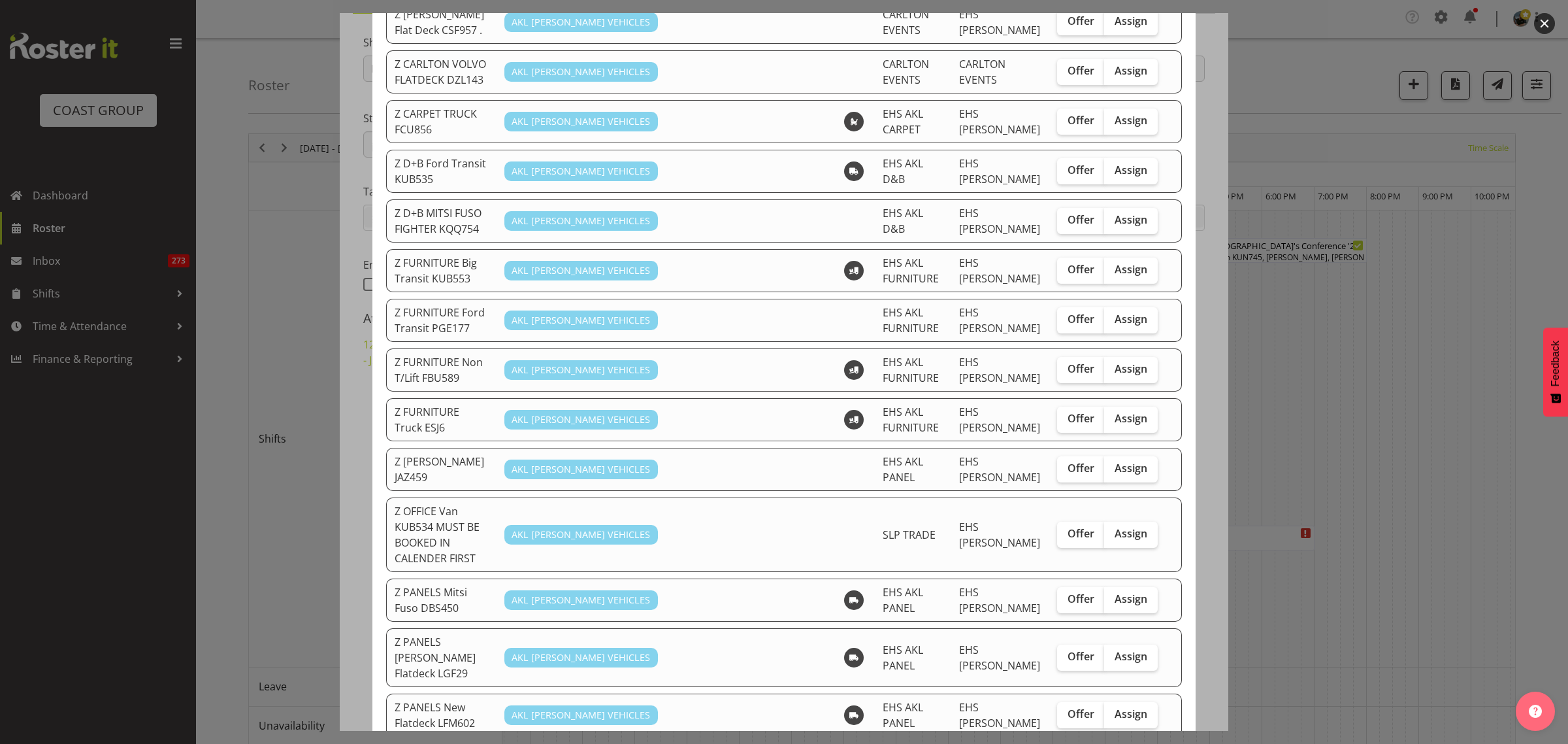
click at [1548, 25] on button "button" at bounding box center [1544, 23] width 21 height 21
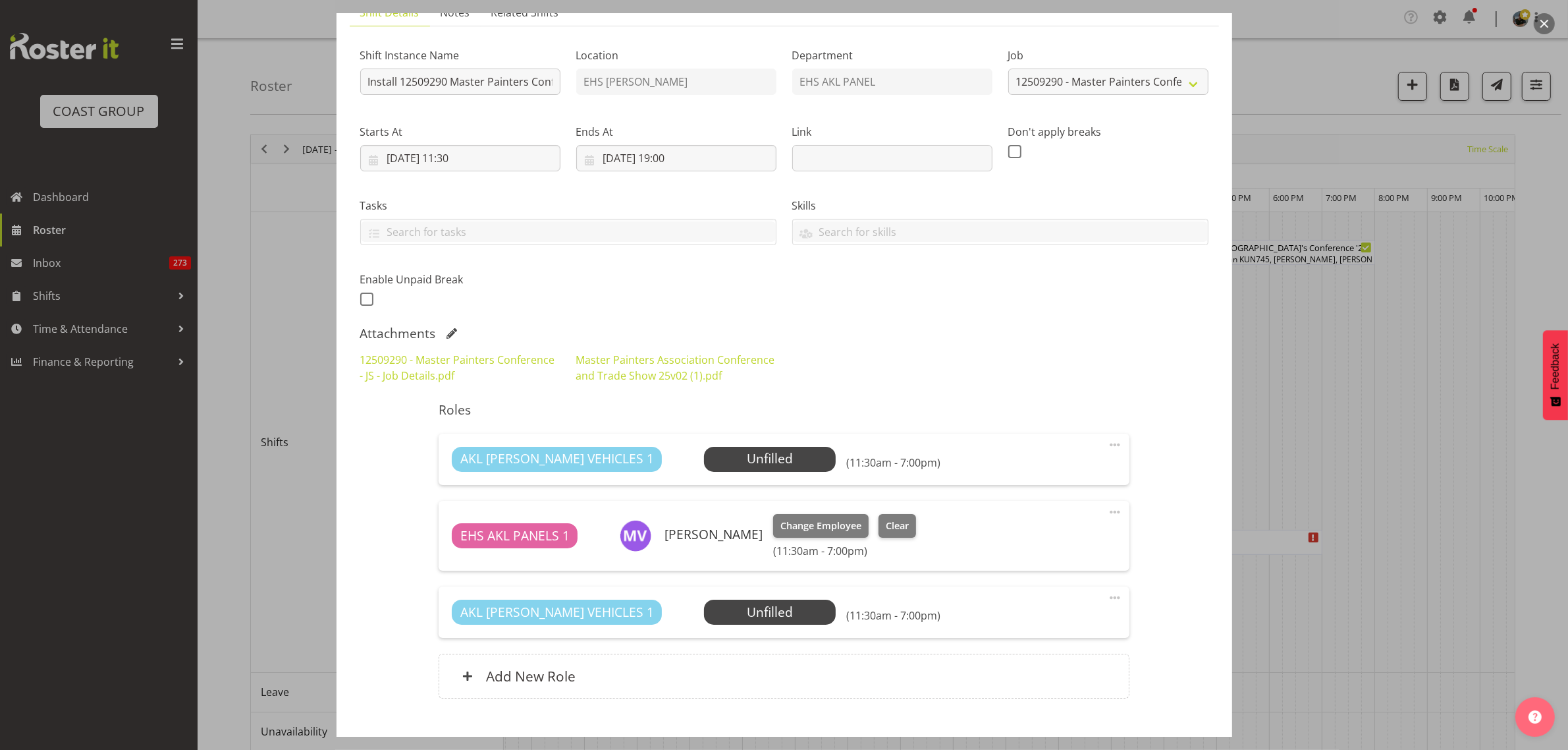
scroll to position [186, 0]
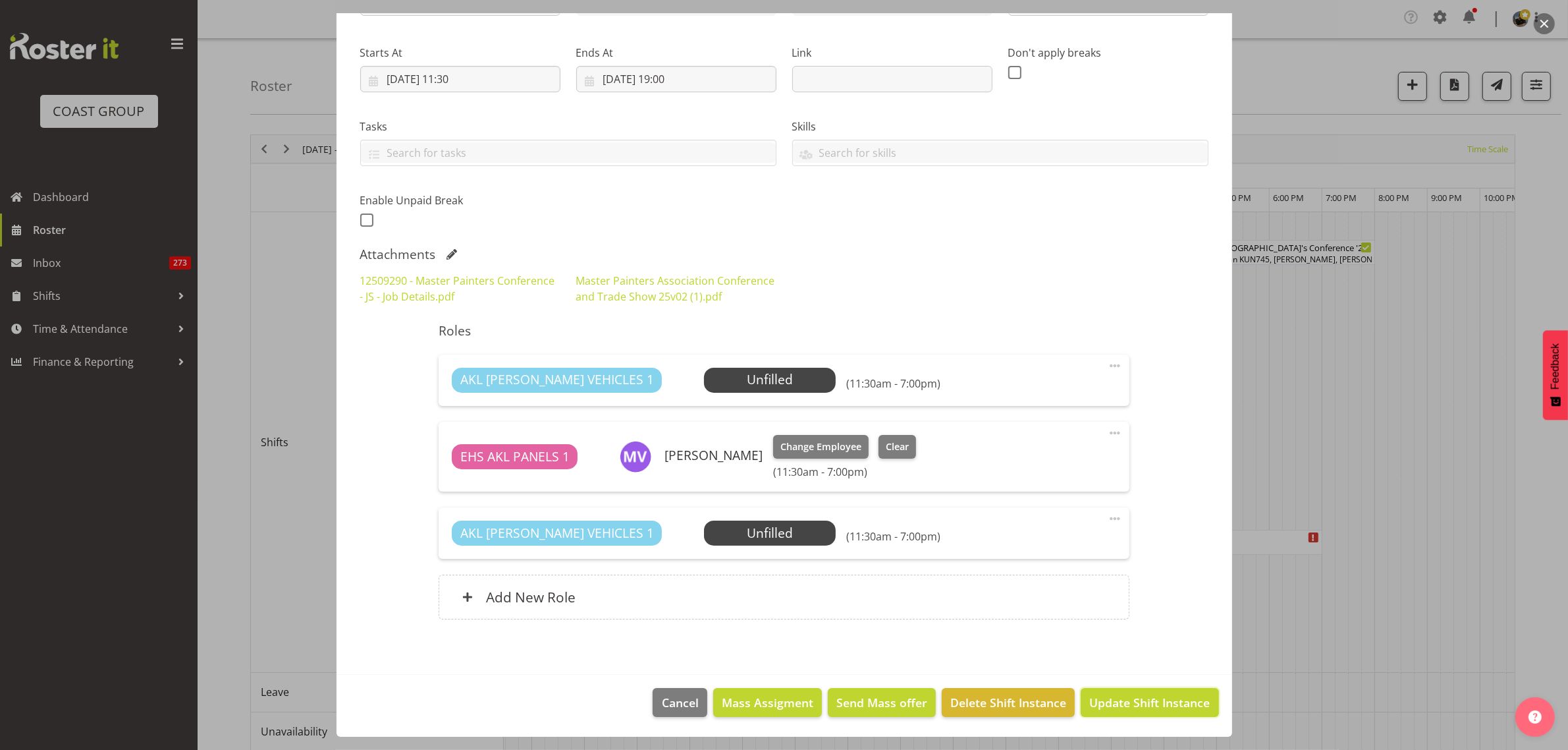
click at [1140, 704] on span "Update Shift Instance" at bounding box center [1149, 702] width 121 height 17
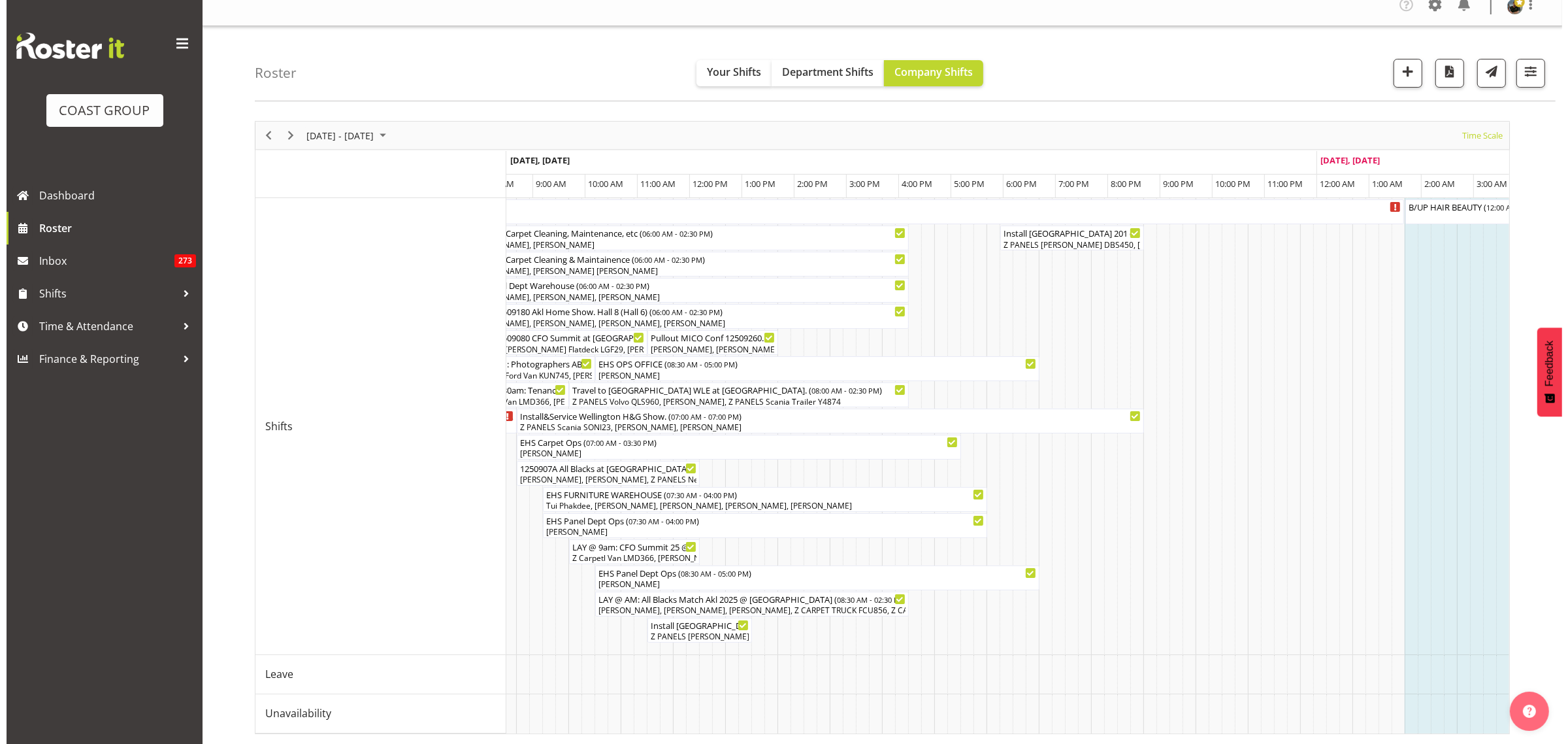
scroll to position [0, 2865]
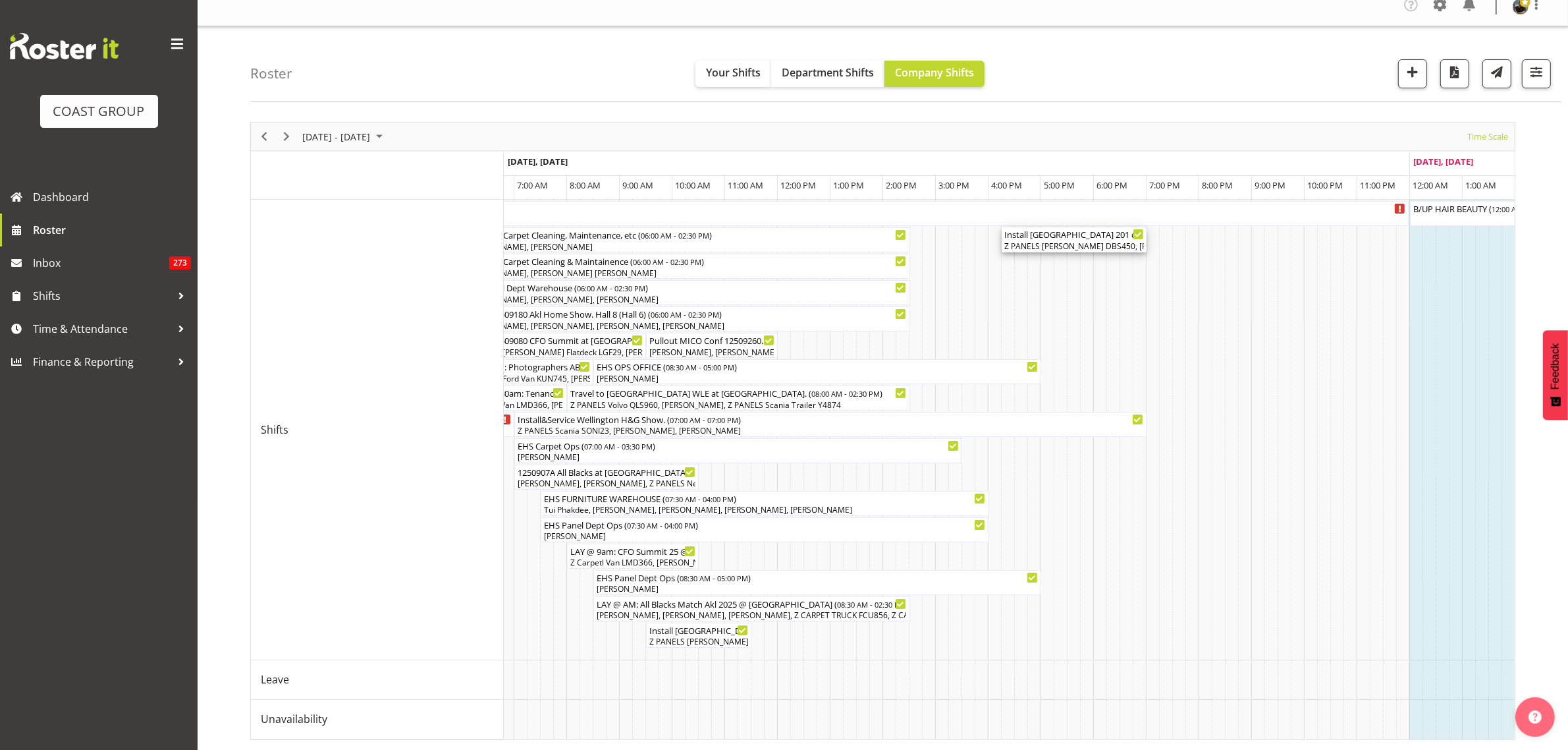
click at [1054, 241] on div "Z PANELS [PERSON_NAME] DBS450, [PERSON_NAME], [PERSON_NAME], [PERSON_NAME]" at bounding box center [1074, 246] width 140 height 12
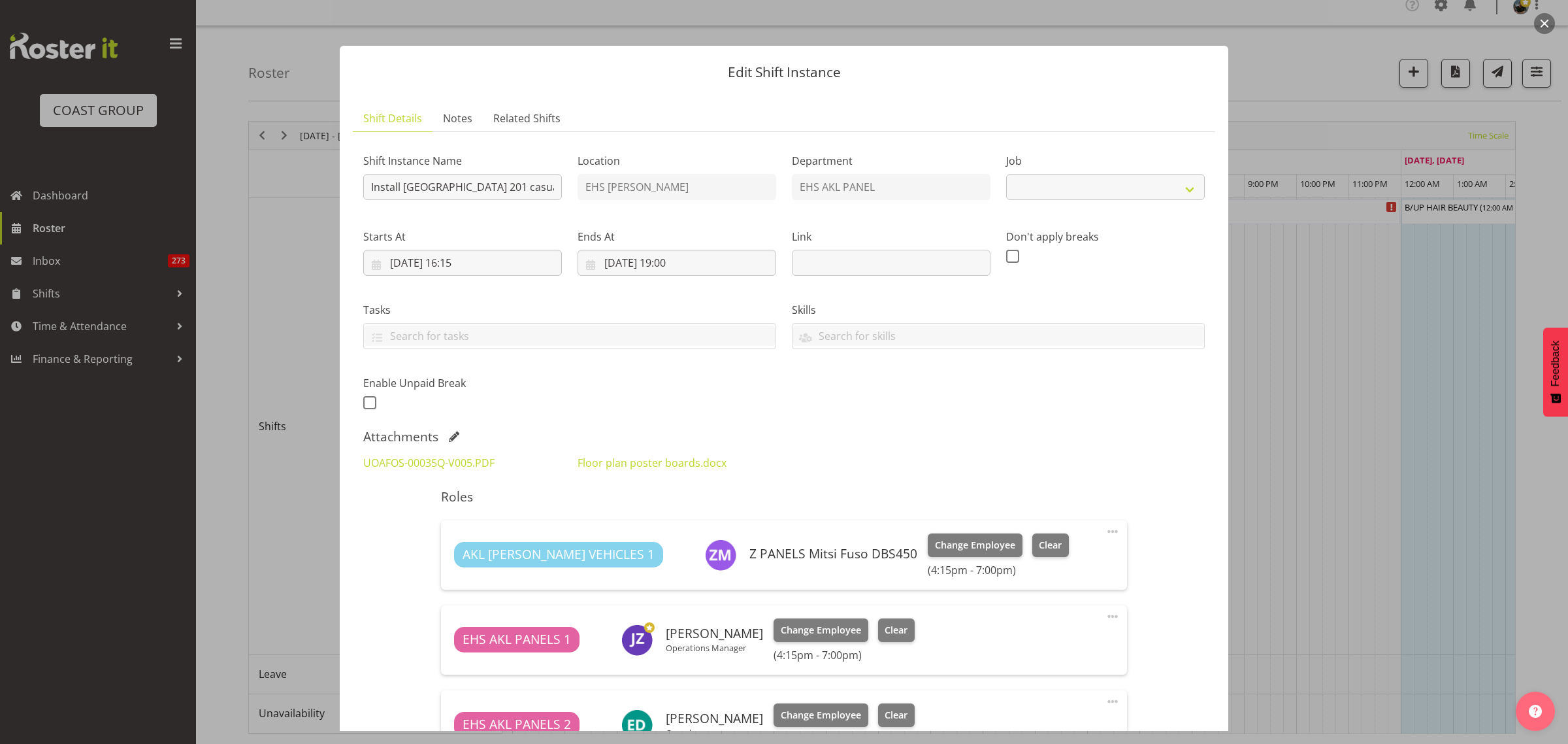
select select "8653"
click at [630, 464] on link "Floor plan poster boards.docx" at bounding box center [651, 463] width 149 height 14
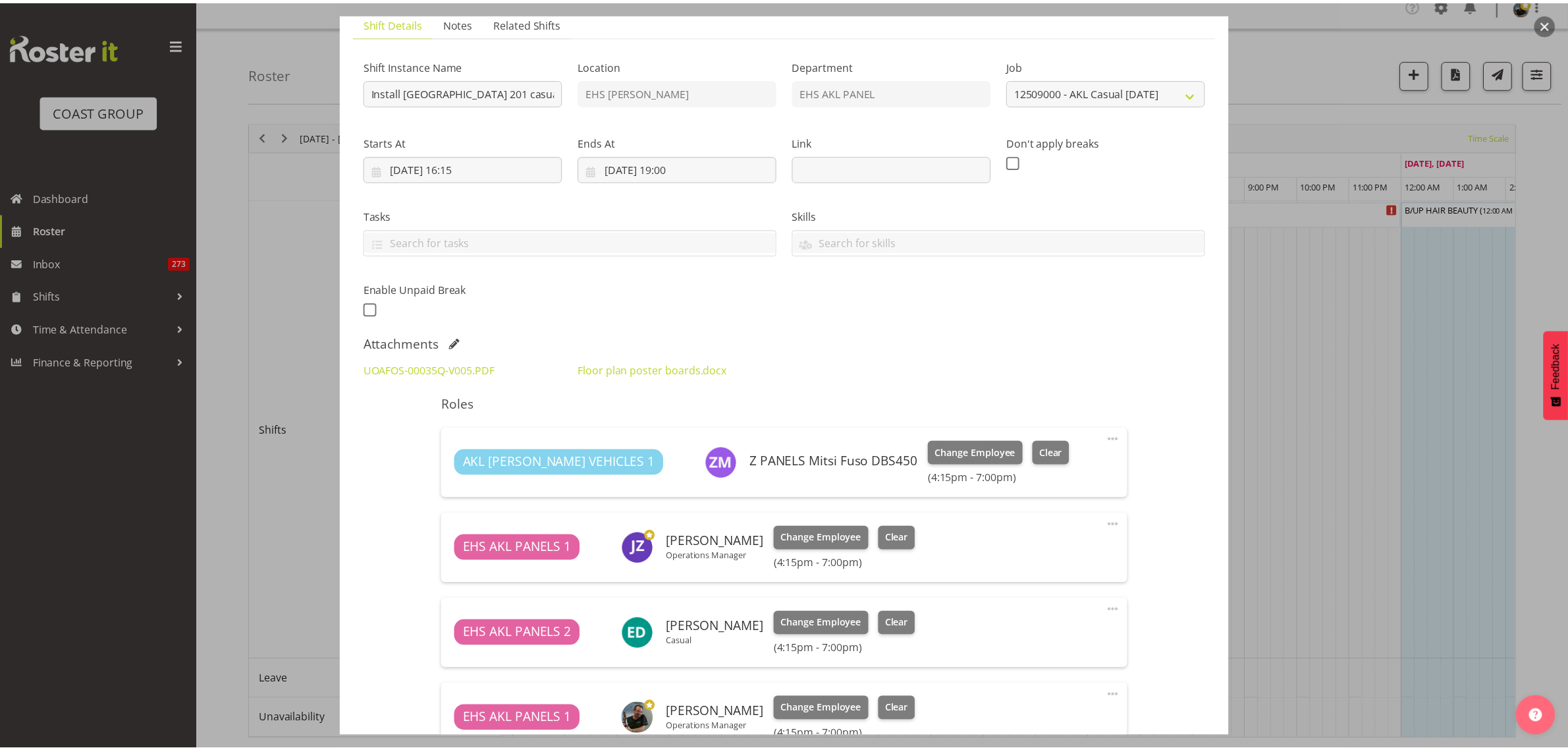
scroll to position [164, 0]
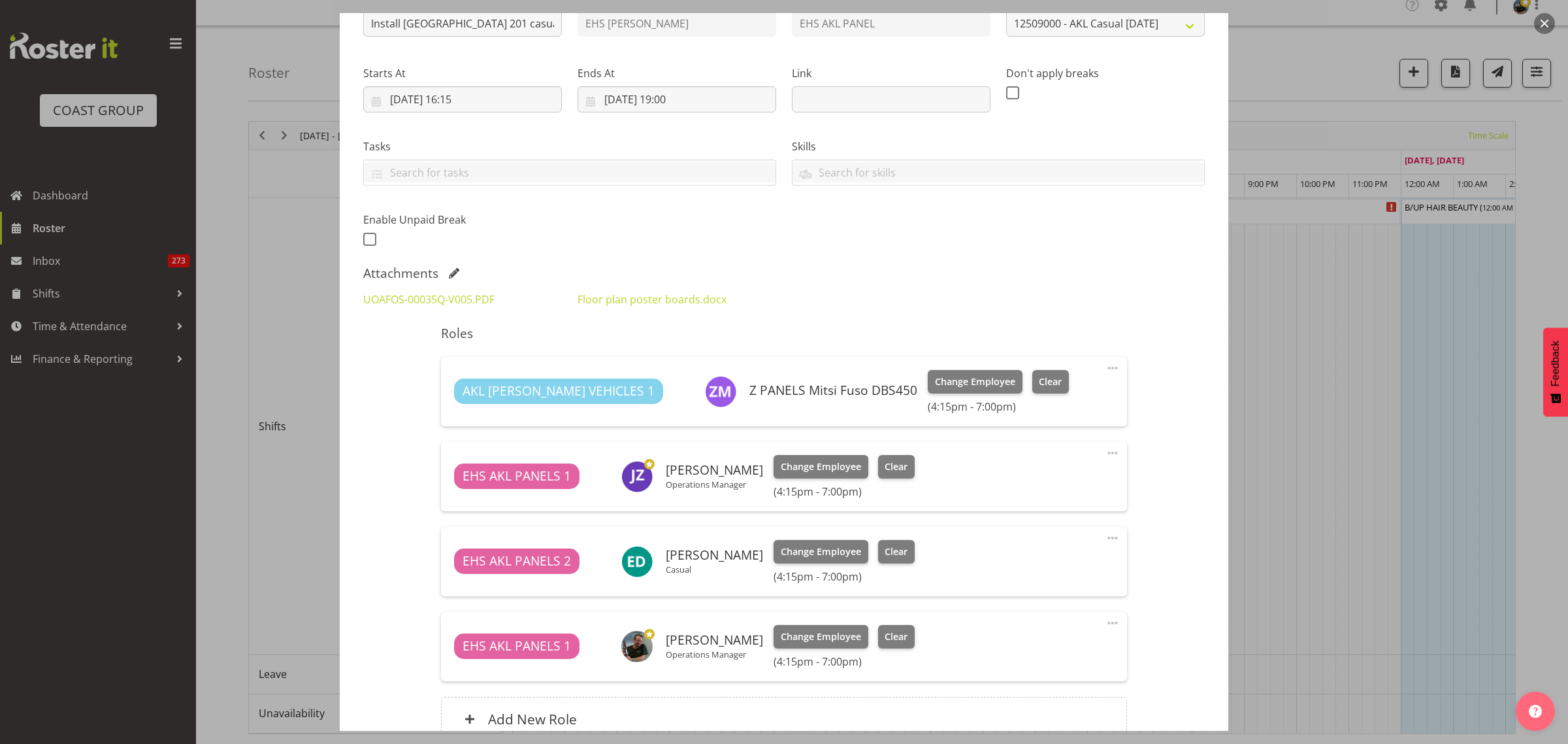
click at [1545, 22] on button "button" at bounding box center [1544, 23] width 21 height 21
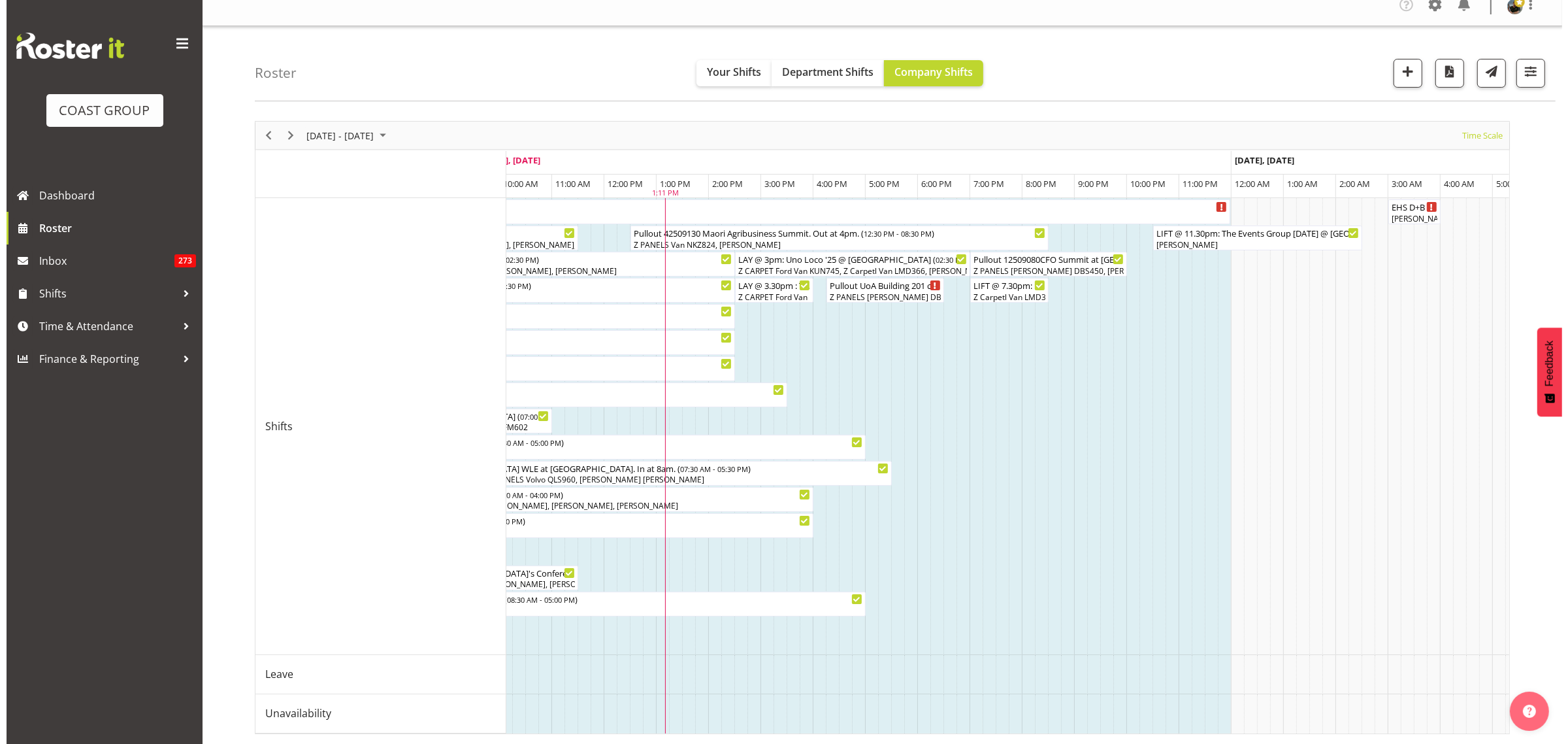
scroll to position [0, 4228]
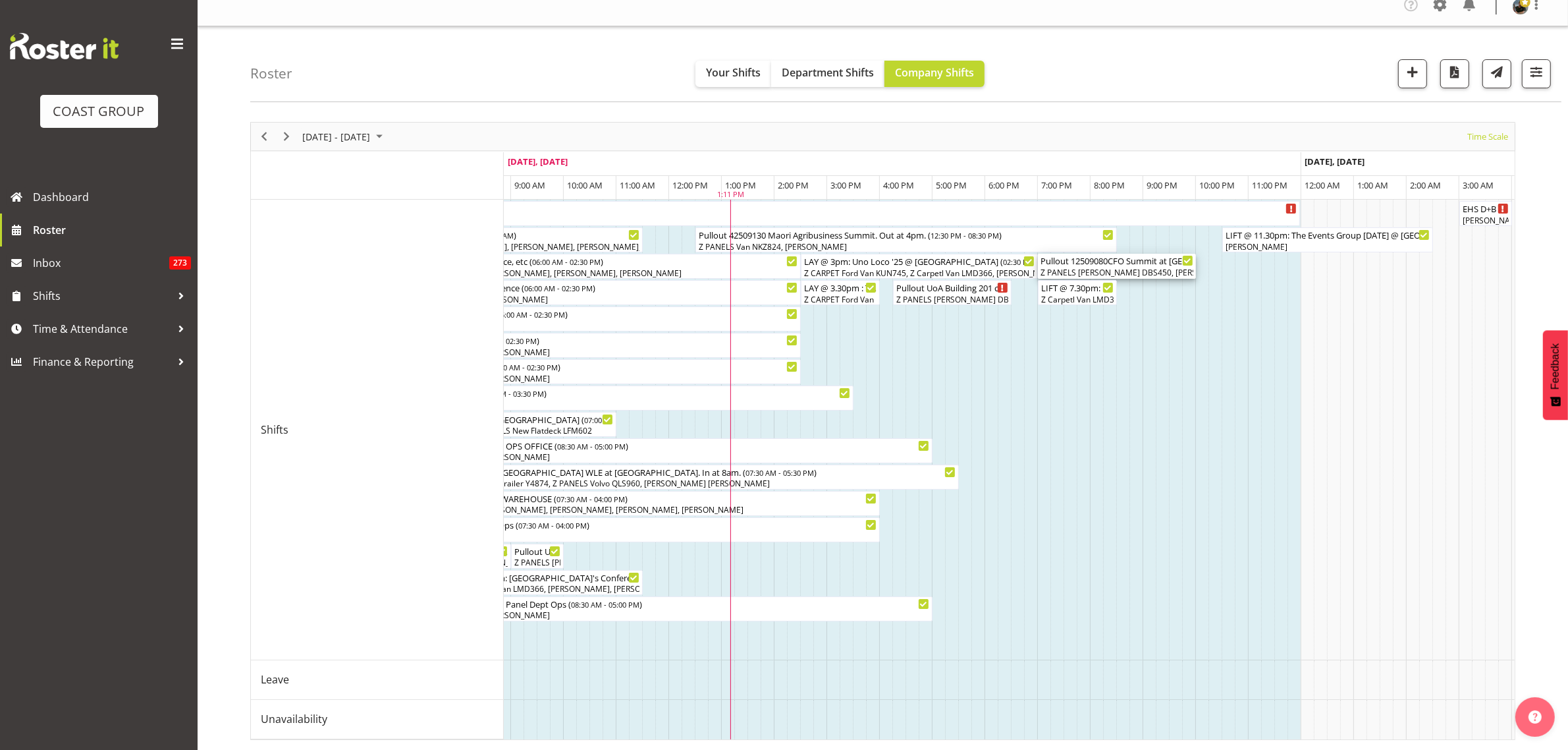
click at [1123, 267] on div "Z PANELS [PERSON_NAME] DBS450, [PERSON_NAME], [PERSON_NAME], [PERSON_NAME]" at bounding box center [1117, 272] width 153 height 12
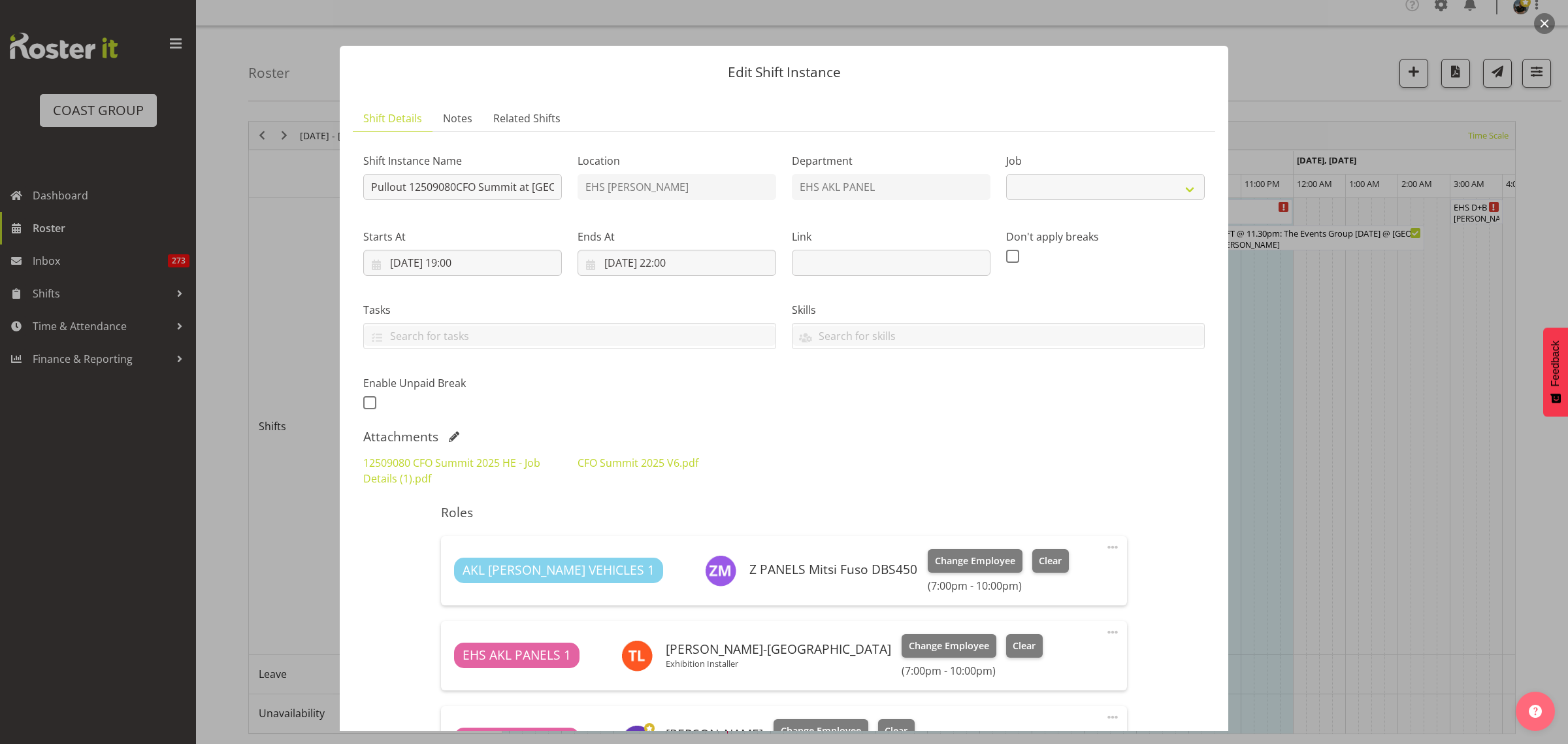
select select "9445"
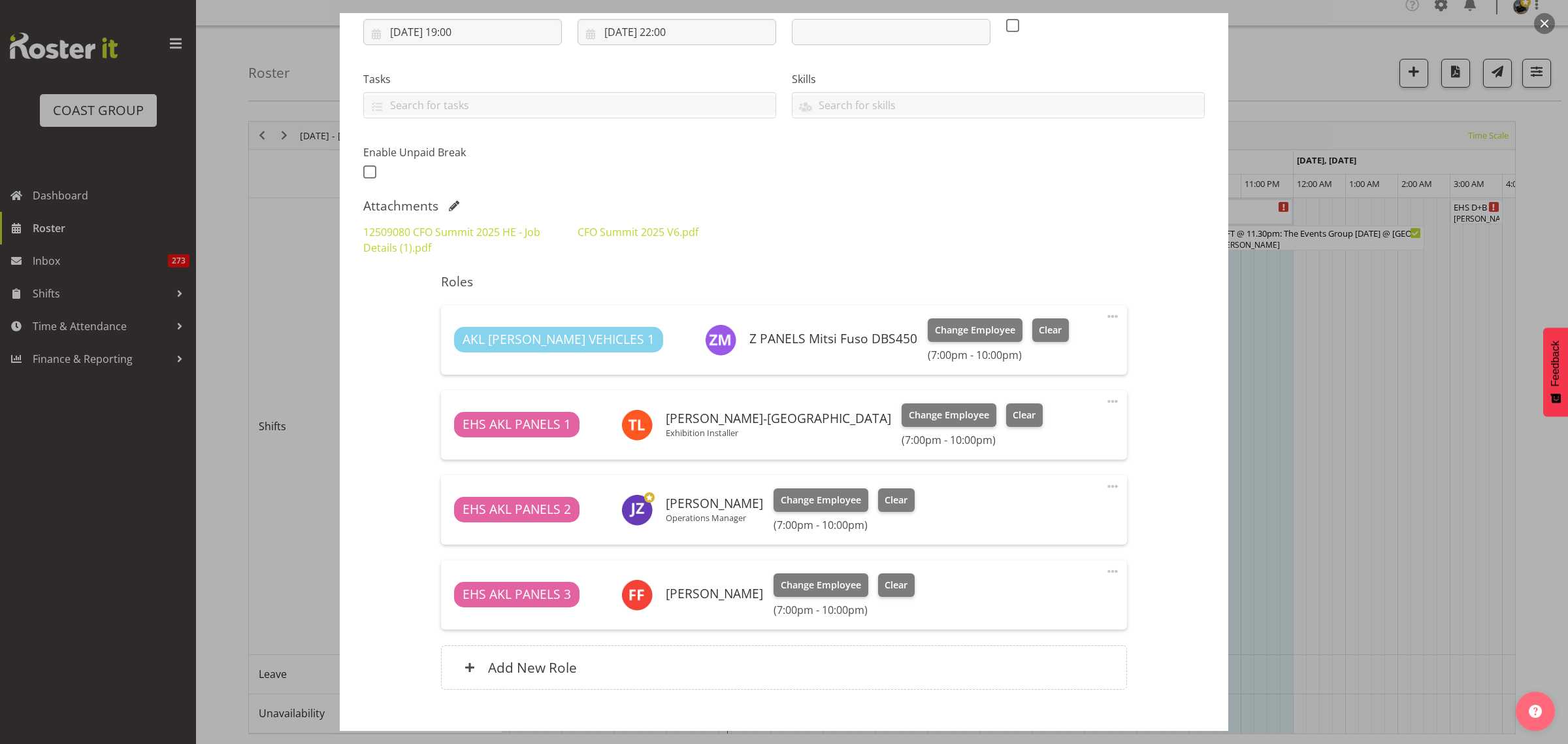
scroll to position [245, 0]
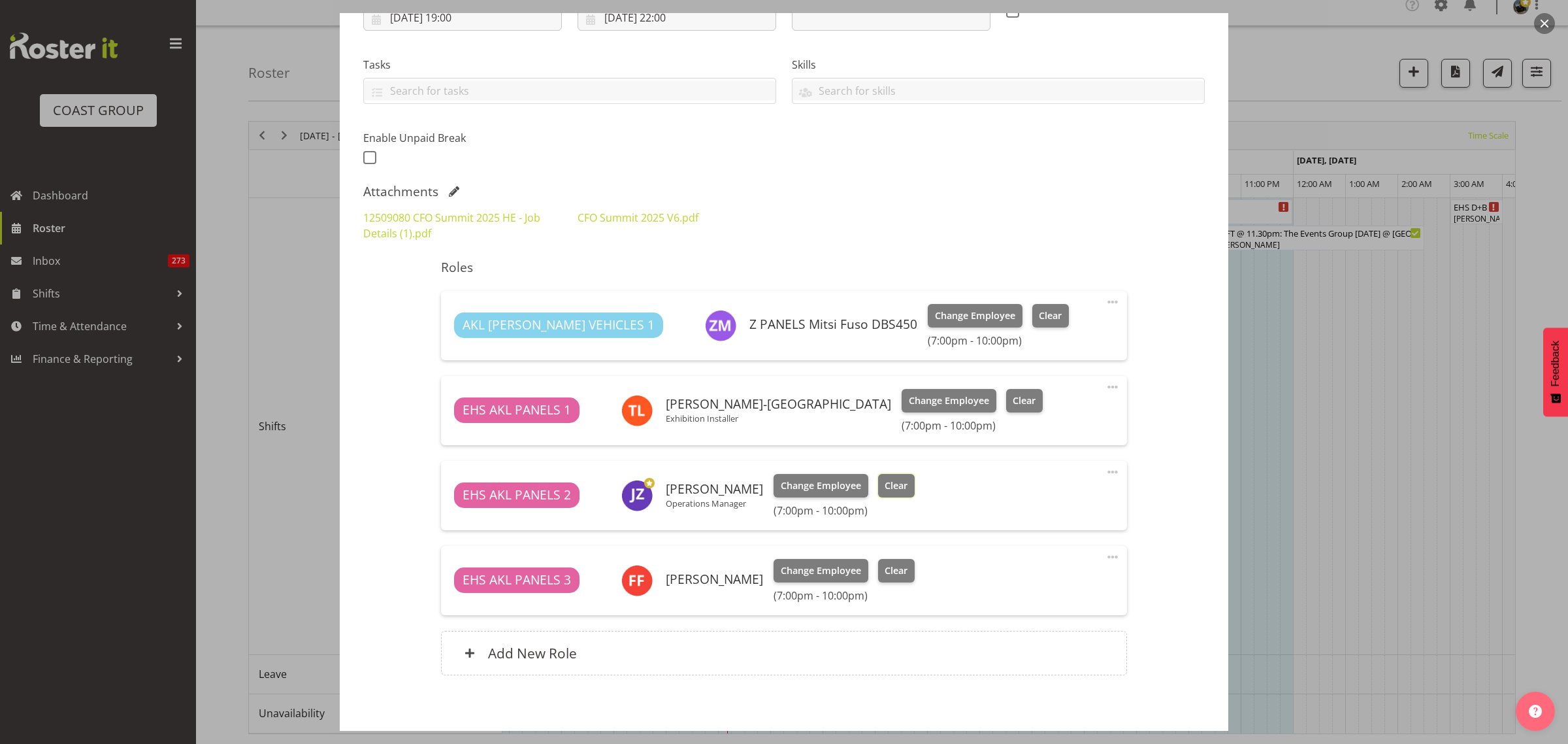
click at [884, 482] on span "Clear" at bounding box center [895, 485] width 23 height 14
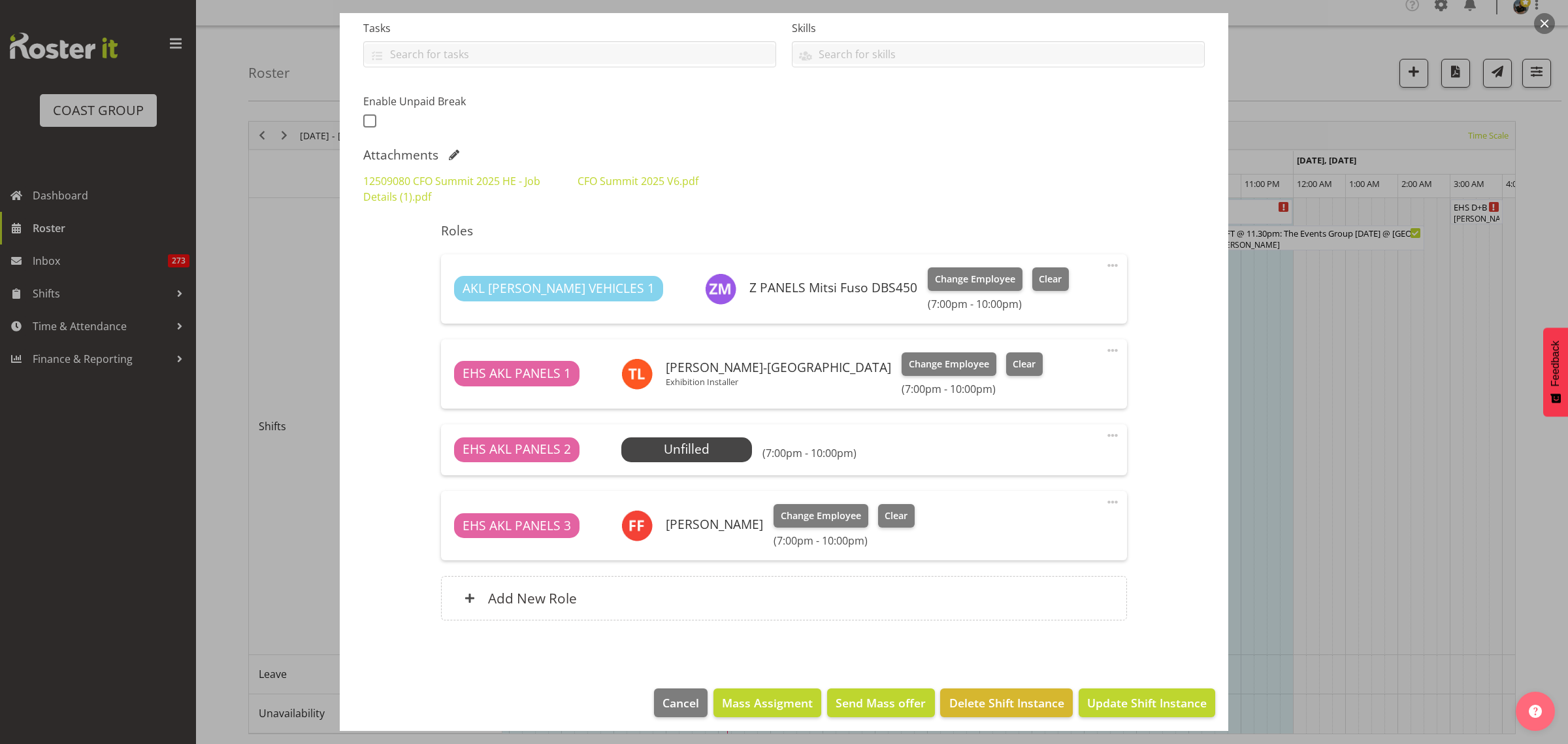
scroll to position [288, 0]
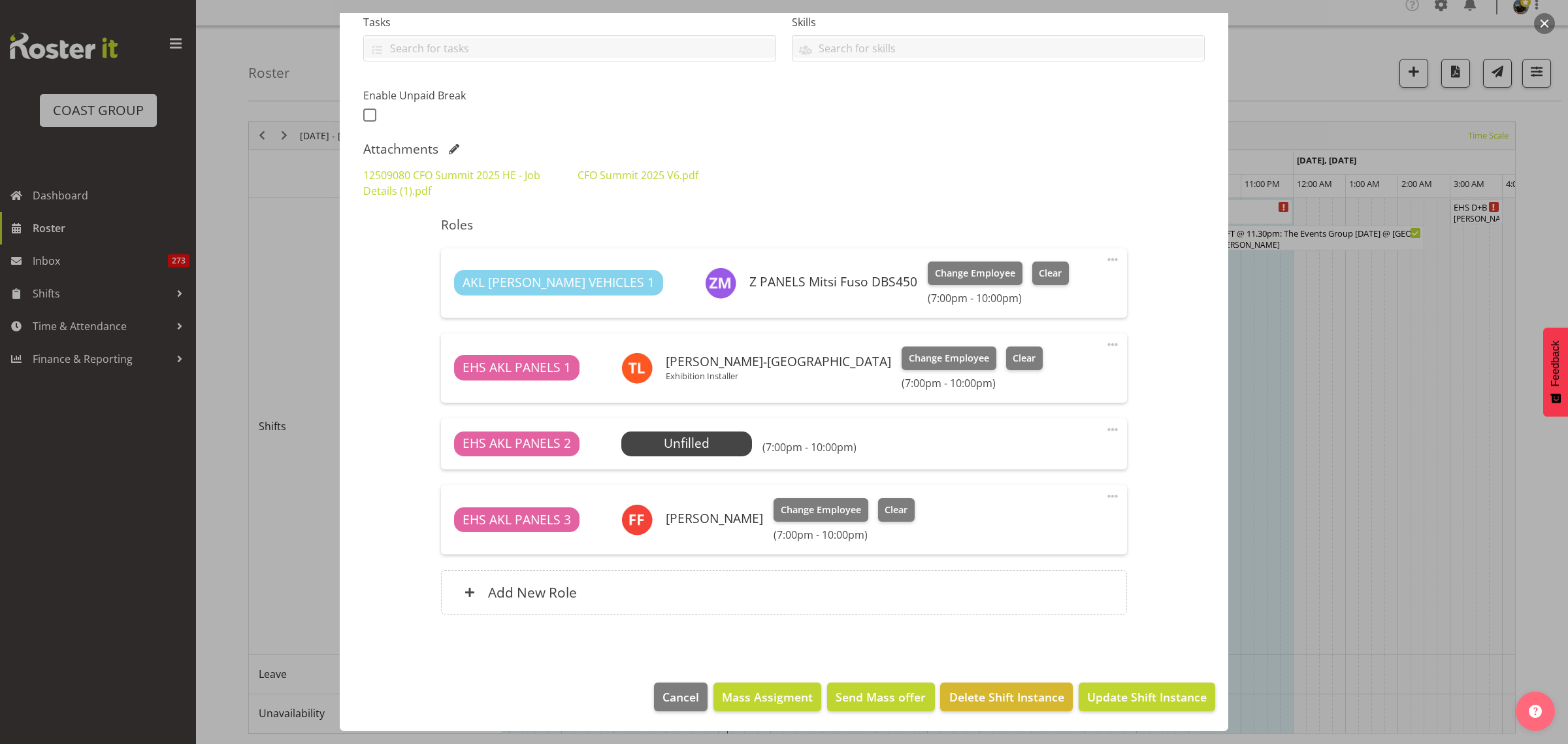
click at [1105, 428] on span at bounding box center [1112, 429] width 15 height 15
click at [1050, 510] on link "Delete" at bounding box center [1057, 508] width 125 height 23
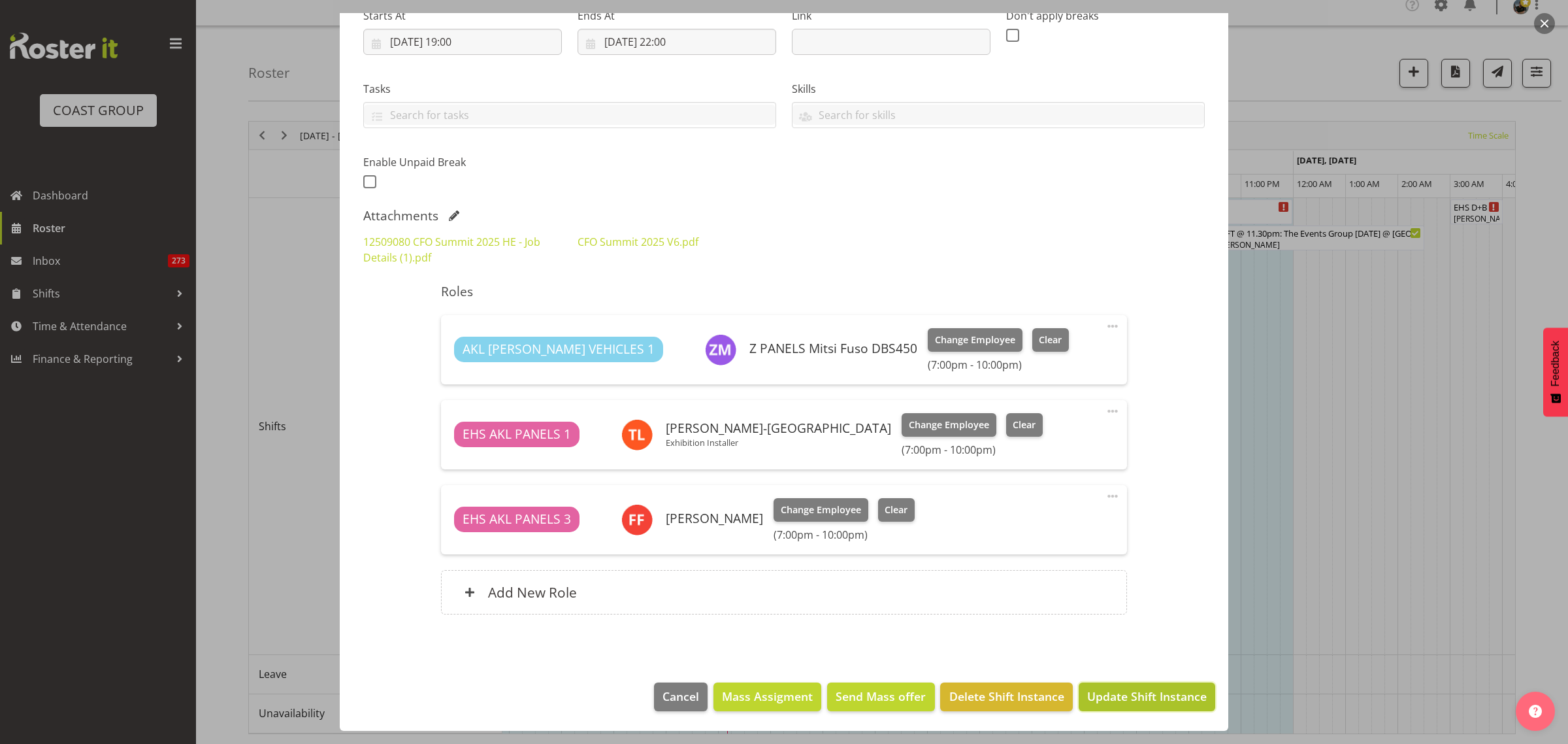
click at [1121, 697] on span "Update Shift Instance" at bounding box center [1147, 695] width 120 height 17
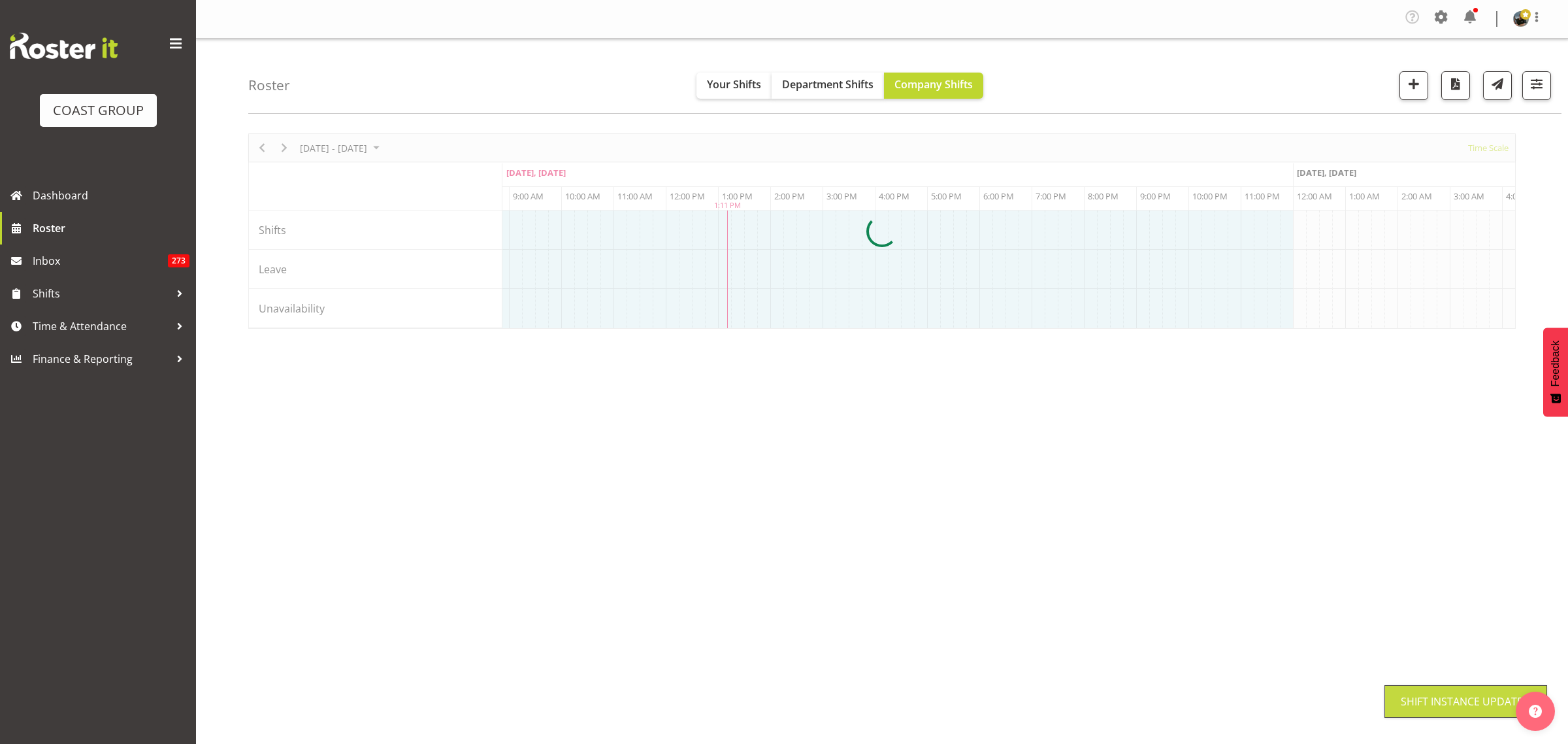
scroll to position [0, 0]
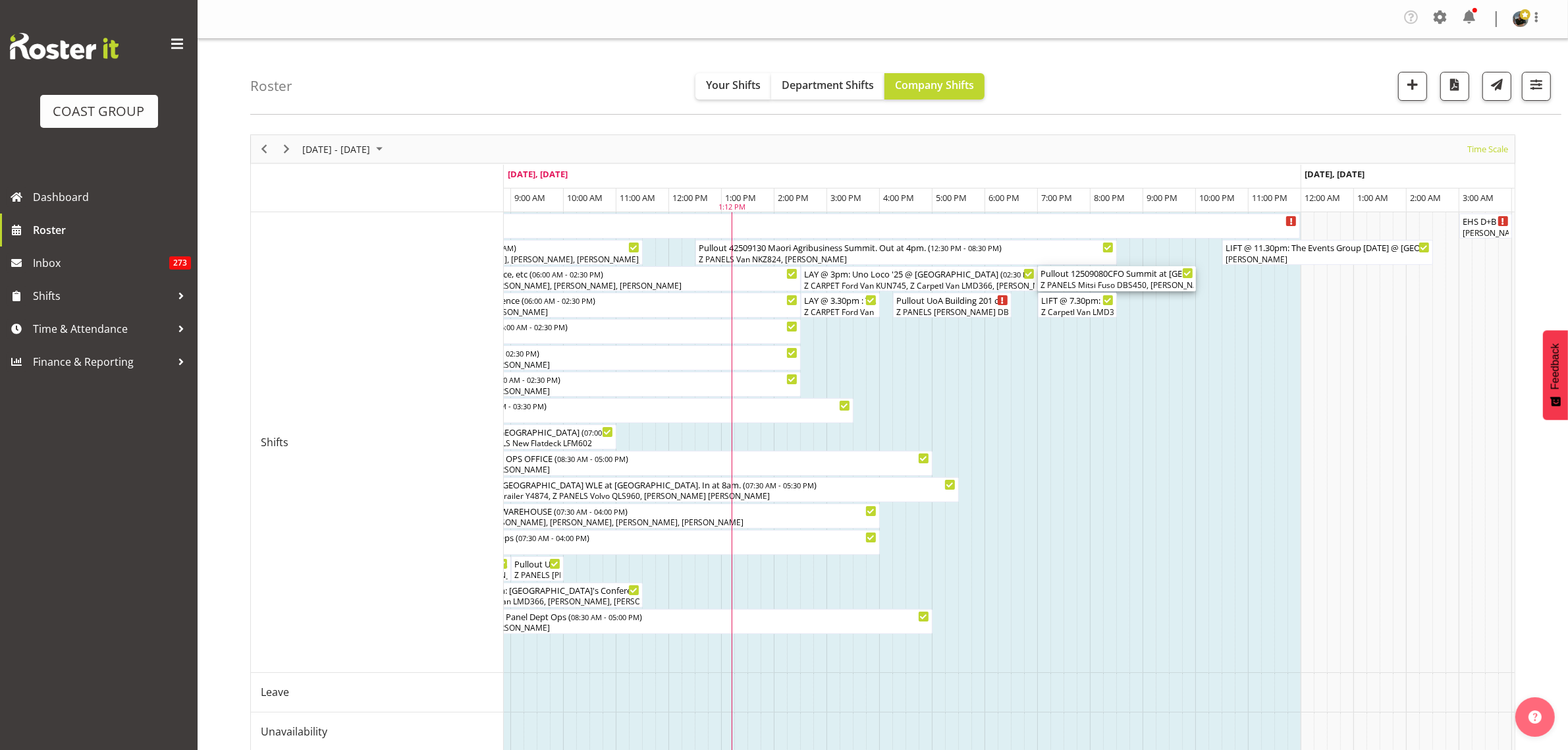
click at [1125, 283] on div "Z PANELS Mitsi Fuso DBS450, [PERSON_NAME], [PERSON_NAME]" at bounding box center [1117, 285] width 153 height 12
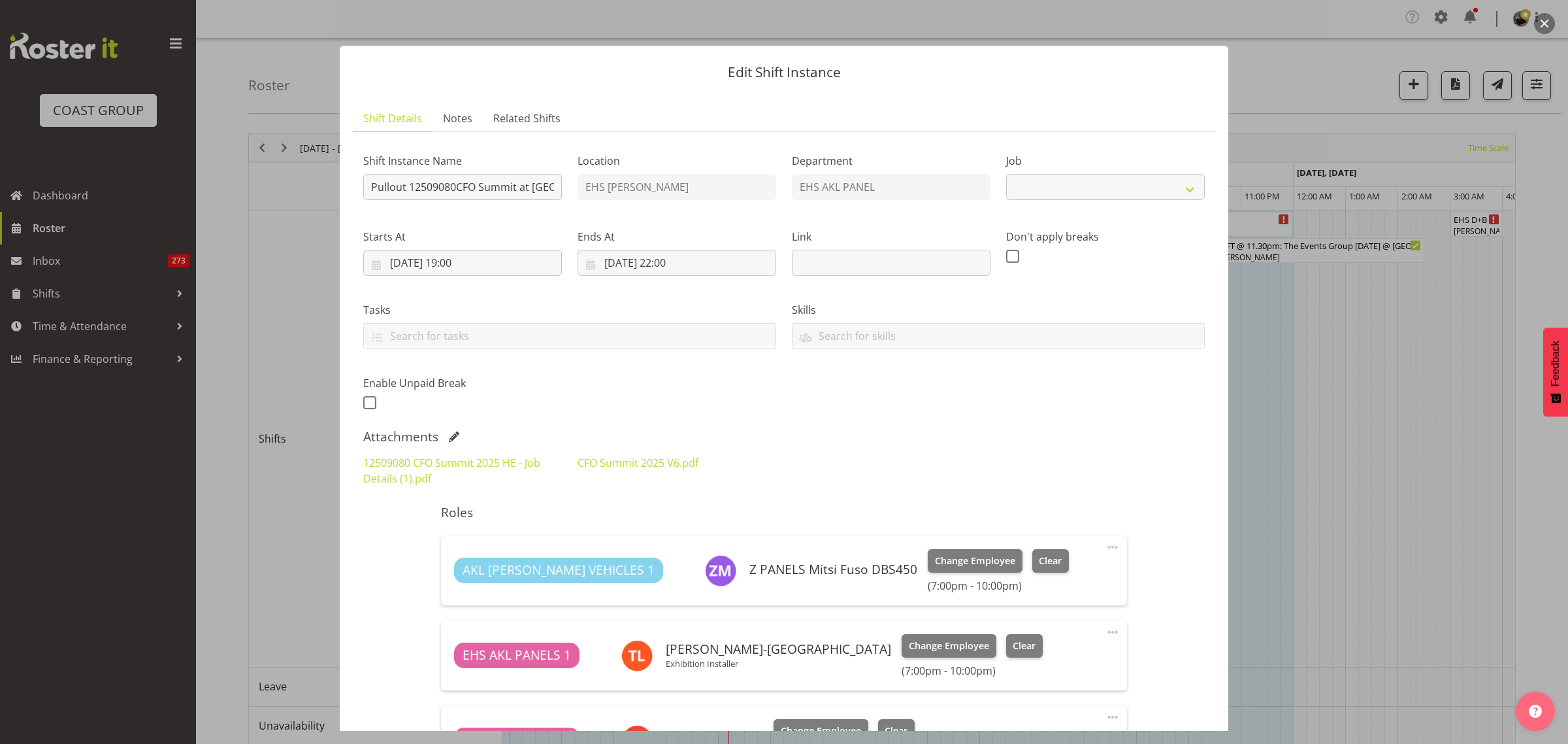
select select "9445"
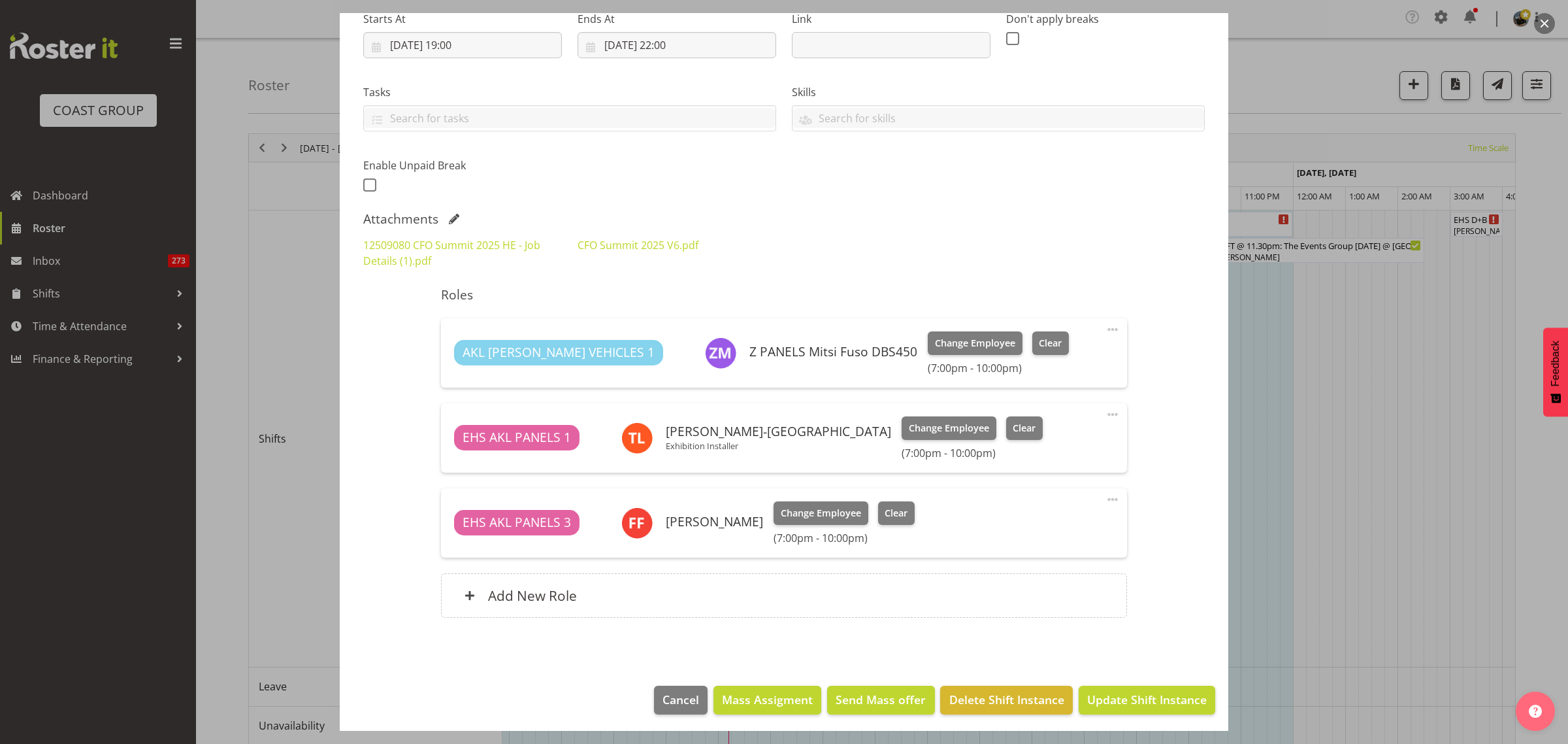
scroll to position [221, 0]
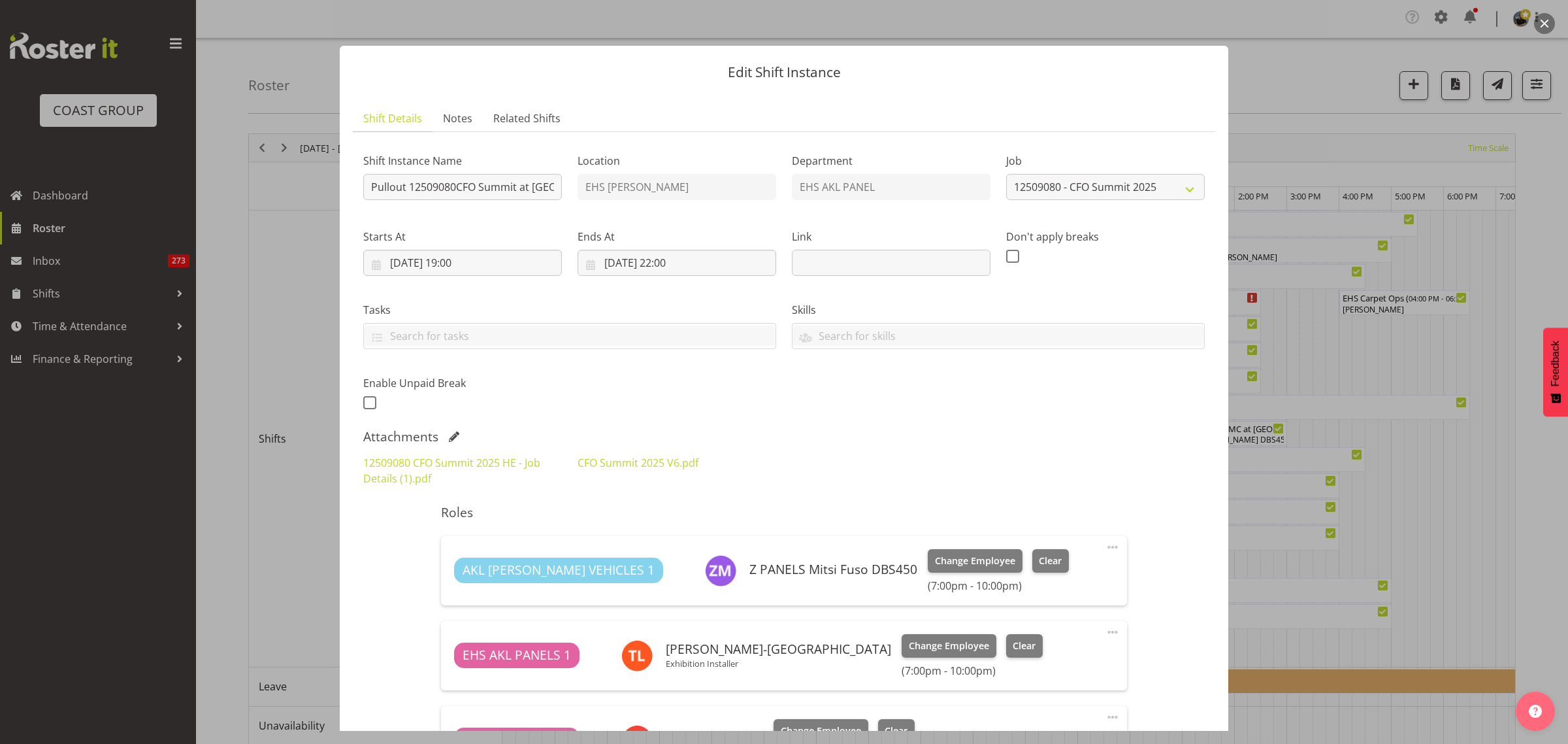
select select "9445"
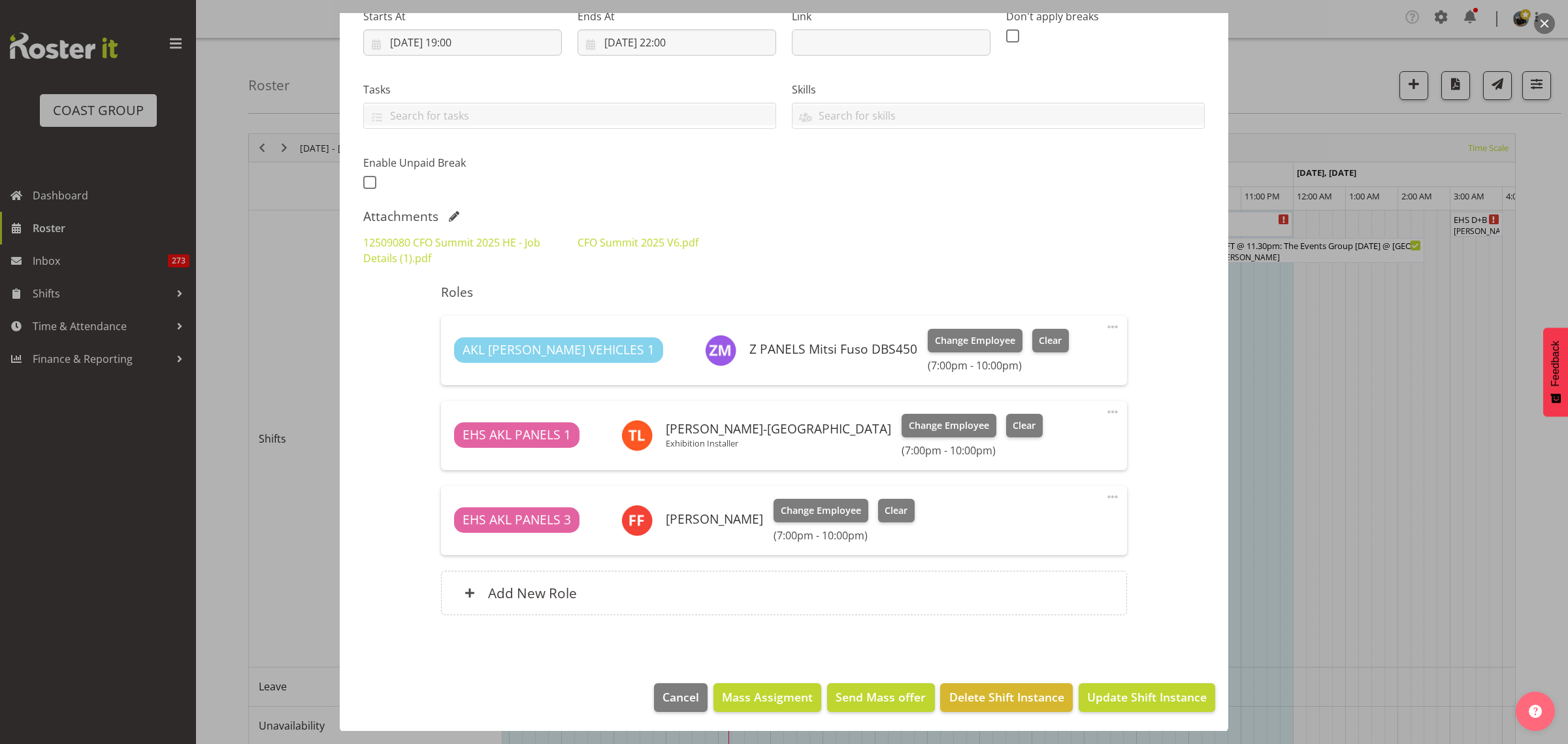
scroll to position [221, 0]
click at [1121, 696] on span "Update Shift Instance" at bounding box center [1147, 695] width 120 height 17
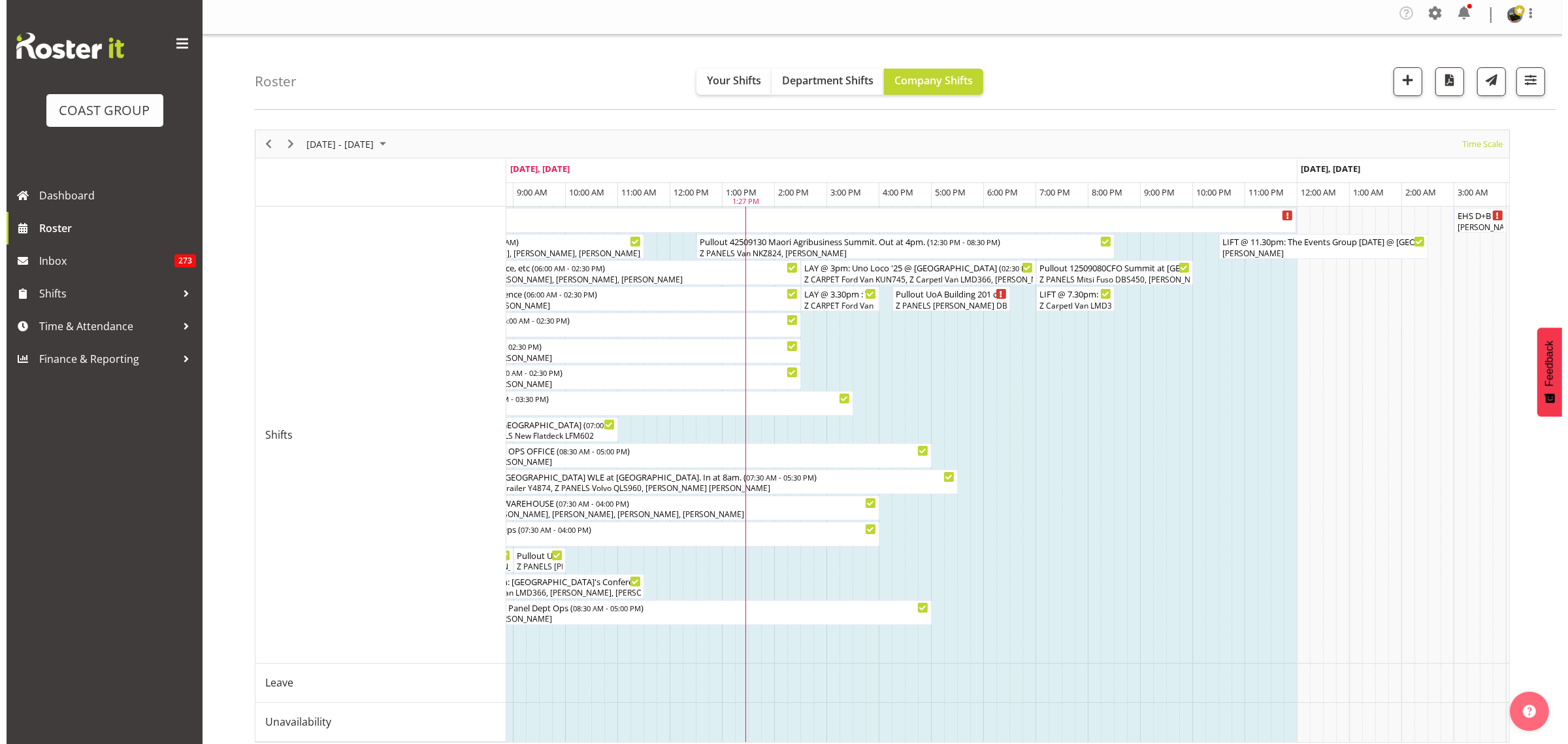
scroll to position [0, 0]
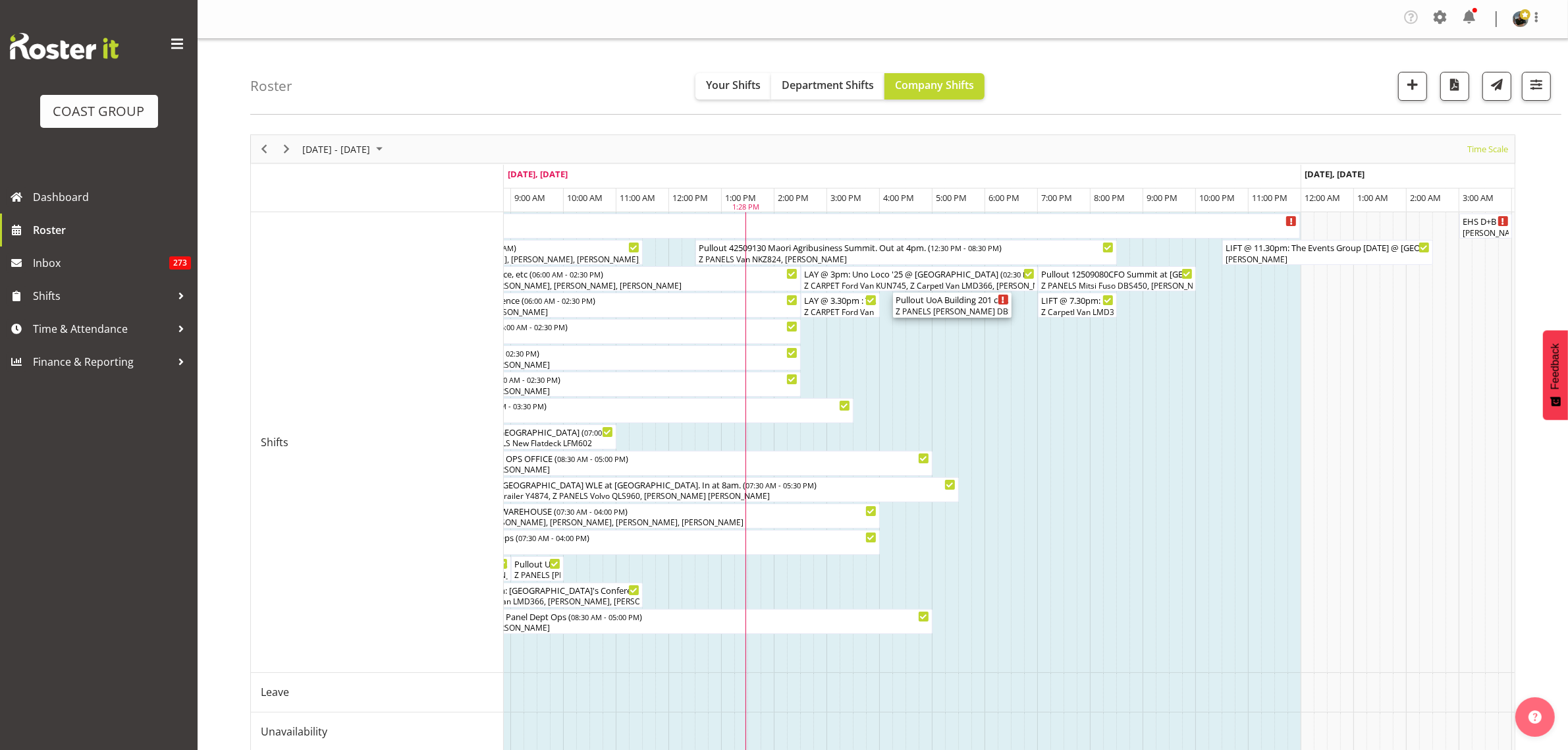
click at [942, 310] on div "Z PANELS [PERSON_NAME] DBS450, [PERSON_NAME], [PERSON_NAME]" at bounding box center [952, 311] width 113 height 12
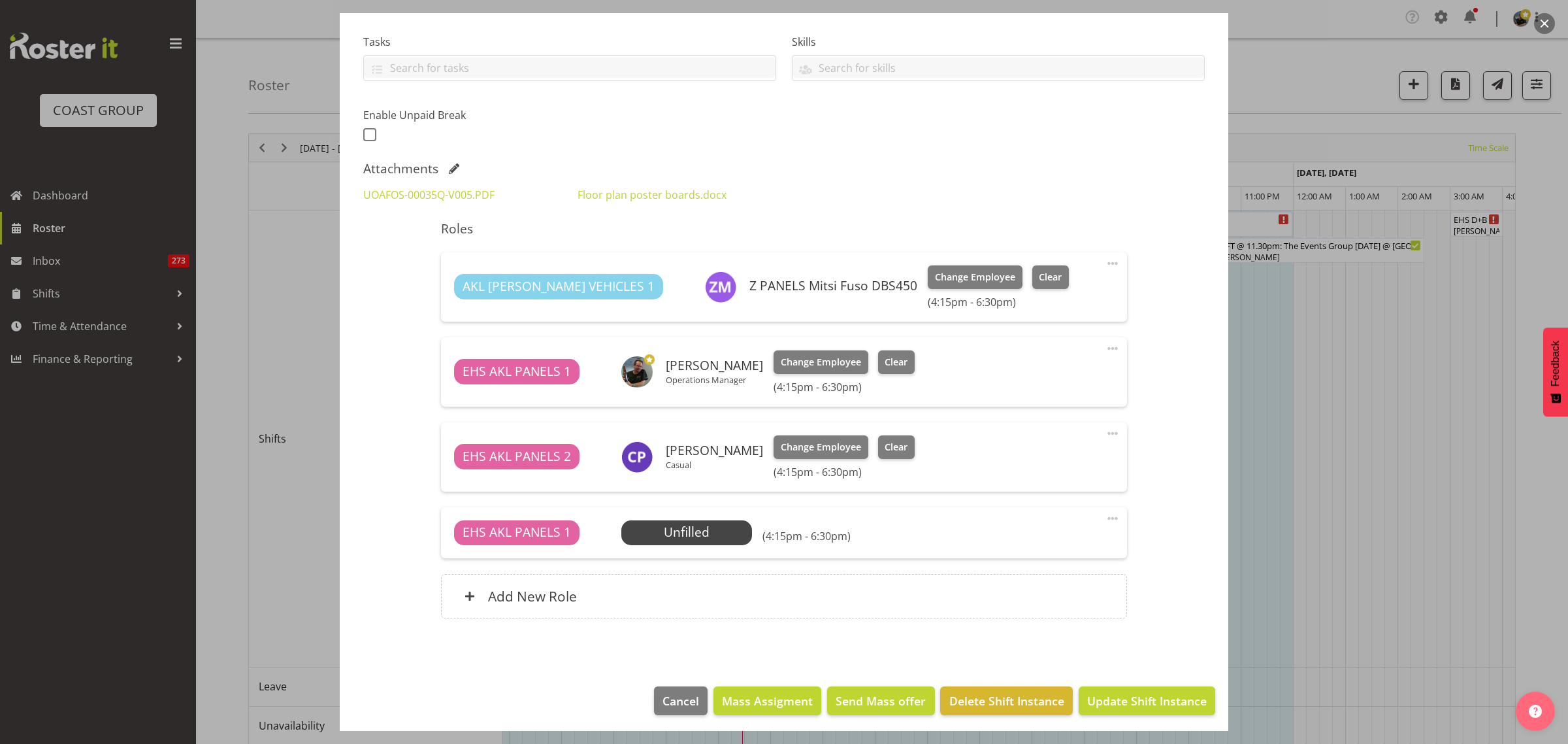
scroll to position [272, 0]
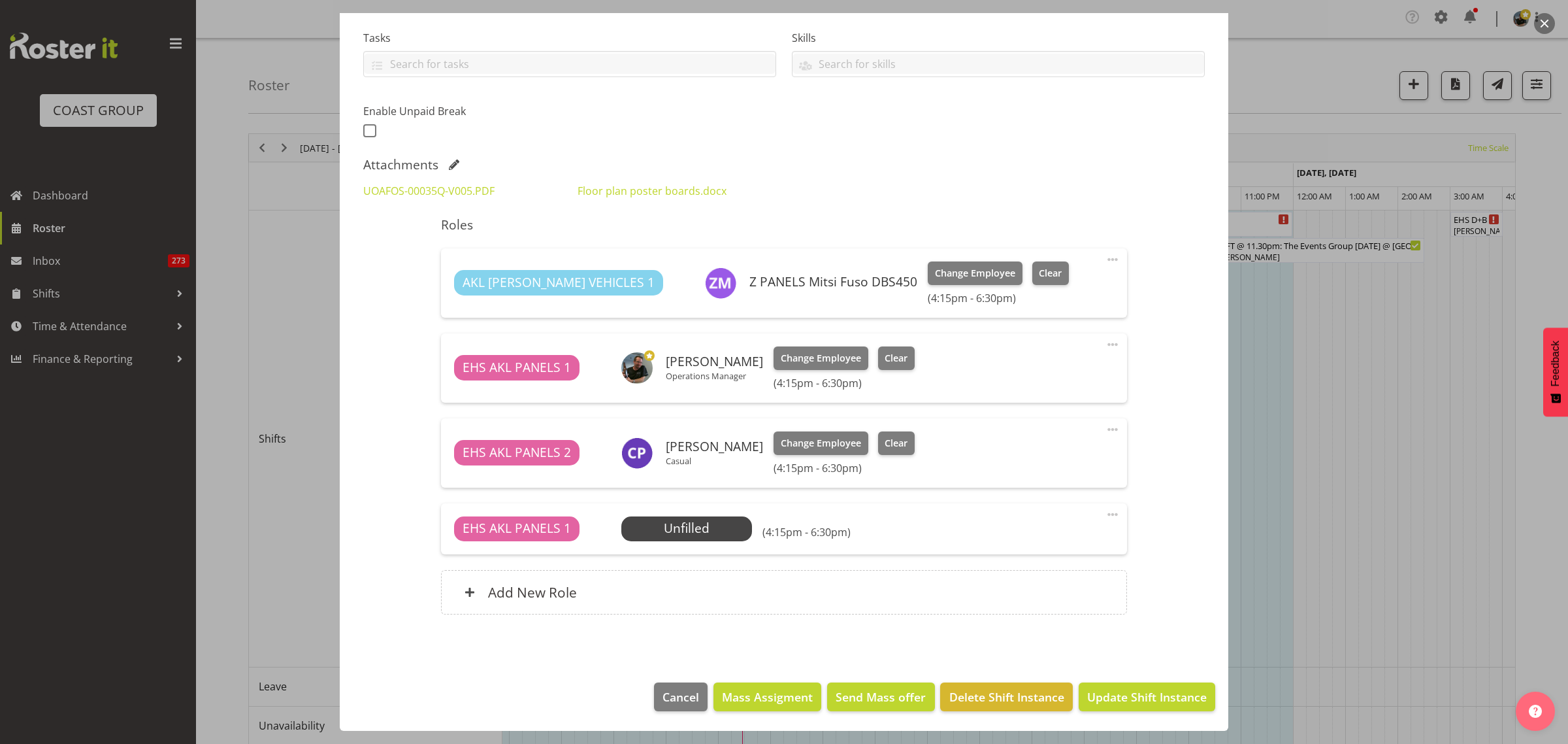
select select "8653"
click at [1105, 513] on span at bounding box center [1112, 513] width 15 height 15
click at [1054, 596] on link "Delete" at bounding box center [1057, 593] width 125 height 23
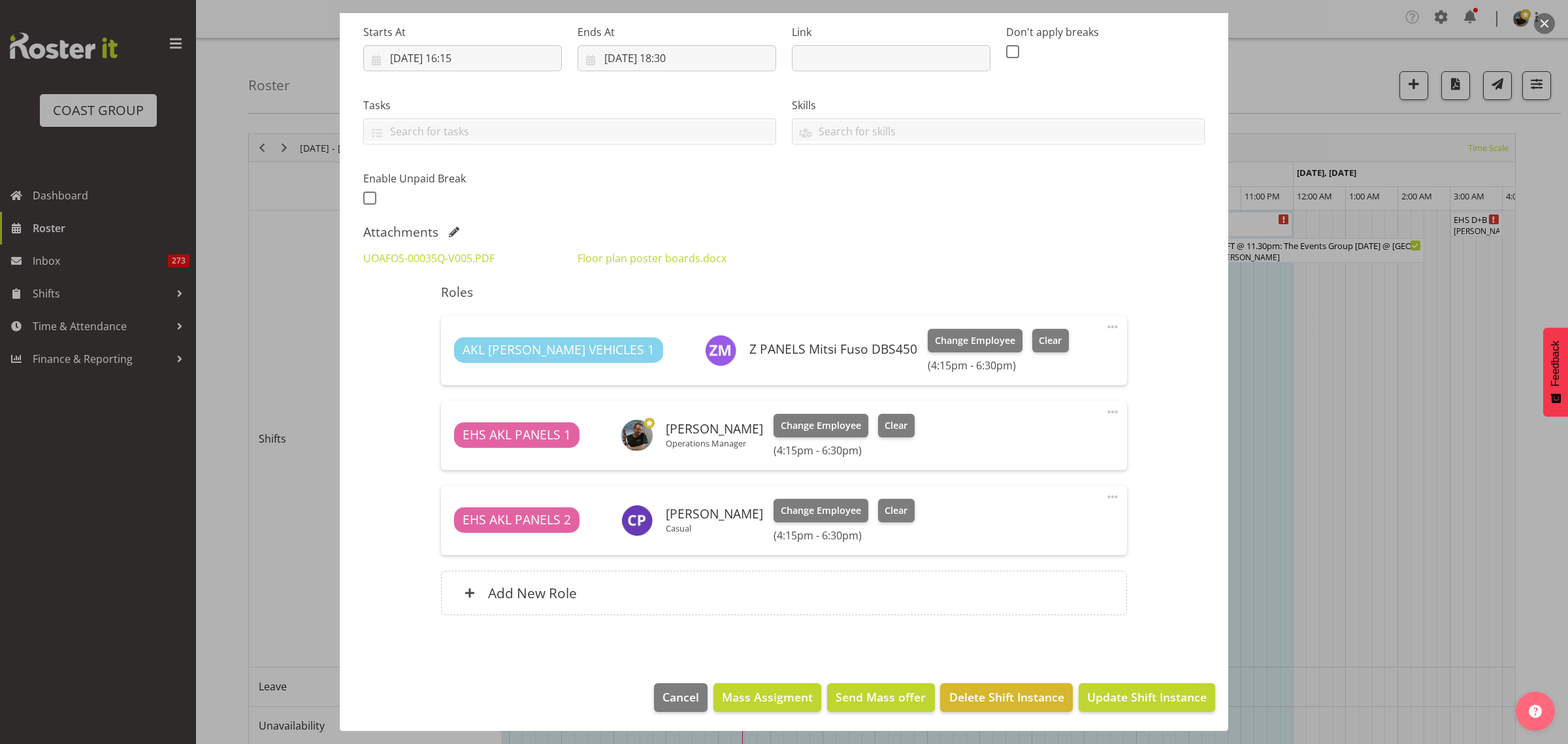
click at [1105, 494] on span at bounding box center [1112, 496] width 15 height 15
click at [1017, 528] on link "Edit" at bounding box center [1057, 528] width 125 height 23
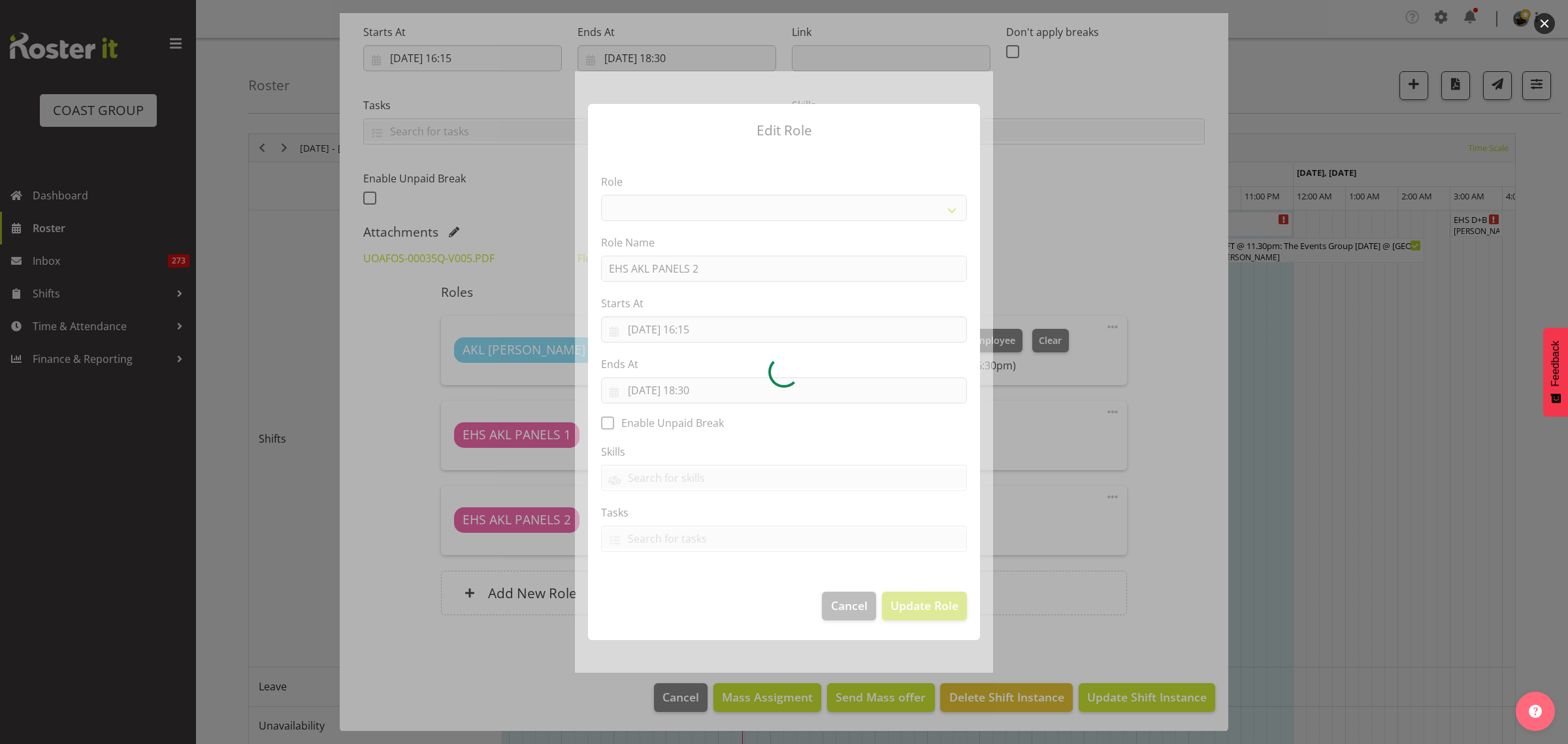
select select "188"
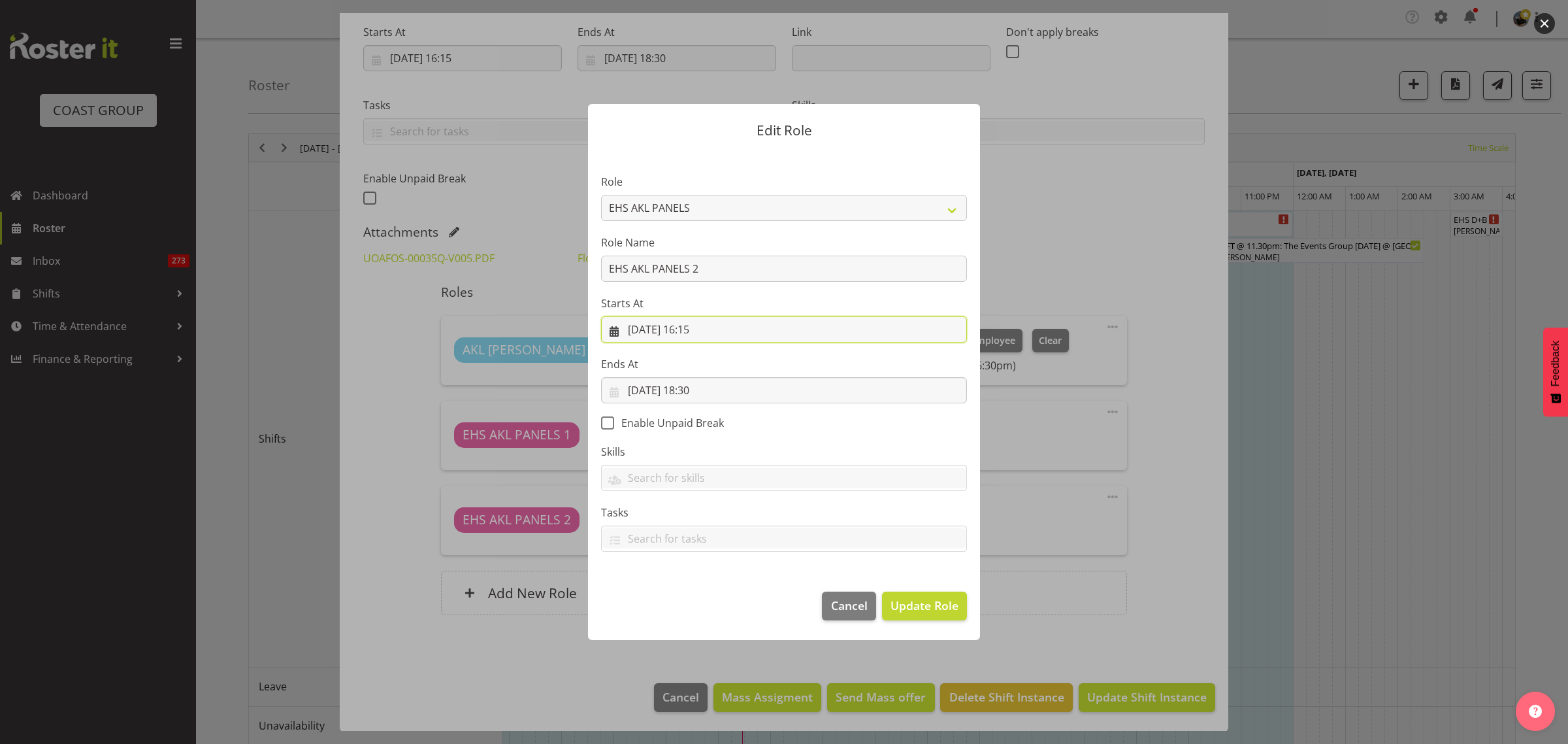
click at [756, 331] on input "04/09/2025, 16:15" at bounding box center [784, 329] width 366 height 26
click at [737, 608] on select "00 01 02 03 04 05 06 07 08 09 10 11 12 13 14 15 16 17 18 19 20 21 22 23 24 25 2…" at bounding box center [739, 606] width 30 height 26
select select "0"
click at [725, 594] on select "00 01 02 03 04 05 06 07 08 09 10 11 12 13 14 15 16 17 18 19 20 21 22 23 24 25 2…" at bounding box center [739, 606] width 30 height 26
type input "04/09/2025, 16:00"
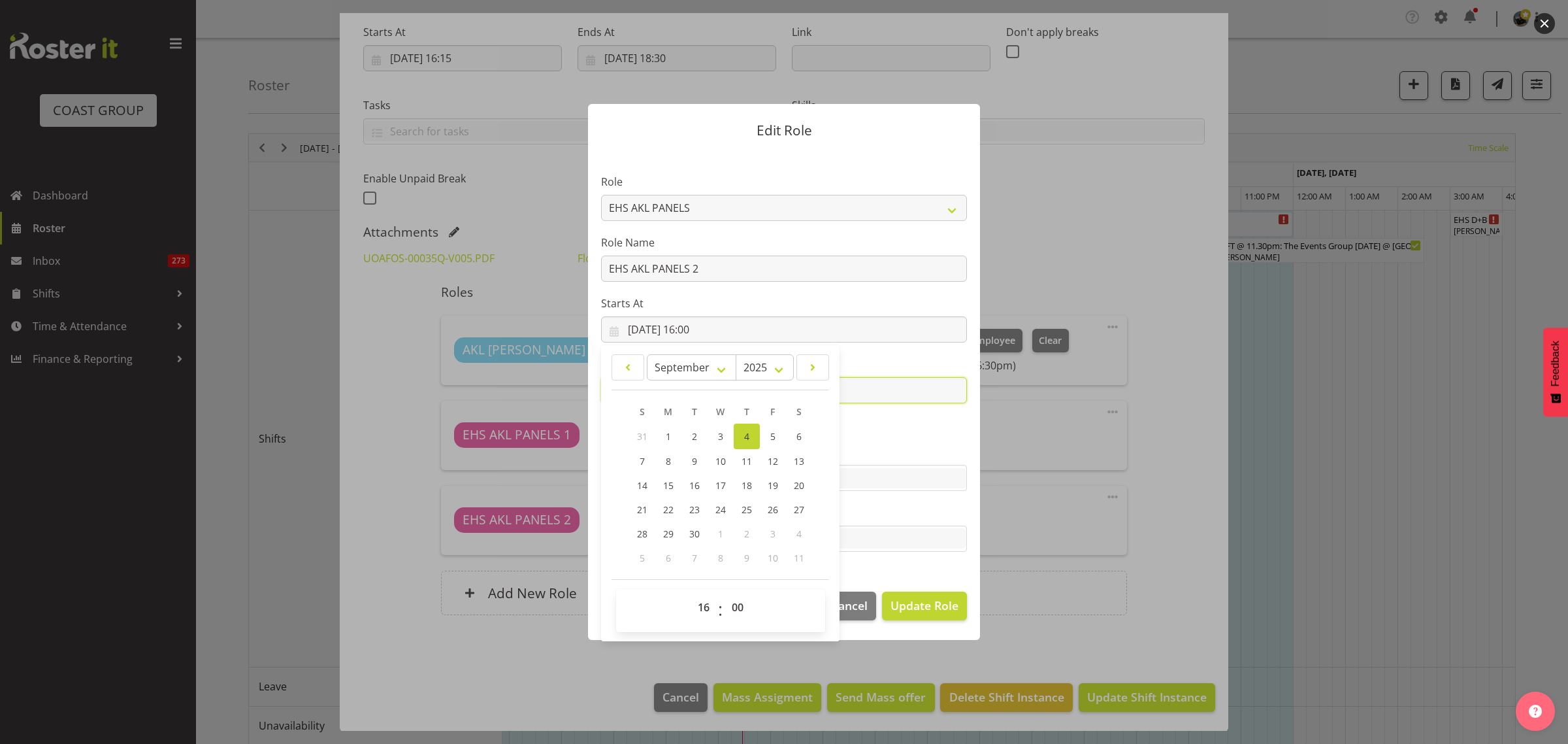
click at [860, 382] on input "04/09/2025, 18:30" at bounding box center [784, 390] width 366 height 26
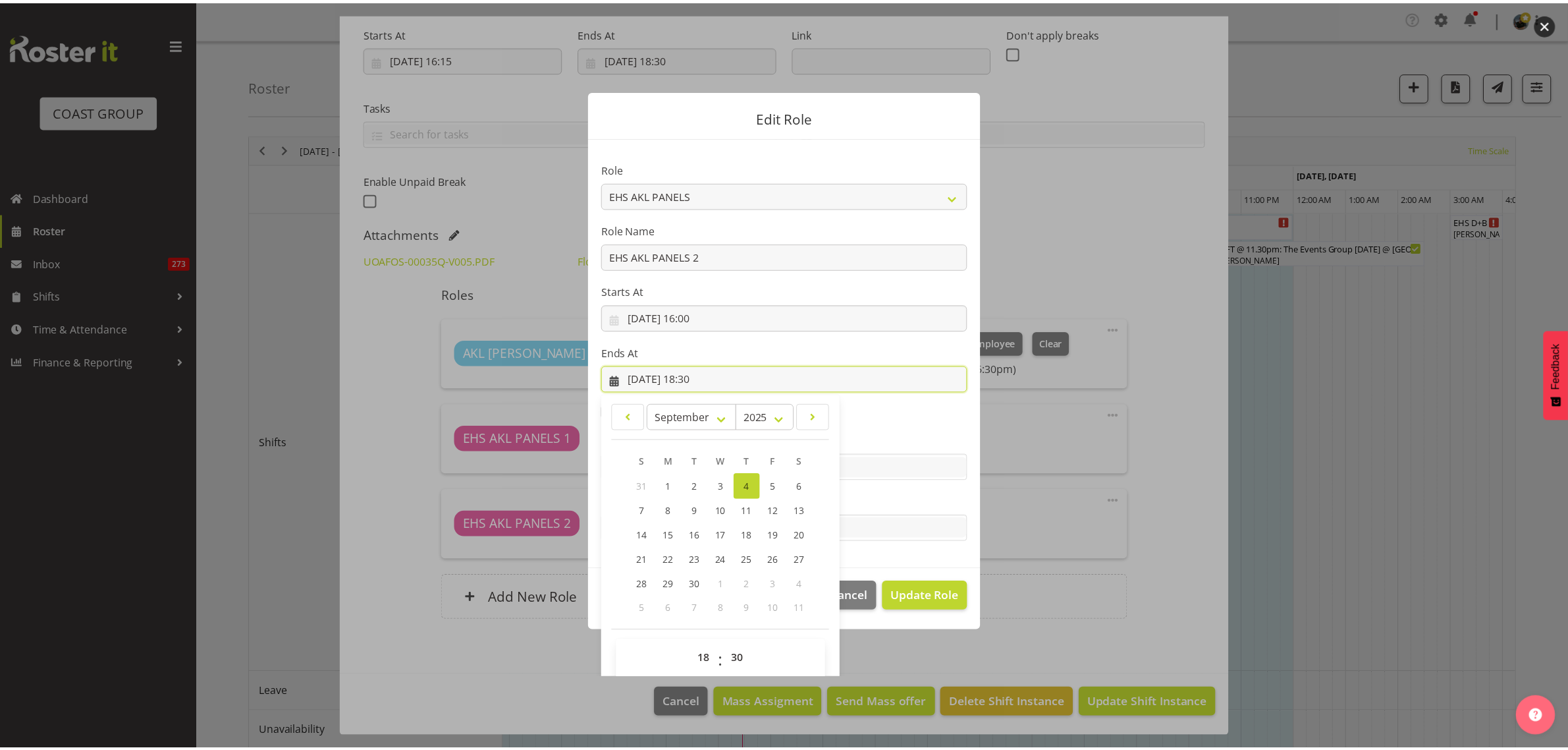
scroll to position [28, 0]
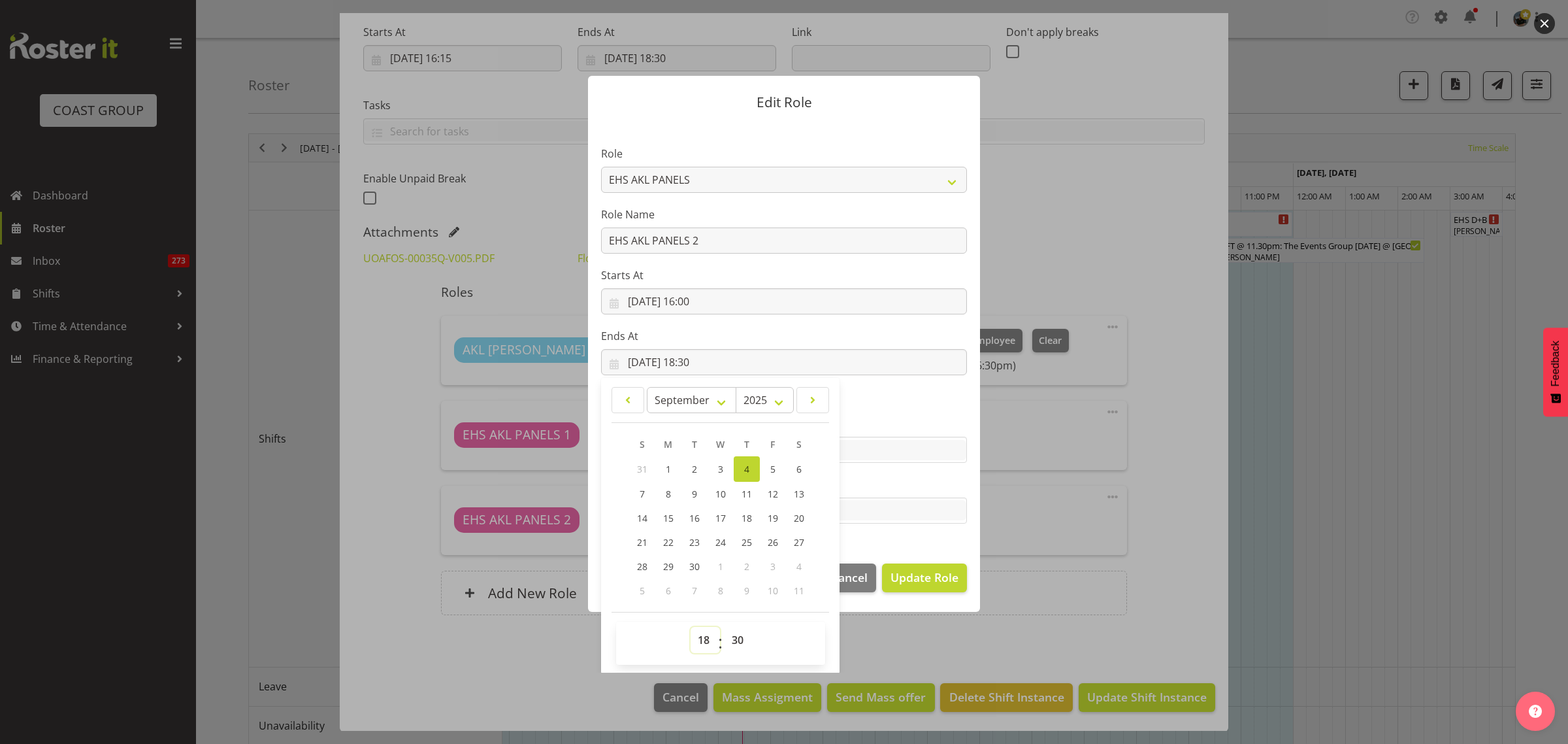
click at [694, 639] on select "00 01 02 03 04 05 06 07 08 09 10 11 12 13 14 15 16 17 18 19 20 21 22 23" at bounding box center [705, 640] width 30 height 26
select select "0"
click at [691, 627] on select "00 01 02 03 04 05 06 07 08 09 10 11 12 13 14 15 16 17 18 19 20 21 22 23" at bounding box center [705, 640] width 30 height 26
type input "04/09/2025, 00:30"
click at [696, 634] on select "00 01 02 03 04 05 06 07 08 09 10 11 12 13 14 15 16 17 18 19 20 21 22 23" at bounding box center [705, 640] width 30 height 26
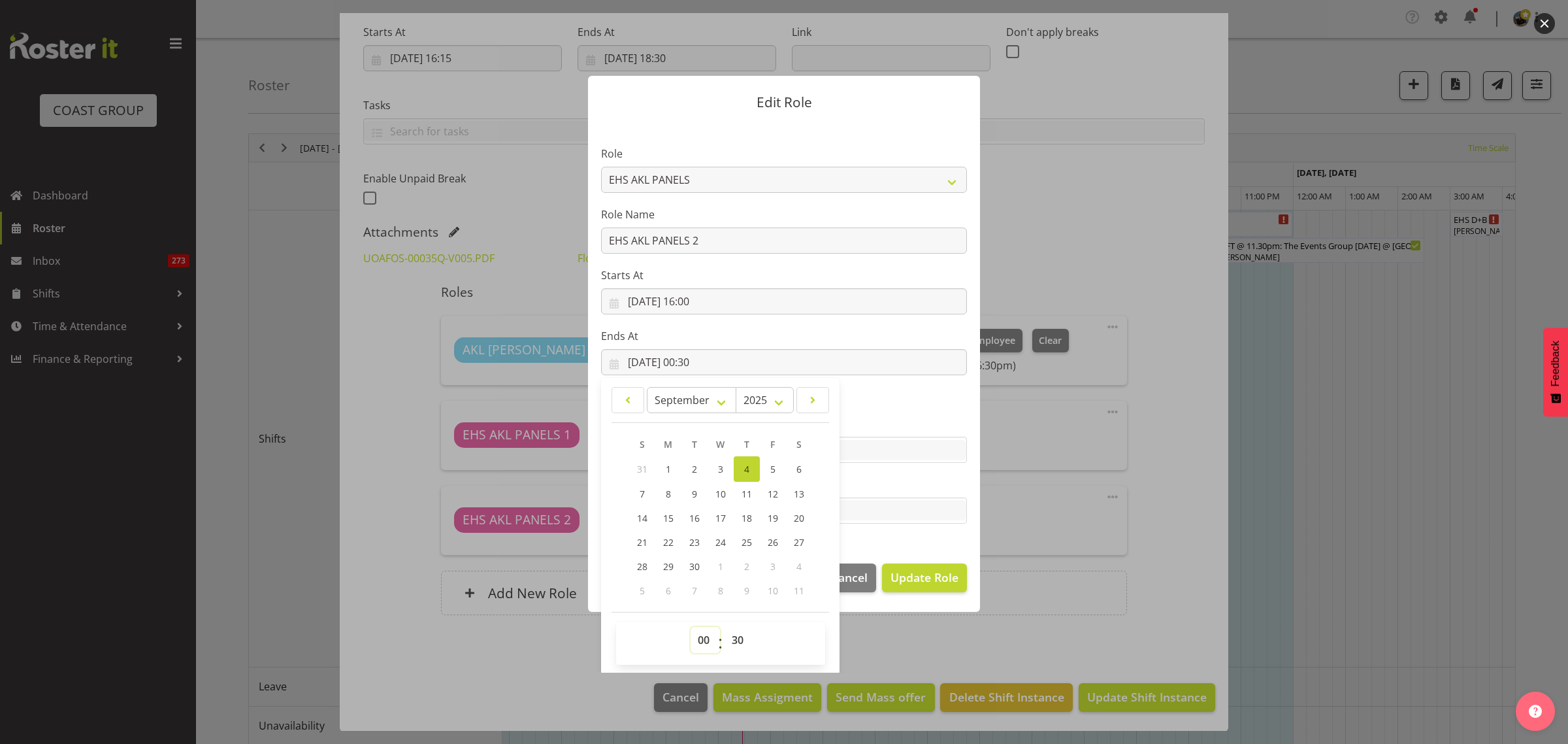
select select "16"
click at [691, 627] on select "00 01 02 03 04 05 06 07 08 09 10 11 12 13 14 15 16 17 18 19 20 21 22 23" at bounding box center [705, 640] width 30 height 26
type input "04/09/2025, 16:30"
click at [732, 636] on select "00 01 02 03 04 05 06 07 08 09 10 11 12 13 14 15 16 17 18 19 20 21 22 23 24 25 2…" at bounding box center [739, 640] width 30 height 26
select select "0"
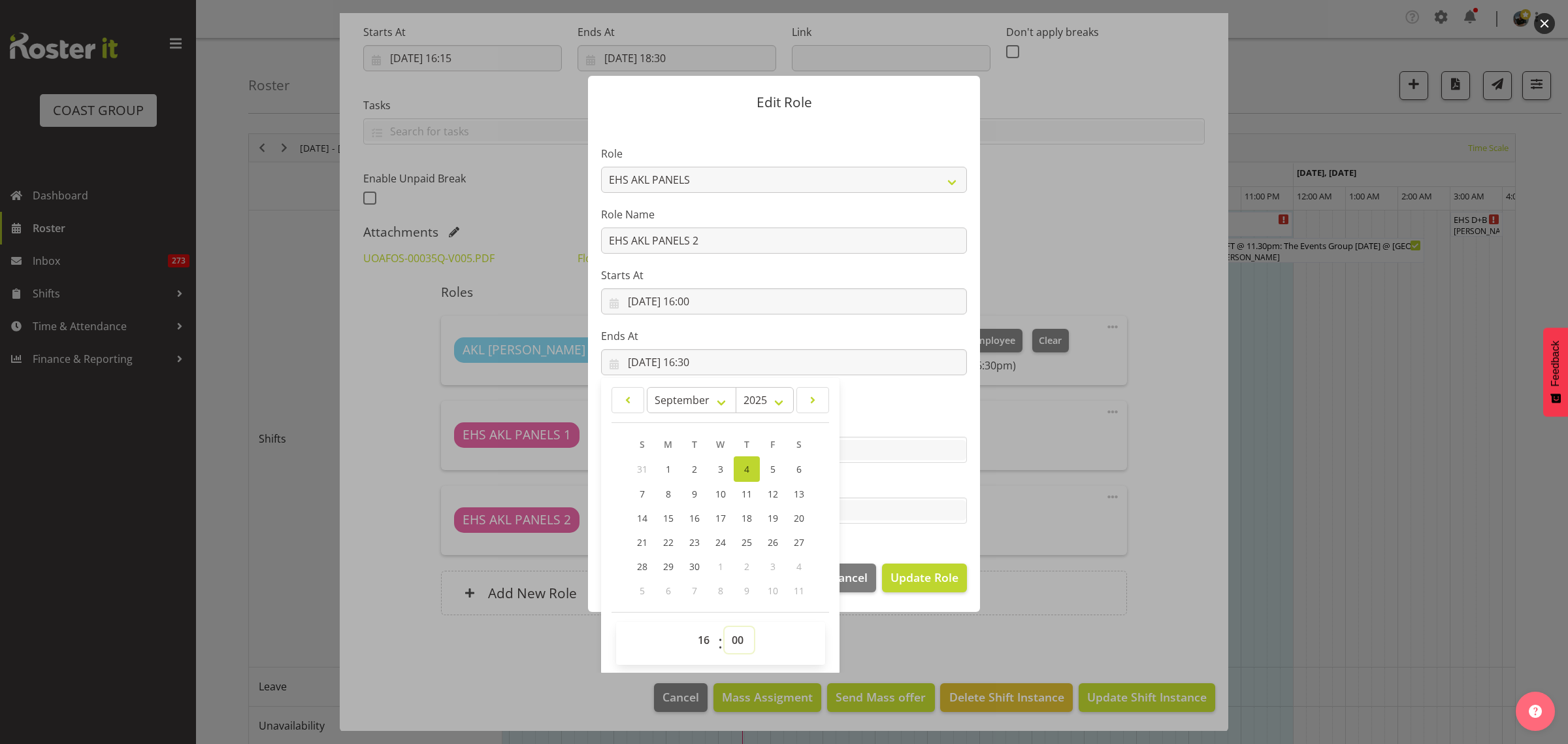
click at [725, 627] on select "00 01 02 03 04 05 06 07 08 09 10 11 12 13 14 15 16 17 18 19 20 21 22 23 24 25 2…" at bounding box center [739, 640] width 30 height 26
type input "04/09/2025, 16:00"
click at [698, 644] on select "00 01 02 03 04 05 06 07 08 09 10 11 12 13 14 15 16 17 18 19 20 21 22 23" at bounding box center [705, 640] width 30 height 26
select select "20"
click at [691, 627] on select "00 01 02 03 04 05 06 07 08 09 10 11 12 13 14 15 16 17 18 19 20 21 22 23" at bounding box center [705, 640] width 30 height 26
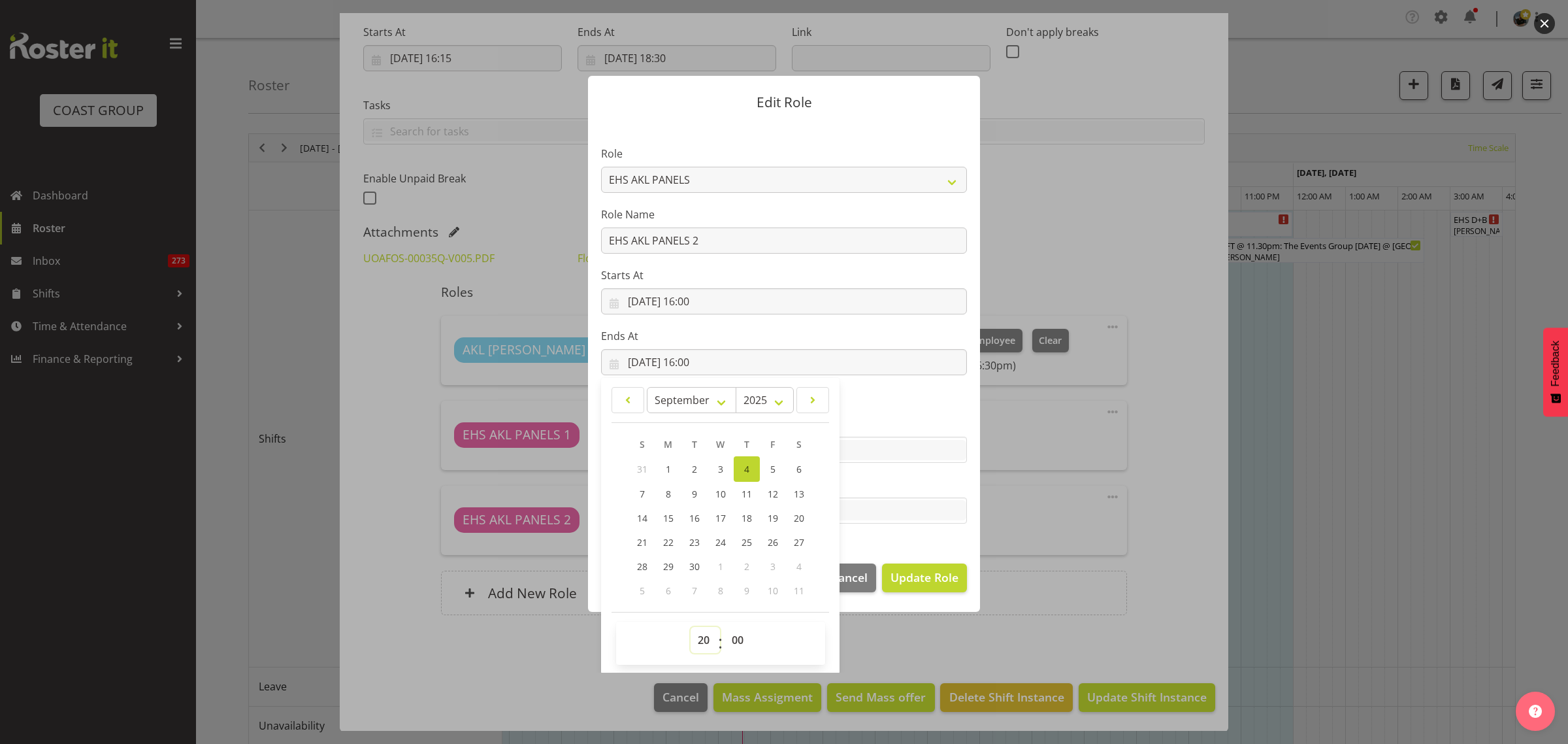
type input "04/09/2025, 20:00"
click at [920, 579] on span "Update Role" at bounding box center [924, 576] width 68 height 17
select select
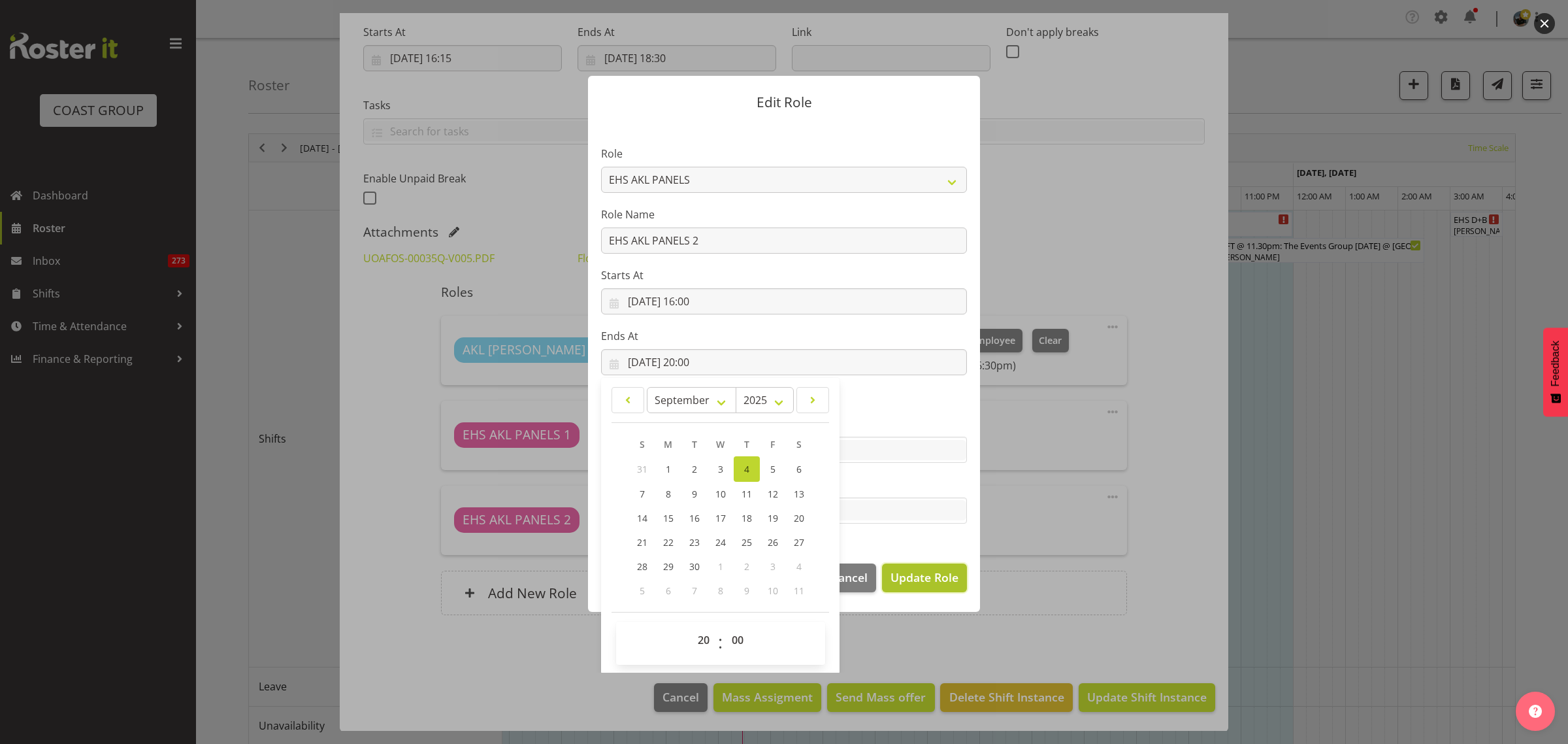
select select
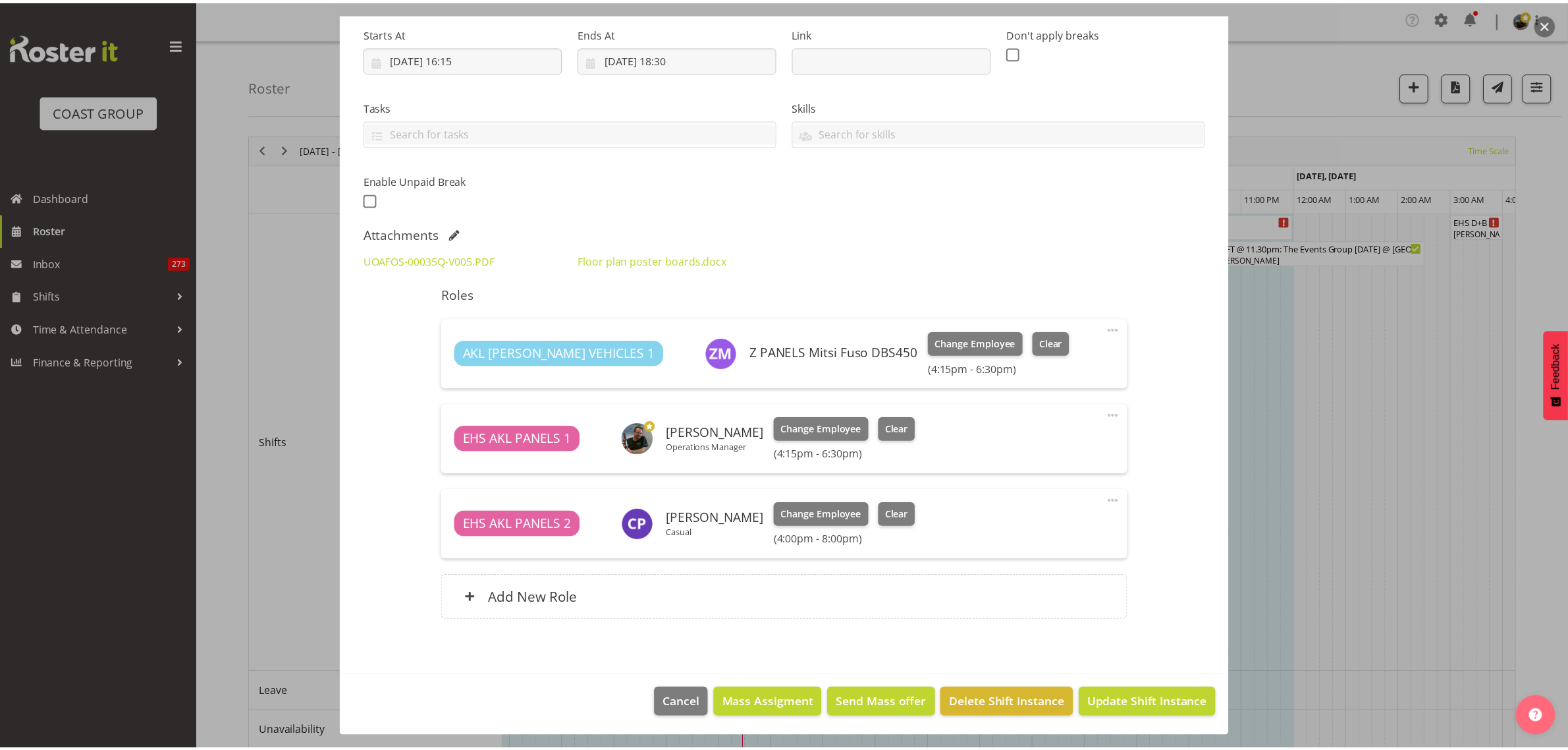
scroll to position [27, 0]
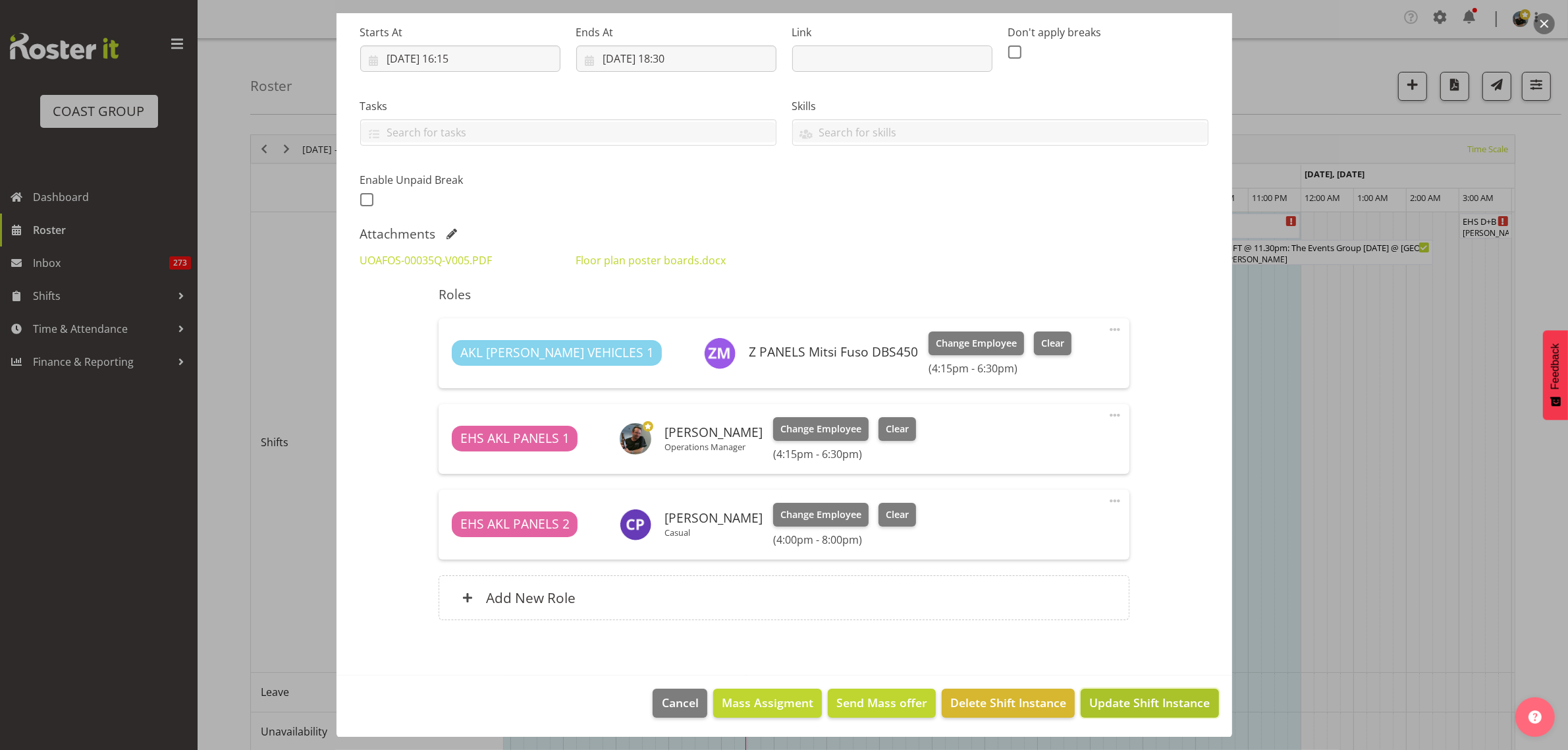
click at [1109, 706] on span "Update Shift Instance" at bounding box center [1149, 702] width 121 height 17
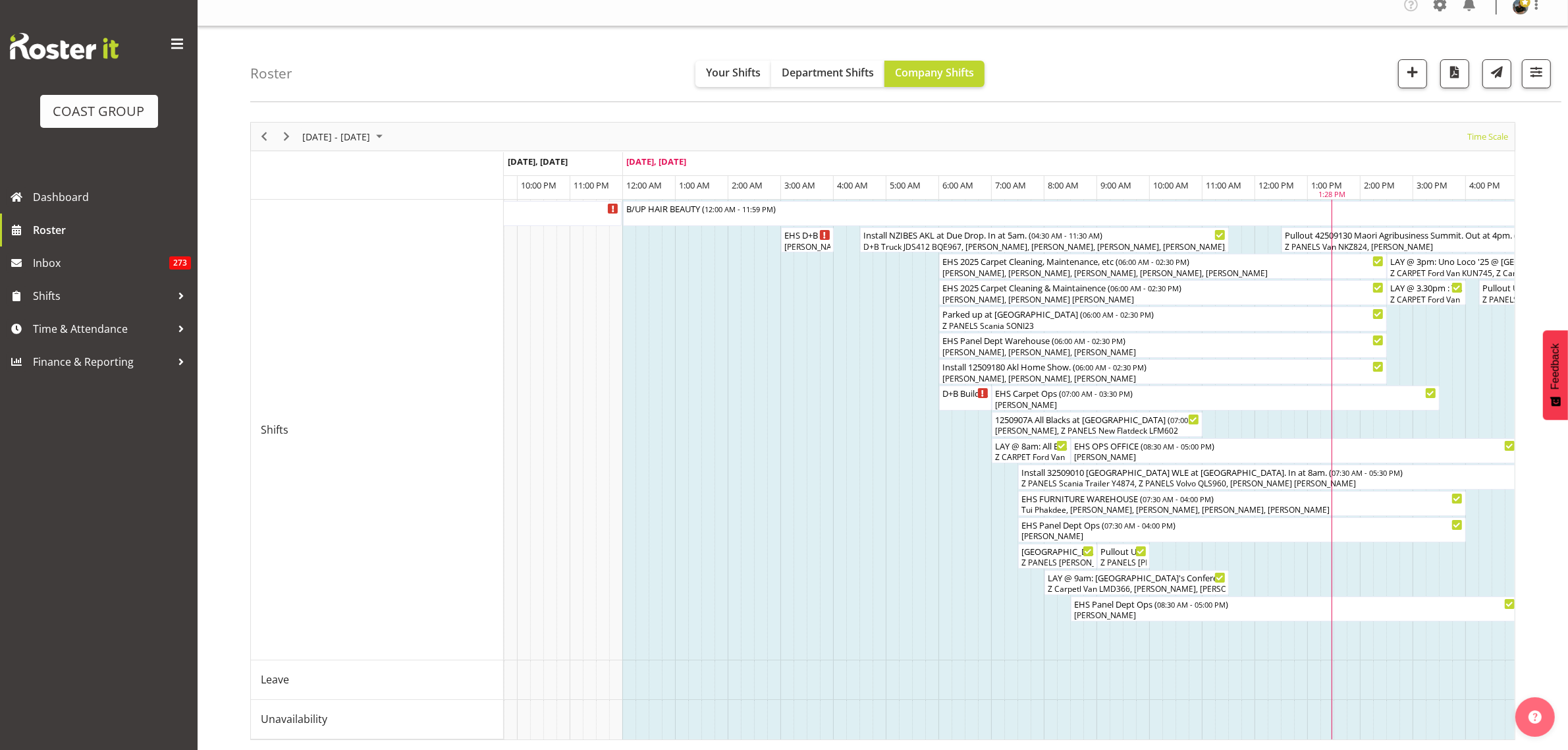
scroll to position [0, 3756]
